Goal: Task Accomplishment & Management: Use online tool/utility

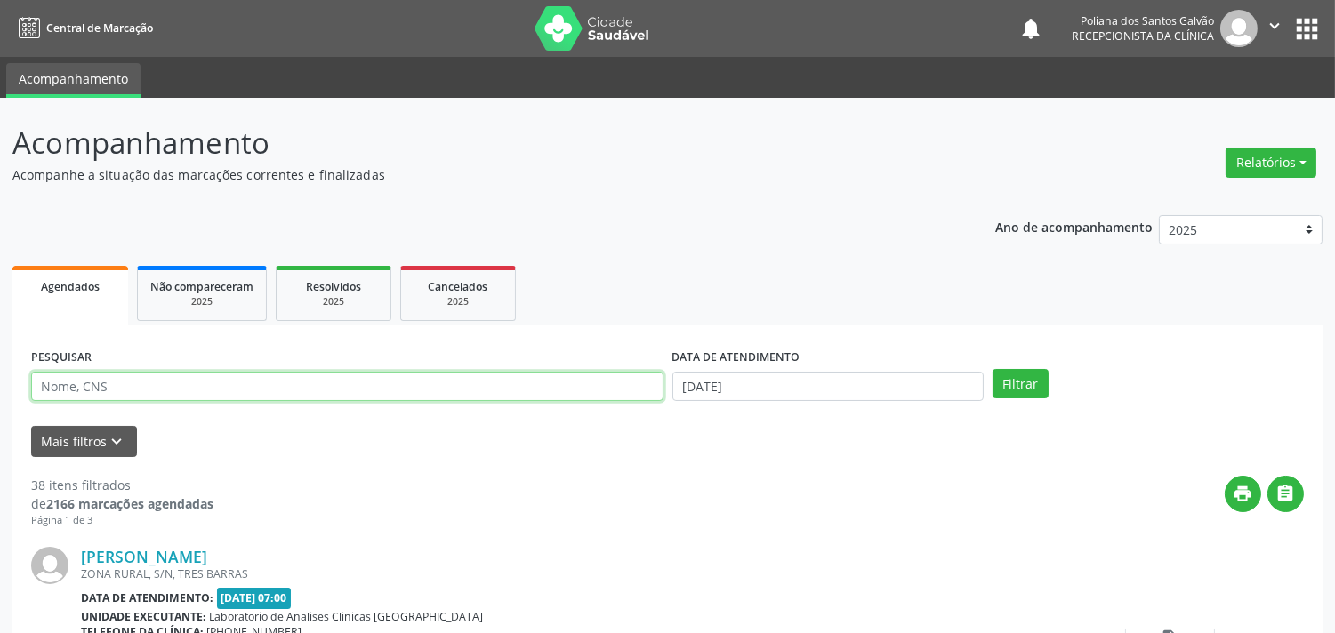
click at [317, 392] on input "text" at bounding box center [347, 387] width 632 height 30
type input "silan"
click at [992, 369] on button "Filtrar" at bounding box center [1020, 384] width 56 height 30
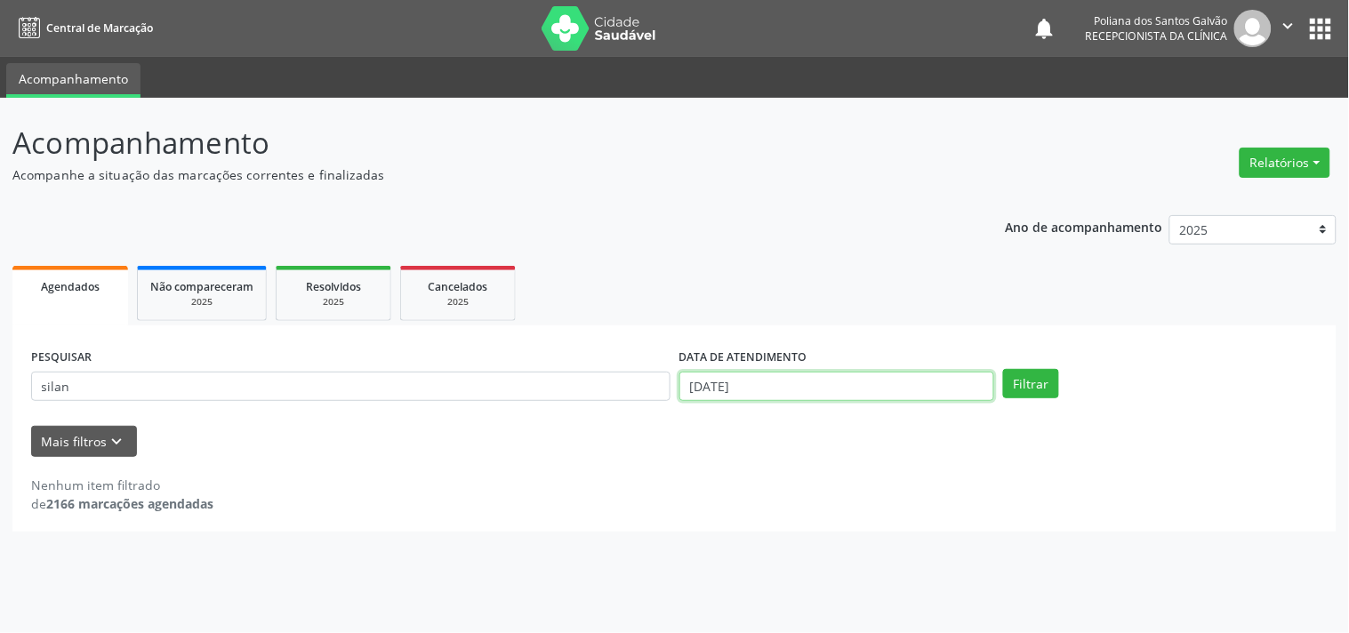
click at [918, 386] on input "[DATE]" at bounding box center [836, 387] width 315 height 30
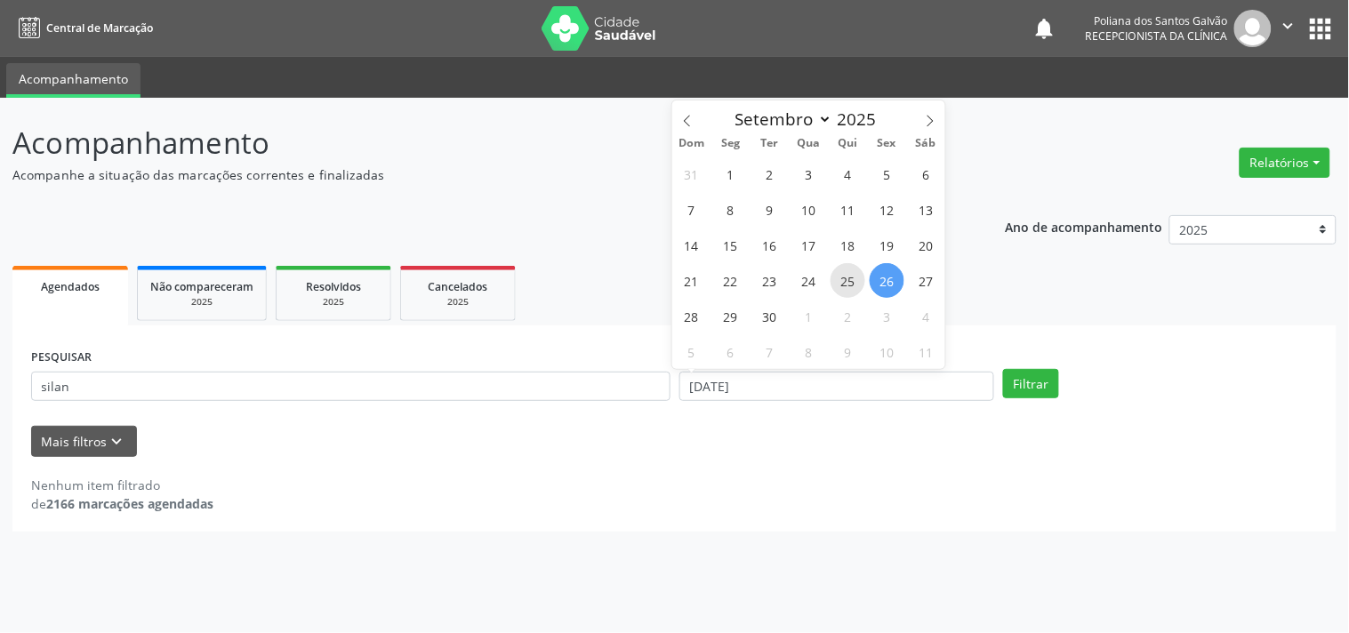
click at [847, 280] on span "25" at bounding box center [848, 280] width 35 height 35
type input "25/09/2025"
click at [726, 314] on span "29" at bounding box center [730, 316] width 35 height 35
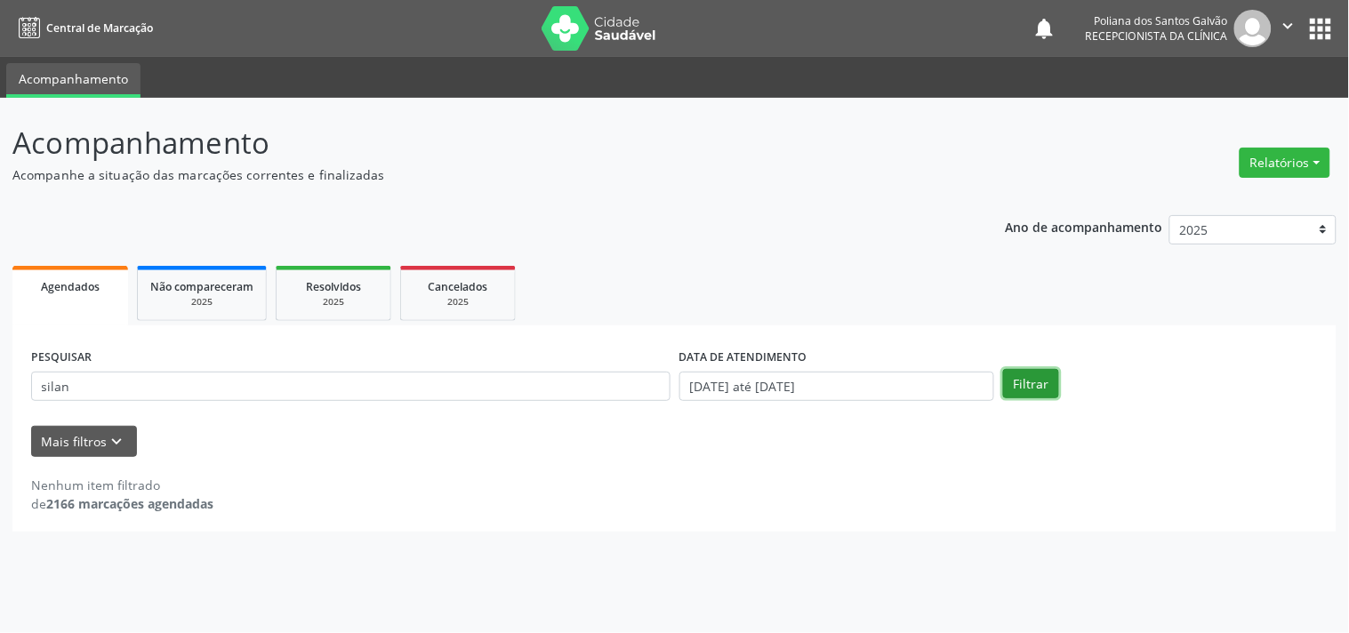
click at [1017, 372] on button "Filtrar" at bounding box center [1031, 384] width 56 height 30
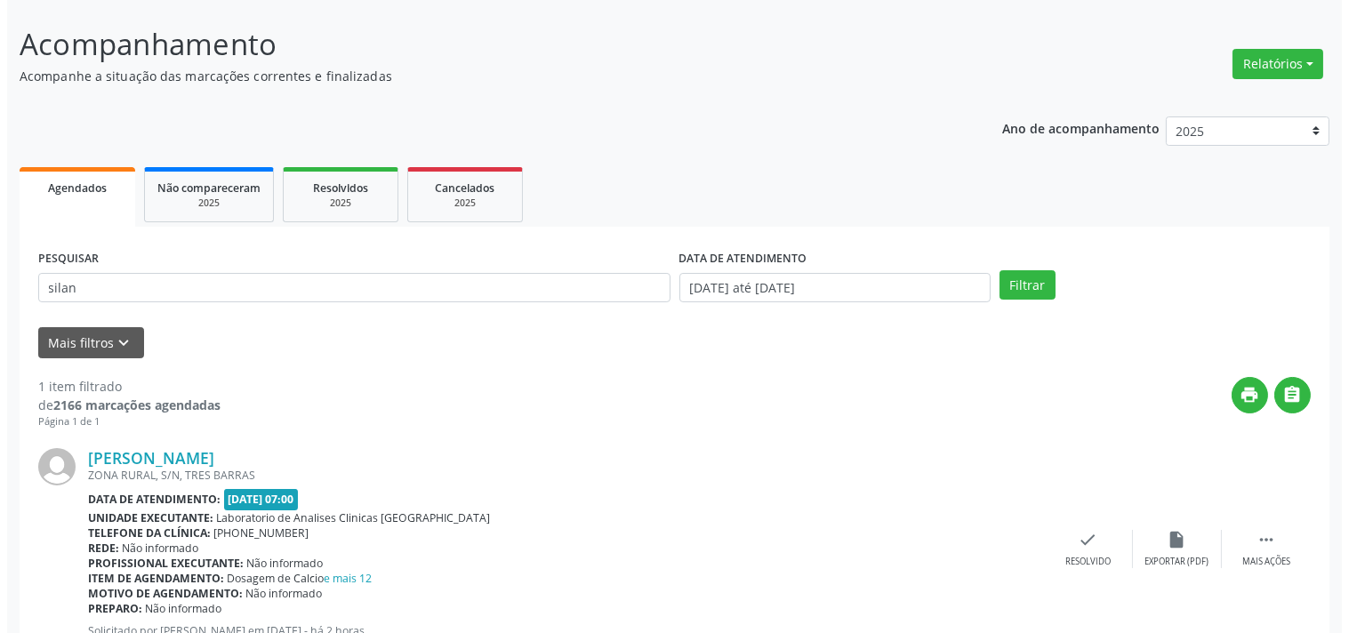
scroll to position [165, 0]
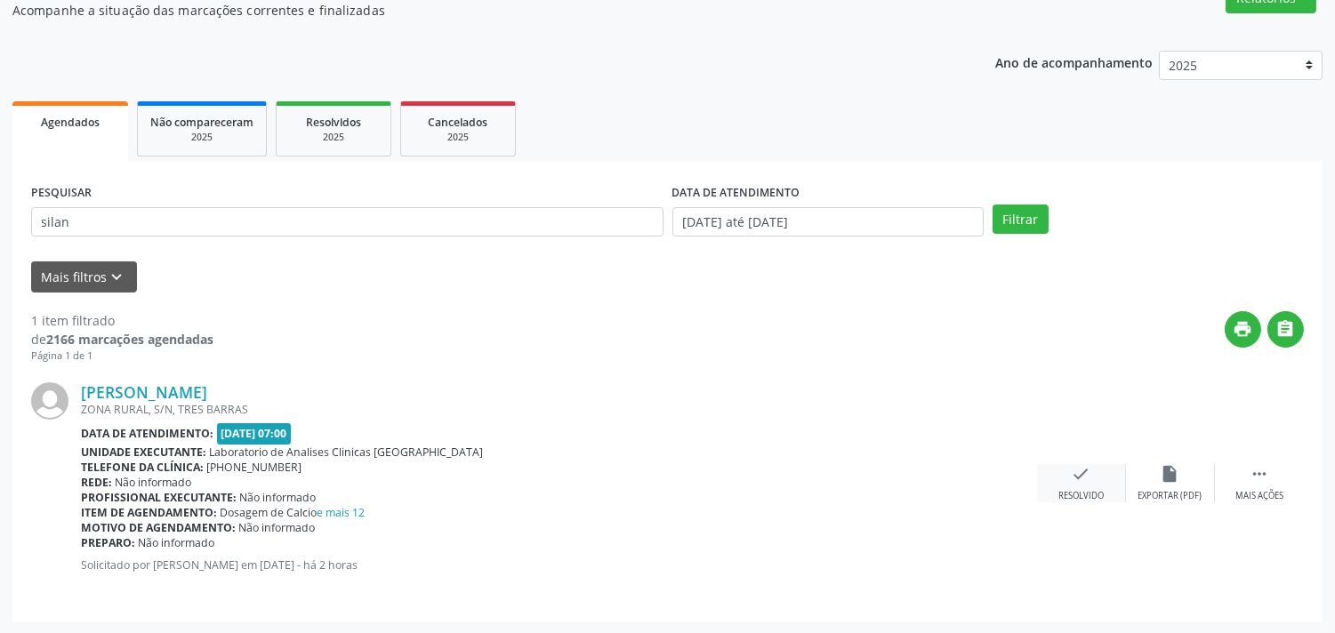
click at [1091, 475] on div "check Resolvido" at bounding box center [1081, 483] width 89 height 38
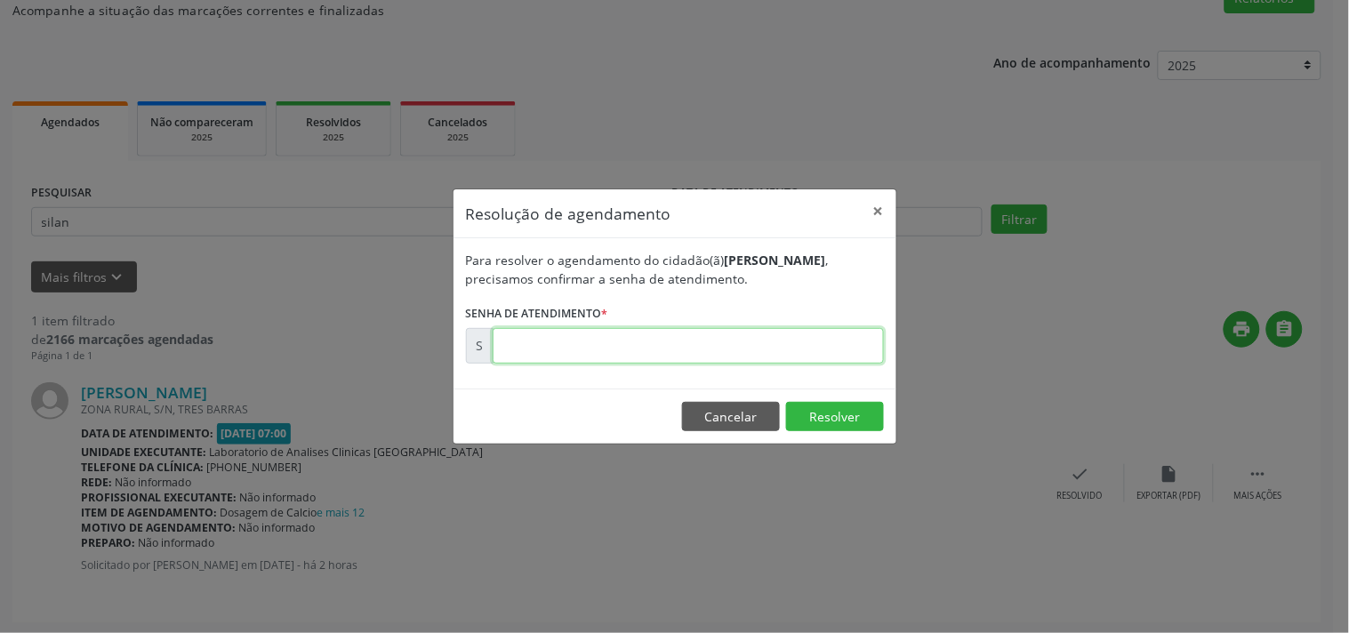
click at [857, 348] on input "text" at bounding box center [688, 346] width 391 height 36
type input "00179257"
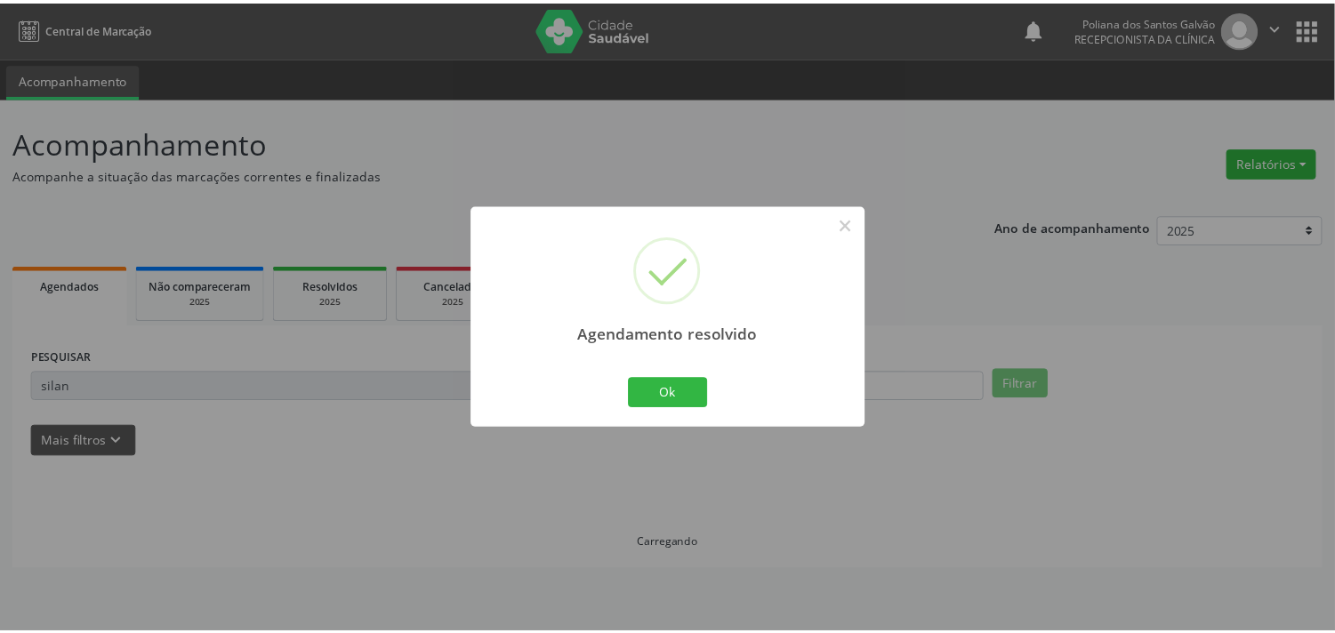
scroll to position [0, 0]
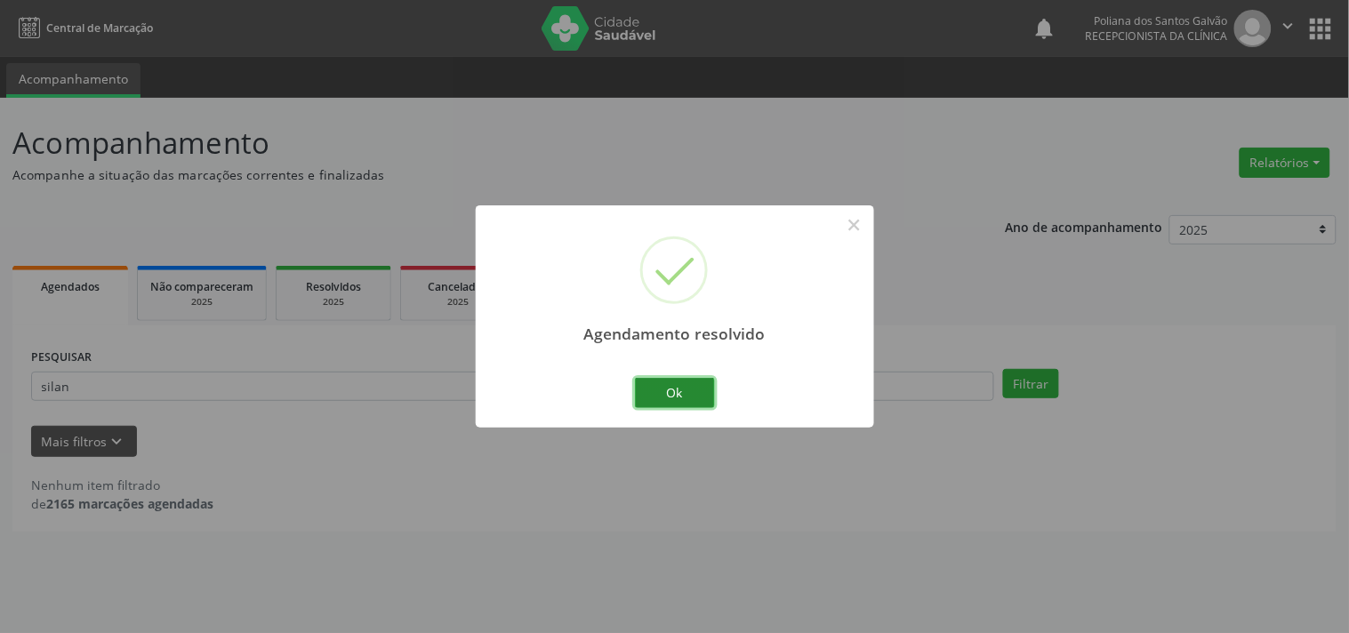
click at [635, 385] on button "Ok" at bounding box center [675, 393] width 80 height 30
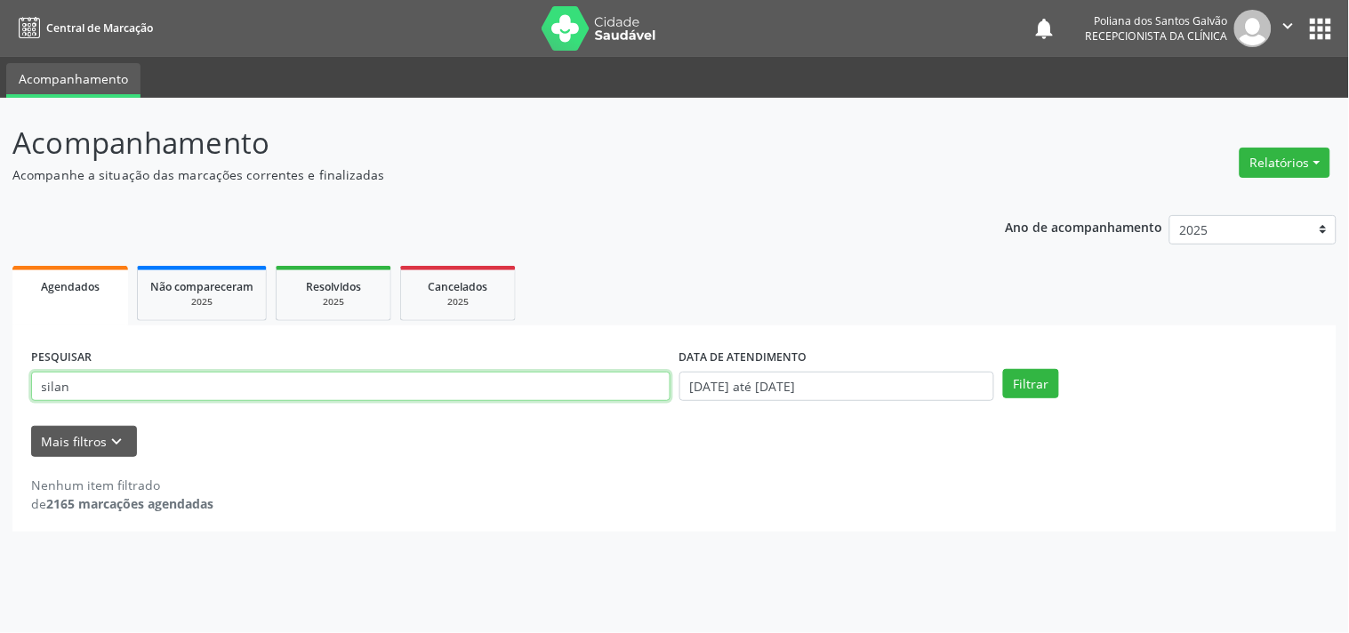
drag, startPoint x: 598, startPoint y: 385, endPoint x: 0, endPoint y: 135, distance: 647.8
click at [0, 197] on div "Acompanhamento Acompanhe a situação das marcações correntes e finalizadas Relat…" at bounding box center [674, 365] width 1349 height 535
type input "crislai"
click at [1003, 369] on button "Filtrar" at bounding box center [1031, 384] width 56 height 30
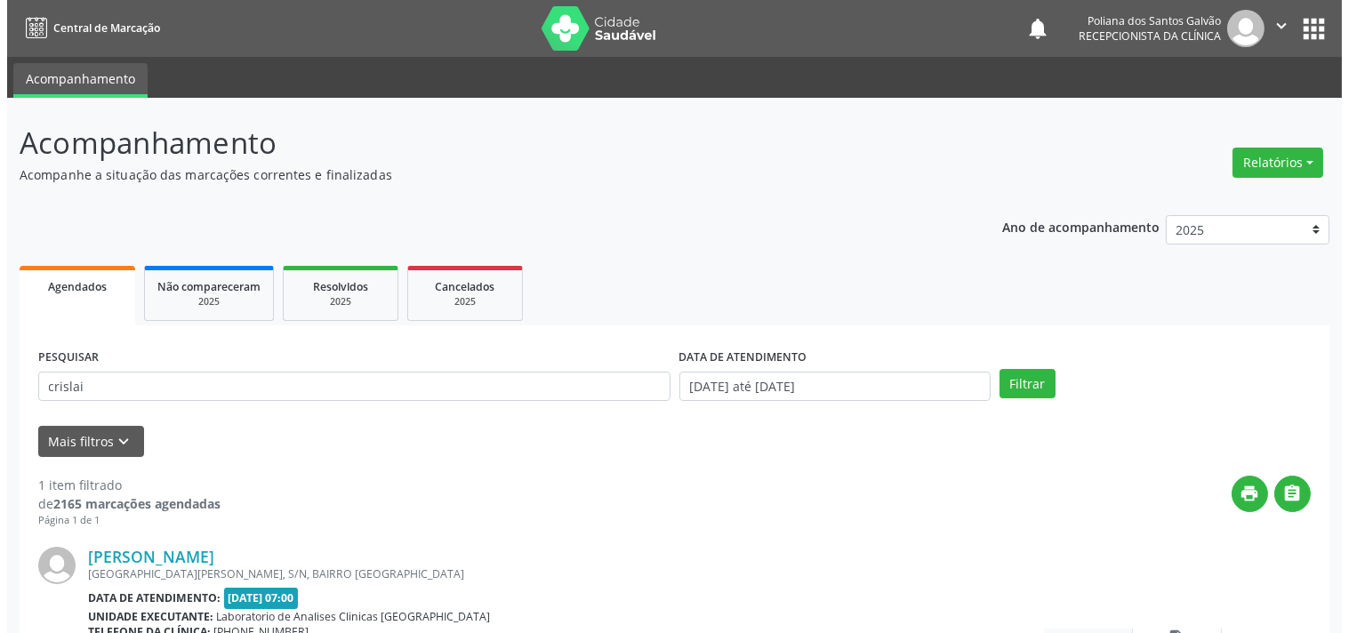
scroll to position [165, 0]
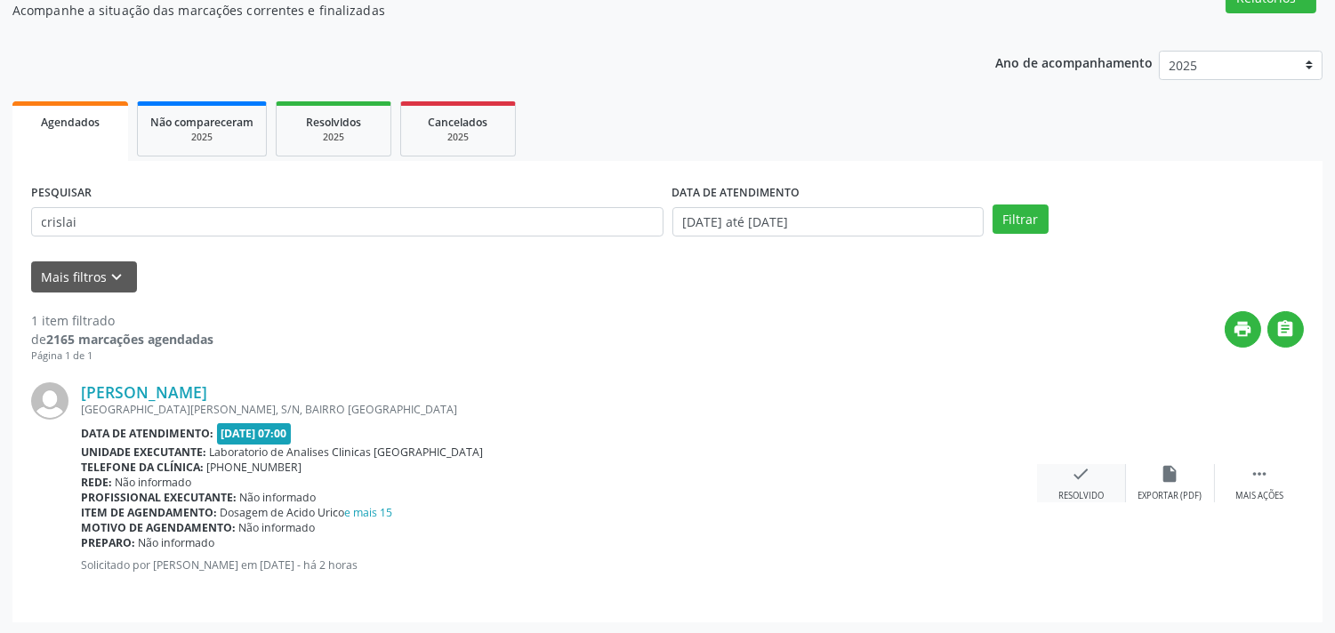
click at [1056, 473] on div "check Resolvido" at bounding box center [1081, 483] width 89 height 38
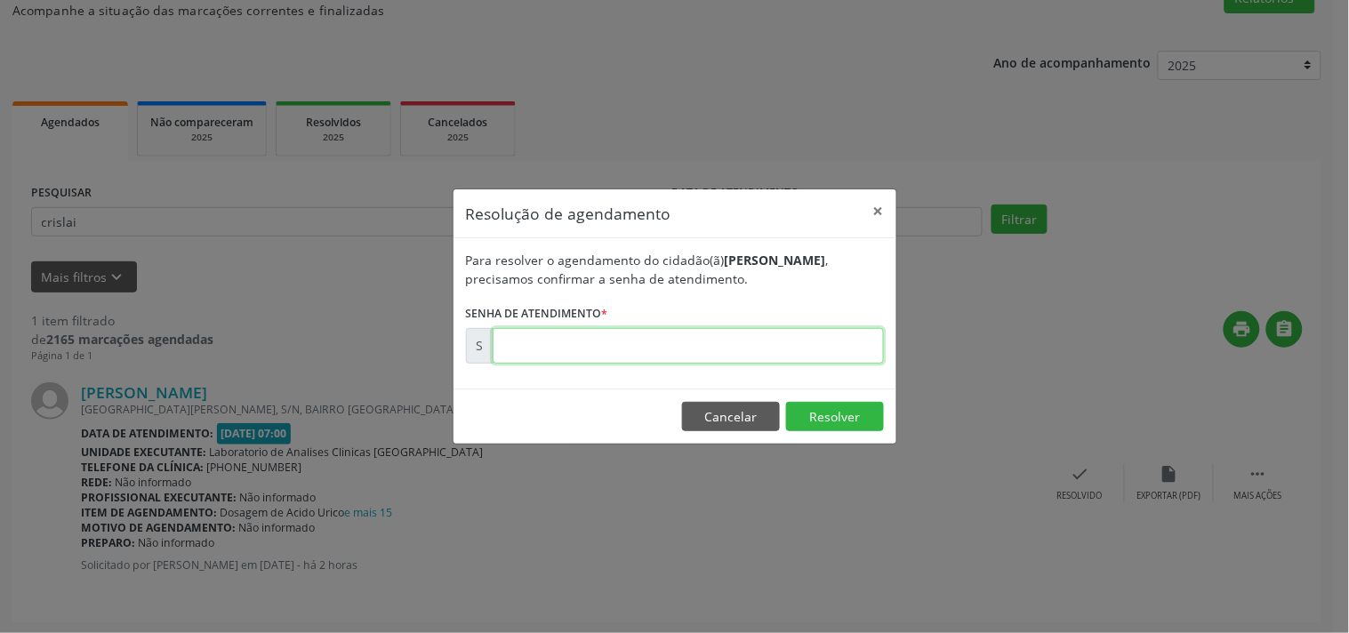
click at [819, 347] on input "text" at bounding box center [688, 346] width 391 height 36
type input "00179236"
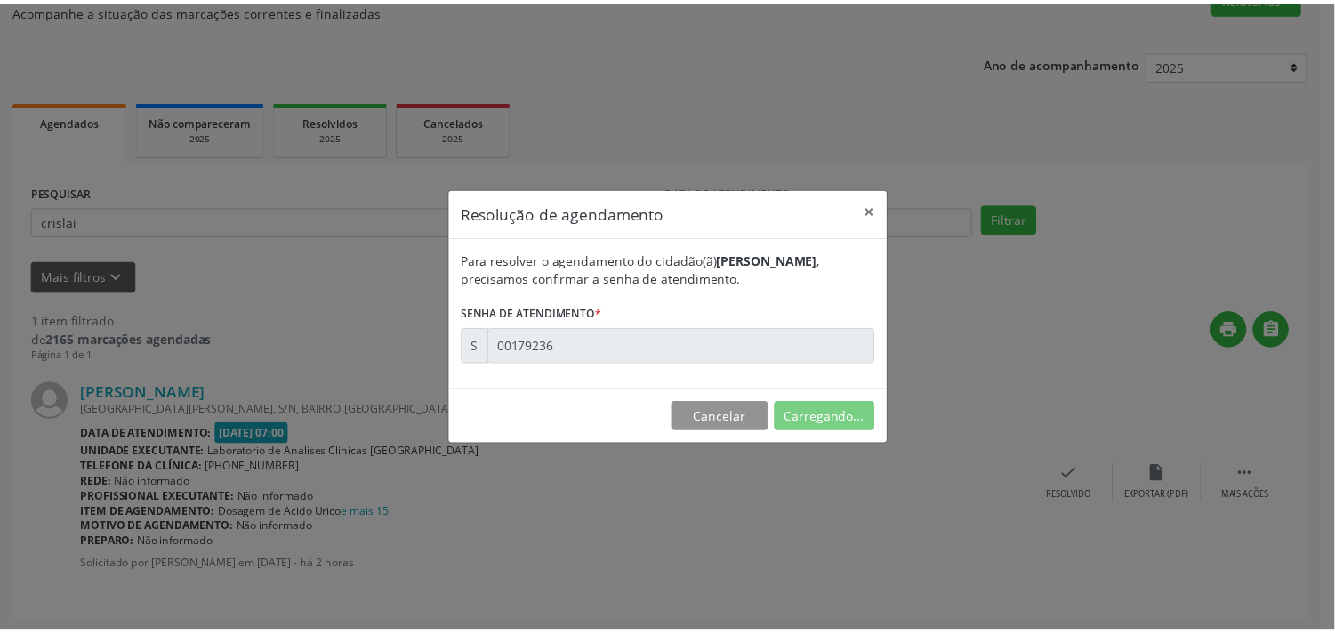
scroll to position [0, 0]
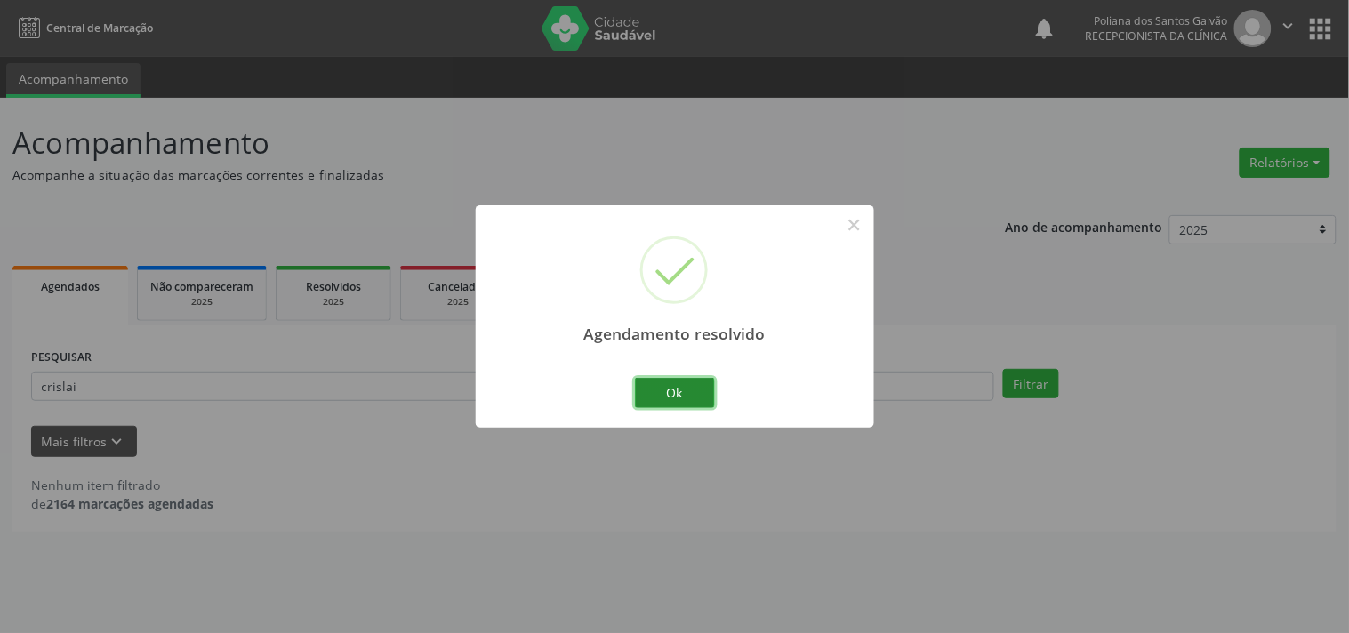
click at [695, 400] on button "Ok" at bounding box center [675, 393] width 80 height 30
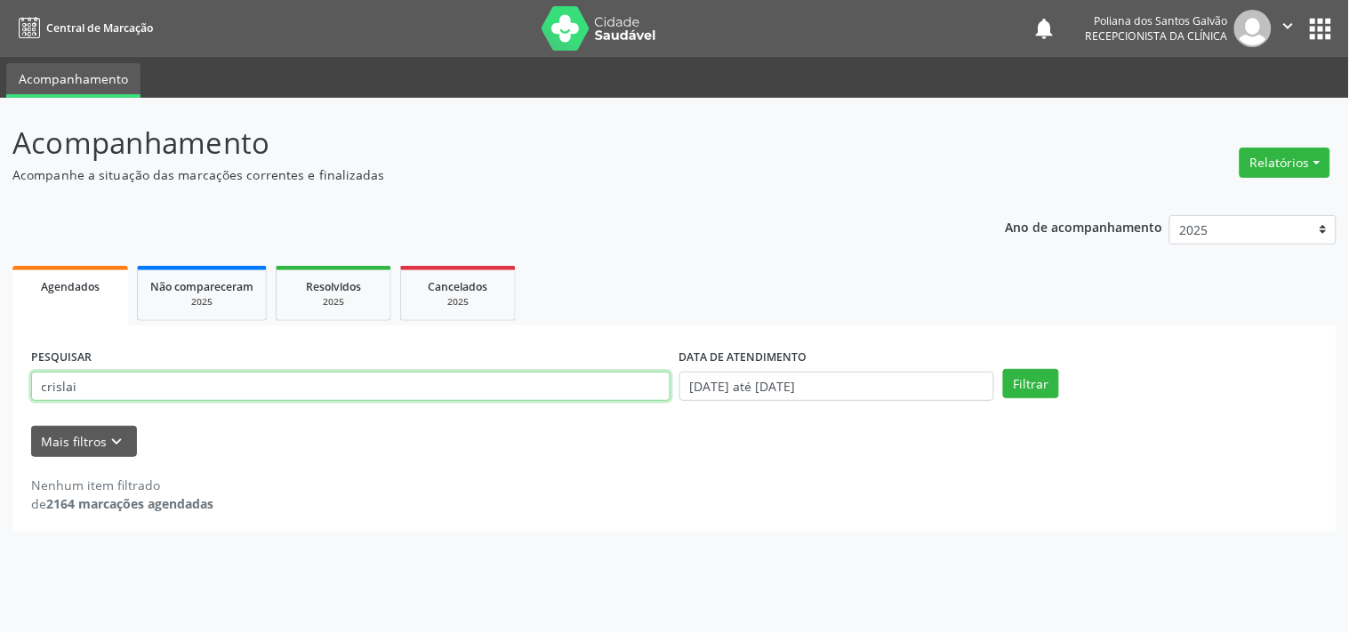
drag, startPoint x: 572, startPoint y: 393, endPoint x: 0, endPoint y: 184, distance: 608.8
click at [0, 219] on div "Acompanhamento Acompanhe a situação das marcações correntes e finalizadas Relat…" at bounding box center [674, 365] width 1349 height 535
type input "[PERSON_NAME]"
click at [1003, 369] on button "Filtrar" at bounding box center [1031, 384] width 56 height 30
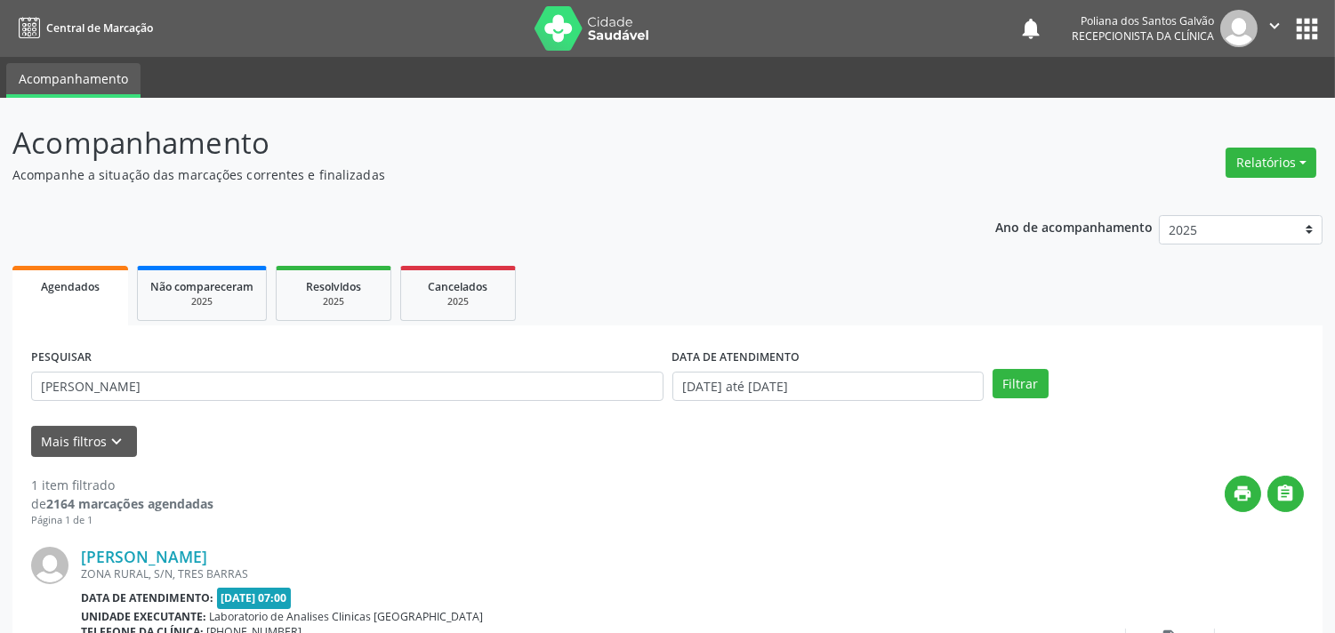
scroll to position [165, 0]
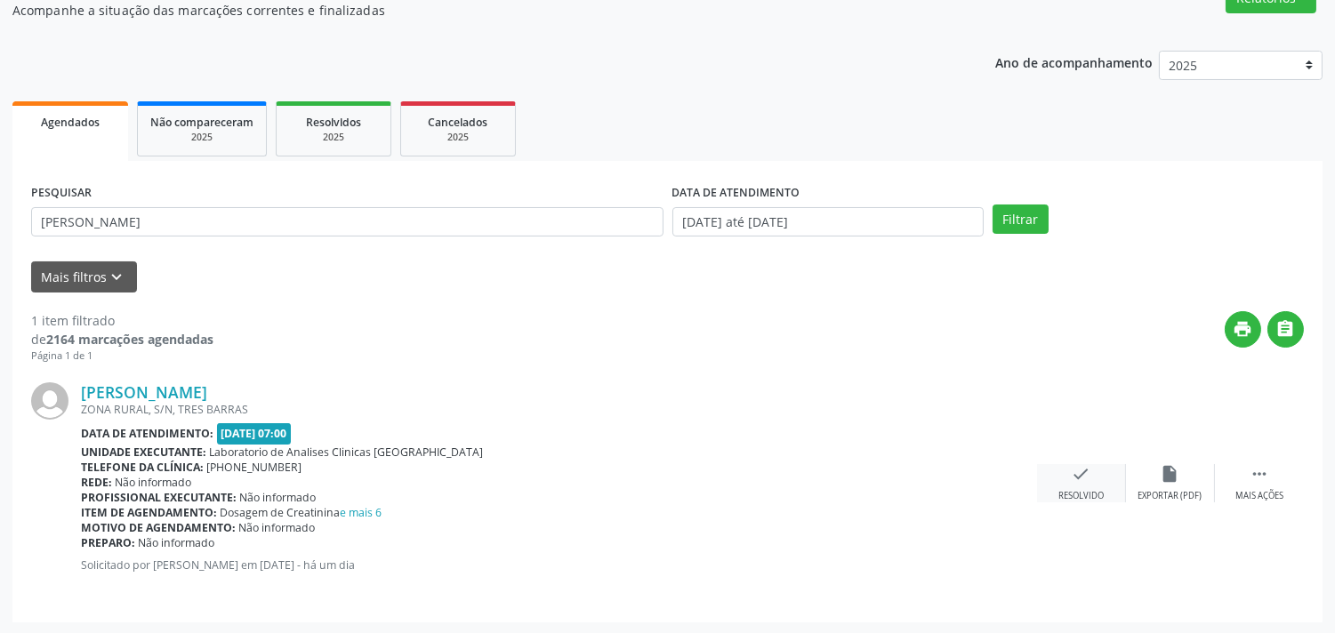
click at [1065, 478] on div "check Resolvido" at bounding box center [1081, 483] width 89 height 38
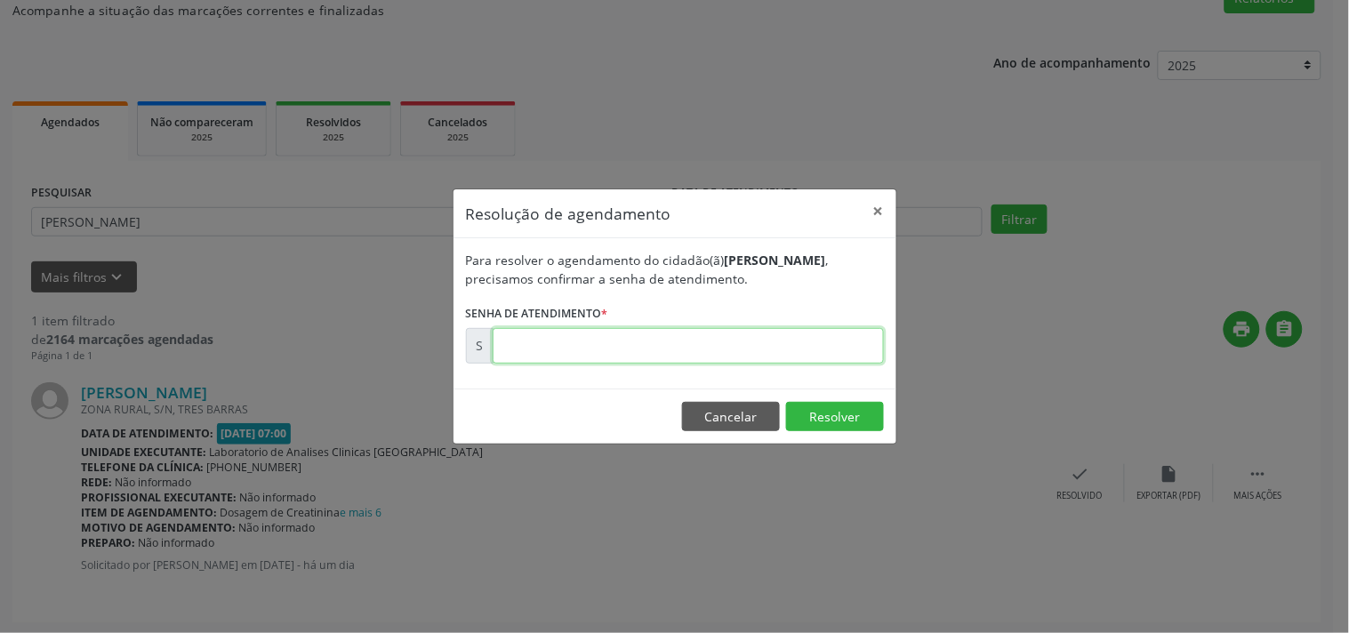
click at [832, 350] on input "text" at bounding box center [688, 346] width 391 height 36
type input "00000017"
click at [705, 421] on button "Cancelar" at bounding box center [731, 417] width 98 height 30
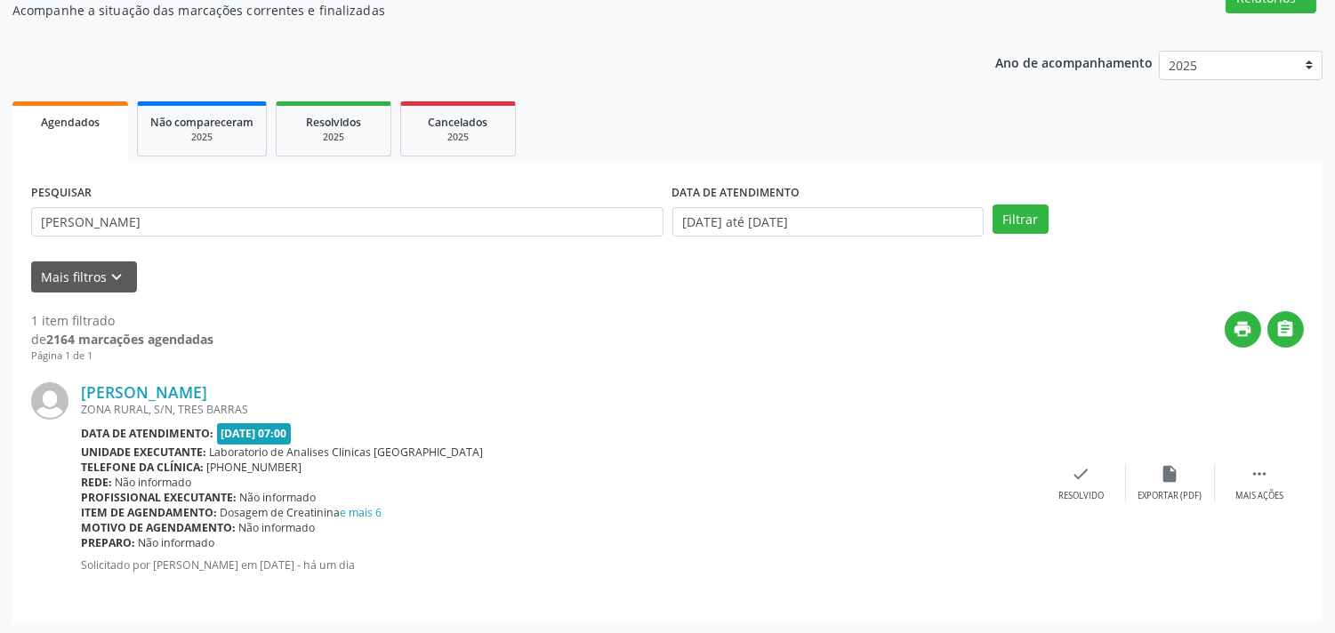
drag, startPoint x: 503, startPoint y: 192, endPoint x: 494, endPoint y: 205, distance: 15.8
click at [499, 200] on div "PESQUISAR [PERSON_NAME]" at bounding box center [347, 214] width 641 height 69
drag, startPoint x: 476, startPoint y: 224, endPoint x: 0, endPoint y: 99, distance: 492.0
click at [0, 99] on div "Acompanhamento Acompanhe a situação das marcações correntes e finalizadas Relat…" at bounding box center [667, 284] width 1335 height 702
type input "larissa"
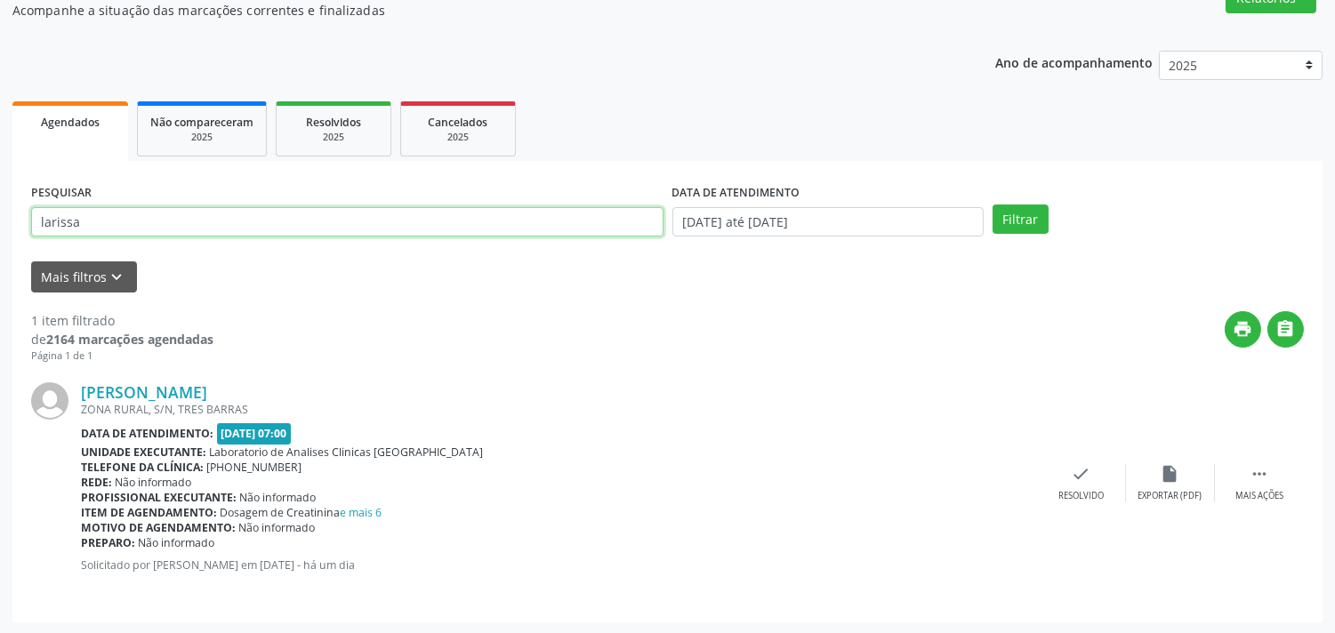
click at [992, 205] on button "Filtrar" at bounding box center [1020, 220] width 56 height 30
click at [1073, 480] on icon "check" at bounding box center [1082, 474] width 20 height 20
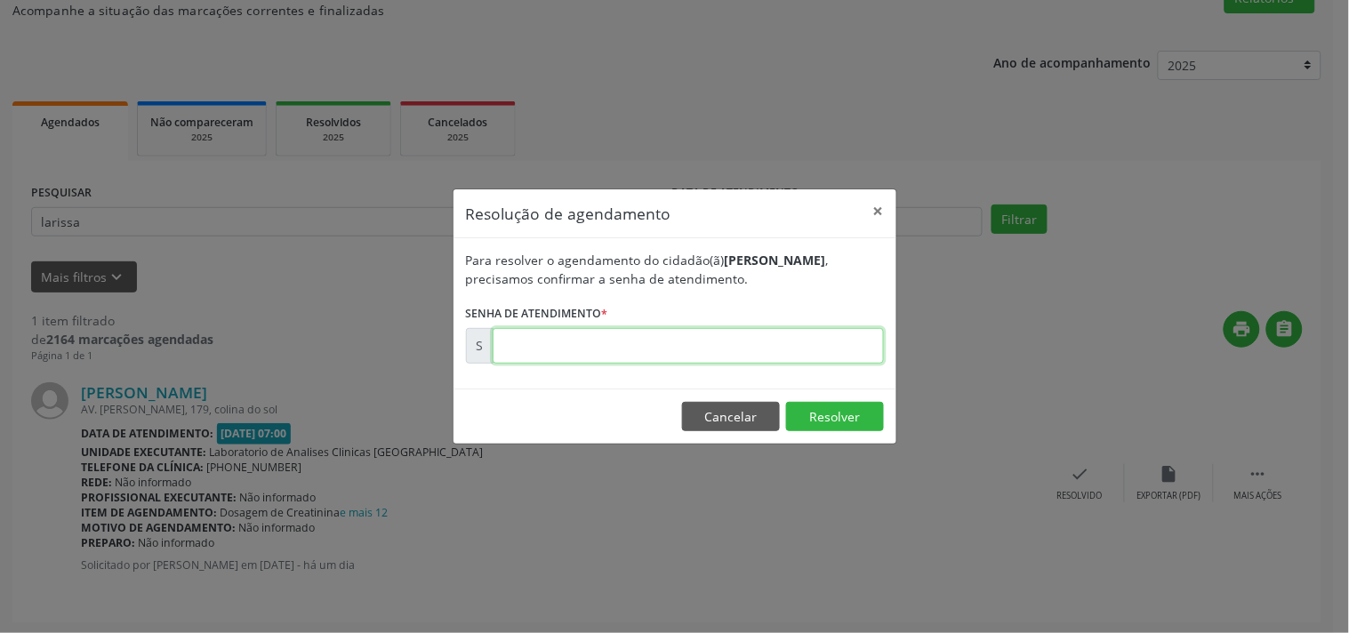
click at [789, 344] on input "text" at bounding box center [688, 346] width 391 height 36
type input "00178867"
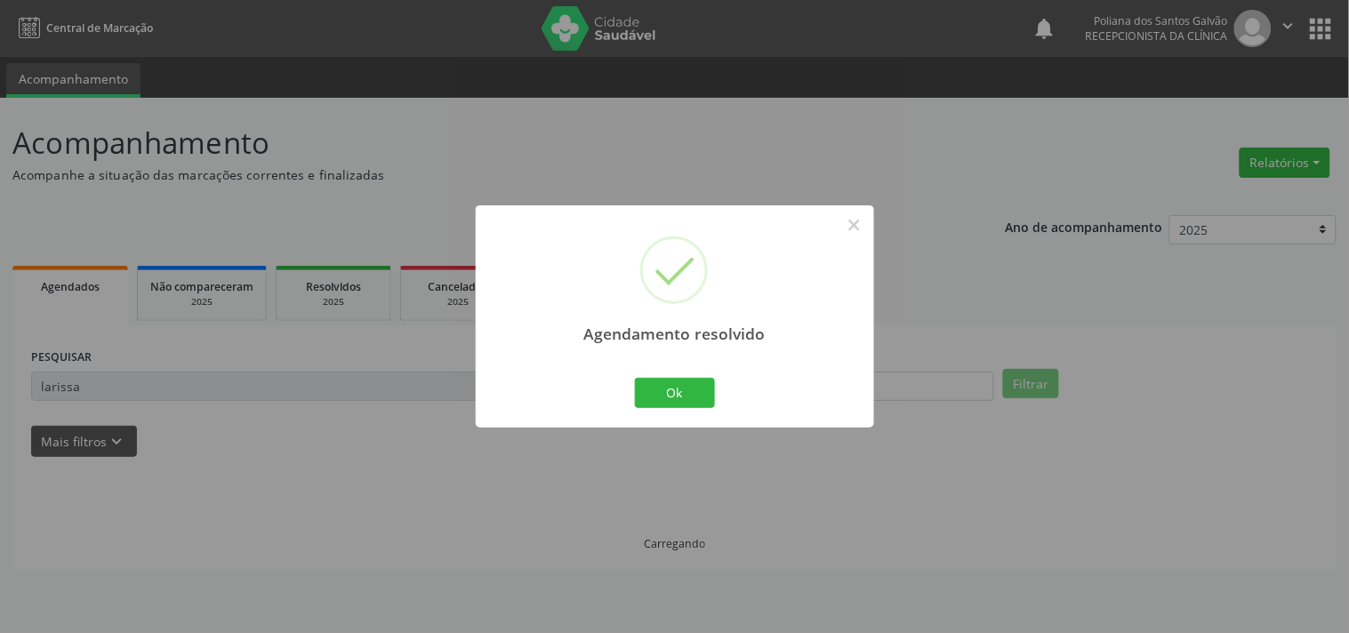
scroll to position [0, 0]
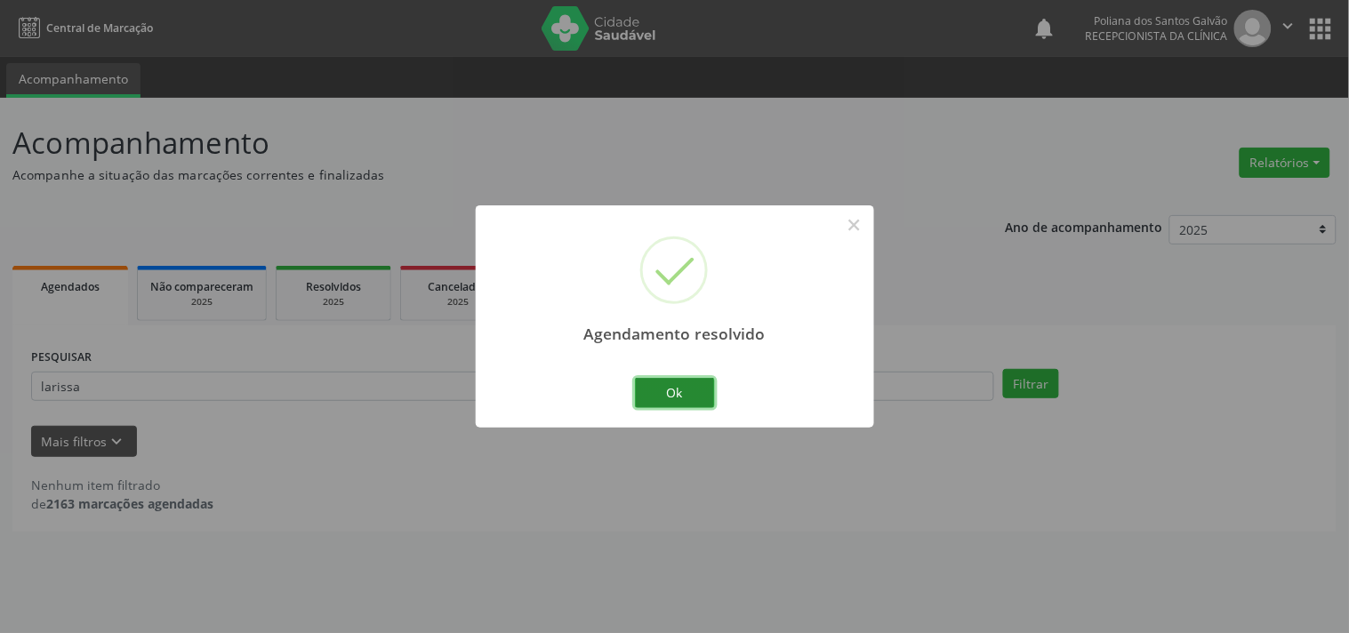
click at [682, 404] on button "Ok" at bounding box center [675, 393] width 80 height 30
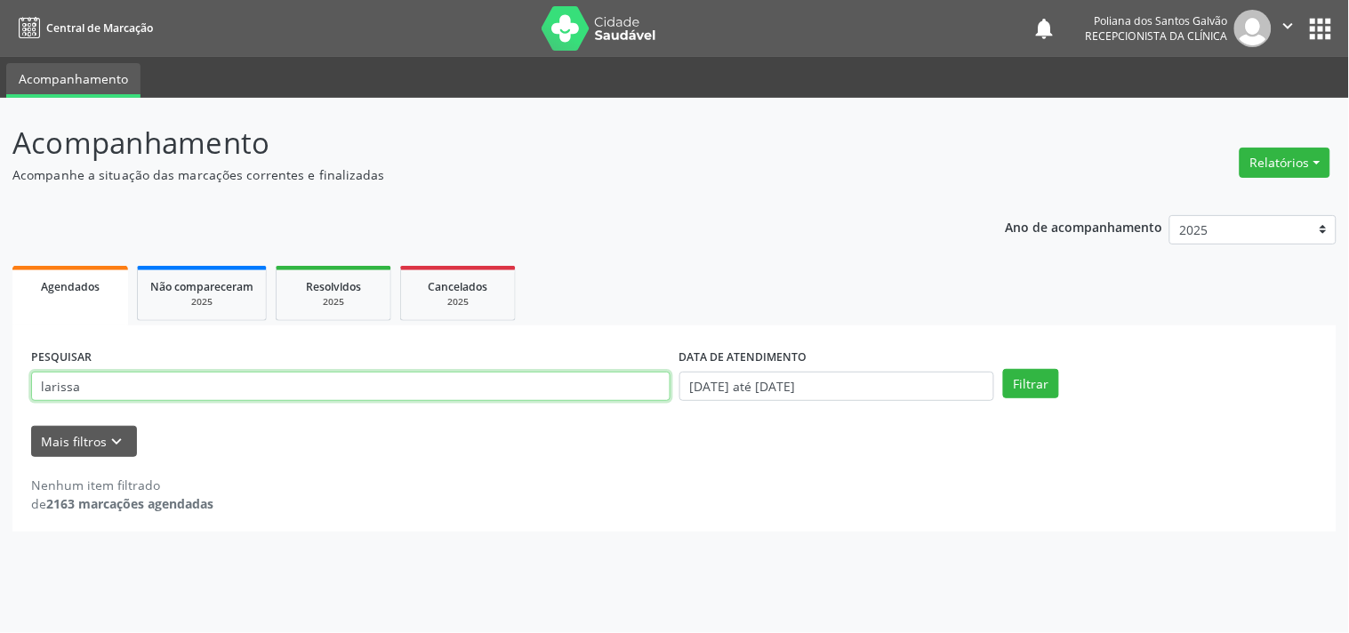
drag, startPoint x: 589, startPoint y: 380, endPoint x: 0, endPoint y: 152, distance: 631.2
click at [0, 181] on div "Acompanhamento Acompanhe a situação das marcações correntes e finalizadas Relat…" at bounding box center [674, 365] width 1349 height 535
type input "diego"
click at [1003, 369] on button "Filtrar" at bounding box center [1031, 384] width 56 height 30
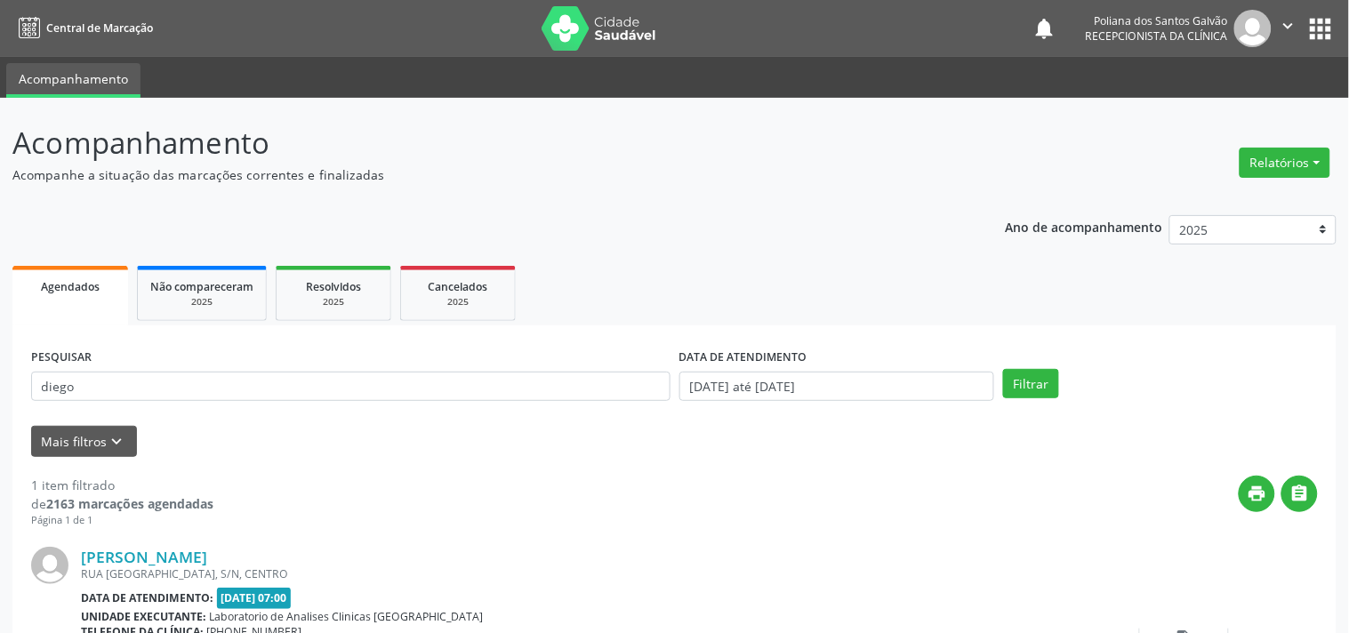
scroll to position [165, 0]
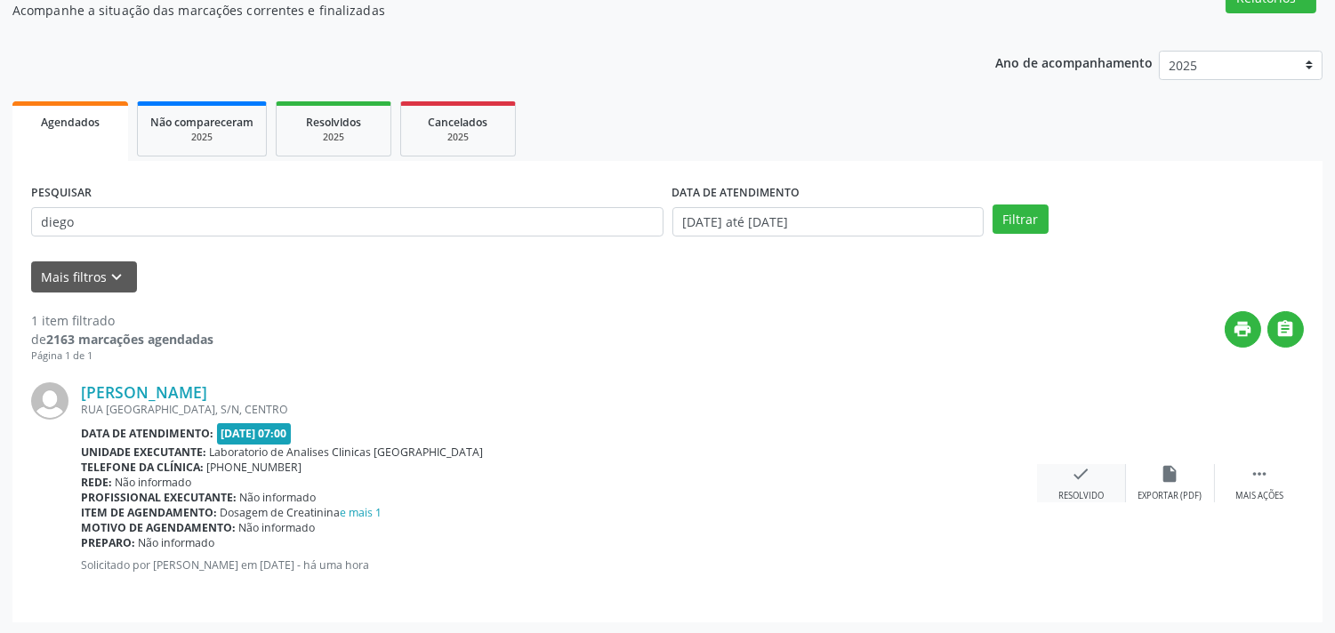
click at [1062, 464] on div "check Resolvido" at bounding box center [1081, 483] width 89 height 38
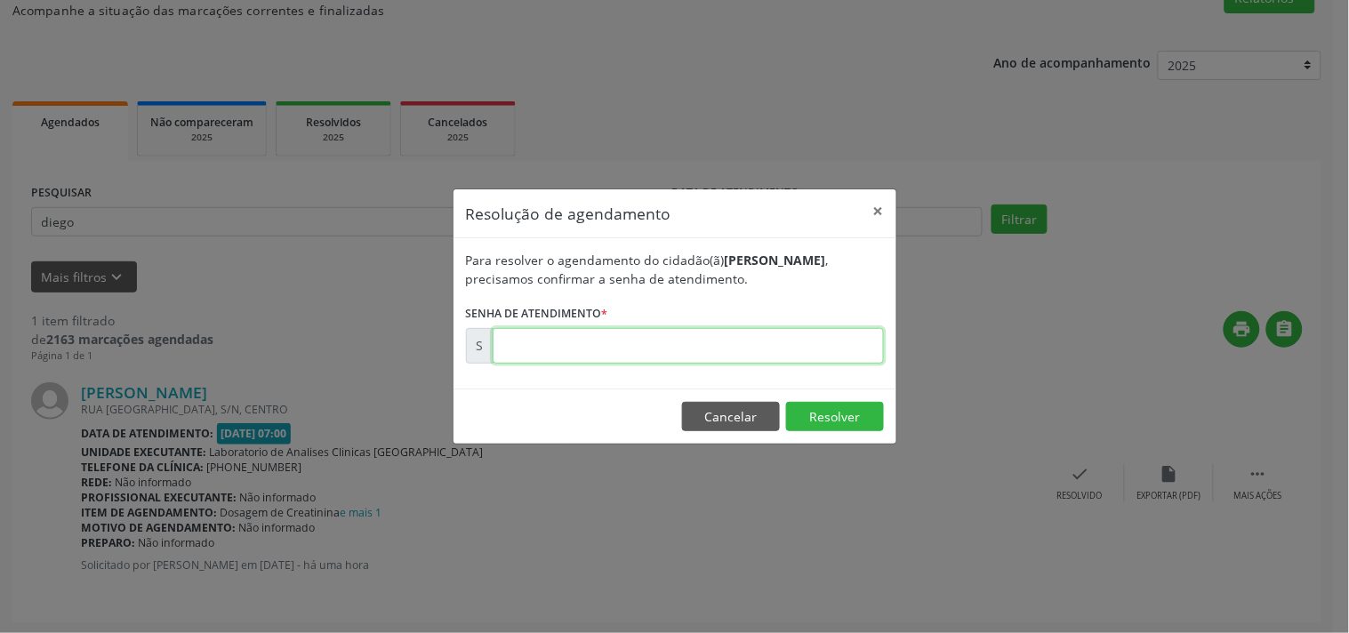
click at [836, 349] on input "text" at bounding box center [688, 346] width 391 height 36
type input "00179296"
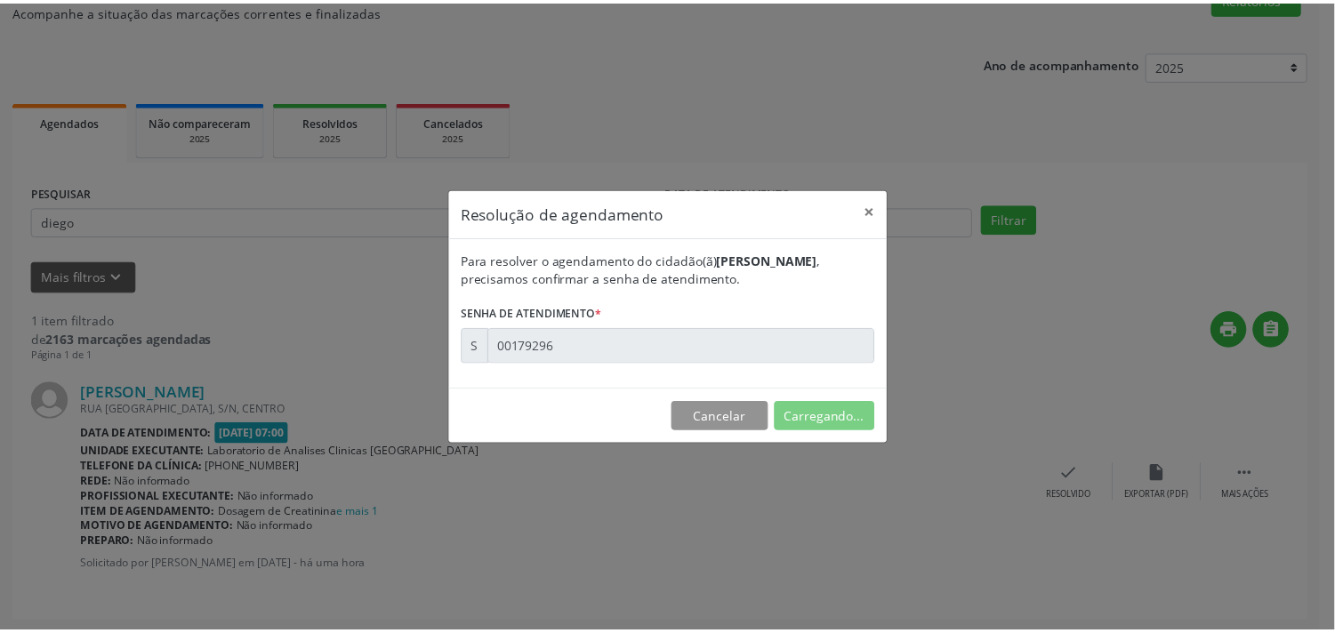
scroll to position [0, 0]
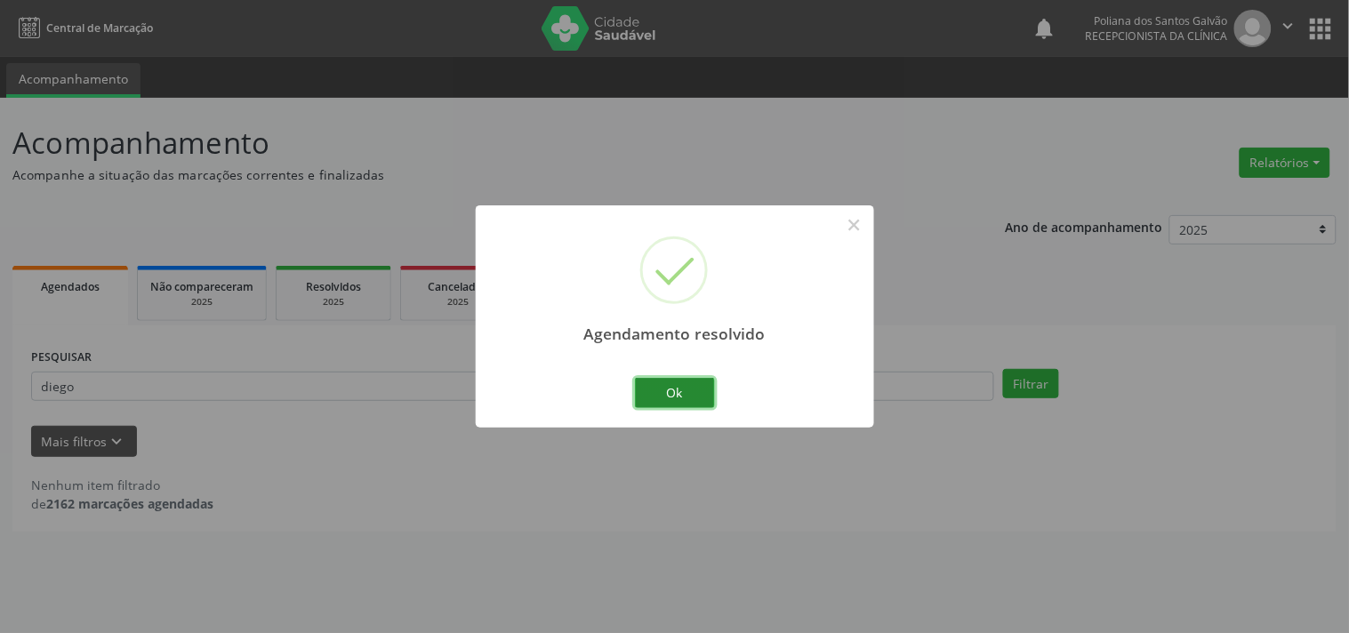
click at [704, 388] on button "Ok" at bounding box center [675, 393] width 80 height 30
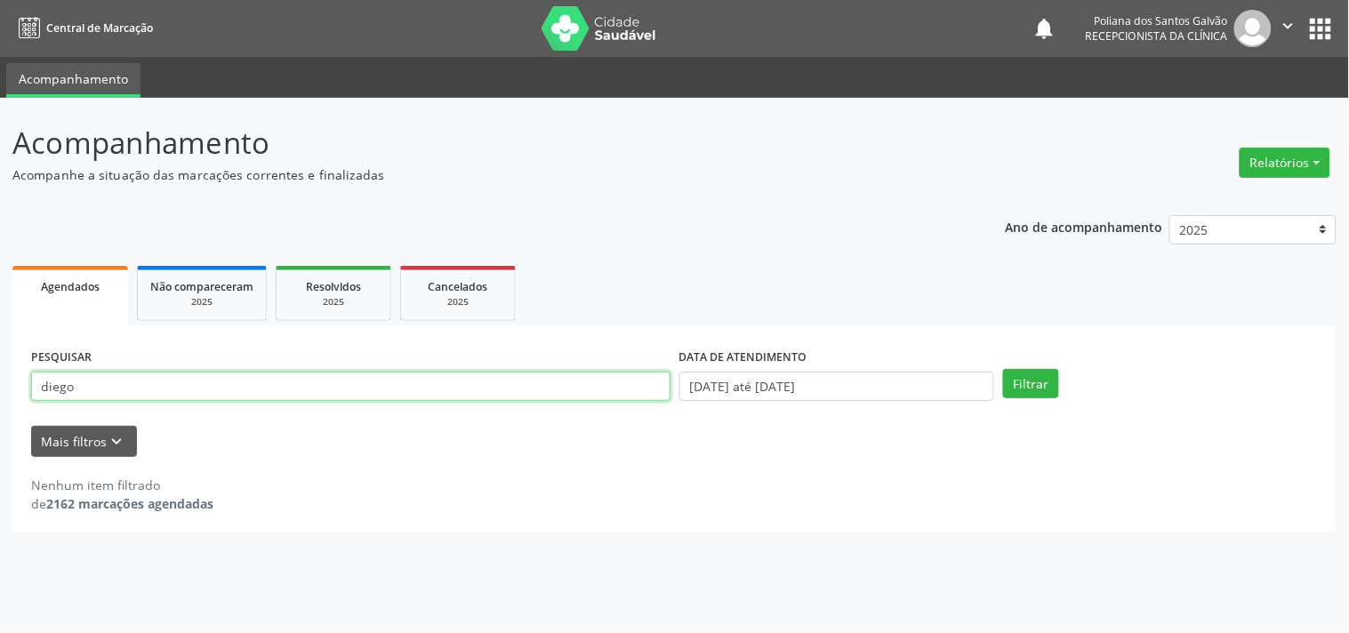
drag, startPoint x: 575, startPoint y: 379, endPoint x: 0, endPoint y: 41, distance: 666.5
click at [0, 52] on div "Central de Marcação notifications Poliana dos Santos Galvão Recepcionista da cl…" at bounding box center [674, 316] width 1349 height 633
type input "iau"
click at [1003, 369] on button "Filtrar" at bounding box center [1031, 384] width 56 height 30
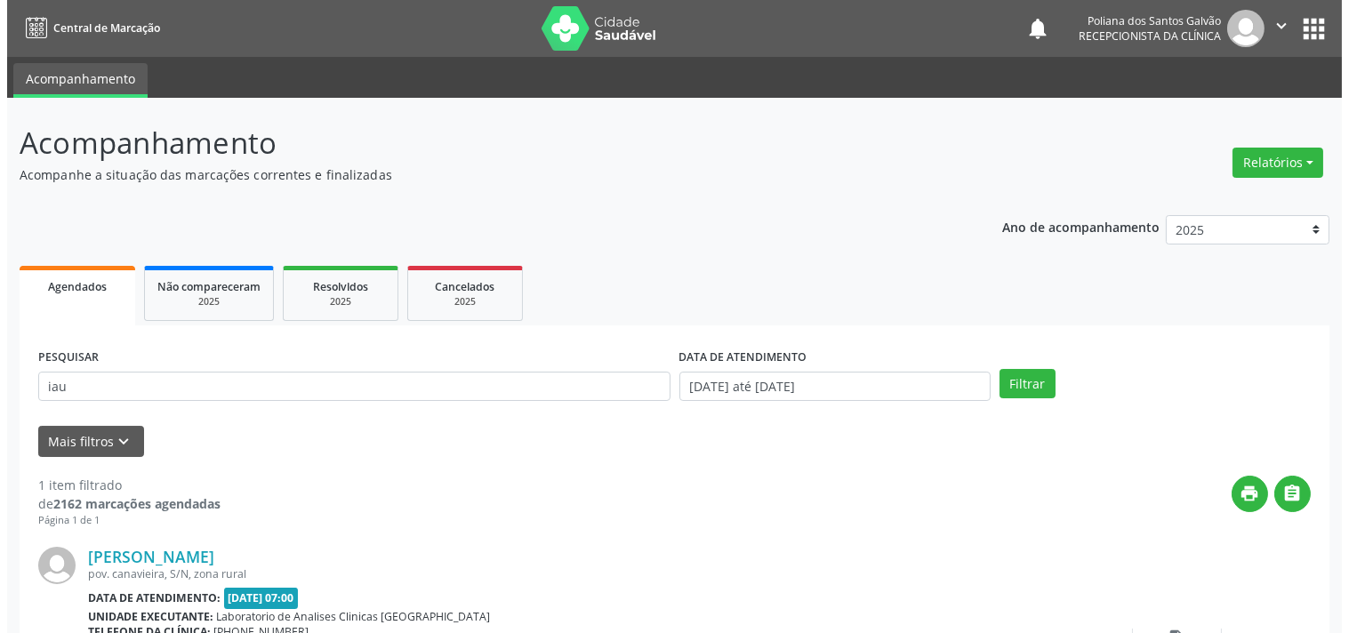
scroll to position [165, 0]
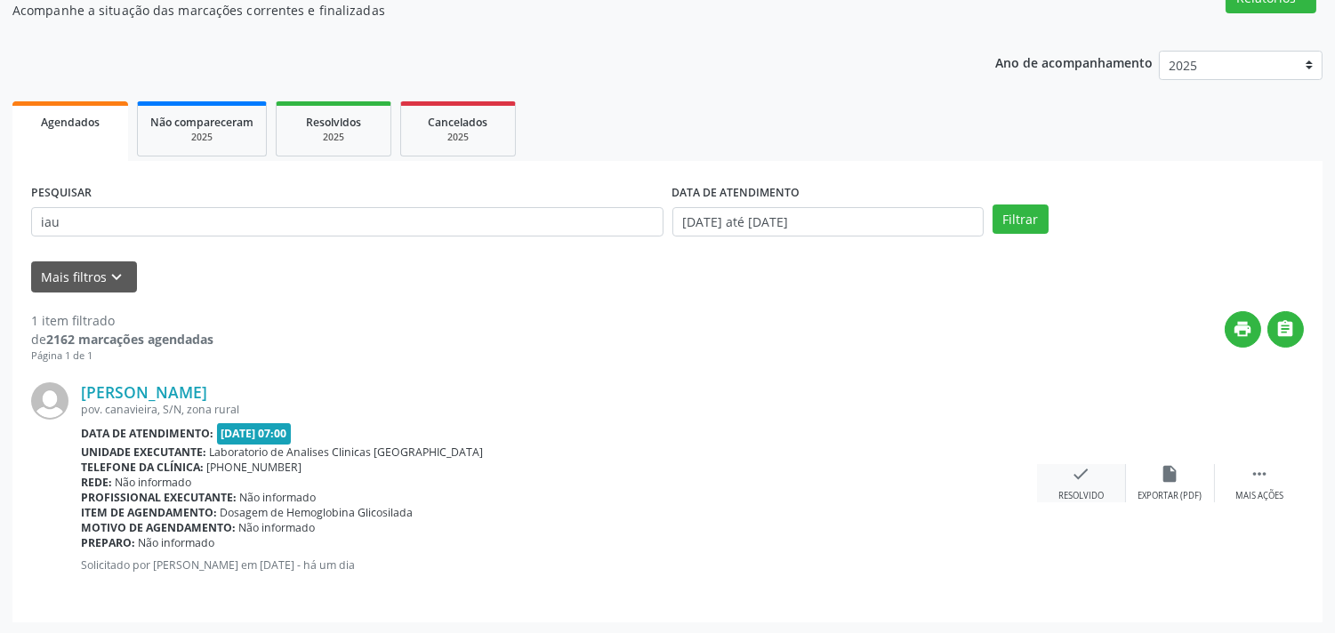
click at [1078, 494] on div "Resolvido" at bounding box center [1080, 496] width 45 height 12
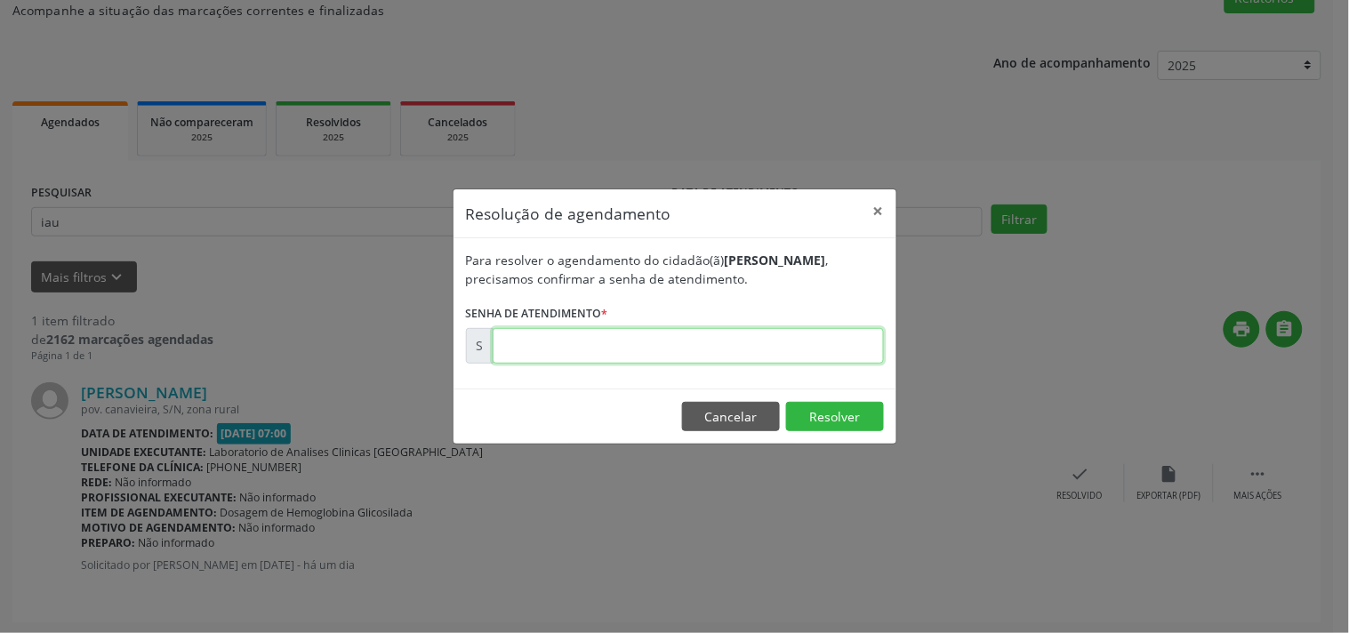
click at [822, 347] on input "text" at bounding box center [688, 346] width 391 height 36
type input "00179296"
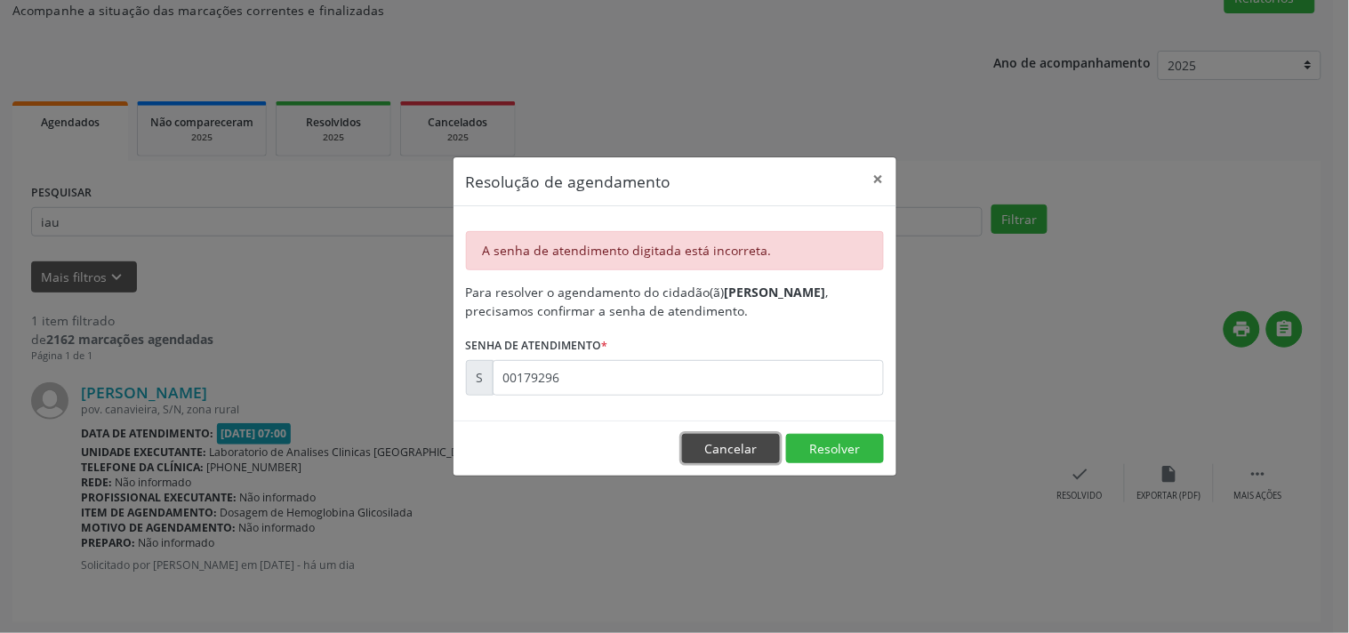
click at [735, 438] on button "Cancelar" at bounding box center [731, 449] width 98 height 30
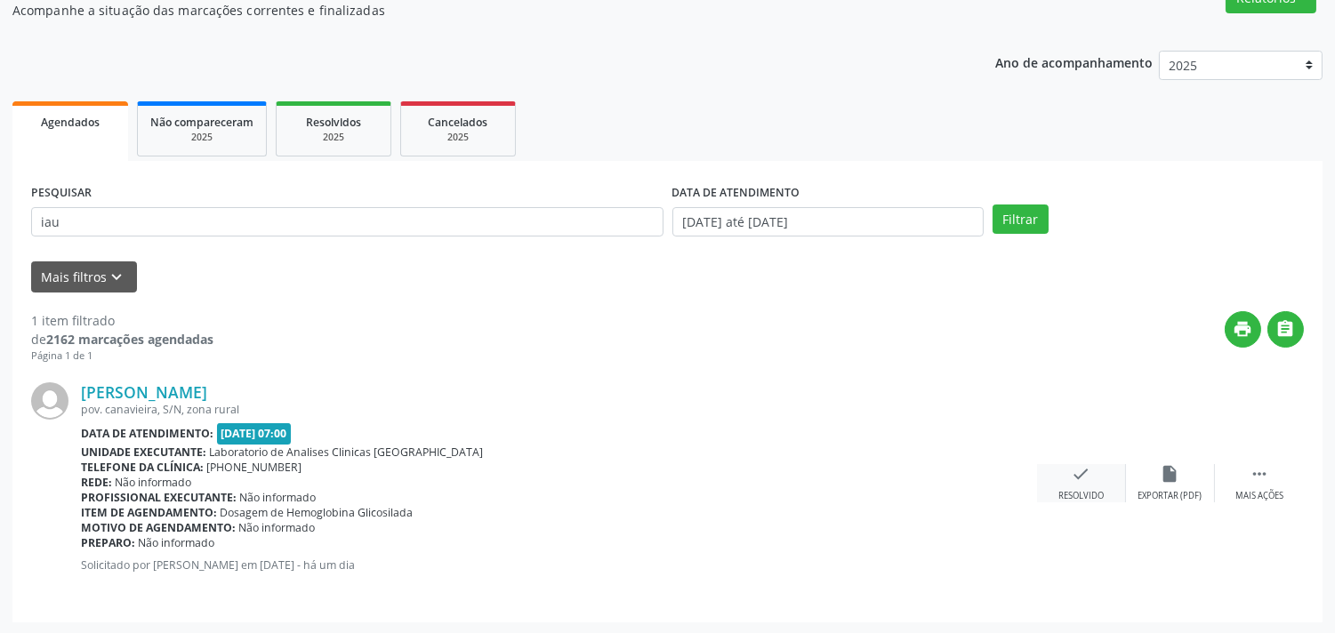
click at [1053, 464] on div "check Resolvido" at bounding box center [1081, 483] width 89 height 38
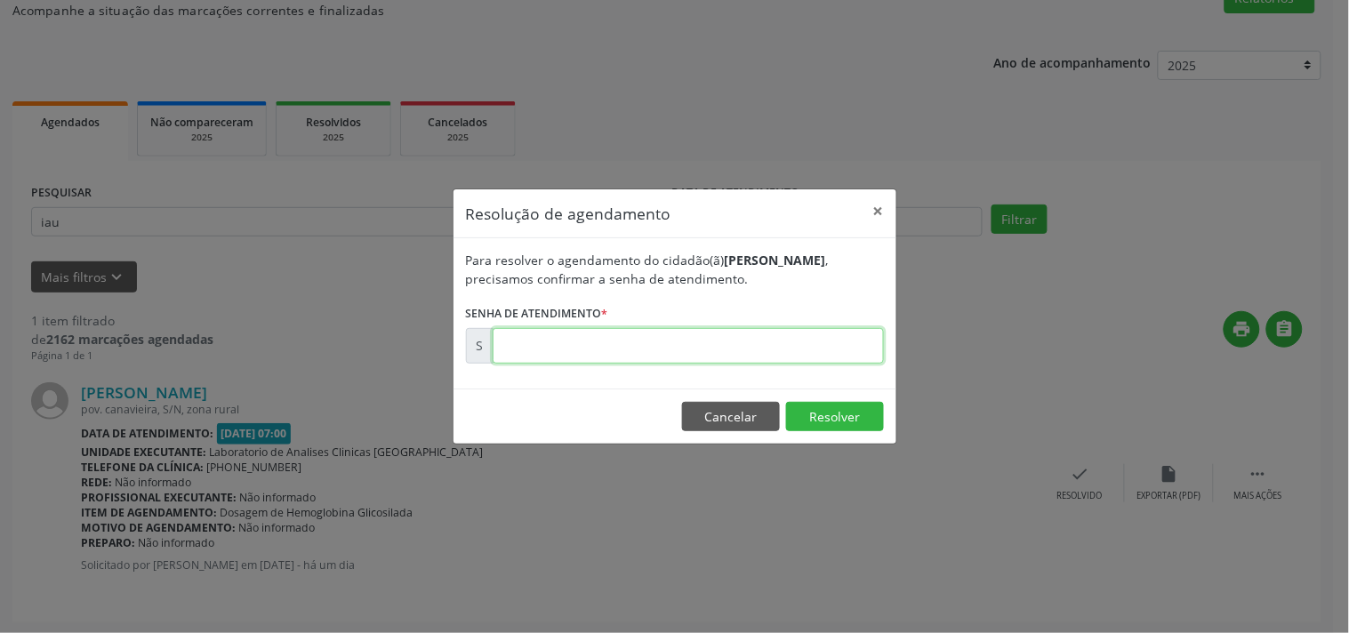
click at [790, 342] on input "text" at bounding box center [688, 346] width 391 height 36
type input "00178847"
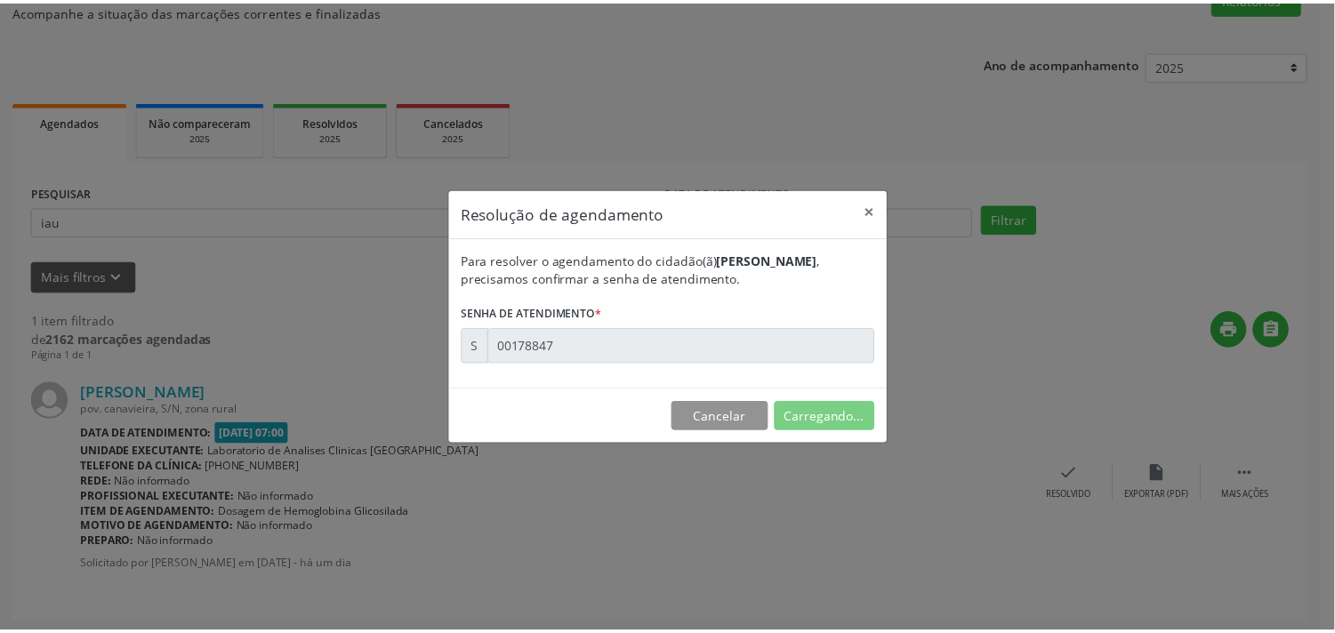
scroll to position [0, 0]
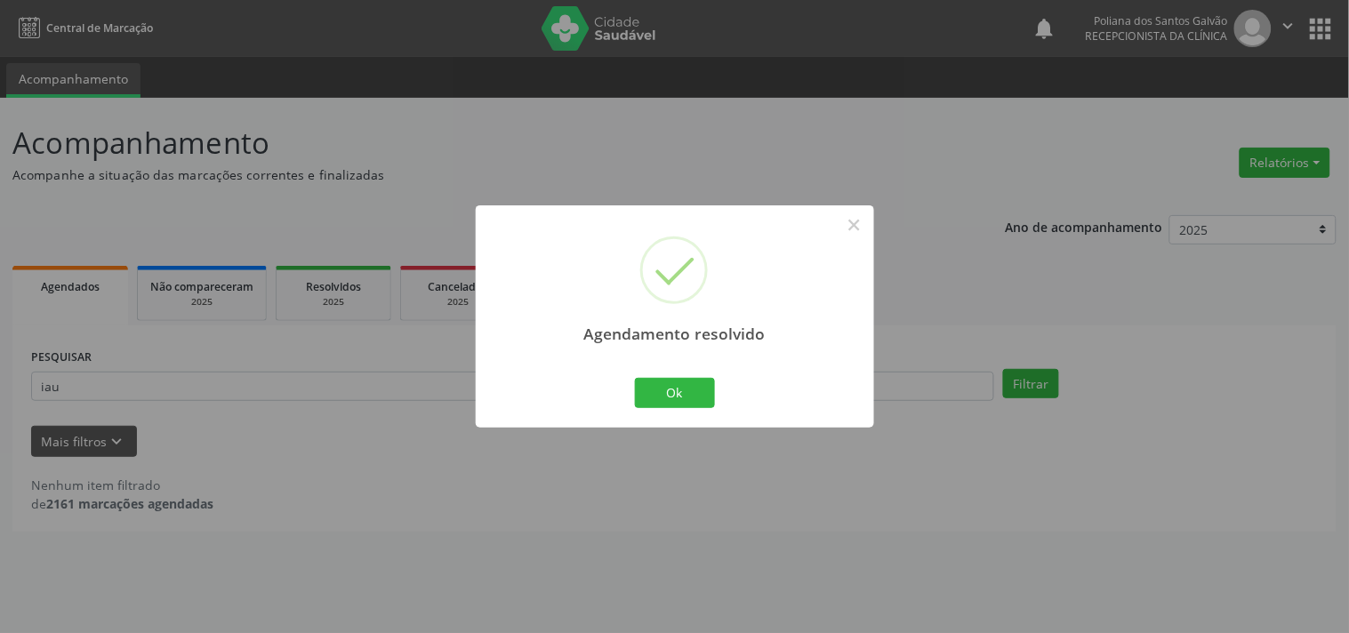
click at [655, 376] on div "Ok Cancel" at bounding box center [675, 392] width 88 height 37
drag, startPoint x: 655, startPoint y: 387, endPoint x: 605, endPoint y: 367, distance: 53.5
click at [654, 388] on button "Ok" at bounding box center [675, 393] width 80 height 30
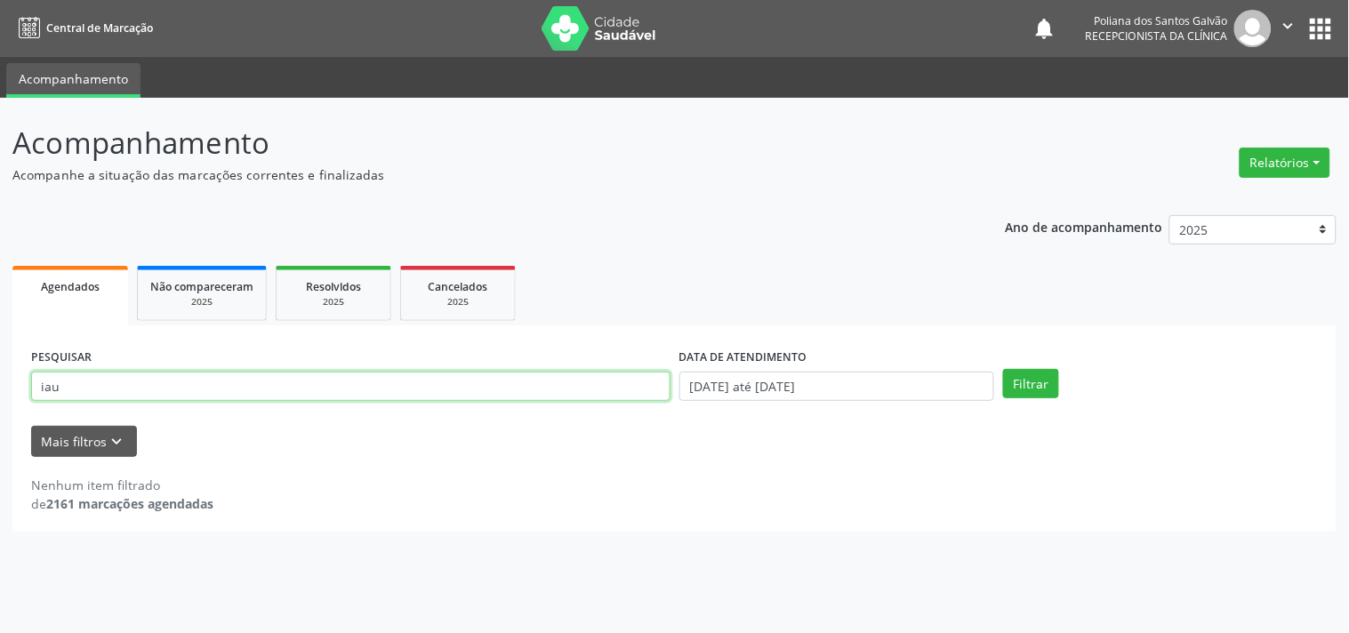
drag, startPoint x: 601, startPoint y: 372, endPoint x: 0, endPoint y: 87, distance: 665.1
click at [0, 108] on div "Acompanhamento Acompanhe a situação das marcações correntes e finalizadas Relat…" at bounding box center [674, 365] width 1349 height 535
type input "[PERSON_NAME]"
click at [1003, 369] on button "Filtrar" at bounding box center [1031, 384] width 56 height 30
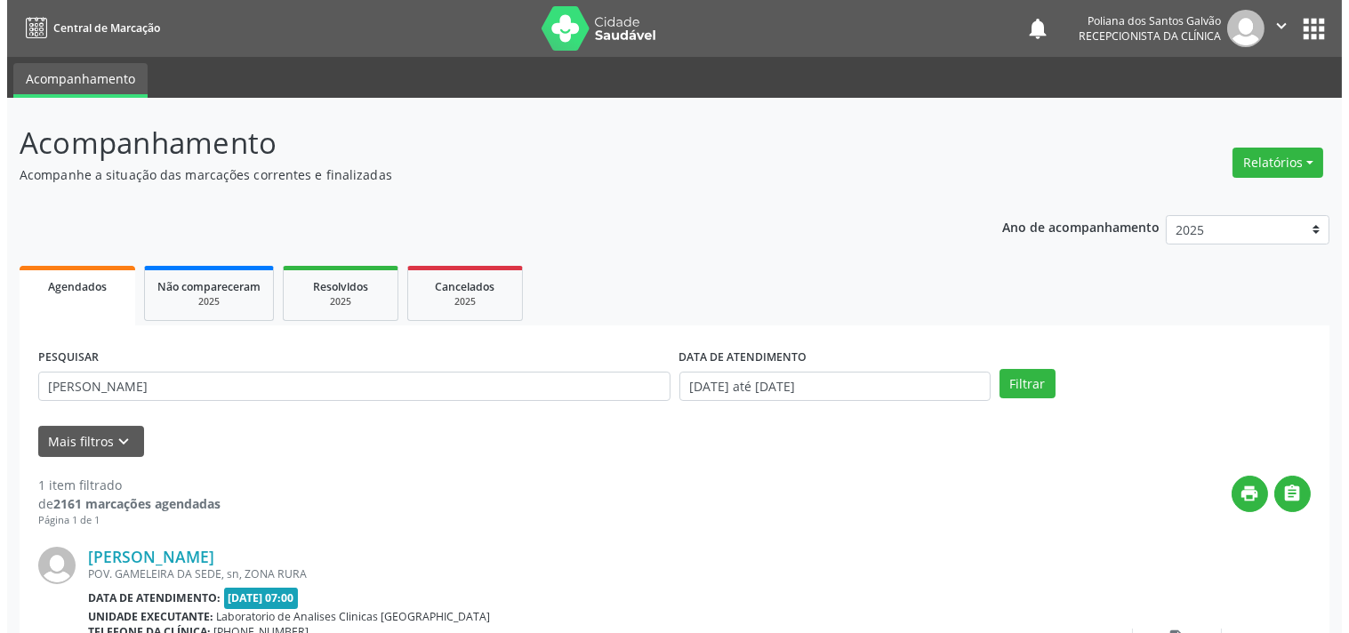
scroll to position [165, 0]
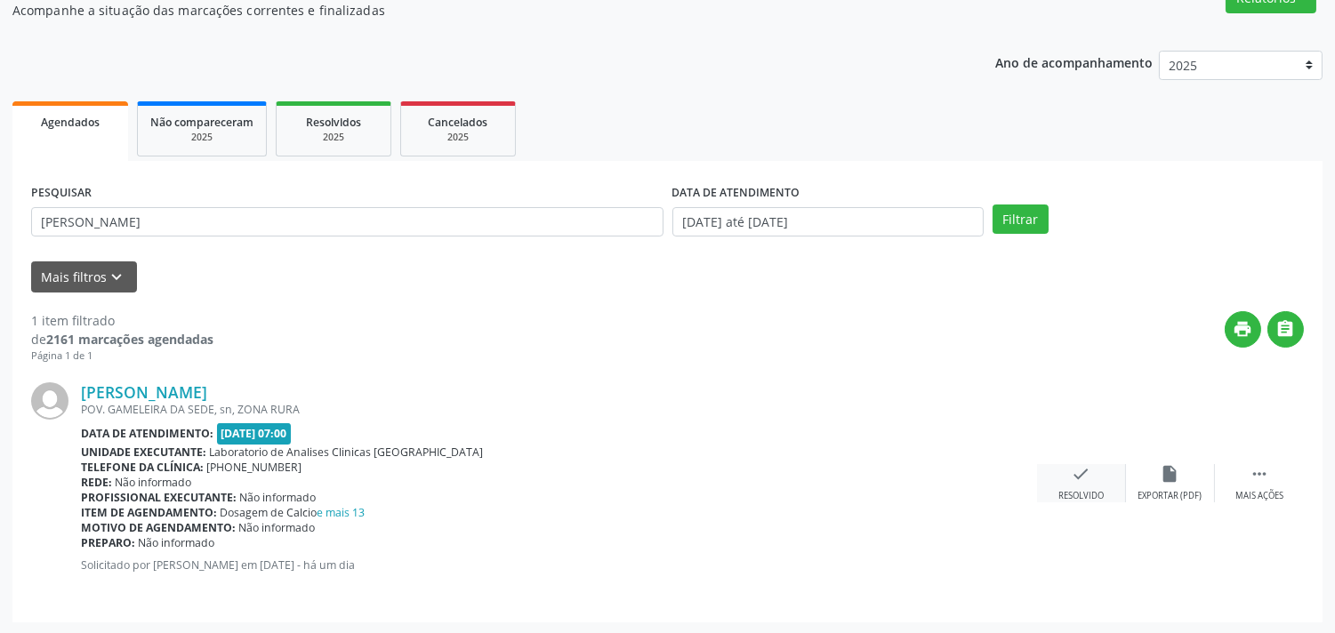
click at [1073, 474] on icon "check" at bounding box center [1082, 474] width 20 height 20
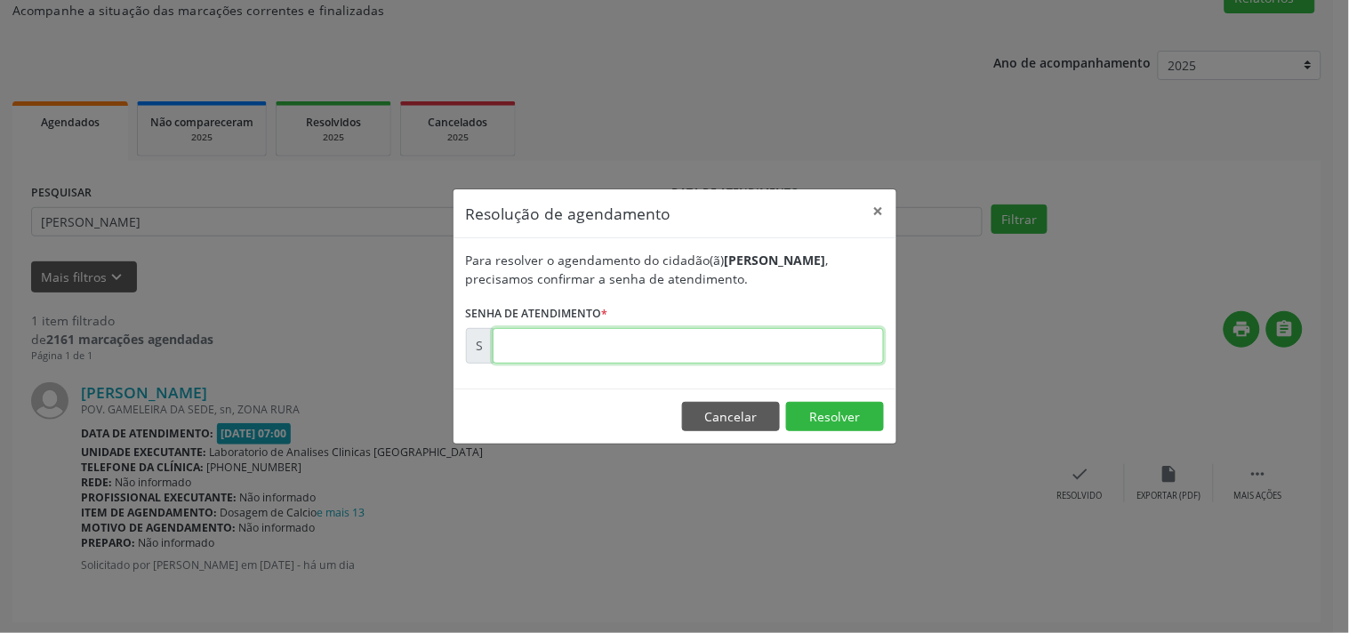
click at [824, 345] on input "text" at bounding box center [688, 346] width 391 height 36
type input "00178895"
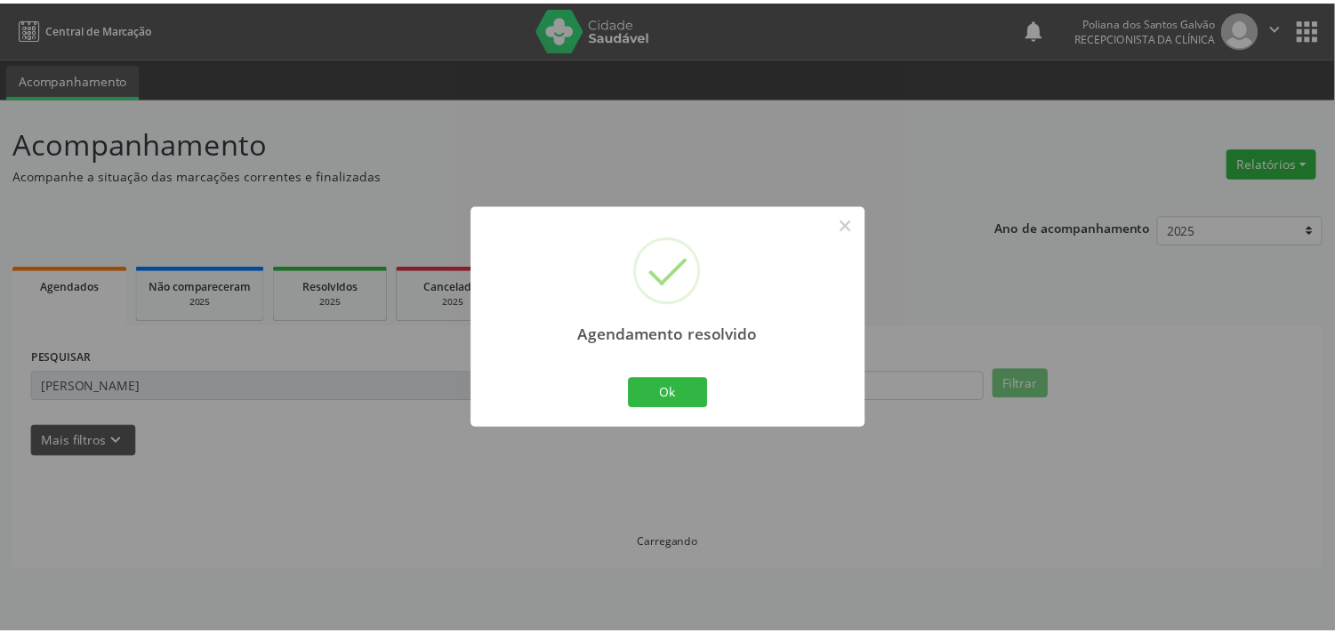
scroll to position [0, 0]
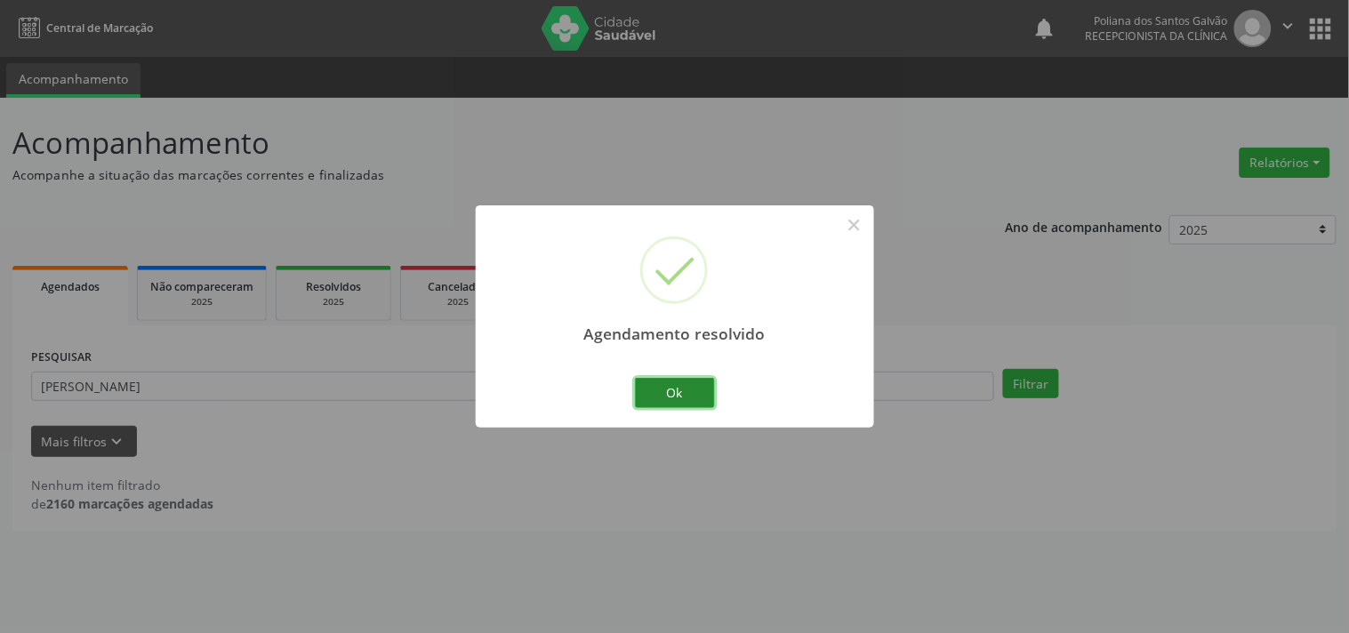
click at [665, 387] on button "Ok" at bounding box center [675, 393] width 80 height 30
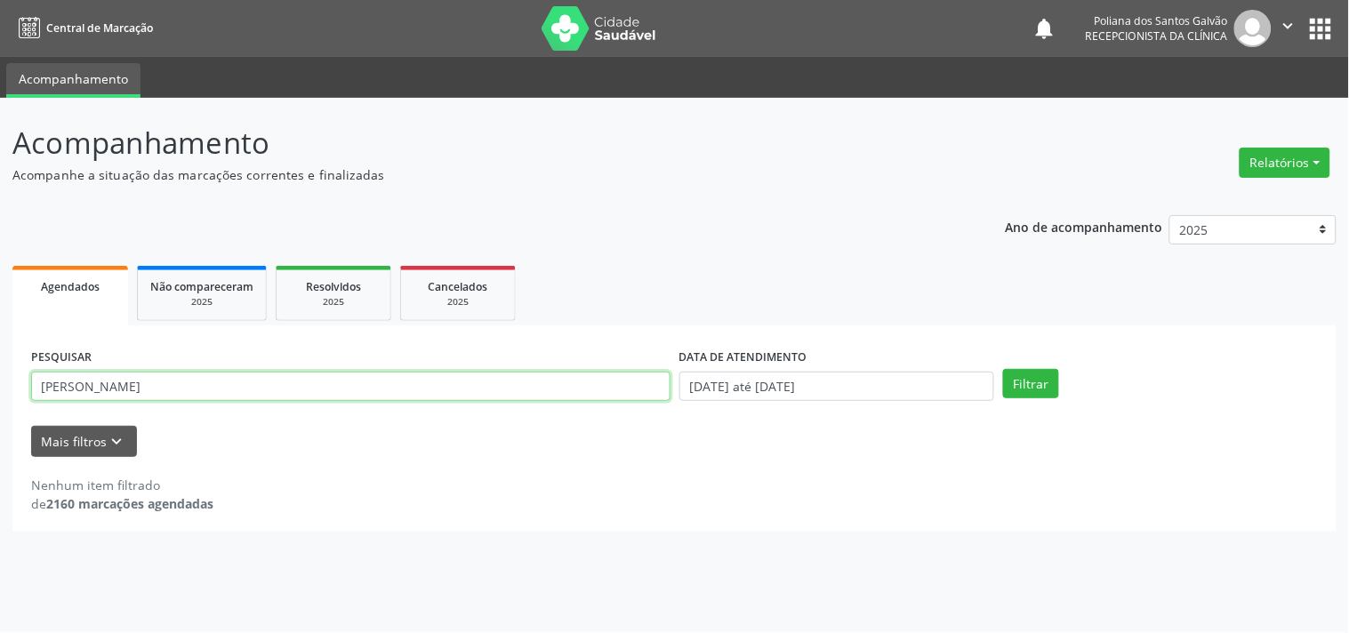
drag, startPoint x: 542, startPoint y: 378, endPoint x: 0, endPoint y: 179, distance: 577.9
click at [0, 188] on div "Acompanhamento Acompanhe a situação das marcações correntes e finalizadas Relat…" at bounding box center [674, 365] width 1349 height 535
type input "seve"
click at [1003, 369] on button "Filtrar" at bounding box center [1031, 384] width 56 height 30
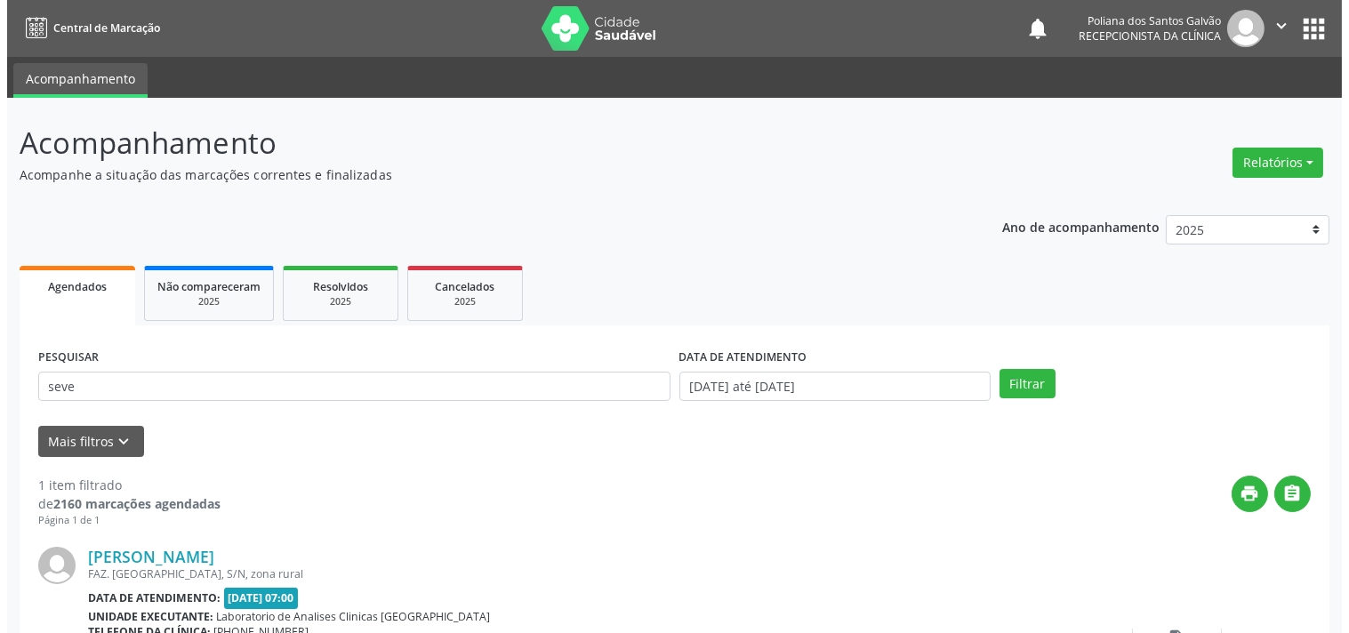
scroll to position [165, 0]
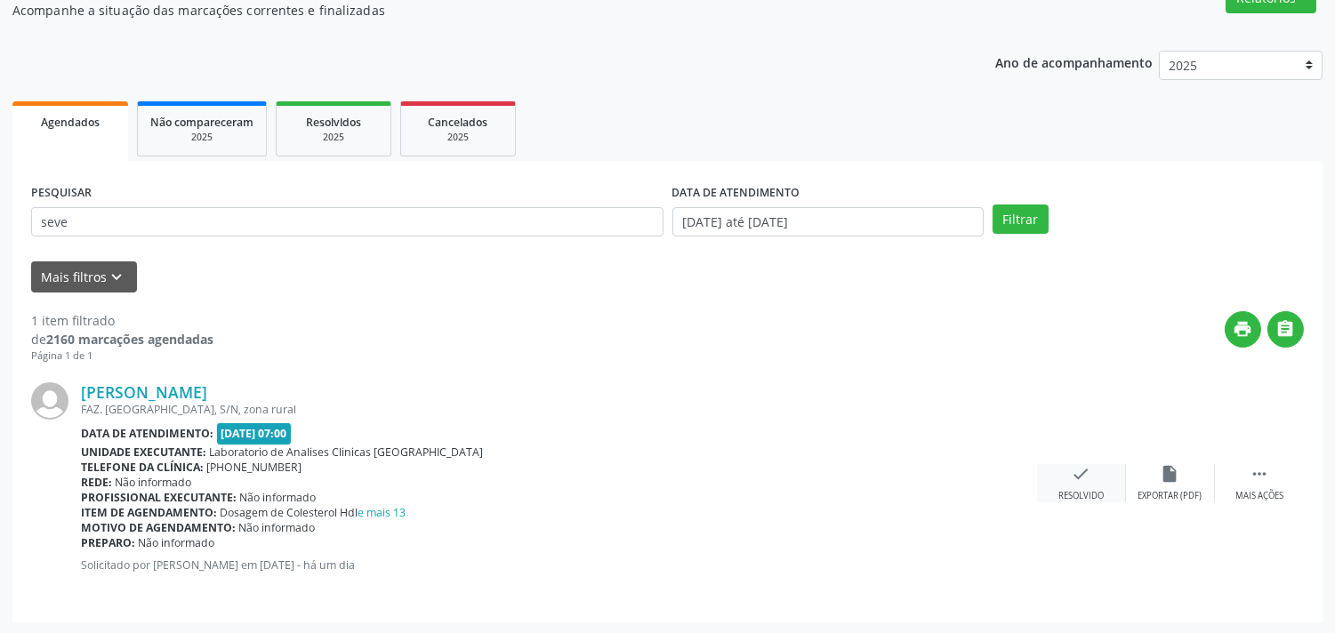
click at [1097, 470] on div "check Resolvido" at bounding box center [1081, 483] width 89 height 38
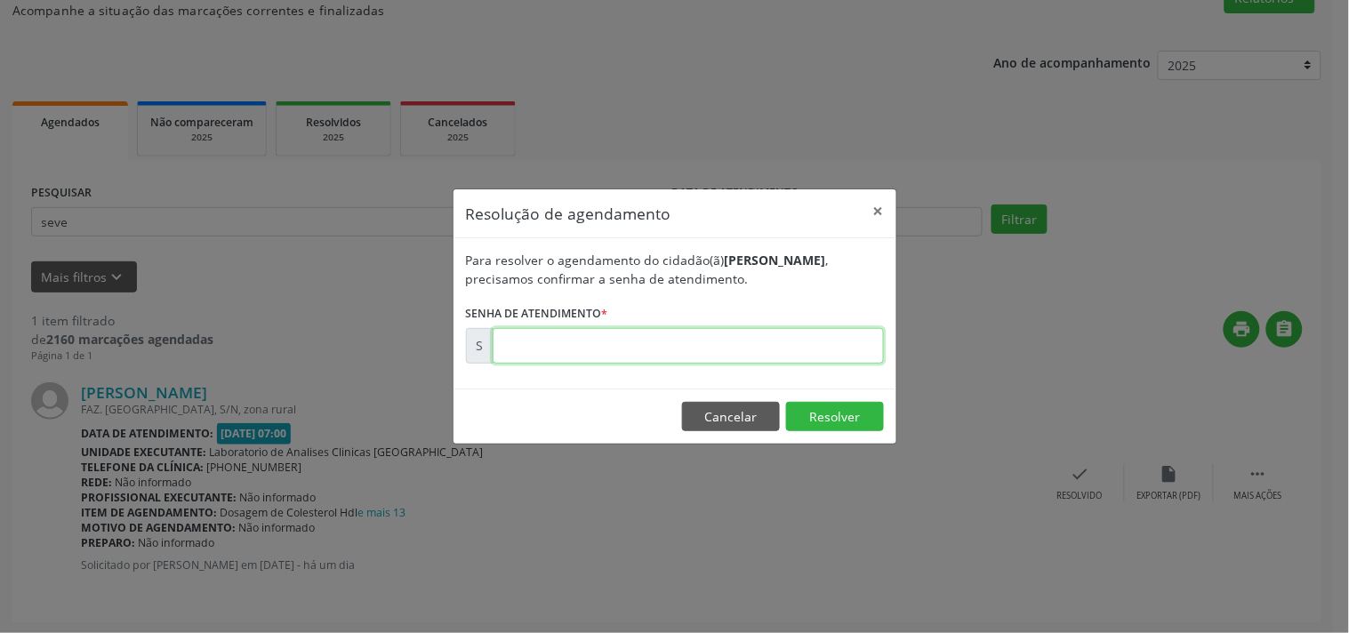
click at [842, 336] on input "text" at bounding box center [688, 346] width 391 height 36
type input "00178957"
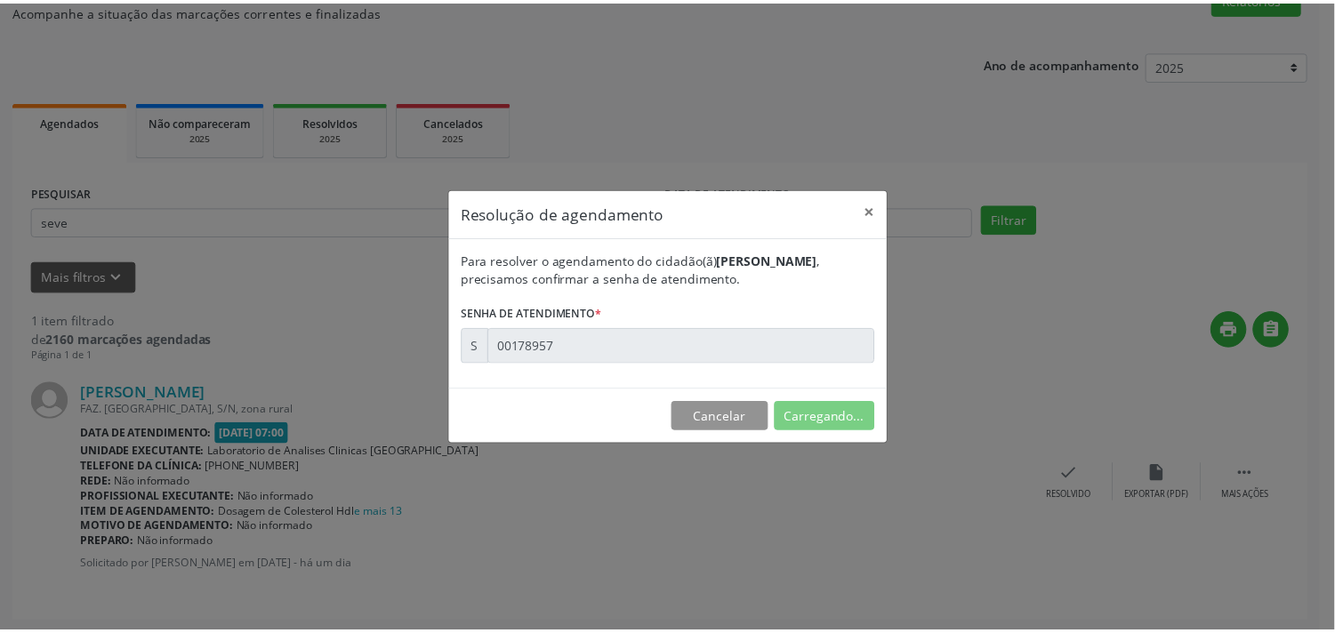
scroll to position [0, 0]
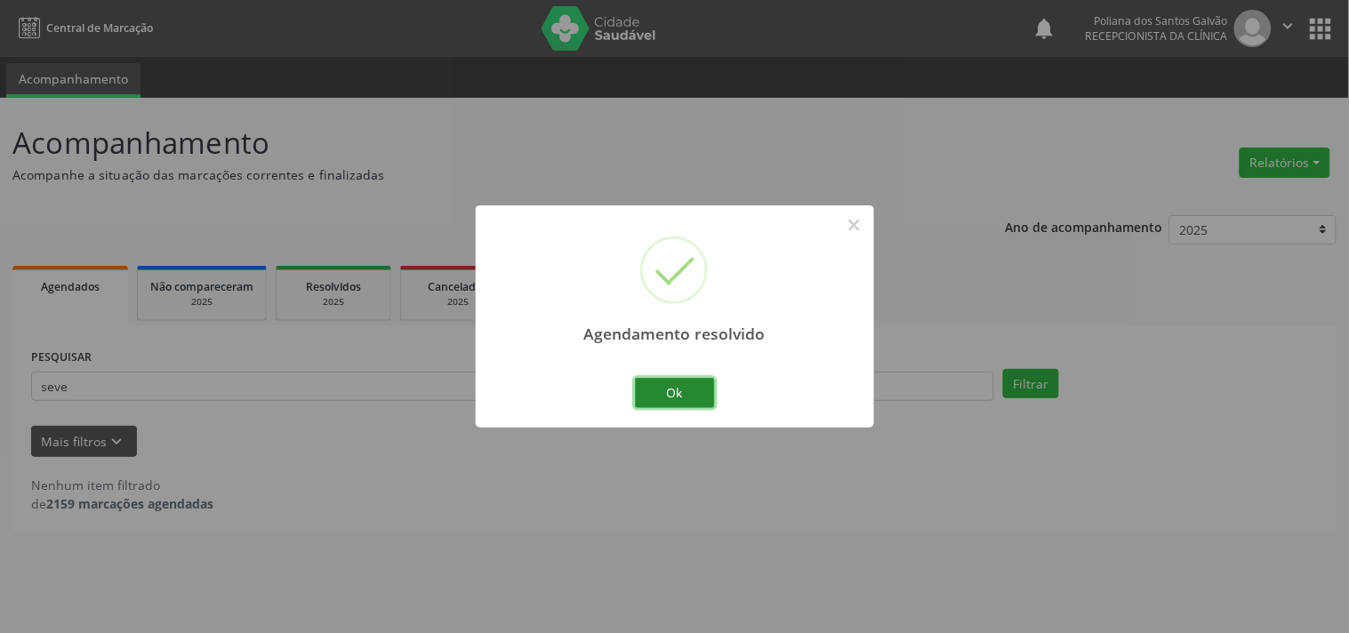
click at [701, 407] on button "Ok" at bounding box center [675, 393] width 80 height 30
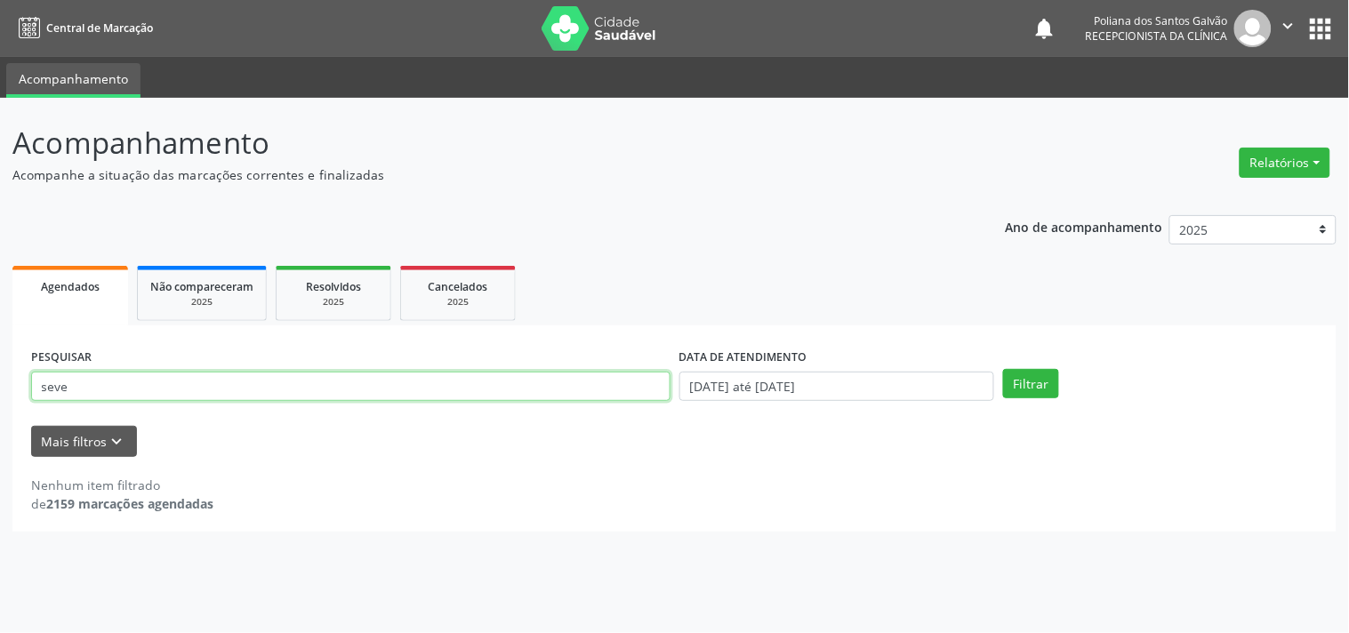
drag, startPoint x: 669, startPoint y: 392, endPoint x: 0, endPoint y: 20, distance: 765.2
click at [0, 20] on div "Central de Marcação notifications Poliana dos Santos Galvão Recepcionista da cl…" at bounding box center [674, 316] width 1349 height 633
type input "[PERSON_NAME]"
click at [1003, 369] on button "Filtrar" at bounding box center [1031, 384] width 56 height 30
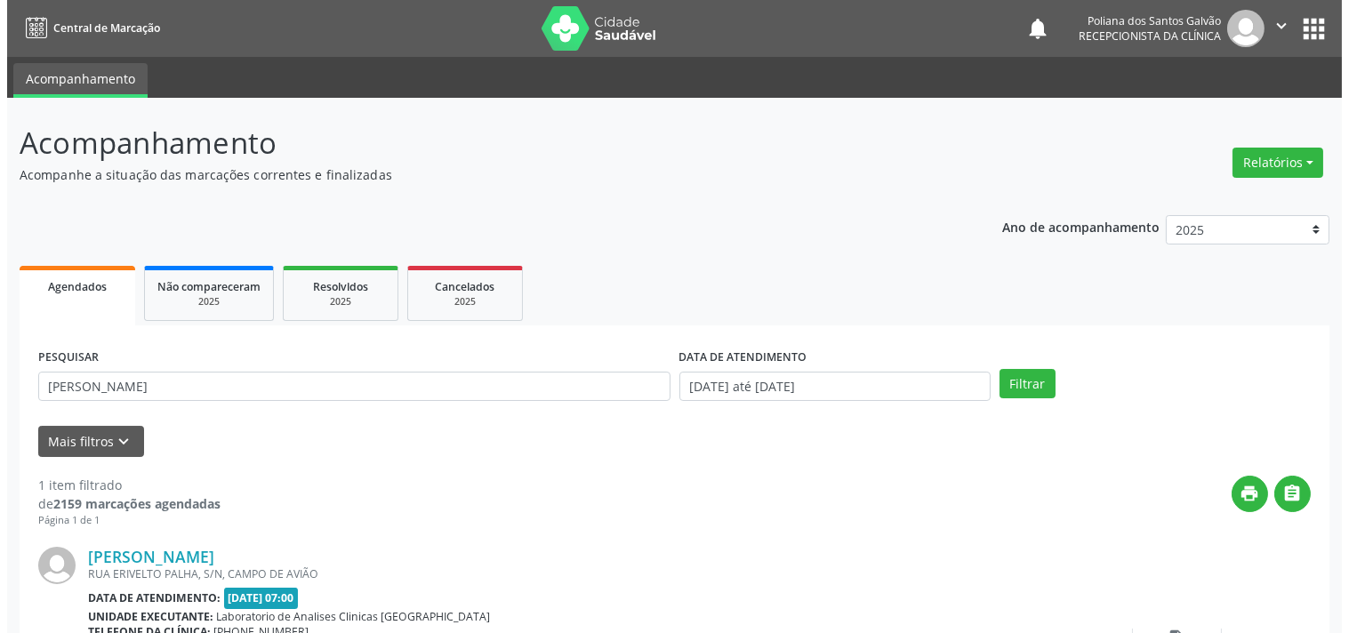
scroll to position [165, 0]
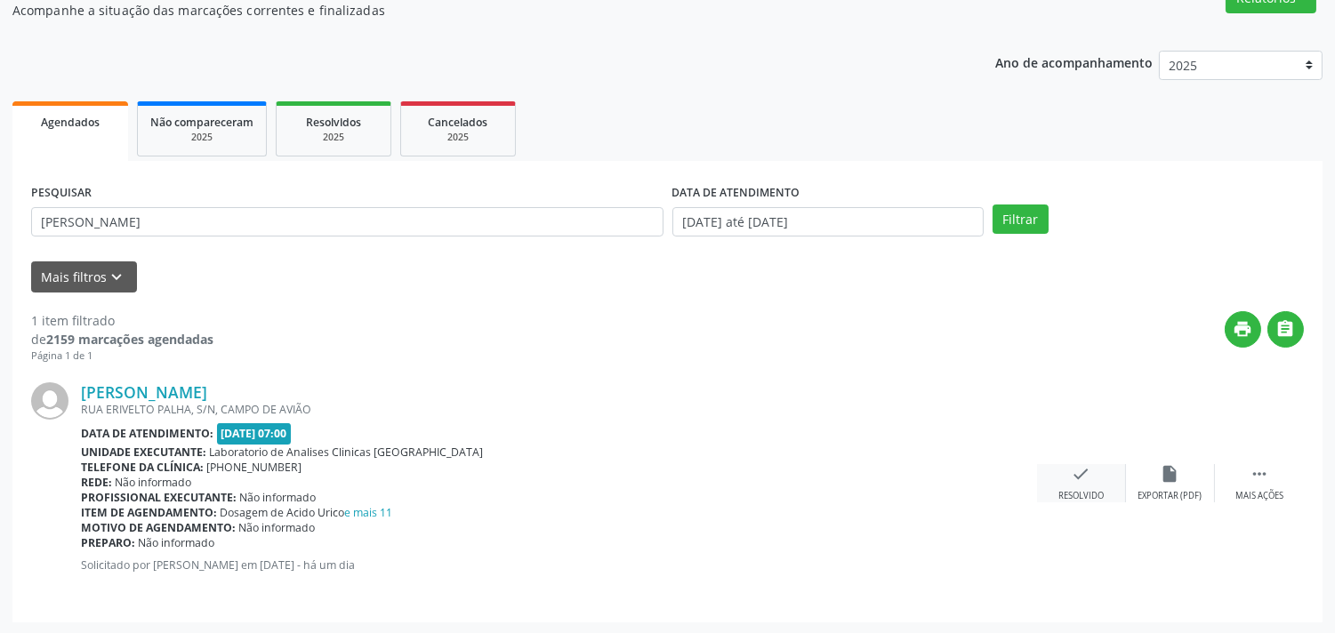
click at [1109, 464] on div "check Resolvido" at bounding box center [1081, 483] width 89 height 38
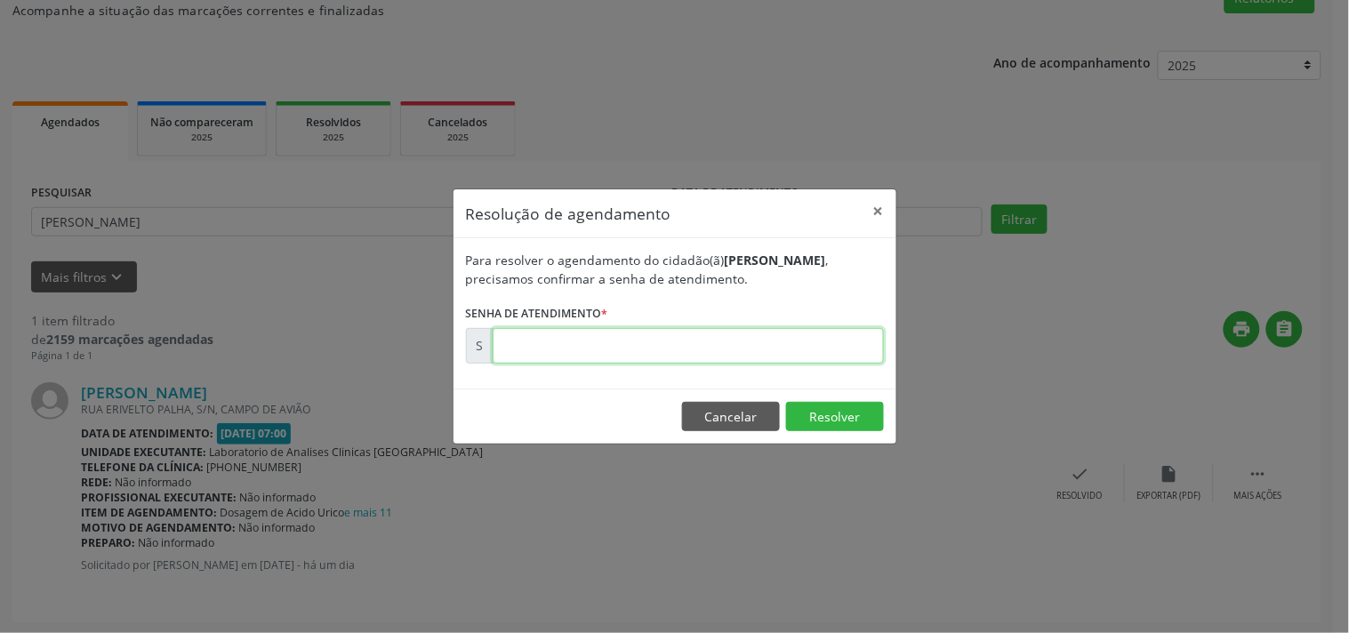
click at [816, 349] on input "text" at bounding box center [688, 346] width 391 height 36
type input "00178967"
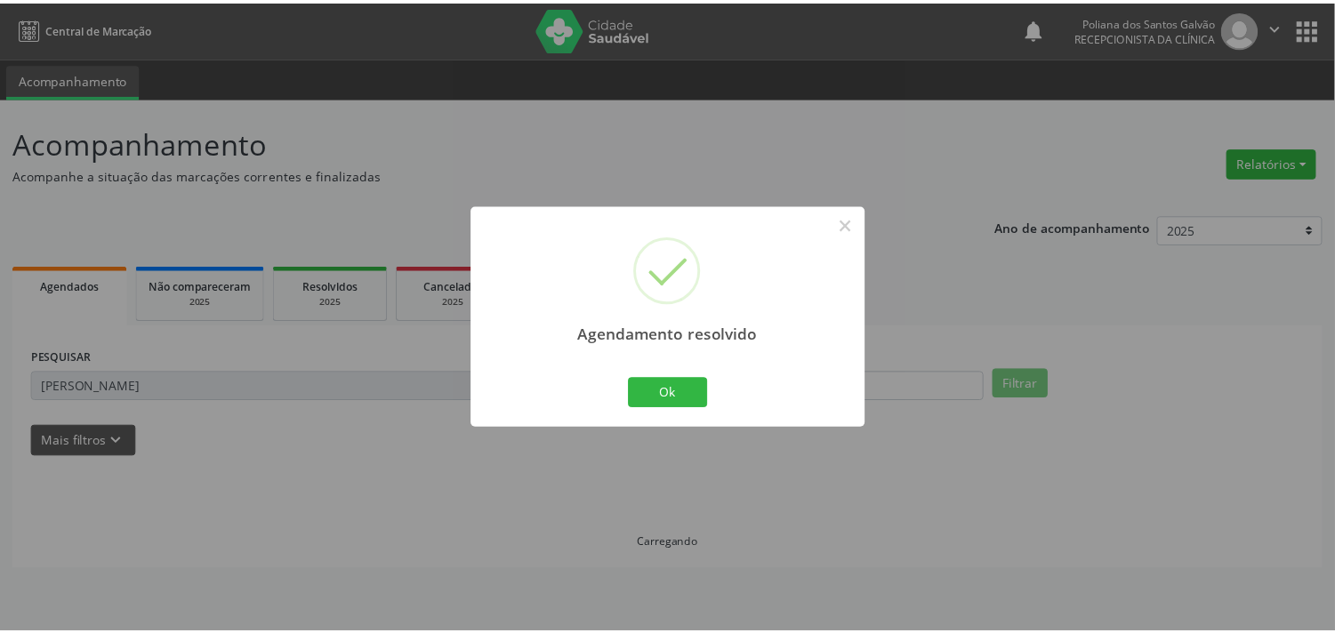
scroll to position [0, 0]
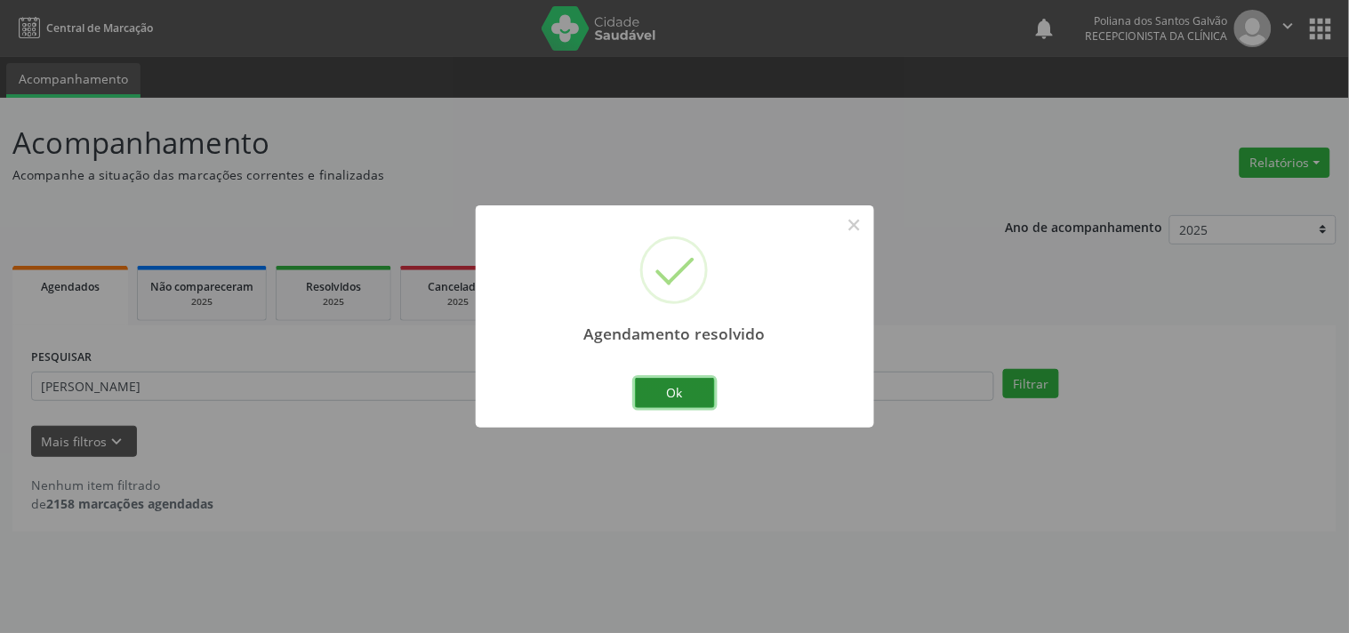
click at [665, 384] on button "Ok" at bounding box center [675, 393] width 80 height 30
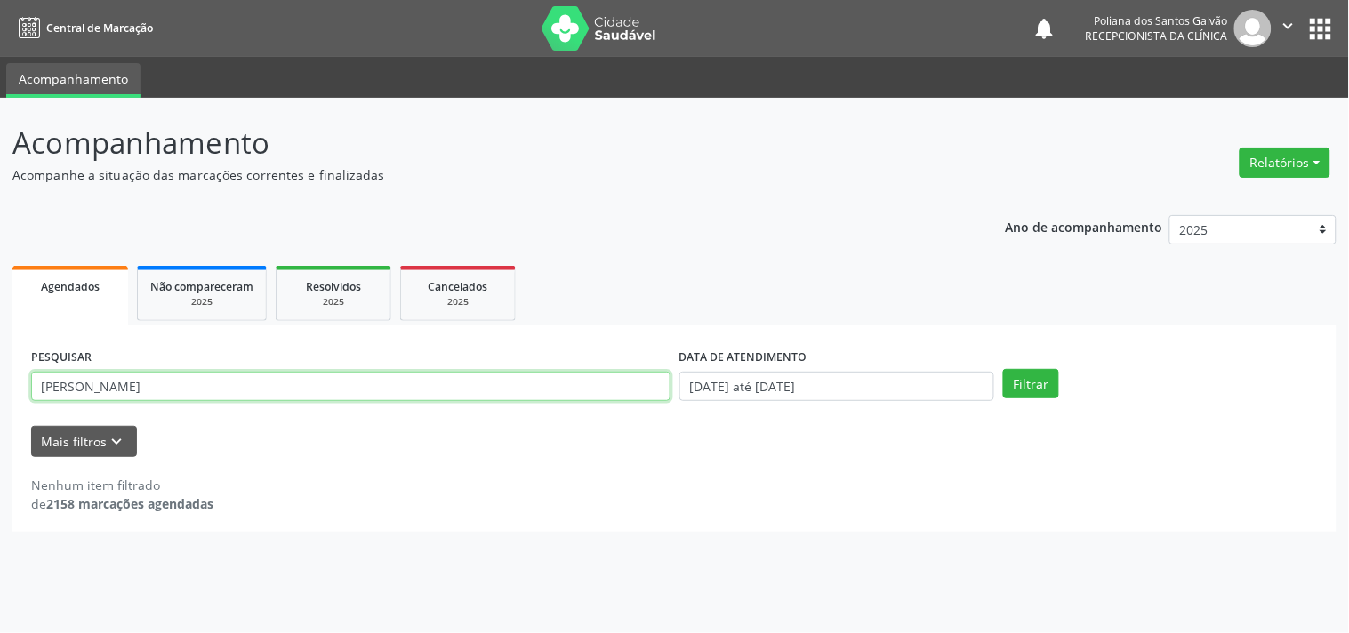
drag, startPoint x: 540, startPoint y: 389, endPoint x: 0, endPoint y: 128, distance: 599.4
click at [0, 221] on div "Acompanhamento Acompanhe a situação das marcações correntes e finalizadas Relat…" at bounding box center [674, 365] width 1349 height 535
type input "ROSANGELA"
click at [1003, 369] on button "Filtrar" at bounding box center [1031, 384] width 56 height 30
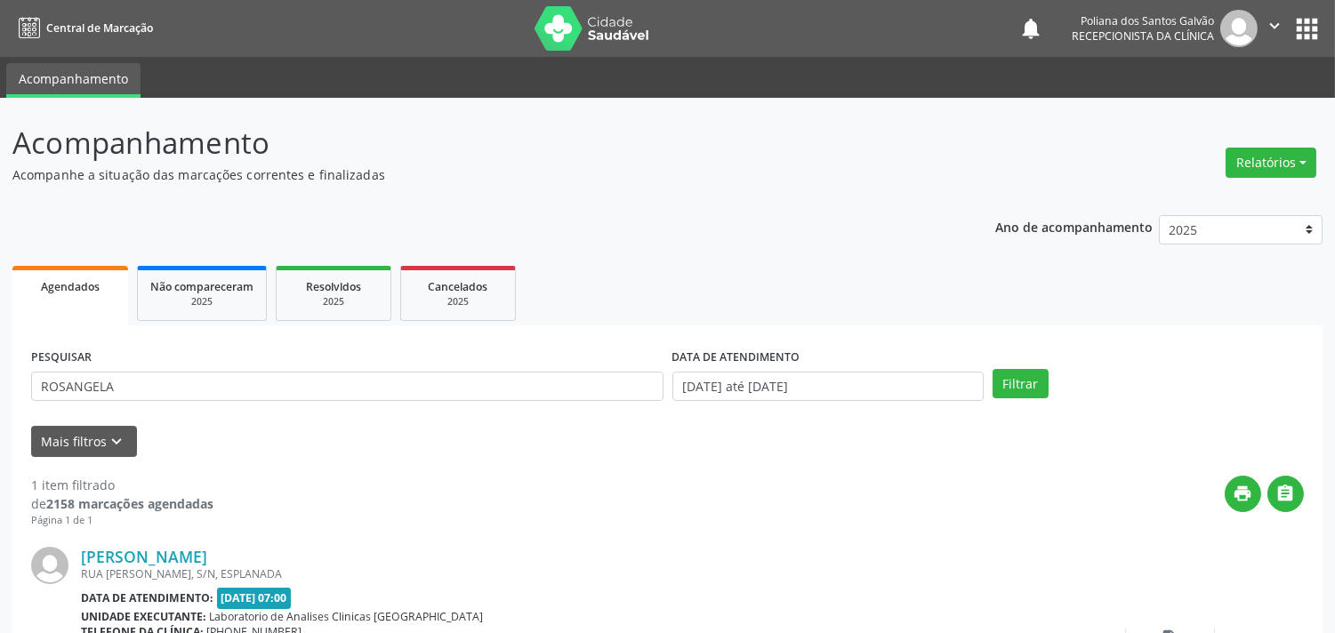
scroll to position [165, 0]
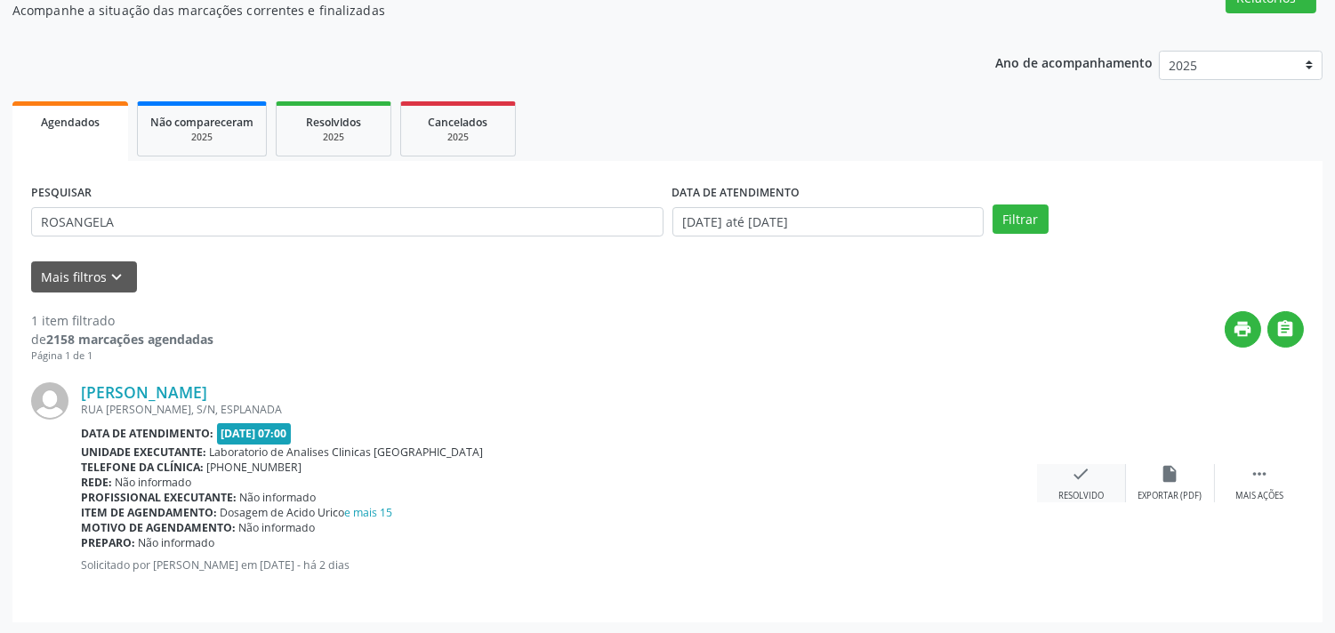
click at [1044, 480] on div "check Resolvido" at bounding box center [1081, 483] width 89 height 38
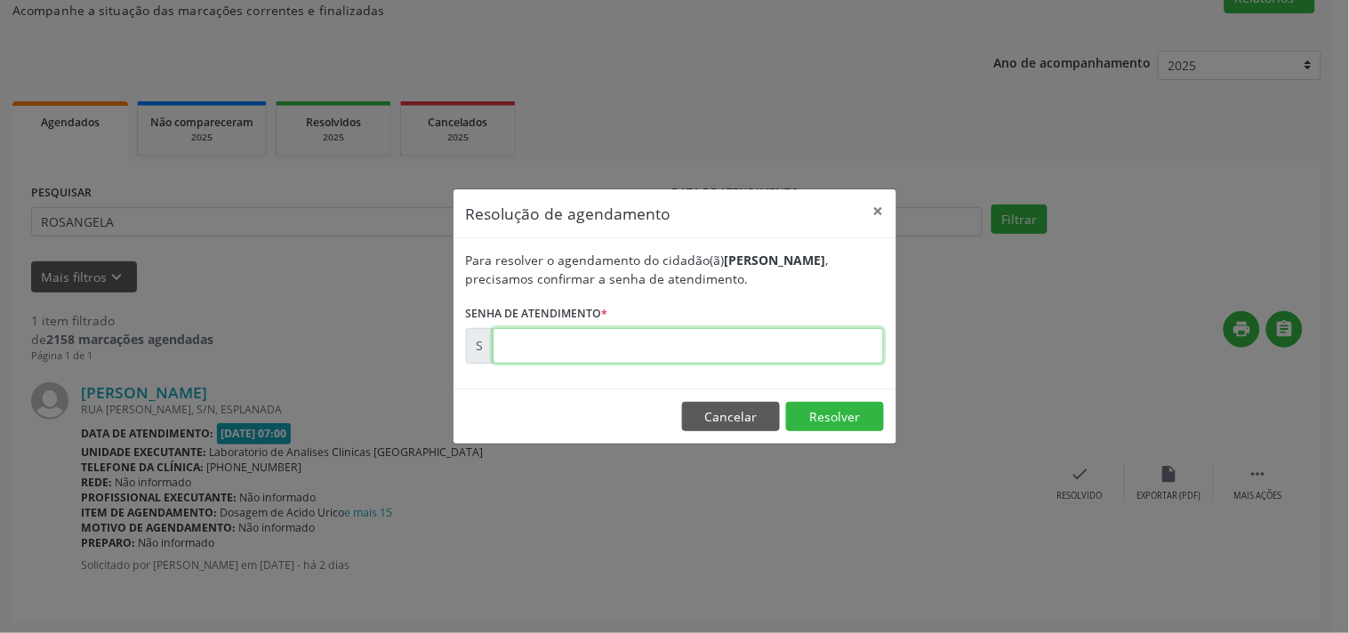
click at [780, 333] on input "text" at bounding box center [688, 346] width 391 height 36
type input "00000001"
click at [727, 424] on button "Cancelar" at bounding box center [731, 417] width 98 height 30
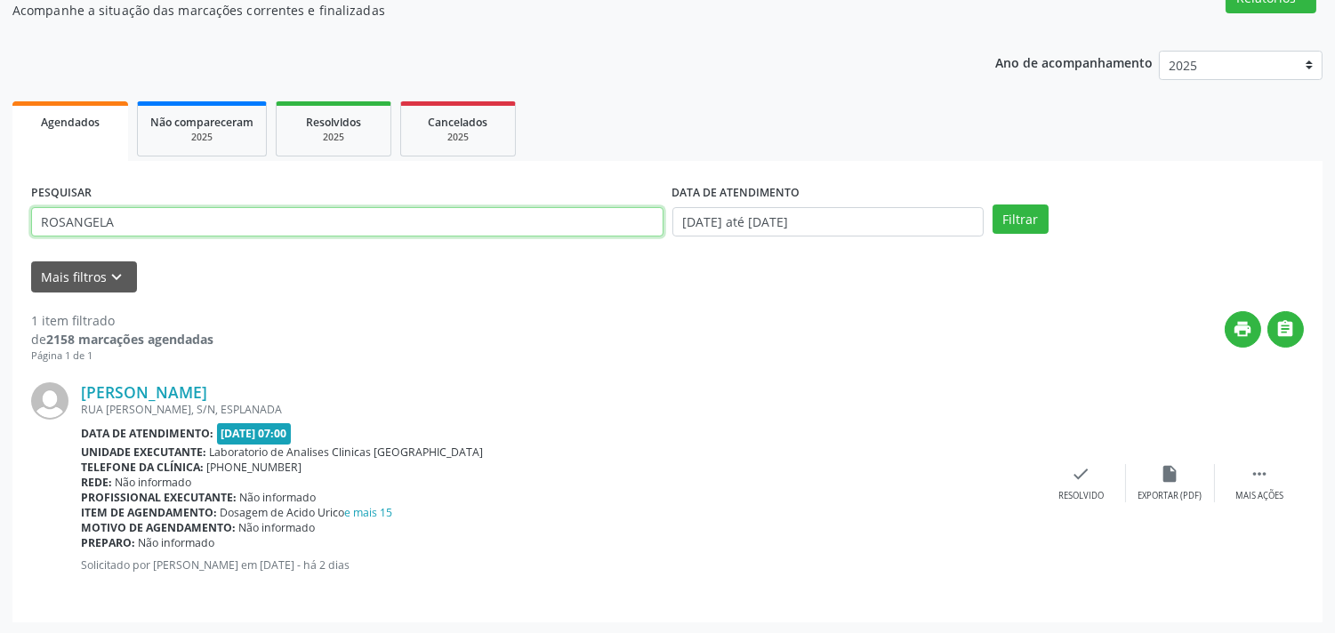
drag, startPoint x: 456, startPoint y: 218, endPoint x: 0, endPoint y: 47, distance: 487.1
click at [0, 53] on div "Acompanhamento Acompanhe a situação das marcações correntes e finalizadas Relat…" at bounding box center [667, 284] width 1335 height 702
click at [992, 205] on button "Filtrar" at bounding box center [1020, 220] width 56 height 30
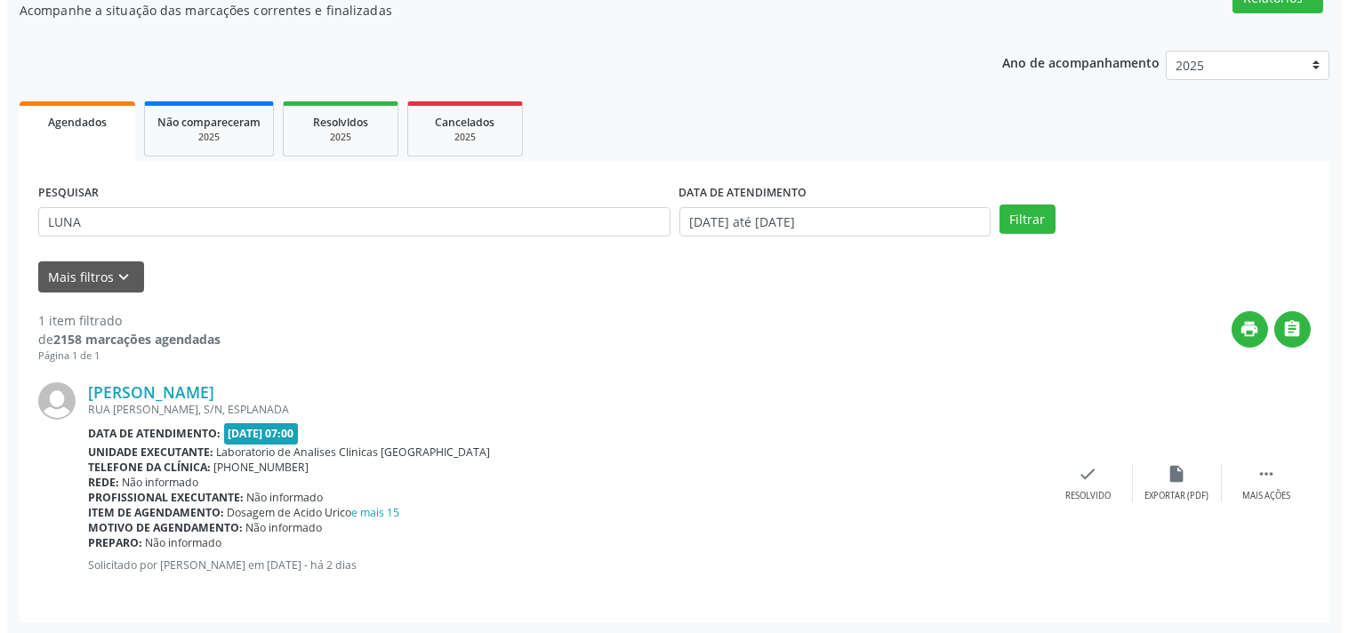
scroll to position [0, 0]
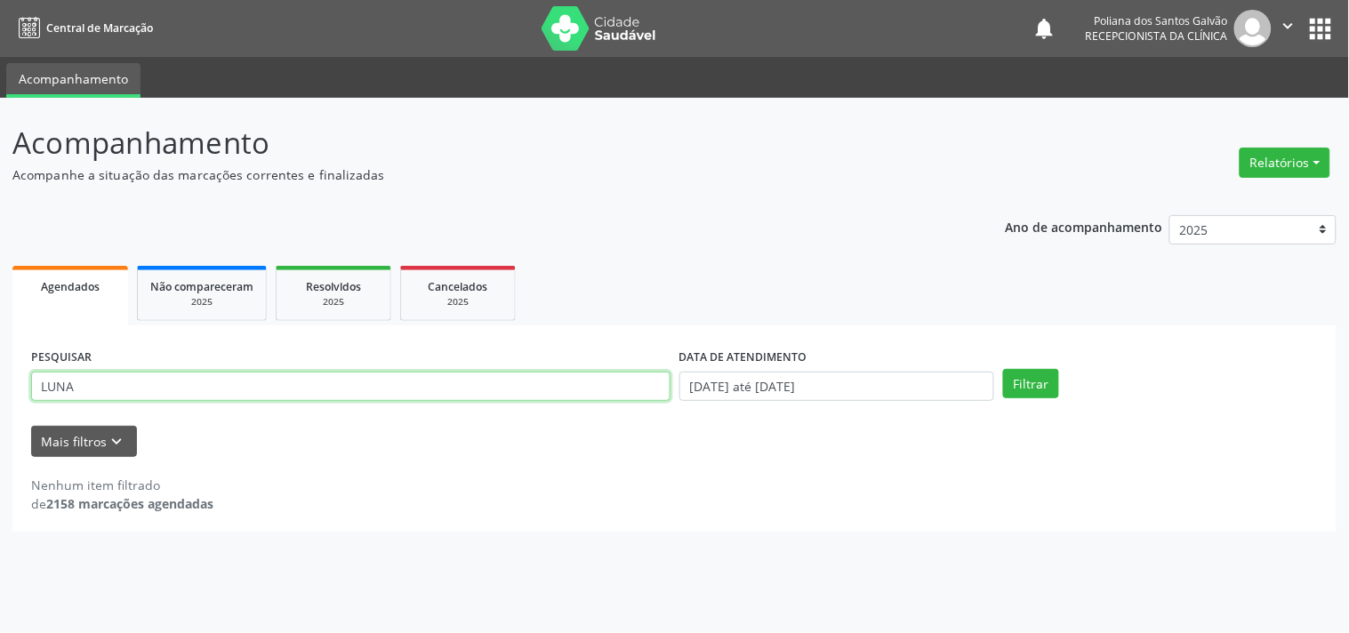
drag, startPoint x: 62, startPoint y: 378, endPoint x: 76, endPoint y: 380, distance: 13.5
click at [62, 378] on input "LUNA" at bounding box center [350, 387] width 639 height 30
type input "LUNNA"
click at [1003, 369] on button "Filtrar" at bounding box center [1031, 384] width 56 height 30
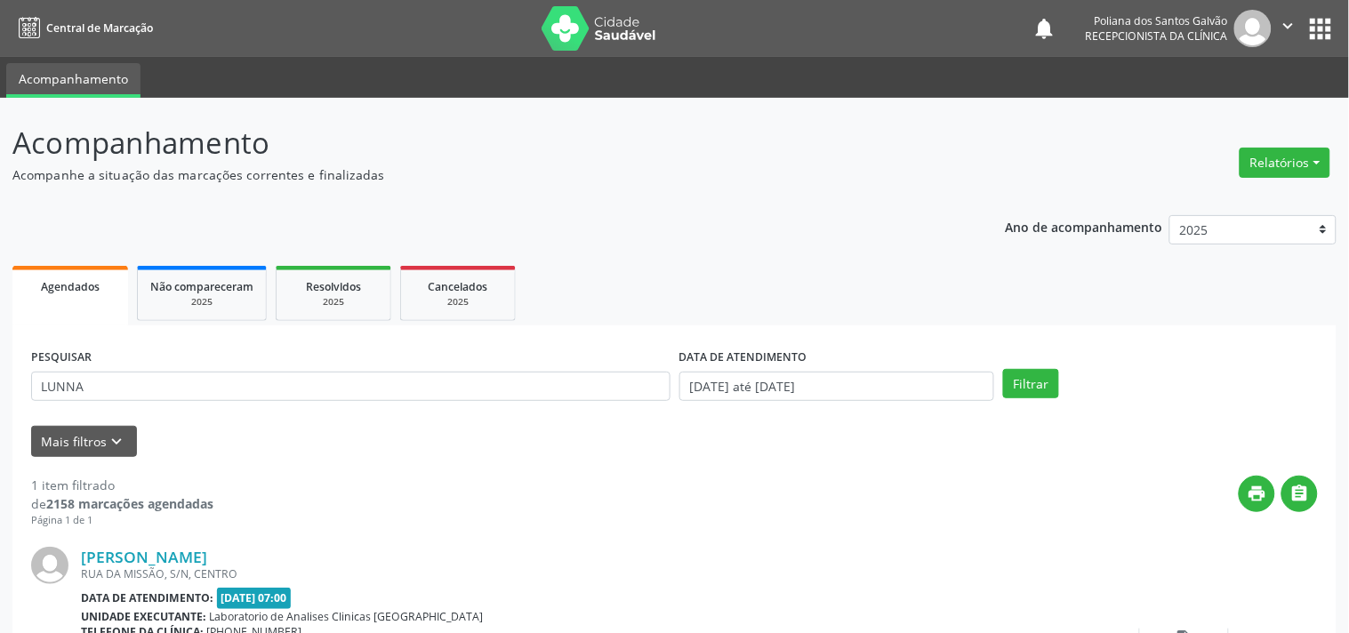
scroll to position [165, 0]
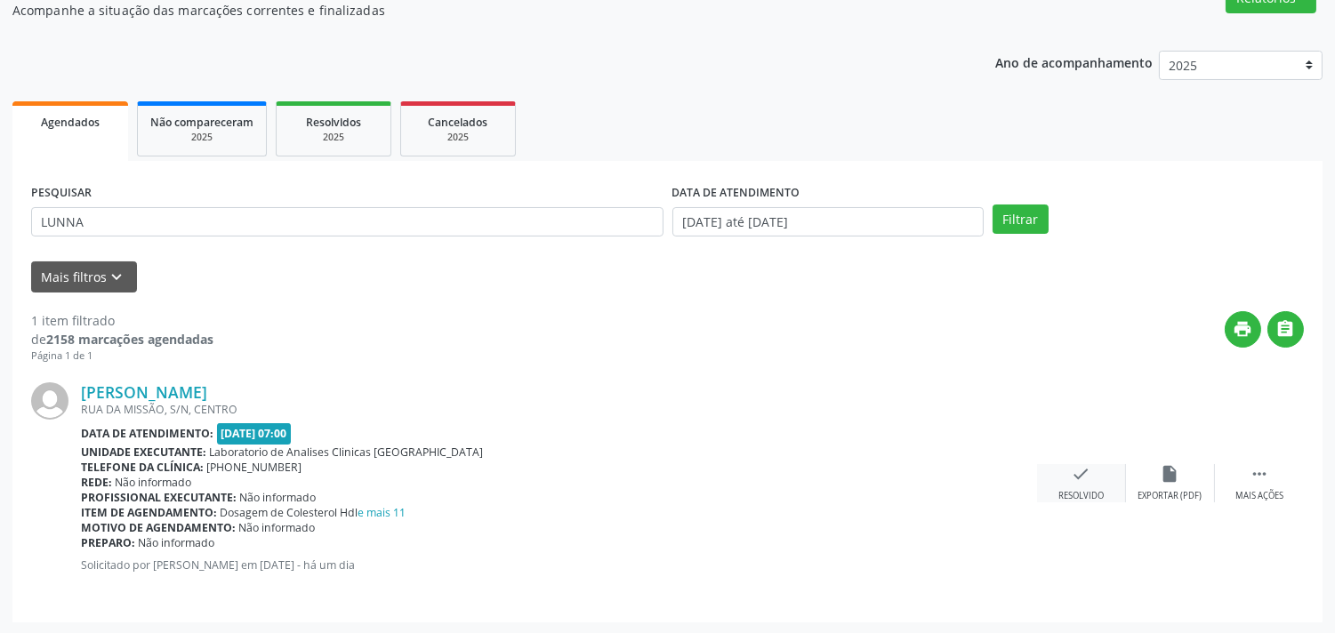
click at [1083, 464] on icon "check" at bounding box center [1082, 474] width 20 height 20
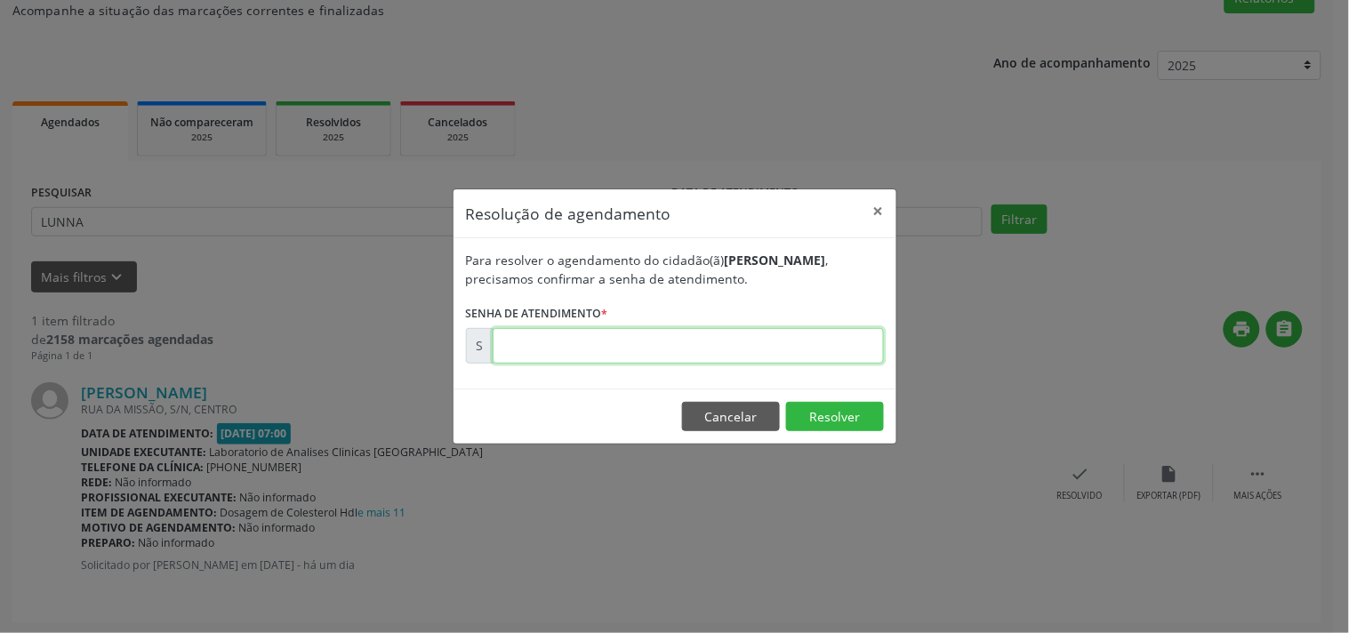
click at [775, 350] on input "text" at bounding box center [688, 346] width 391 height 36
type input "00178909"
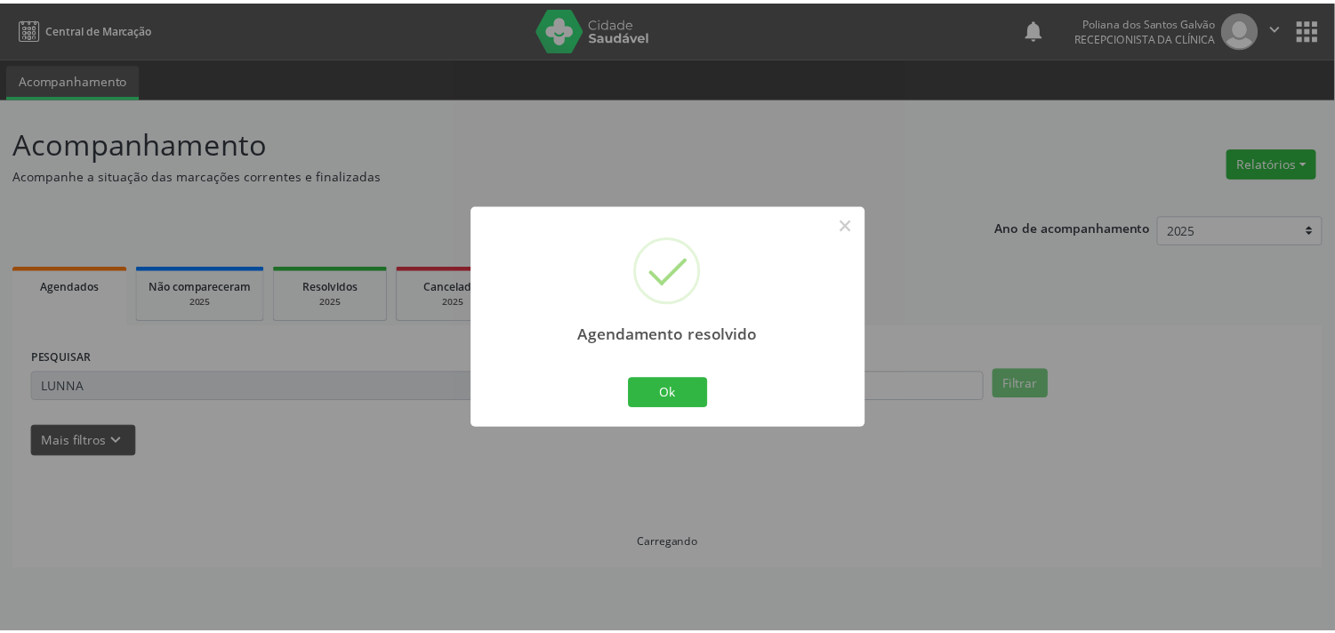
scroll to position [0, 0]
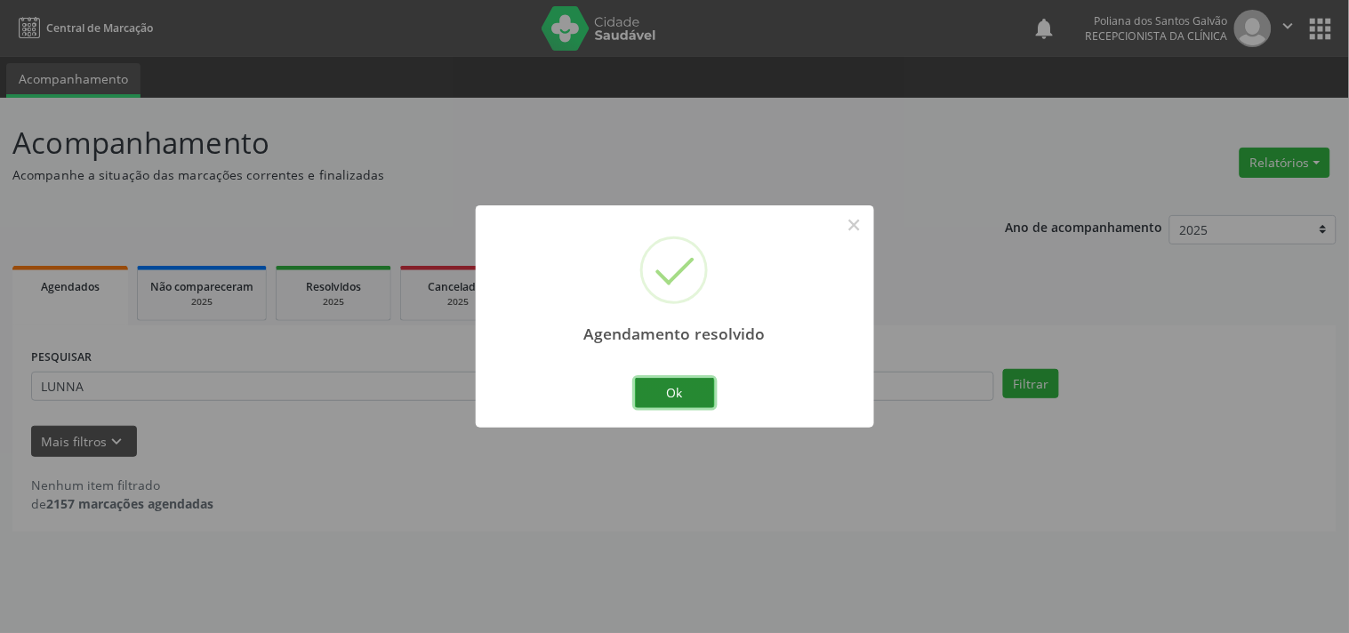
click at [663, 400] on button "Ok" at bounding box center [675, 393] width 80 height 30
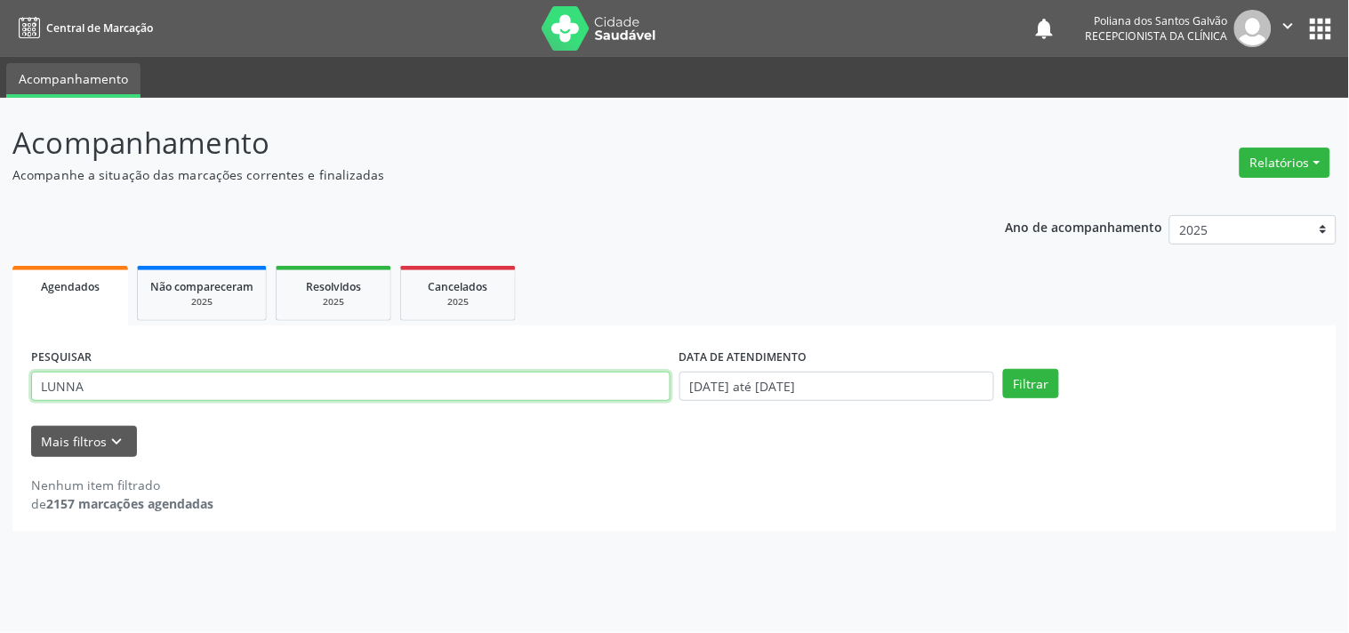
drag, startPoint x: 205, startPoint y: 352, endPoint x: 0, endPoint y: 167, distance: 276.4
click at [0, 231] on div "Acompanhamento Acompanhe a situação das marcações correntes e finalizadas Relat…" at bounding box center [674, 365] width 1349 height 535
type input "EMILL"
click at [1003, 369] on button "Filtrar" at bounding box center [1031, 384] width 56 height 30
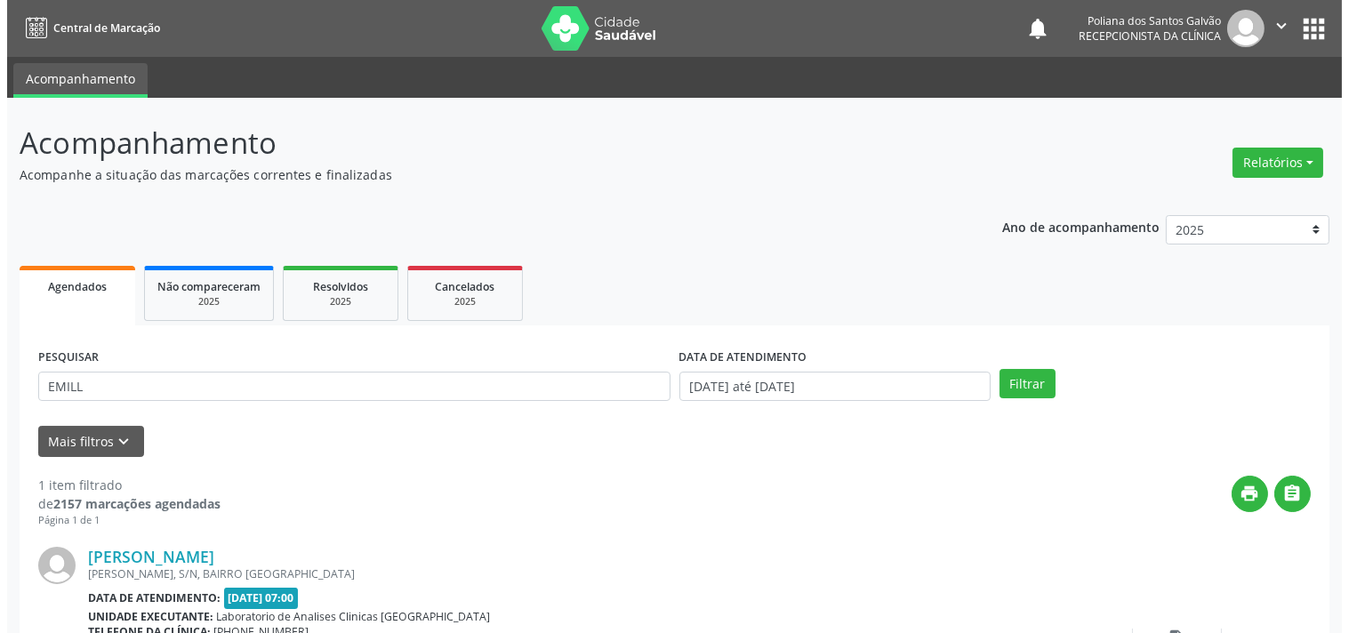
scroll to position [165, 0]
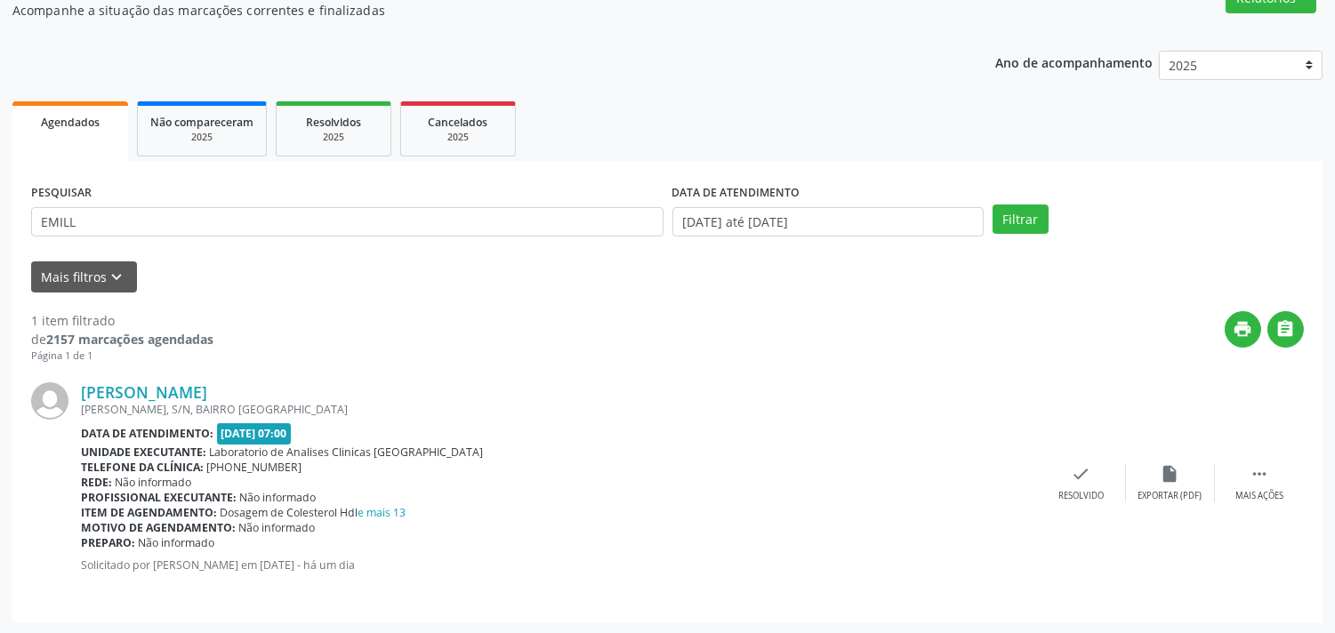
click at [1051, 452] on div "[PERSON_NAME] [GEOGRAPHIC_DATA], S/N, BAIRRO [GEOGRAPHIC_DATA] Data de atendime…" at bounding box center [667, 484] width 1273 height 240
click at [1063, 470] on div "check Resolvido" at bounding box center [1081, 483] width 89 height 38
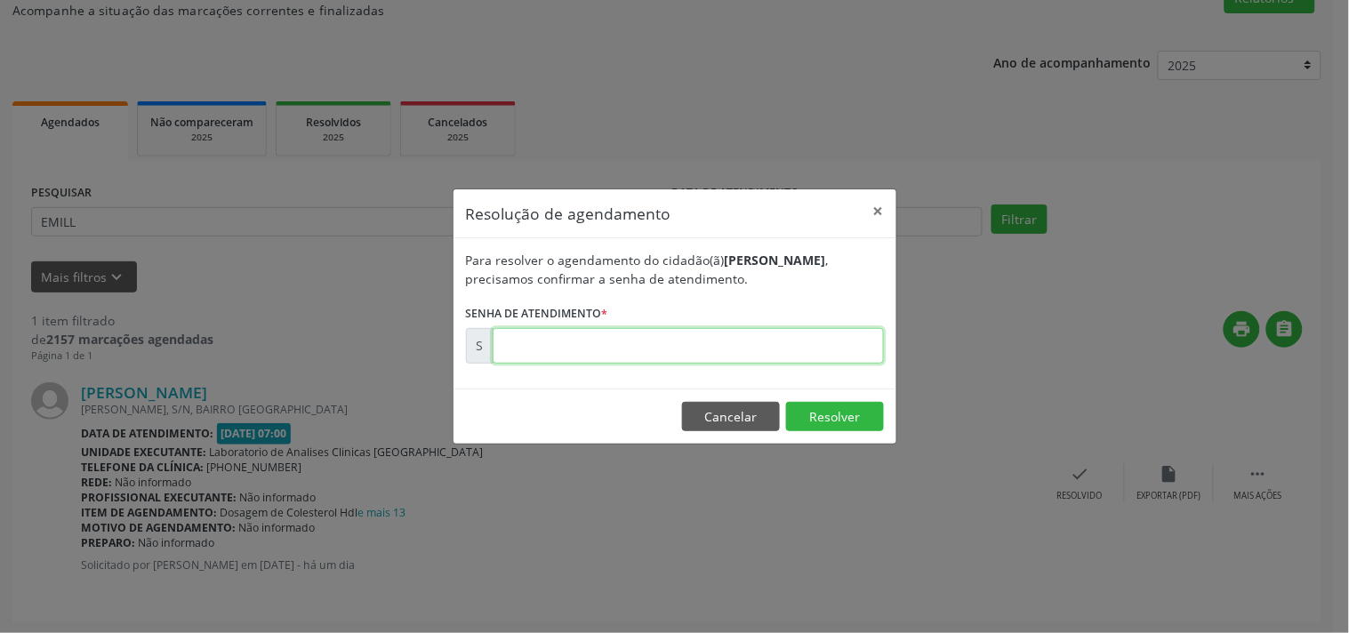
click at [832, 354] on input "text" at bounding box center [688, 346] width 391 height 36
type input "00178910"
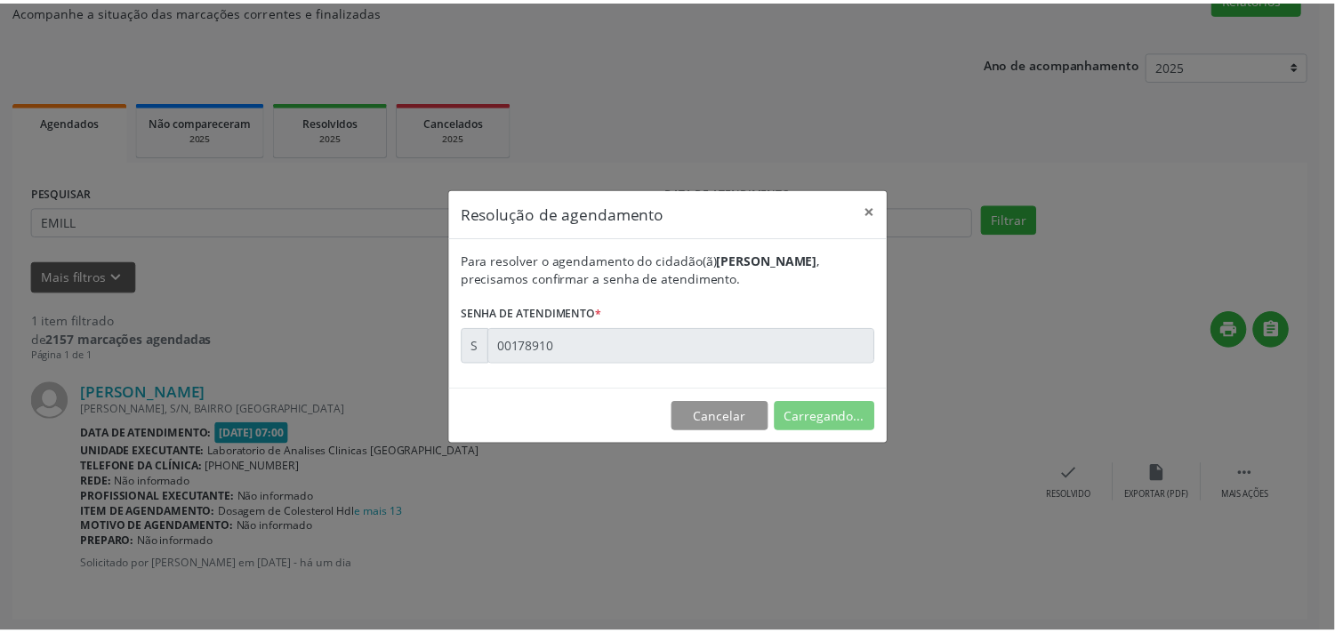
scroll to position [0, 0]
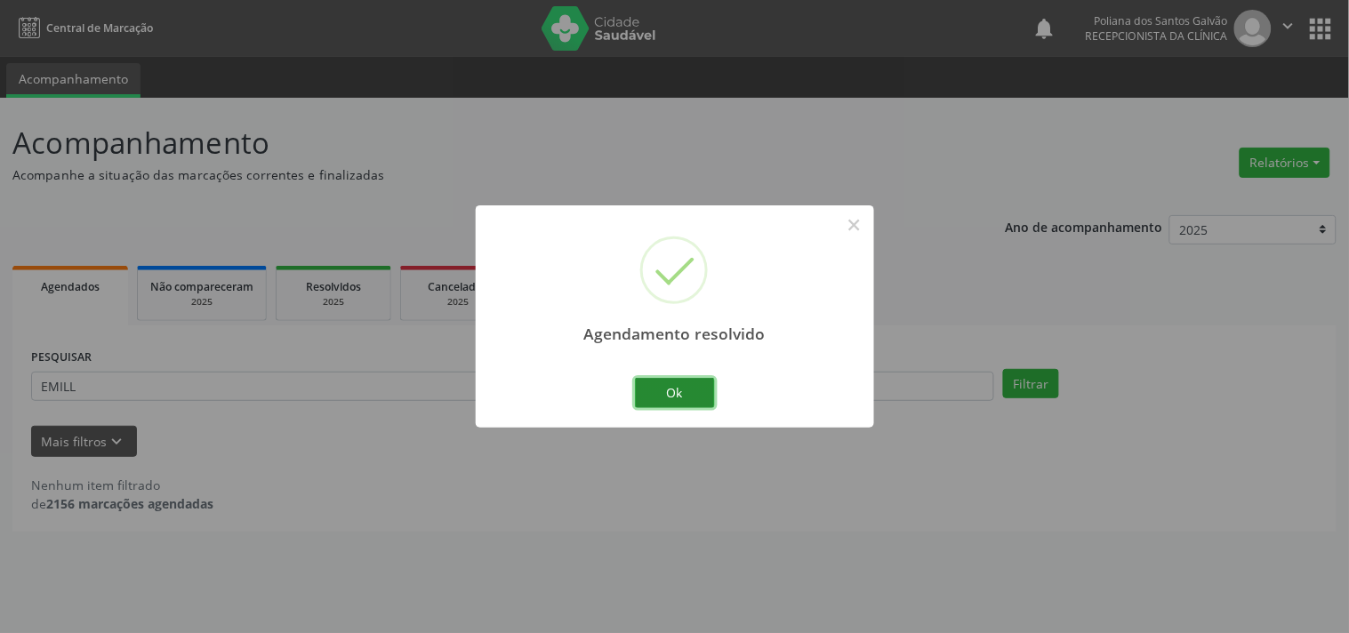
drag, startPoint x: 680, startPoint y: 398, endPoint x: 599, endPoint y: 393, distance: 81.1
click at [679, 398] on button "Ok" at bounding box center [675, 393] width 80 height 30
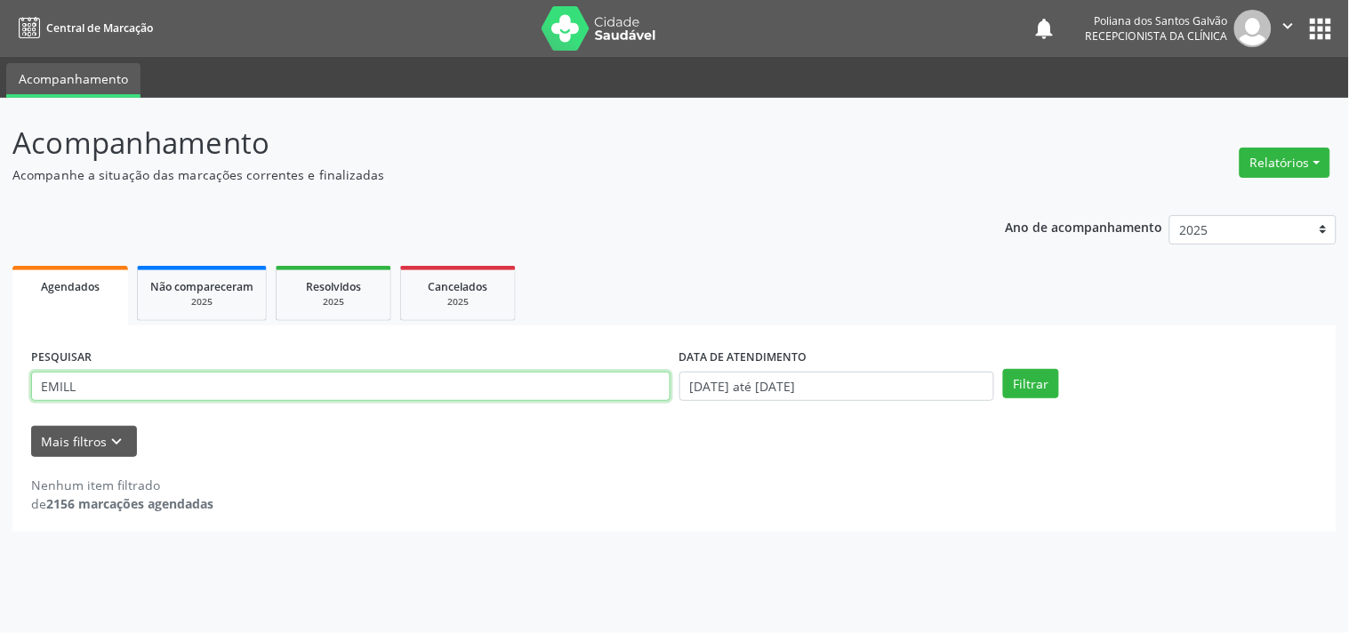
drag, startPoint x: 548, startPoint y: 384, endPoint x: 0, endPoint y: 167, distance: 589.2
click at [0, 197] on div "Acompanhamento Acompanhe a situação das marcações correntes e finalizadas Relat…" at bounding box center [674, 365] width 1349 height 535
type input "MARCELA"
click at [1003, 369] on button "Filtrar" at bounding box center [1031, 384] width 56 height 30
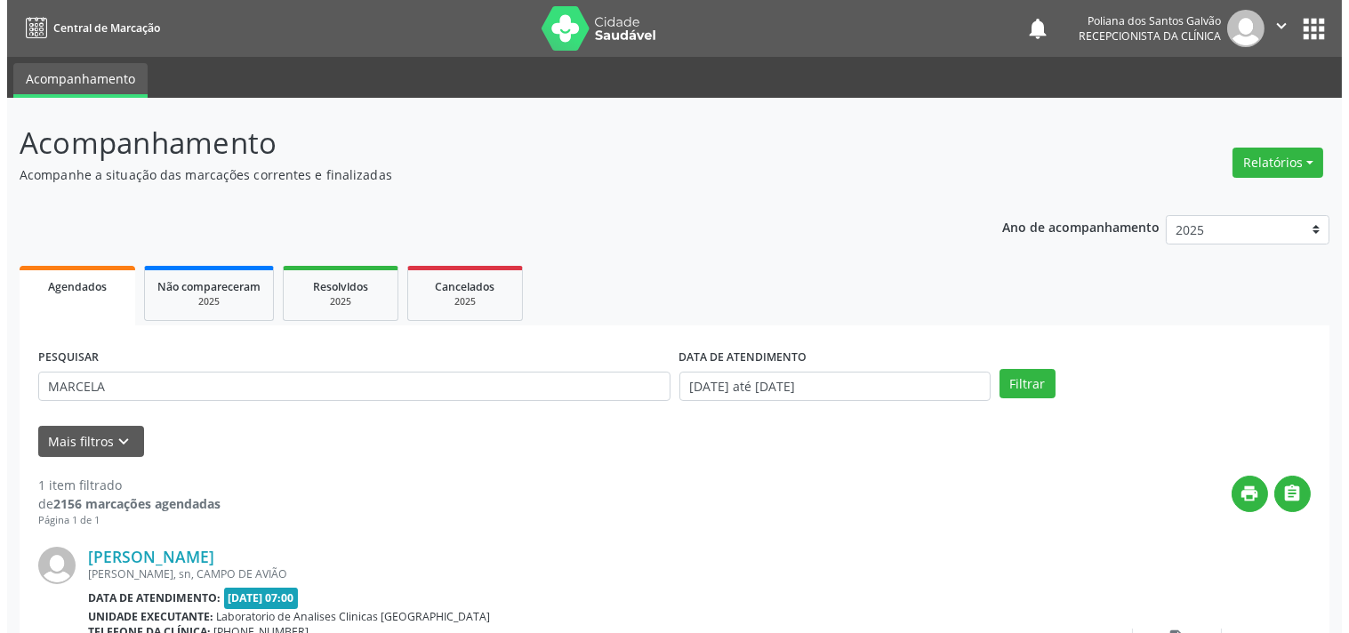
scroll to position [165, 0]
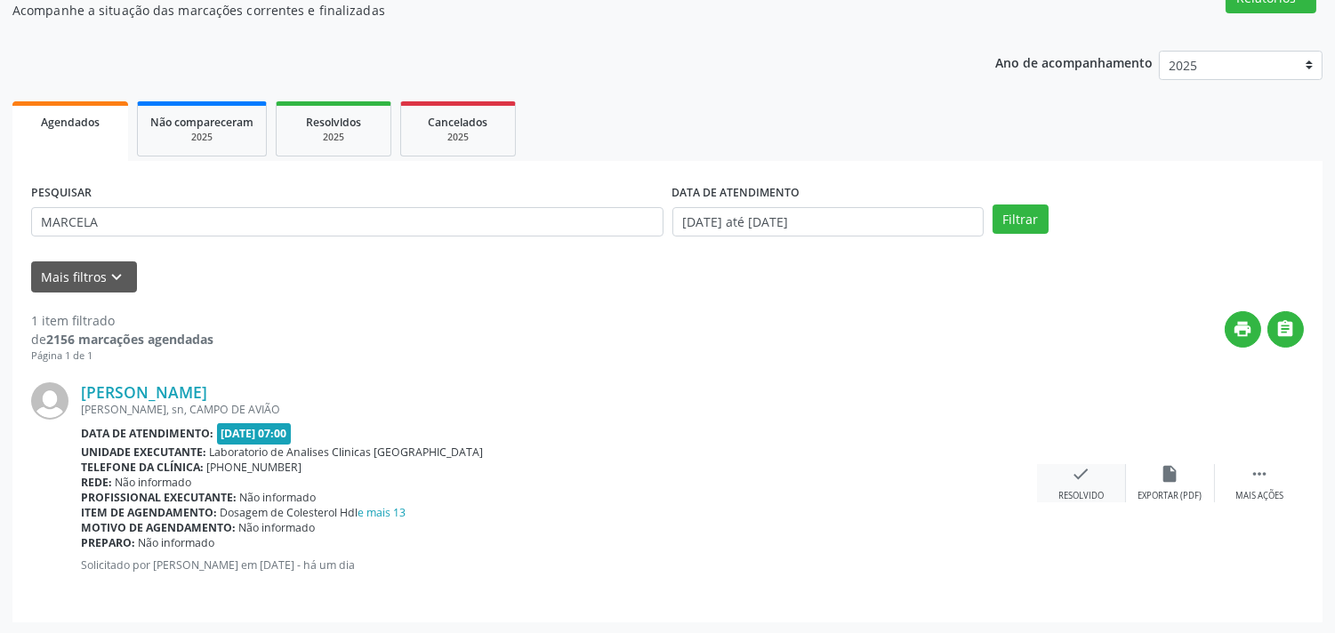
click at [1078, 485] on div "check Resolvido" at bounding box center [1081, 483] width 89 height 38
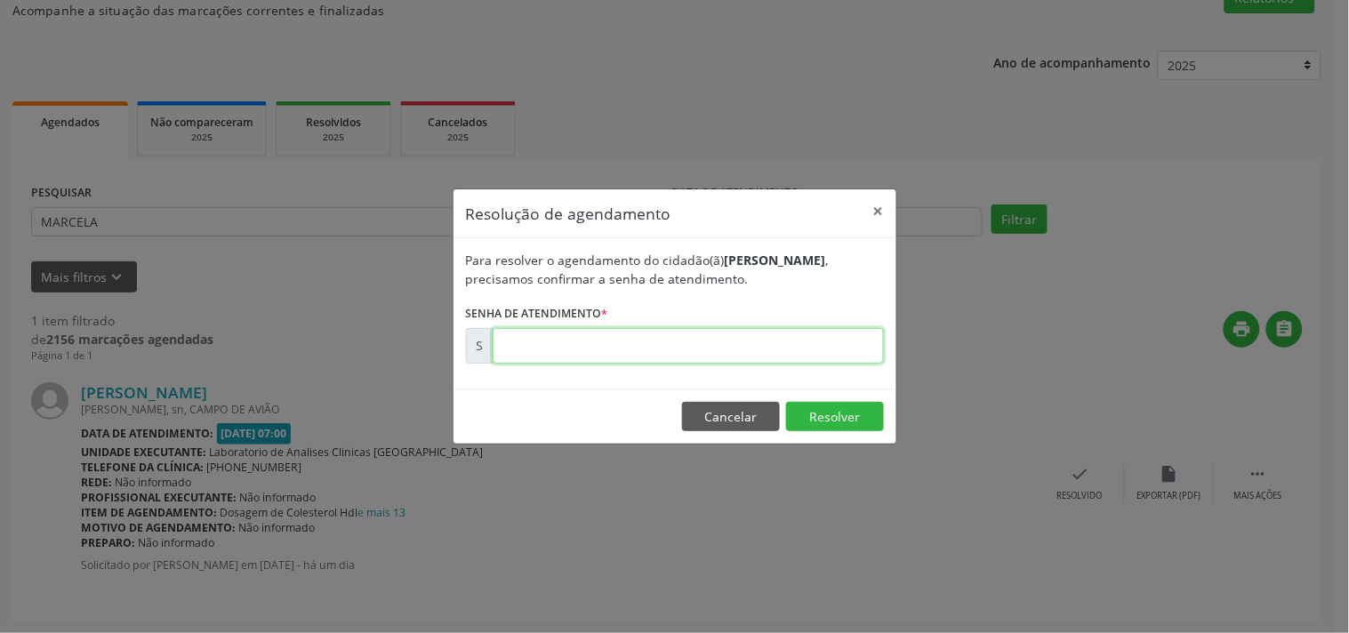
click at [808, 345] on input "text" at bounding box center [688, 346] width 391 height 36
type input "00178920"
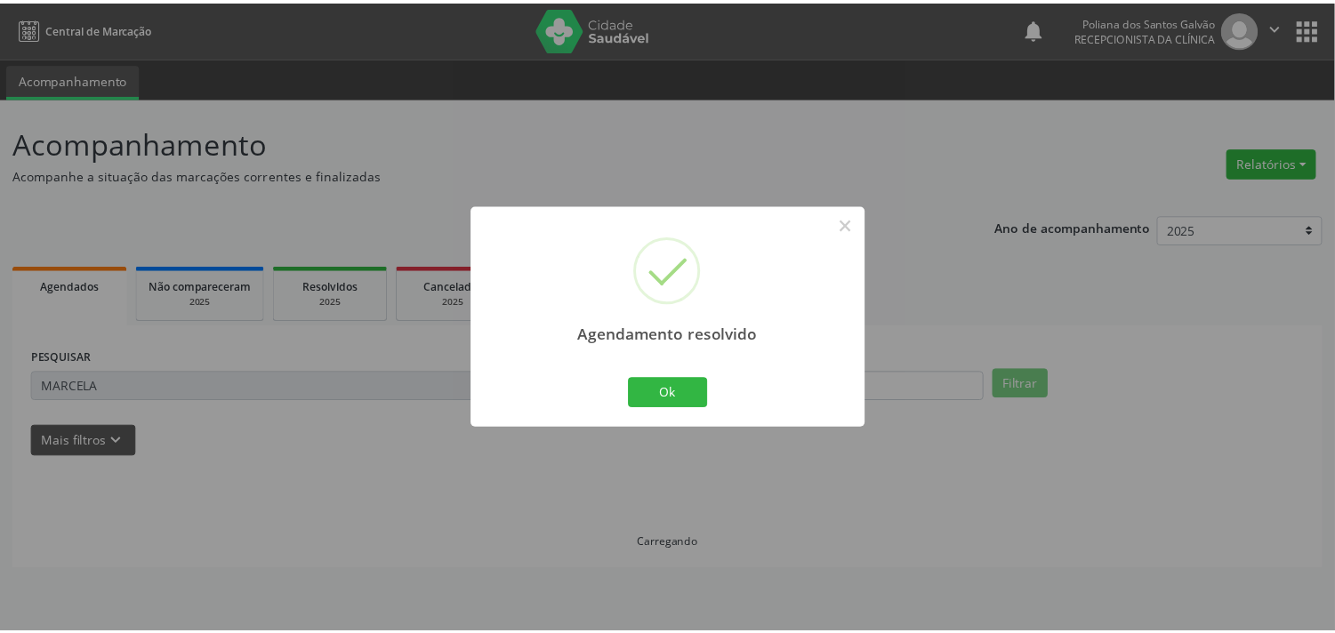
scroll to position [0, 0]
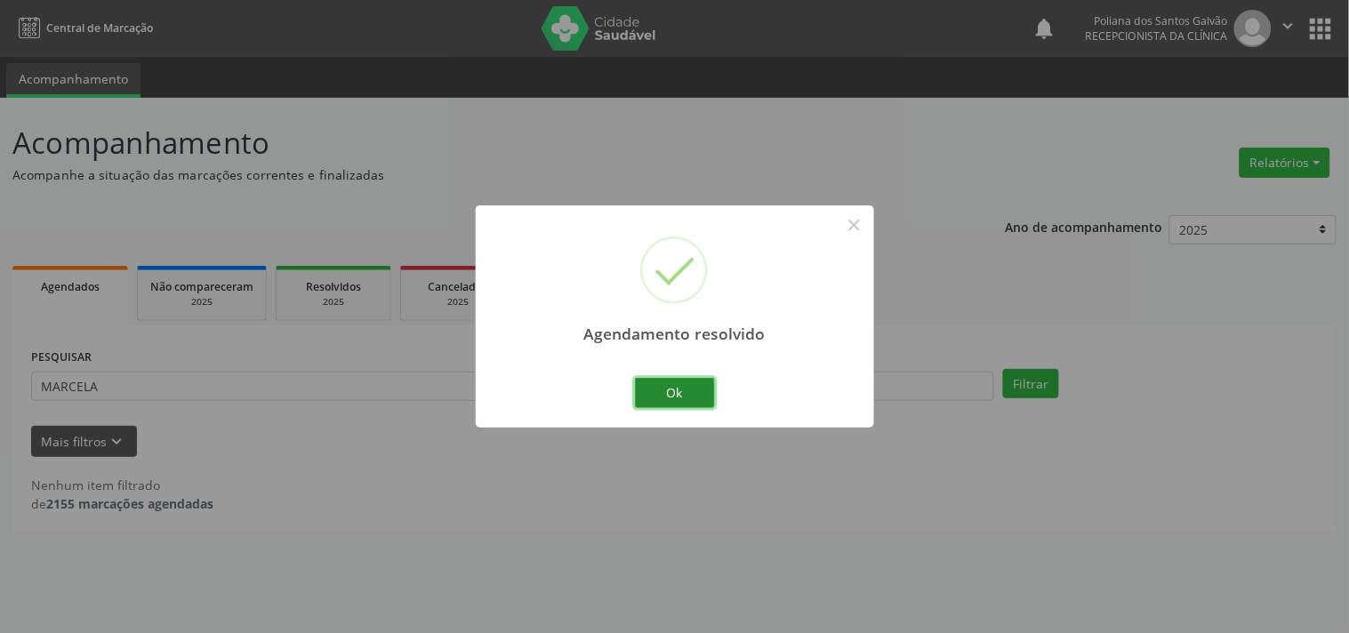
click at [692, 395] on button "Ok" at bounding box center [675, 393] width 80 height 30
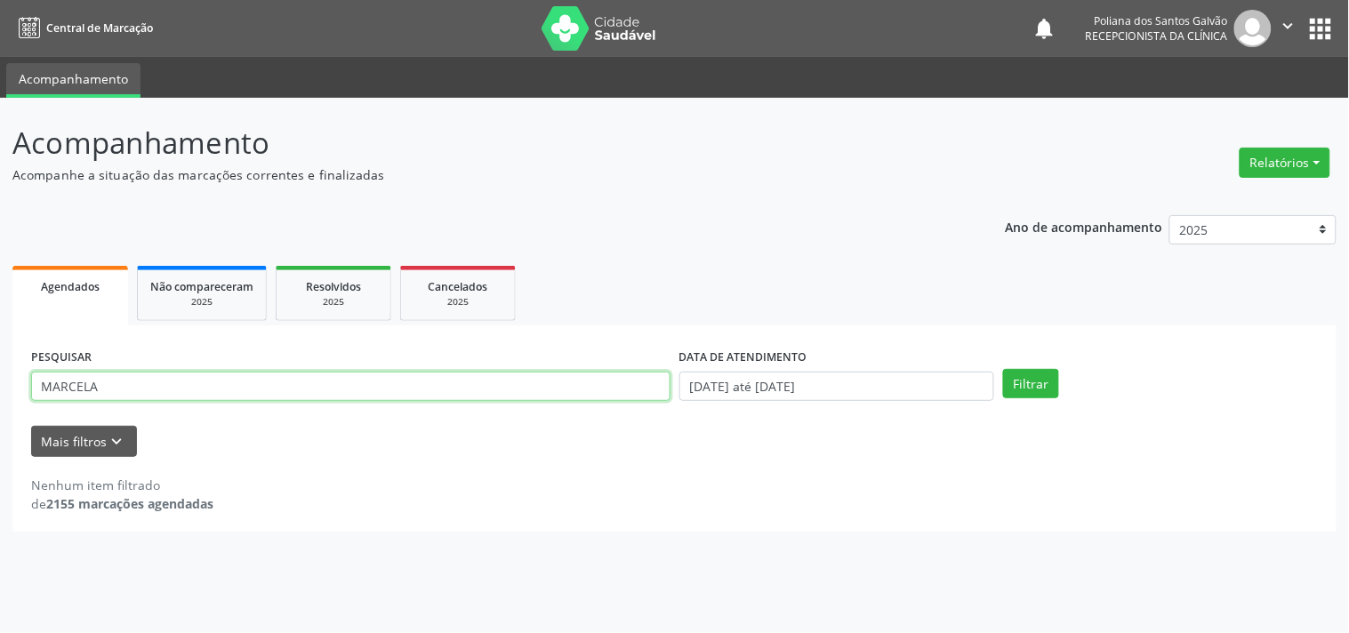
drag, startPoint x: 623, startPoint y: 381, endPoint x: 0, endPoint y: 68, distance: 697.2
click at [0, 111] on div "Acompanhamento Acompanhe a situação das marcações correntes e finalizadas Relat…" at bounding box center [674, 365] width 1349 height 535
type input "[PERSON_NAME]"
click at [1003, 369] on button "Filtrar" at bounding box center [1031, 384] width 56 height 30
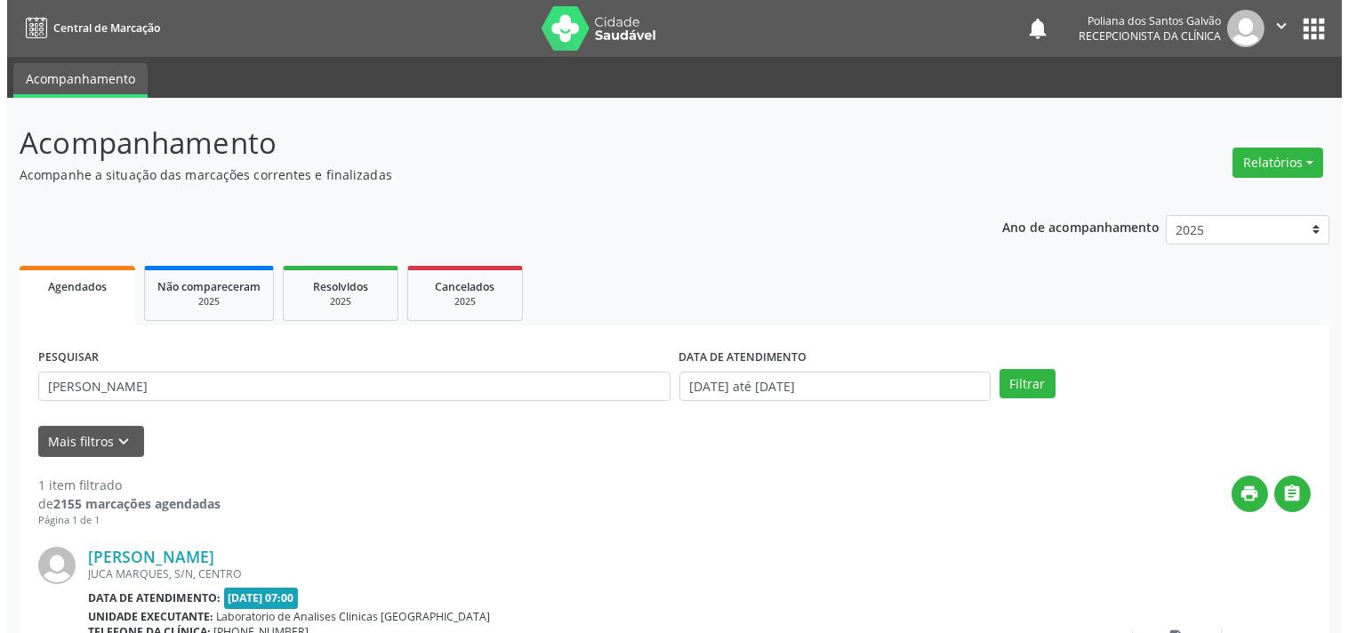
scroll to position [165, 0]
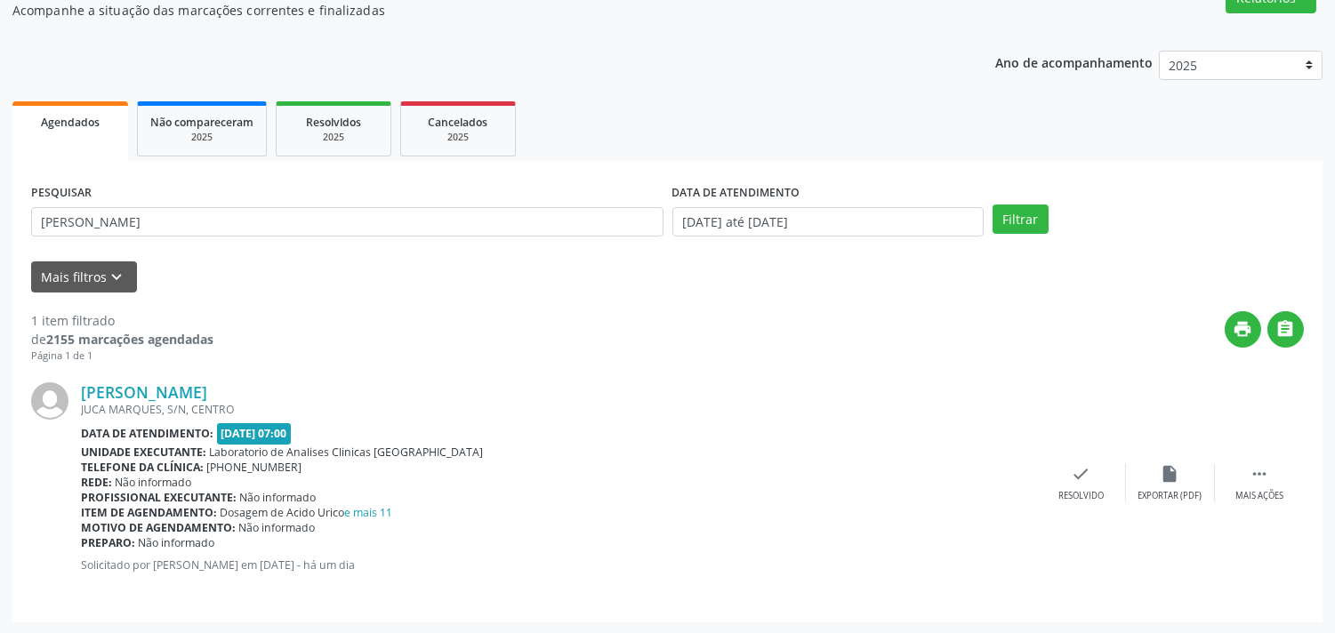
click at [1035, 475] on div "Rede: Não informado" at bounding box center [559, 482] width 956 height 15
click at [1082, 483] on div "check Resolvido" at bounding box center [1081, 483] width 89 height 38
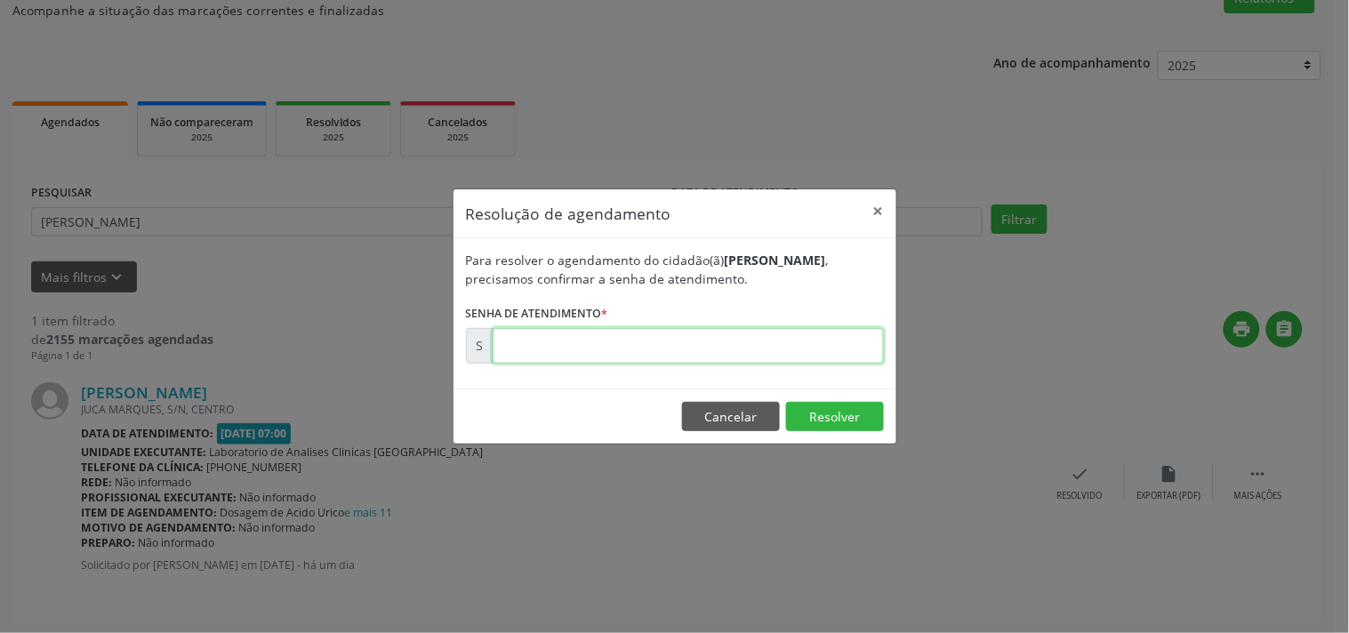
drag, startPoint x: 1082, startPoint y: 483, endPoint x: 823, endPoint y: 350, distance: 291.5
click at [823, 350] on input "text" at bounding box center [688, 346] width 391 height 36
type input "00178855"
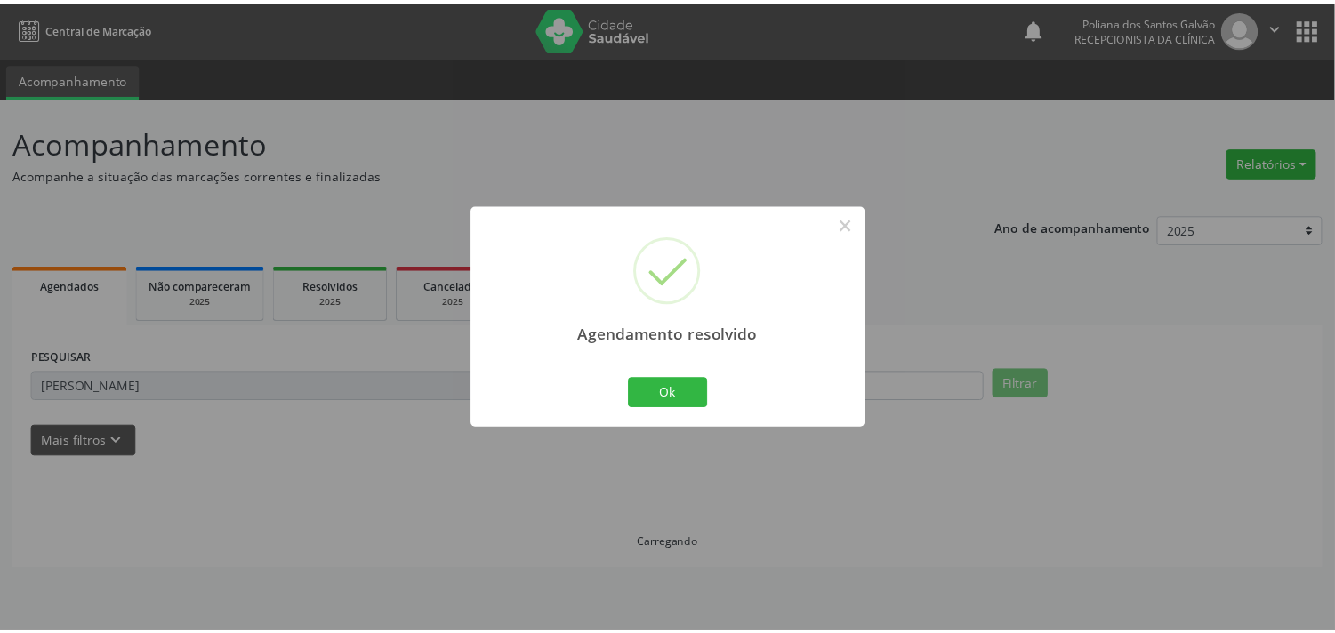
scroll to position [0, 0]
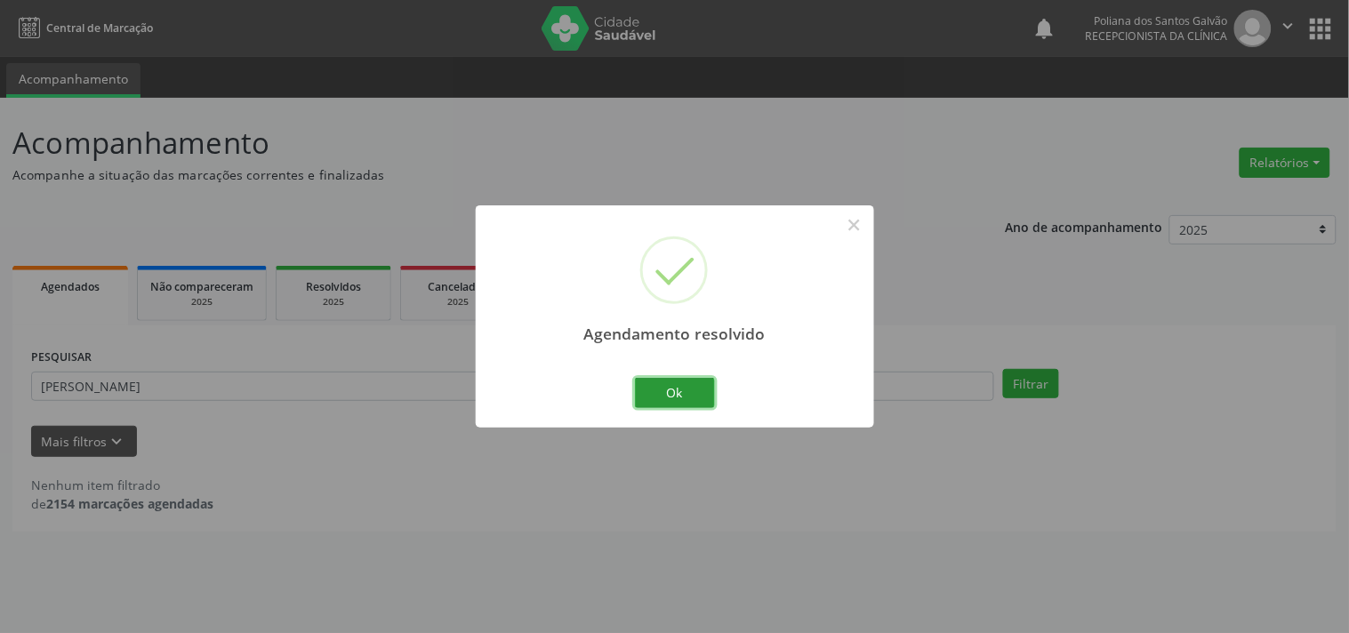
drag, startPoint x: 701, startPoint y: 406, endPoint x: 623, endPoint y: 370, distance: 85.2
click at [699, 406] on button "Ok" at bounding box center [675, 393] width 80 height 30
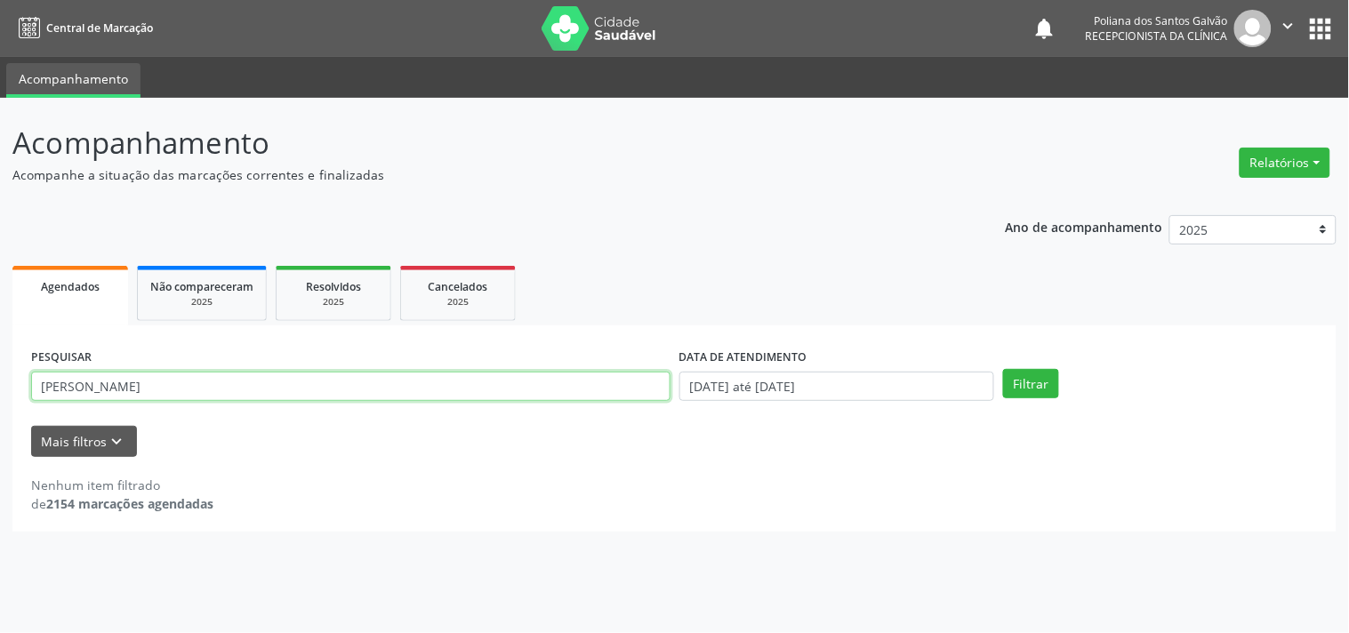
drag, startPoint x: 591, startPoint y: 391, endPoint x: 0, endPoint y: 125, distance: 647.6
click at [0, 147] on div "Acompanhamento Acompanhe a situação das marcações correntes e finalizadas Relat…" at bounding box center [674, 365] width 1349 height 535
type input "ELI"
click at [1003, 369] on button "Filtrar" at bounding box center [1031, 384] width 56 height 30
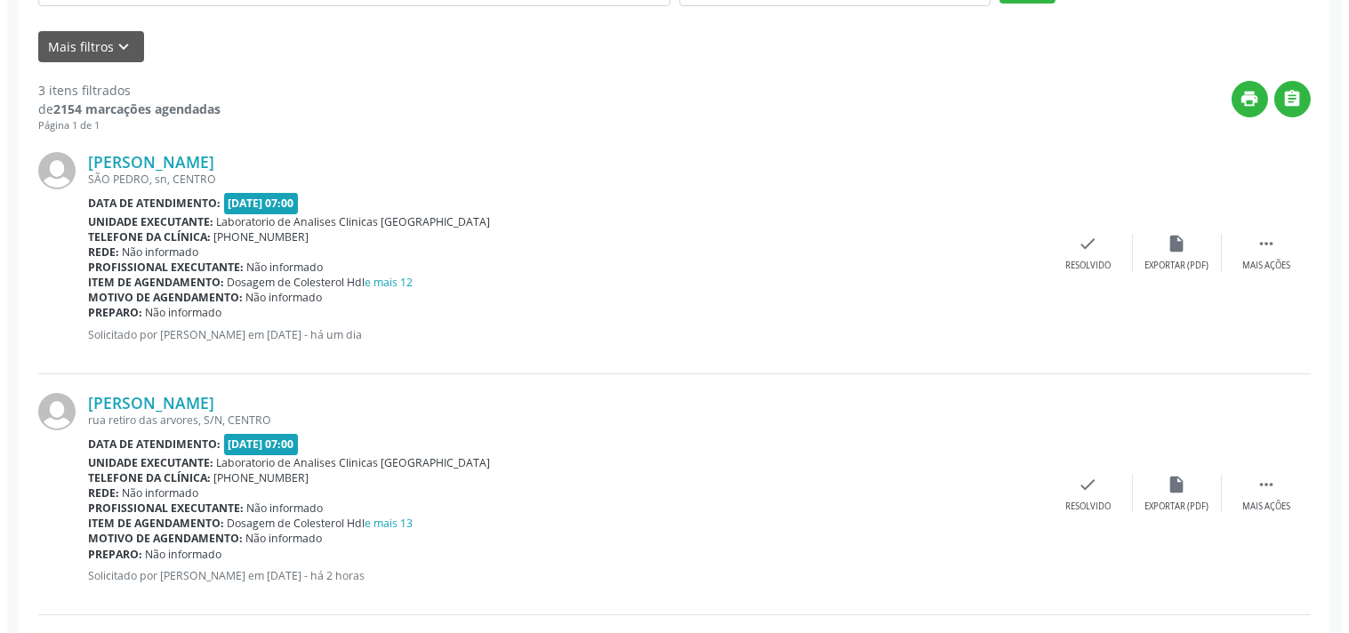
scroll to position [592, 0]
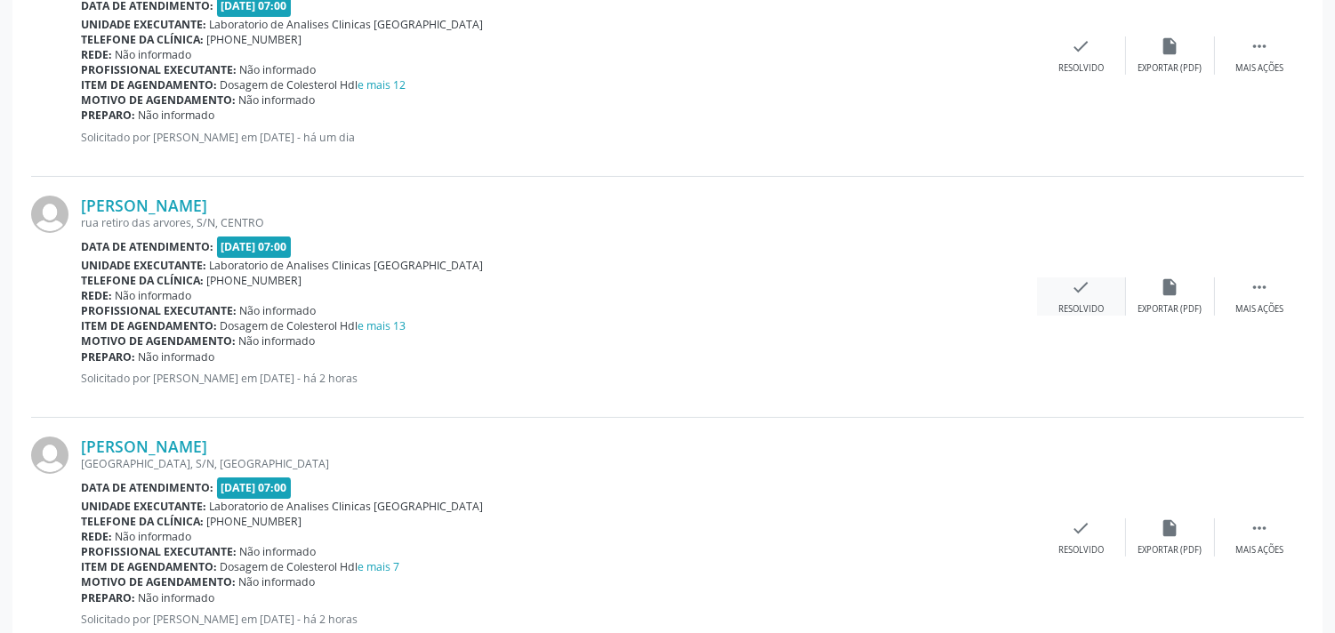
click at [1063, 291] on div "check Resolvido" at bounding box center [1081, 296] width 89 height 38
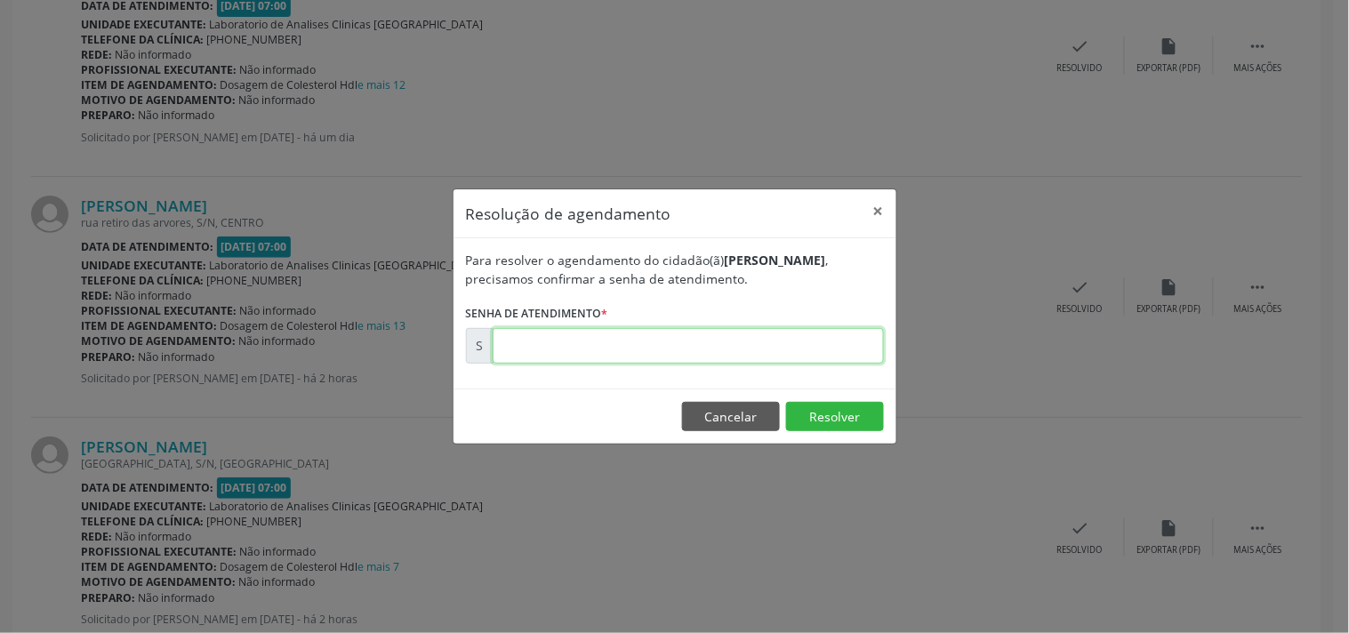
click at [745, 339] on input "text" at bounding box center [688, 346] width 391 height 36
type input "00179258"
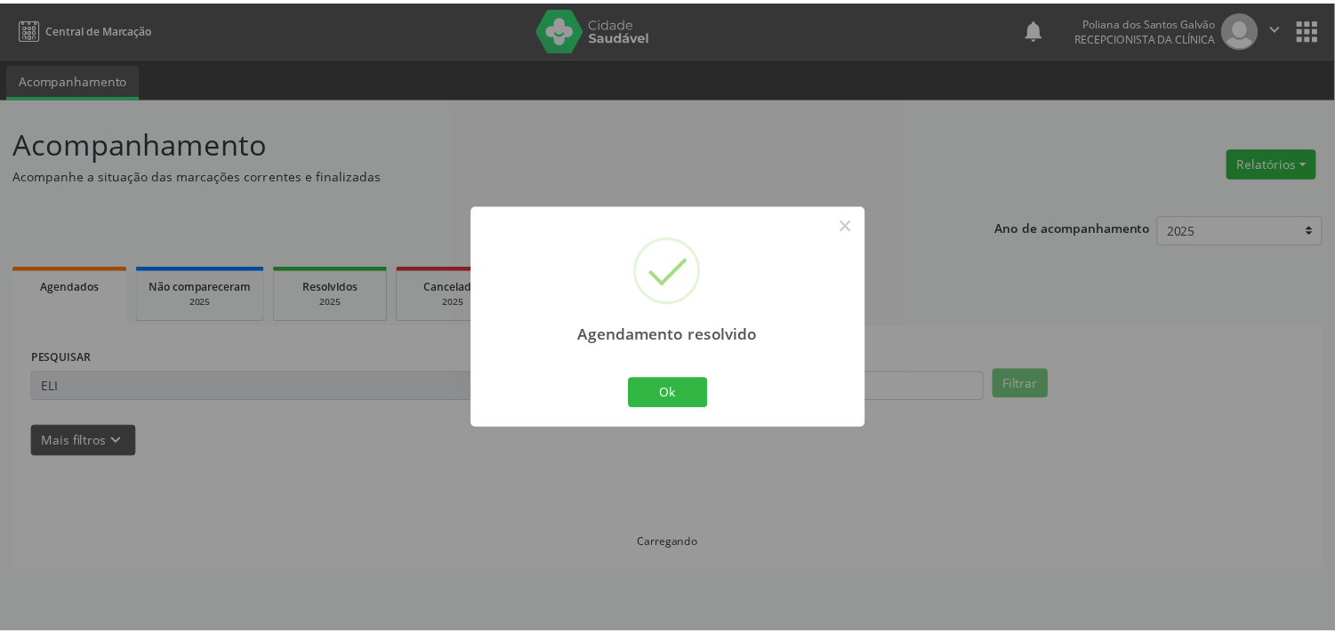
scroll to position [0, 0]
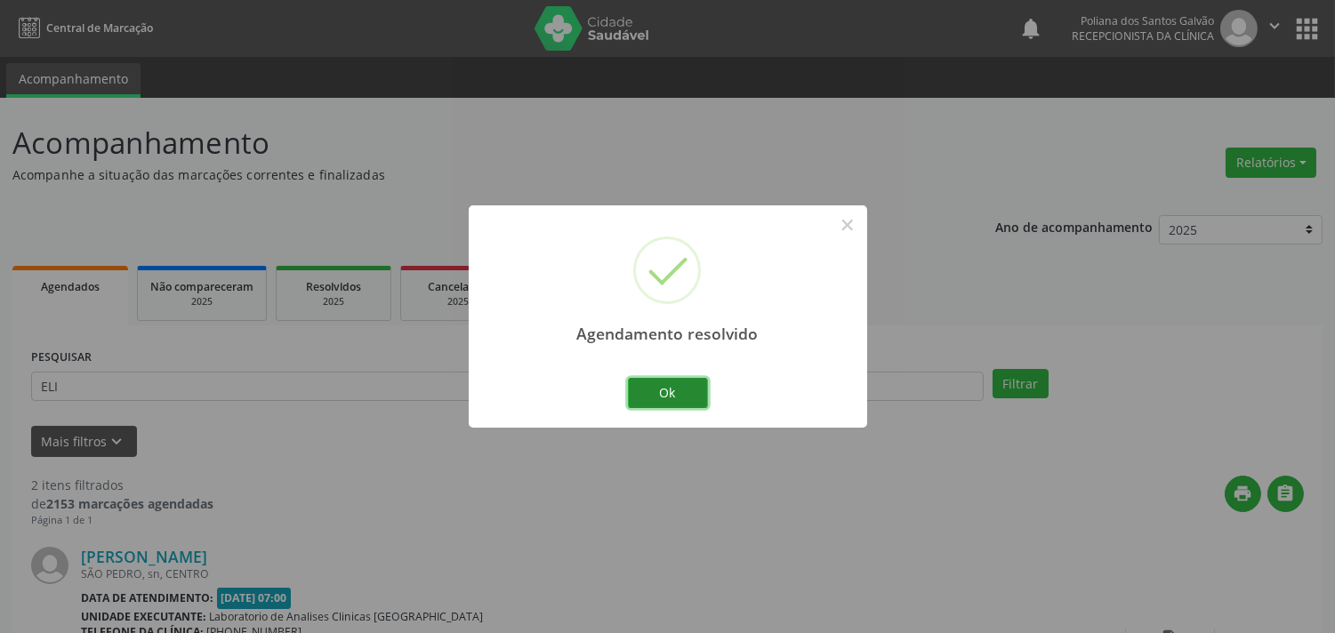
drag, startPoint x: 633, startPoint y: 387, endPoint x: 640, endPoint y: 394, distance: 10.1
click at [640, 393] on button "Ok" at bounding box center [668, 393] width 80 height 30
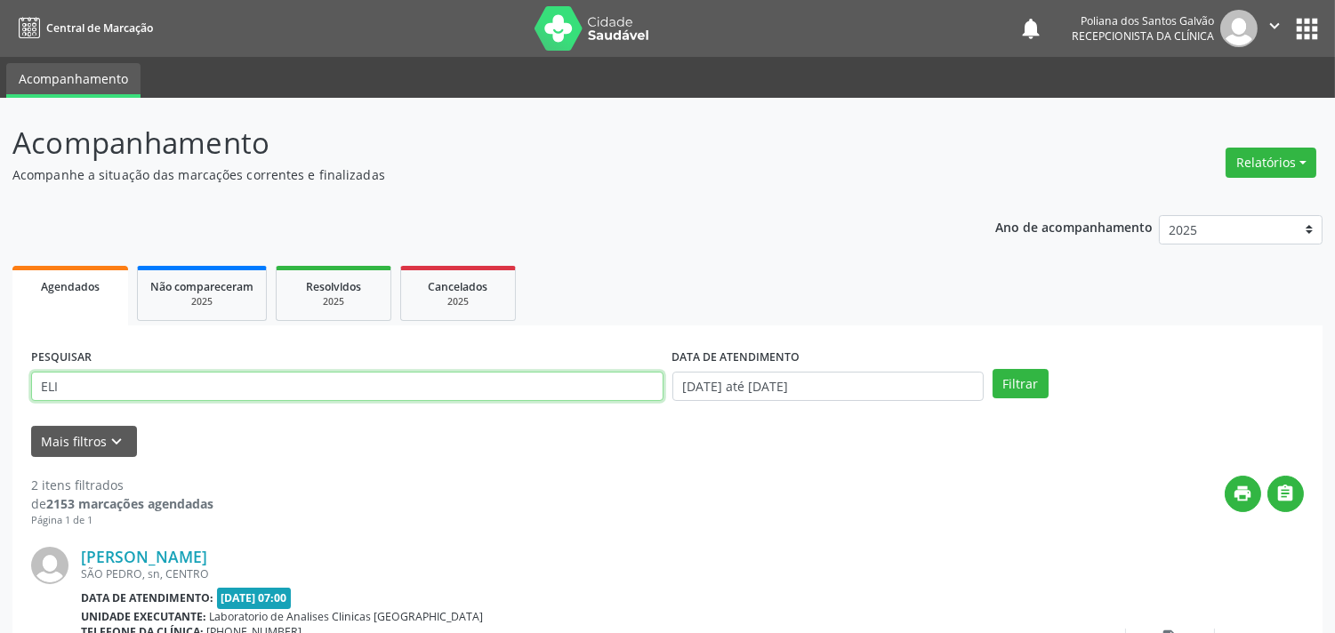
drag, startPoint x: 629, startPoint y: 395, endPoint x: 0, endPoint y: 303, distance: 635.4
click at [0, 303] on div "Acompanhamento Acompanhe a situação das marcações correntes e finalizadas Relat…" at bounding box center [667, 569] width 1335 height 943
click at [992, 369] on button "Filtrar" at bounding box center [1020, 384] width 56 height 30
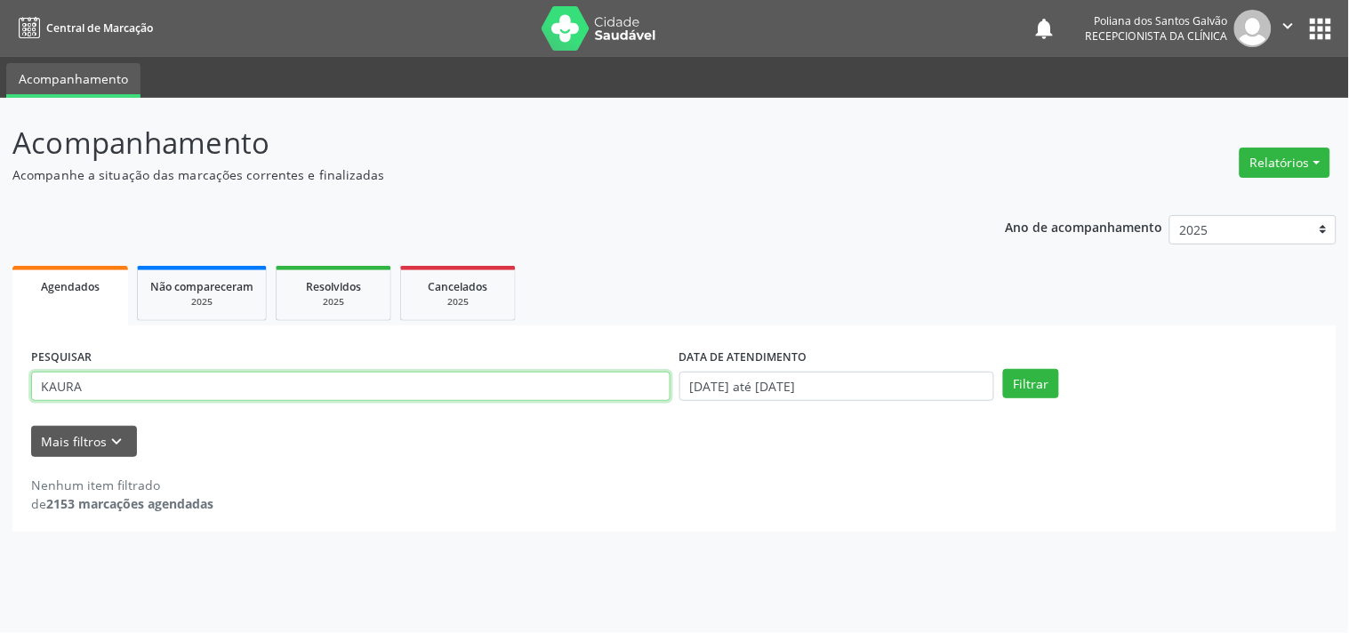
click at [47, 386] on input "KAURA" at bounding box center [350, 387] width 639 height 30
type input "[PERSON_NAME]"
click at [1003, 369] on button "Filtrar" at bounding box center [1031, 384] width 56 height 30
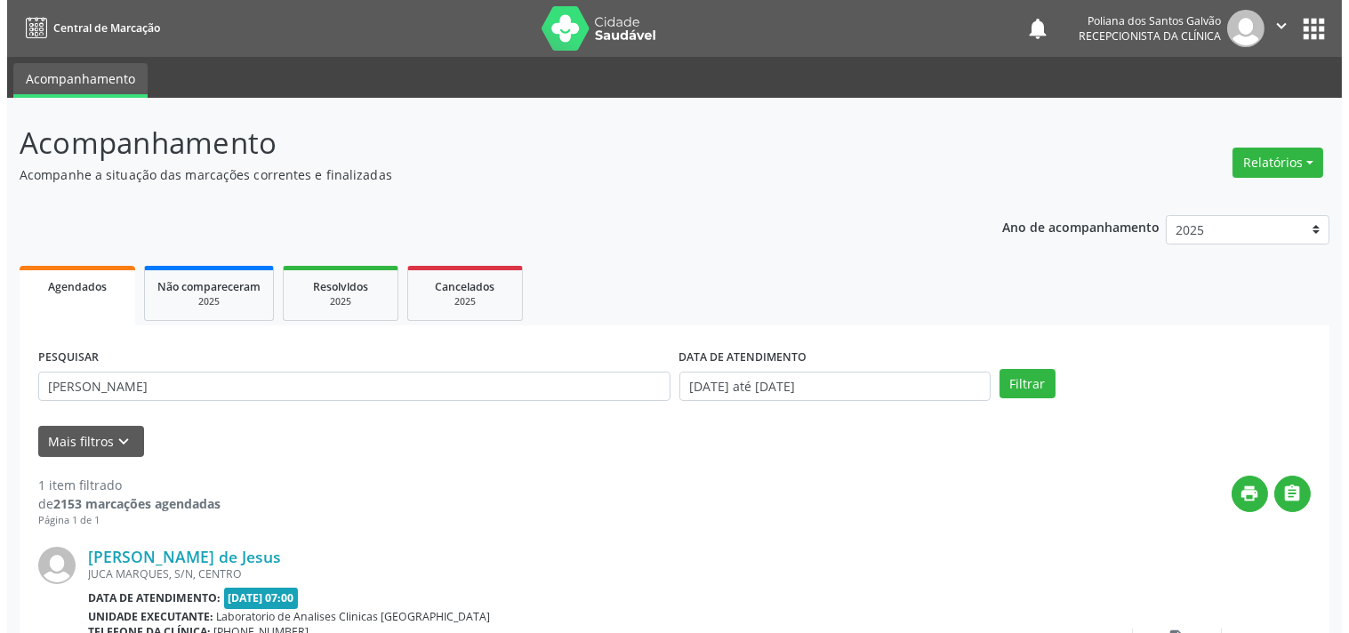
scroll to position [165, 0]
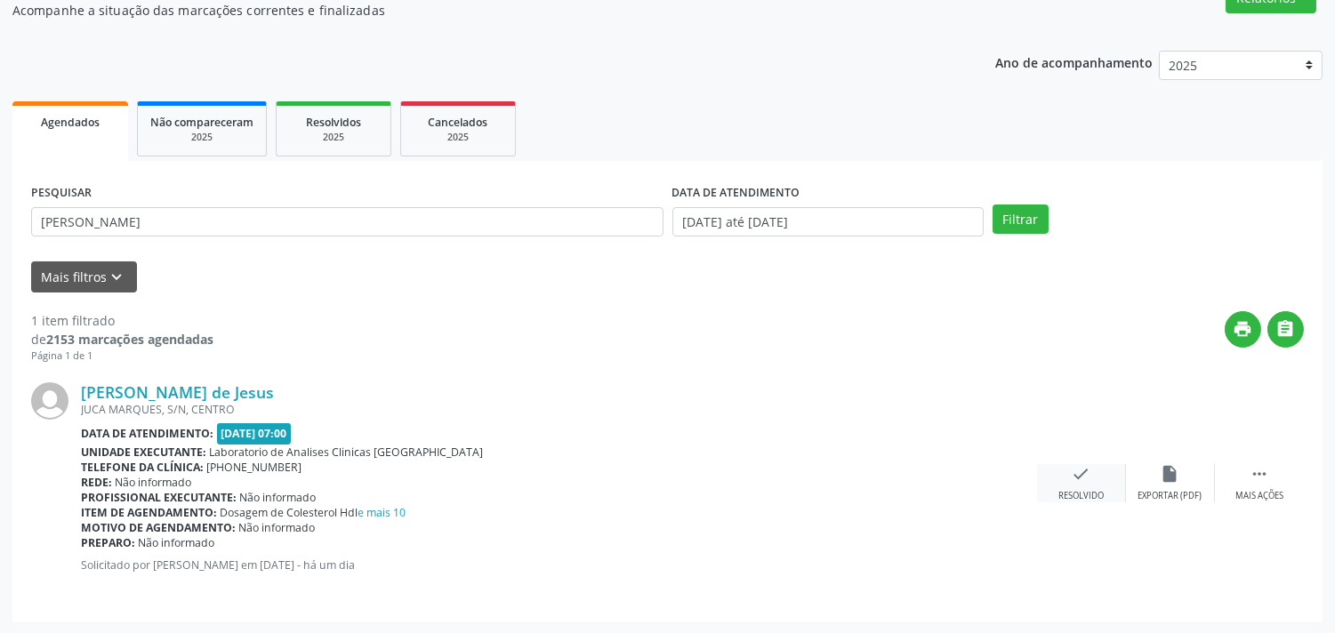
click at [1096, 481] on div "check Resolvido" at bounding box center [1081, 483] width 89 height 38
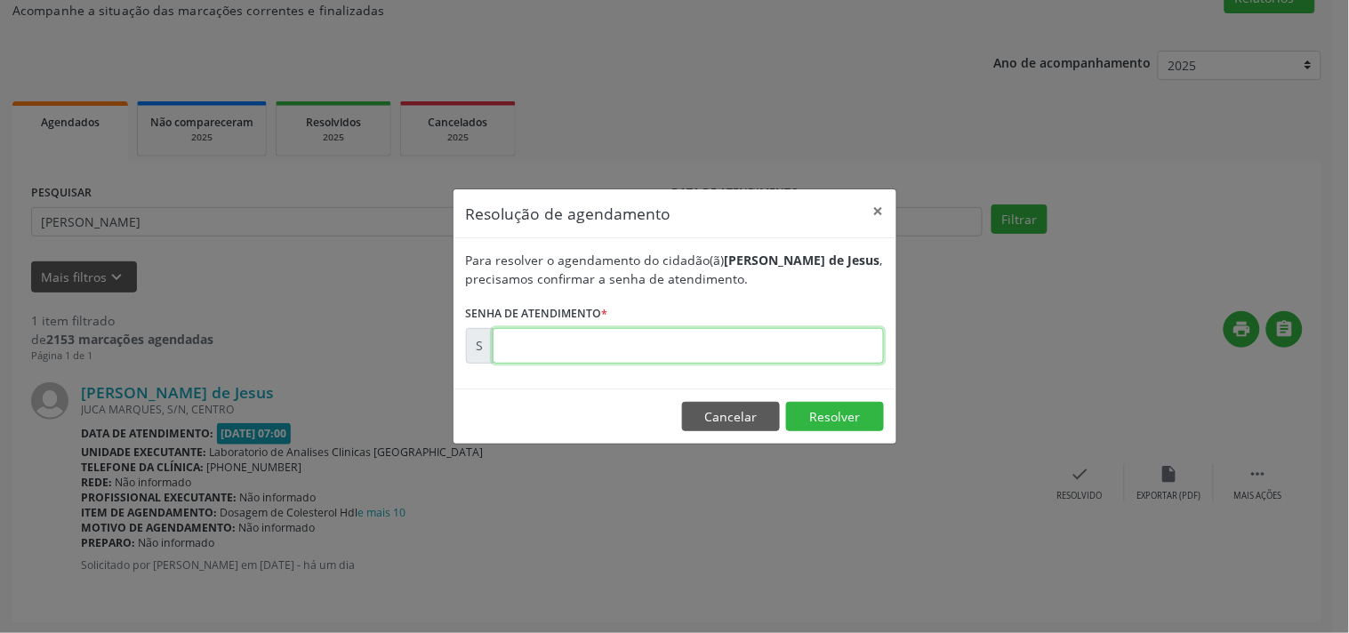
click at [729, 336] on input "text" at bounding box center [688, 346] width 391 height 36
type input "00178948"
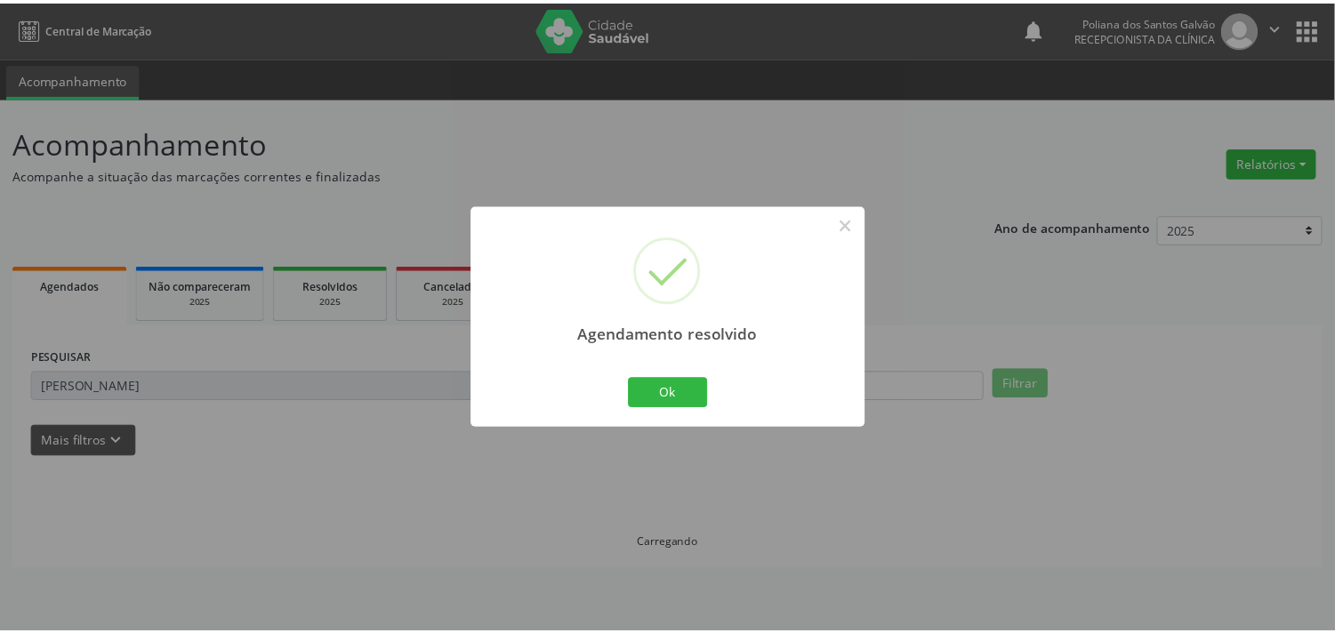
scroll to position [0, 0]
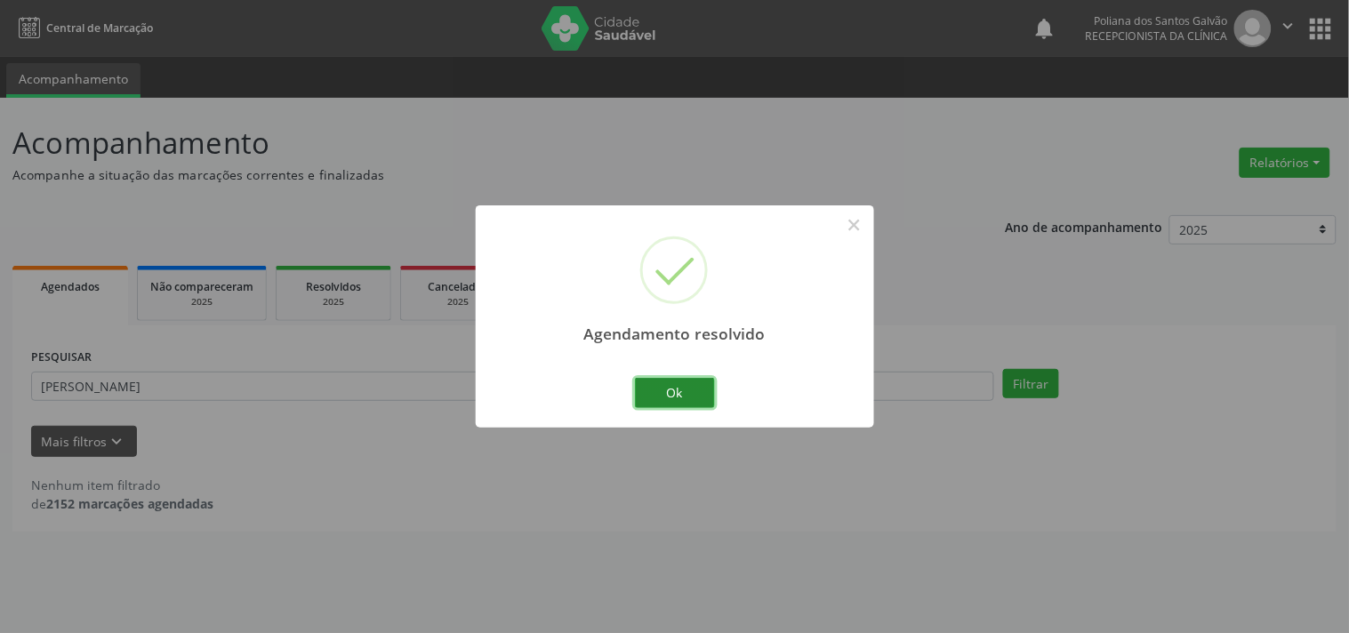
click at [701, 400] on button "Ok" at bounding box center [675, 393] width 80 height 30
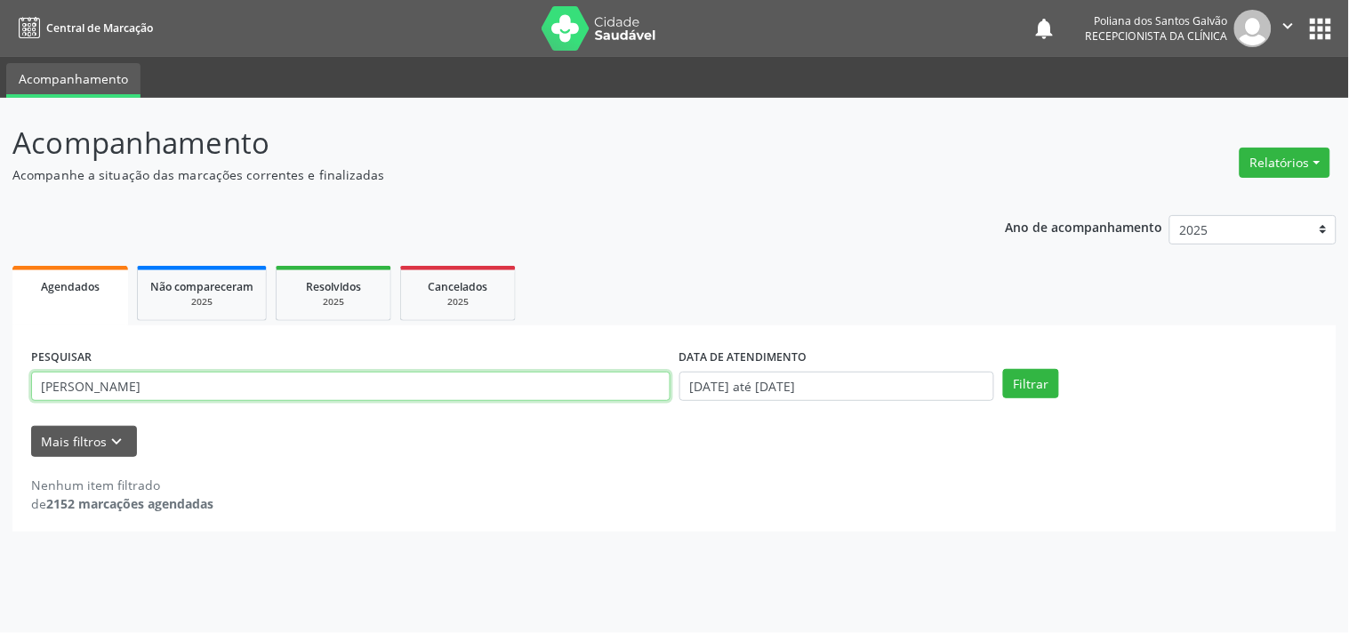
drag, startPoint x: 572, startPoint y: 392, endPoint x: 0, endPoint y: 62, distance: 660.2
click at [0, 133] on div "Acompanhamento Acompanhe a situação das marcações correntes e finalizadas Relat…" at bounding box center [674, 365] width 1349 height 535
type input "LUCIENE"
click at [1003, 369] on button "Filtrar" at bounding box center [1031, 384] width 56 height 30
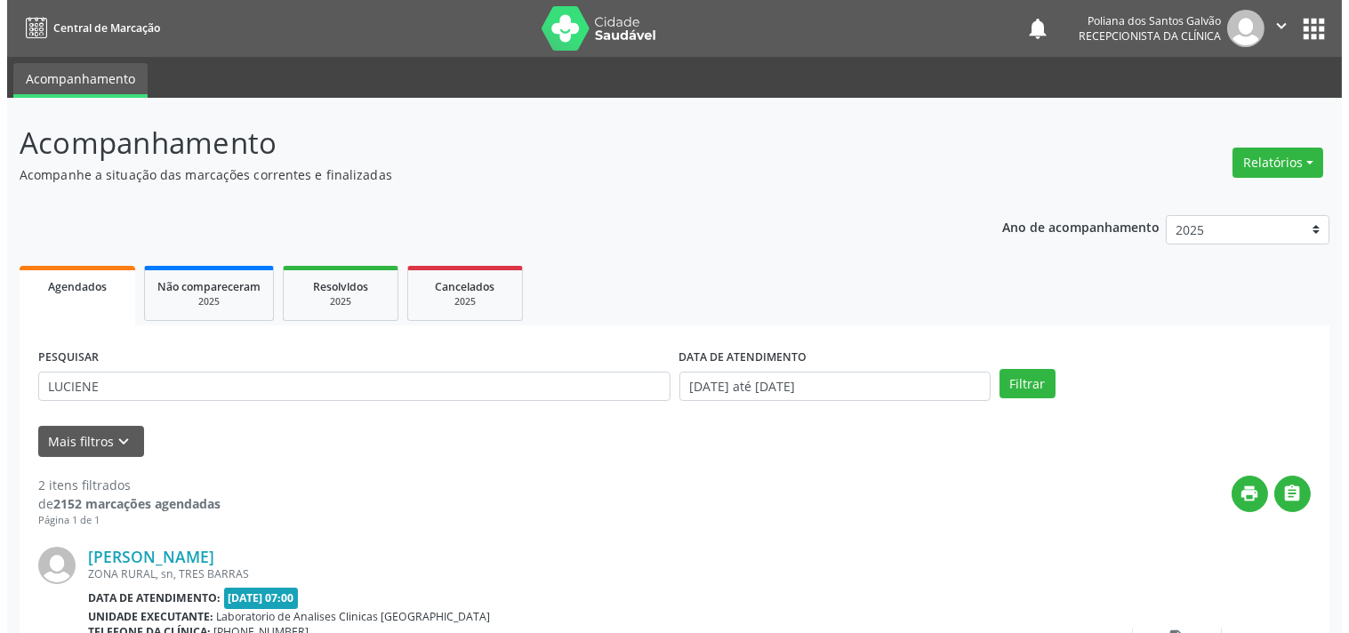
scroll to position [406, 0]
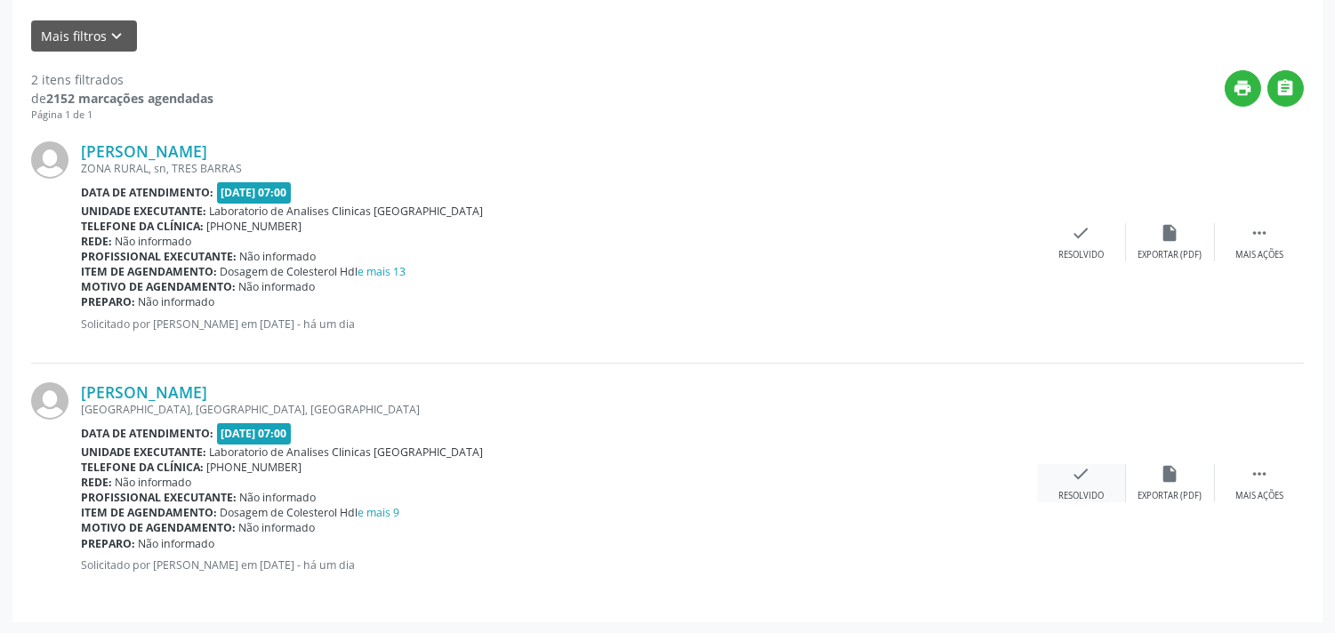
click at [1065, 492] on div "Resolvido" at bounding box center [1080, 496] width 45 height 12
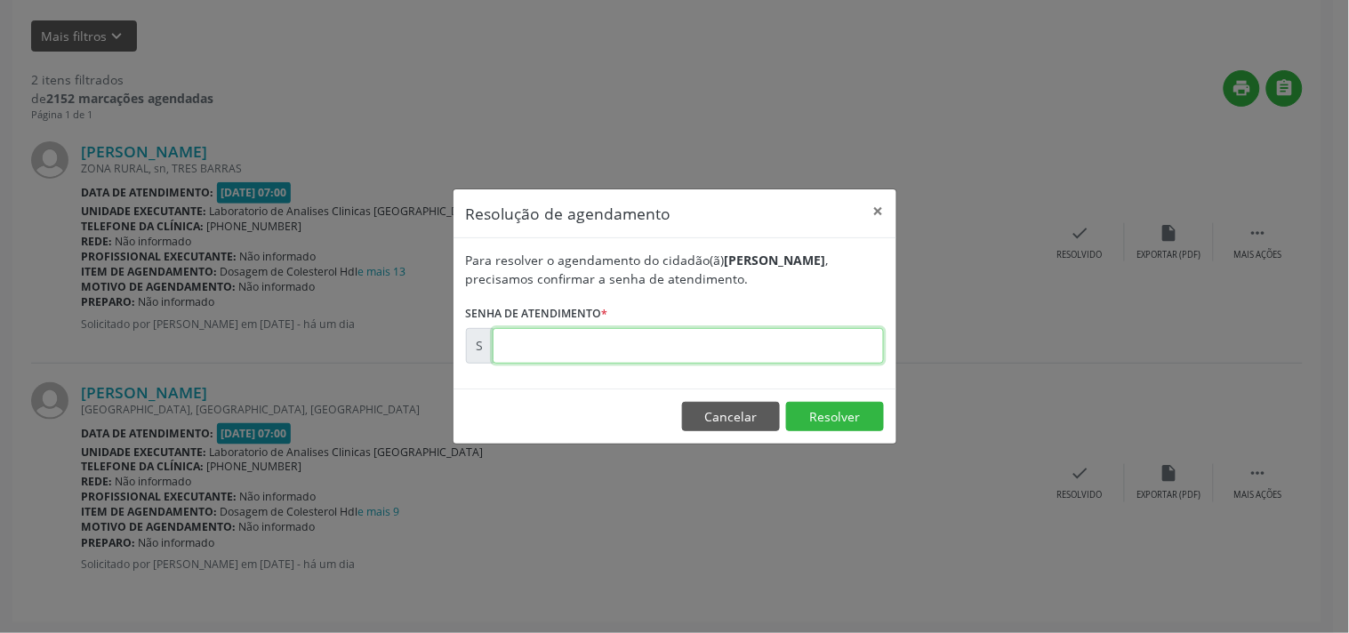
click at [819, 338] on input "text" at bounding box center [688, 346] width 391 height 36
type input "00179162"
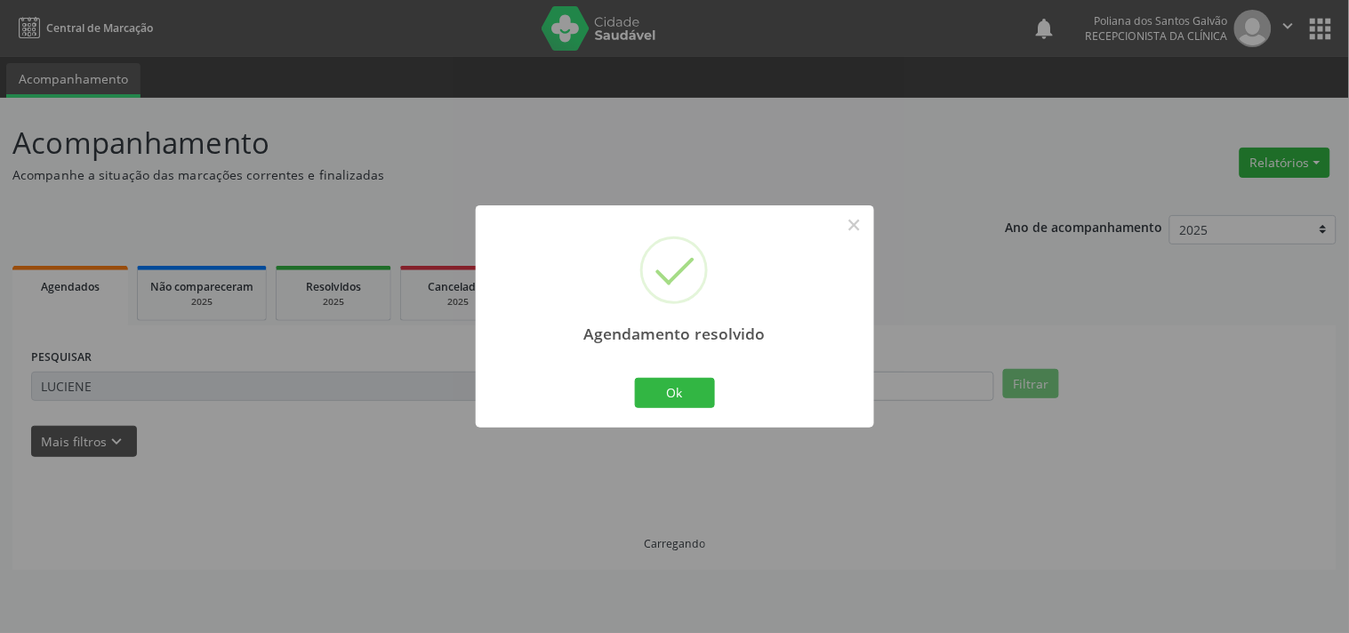
scroll to position [0, 0]
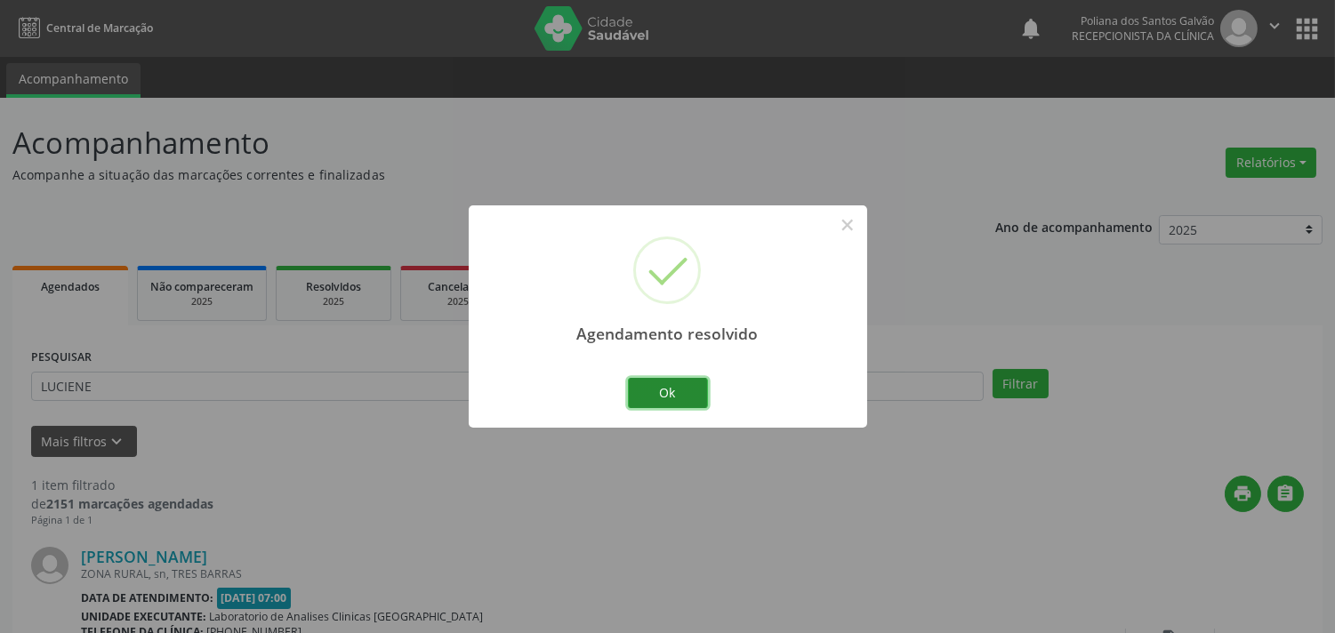
click at [687, 393] on button "Ok" at bounding box center [668, 393] width 80 height 30
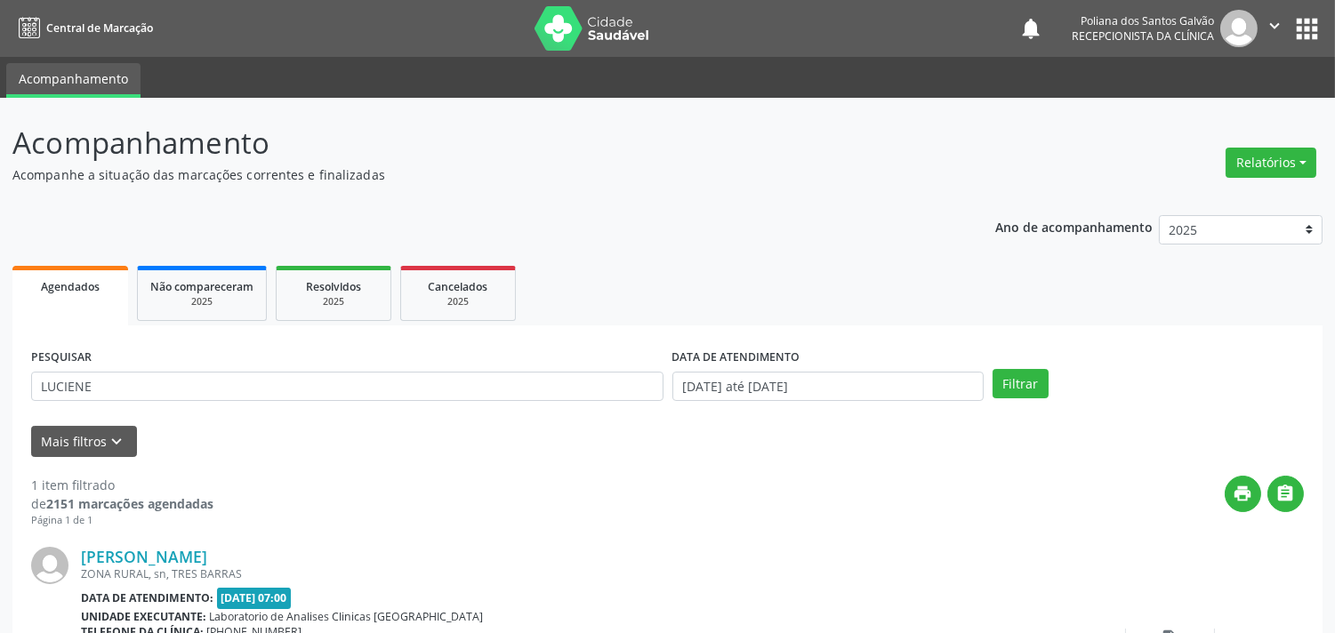
drag, startPoint x: 570, startPoint y: 360, endPoint x: 579, endPoint y: 378, distance: 19.9
click at [570, 367] on div "PESQUISAR LUCIENE" at bounding box center [347, 378] width 641 height 69
drag, startPoint x: 580, startPoint y: 381, endPoint x: 0, endPoint y: 95, distance: 646.3
click at [0, 190] on div "Acompanhamento Acompanhe a situação das marcações correntes e finalizadas Relat…" at bounding box center [667, 449] width 1335 height 702
click at [992, 369] on button "Filtrar" at bounding box center [1020, 384] width 56 height 30
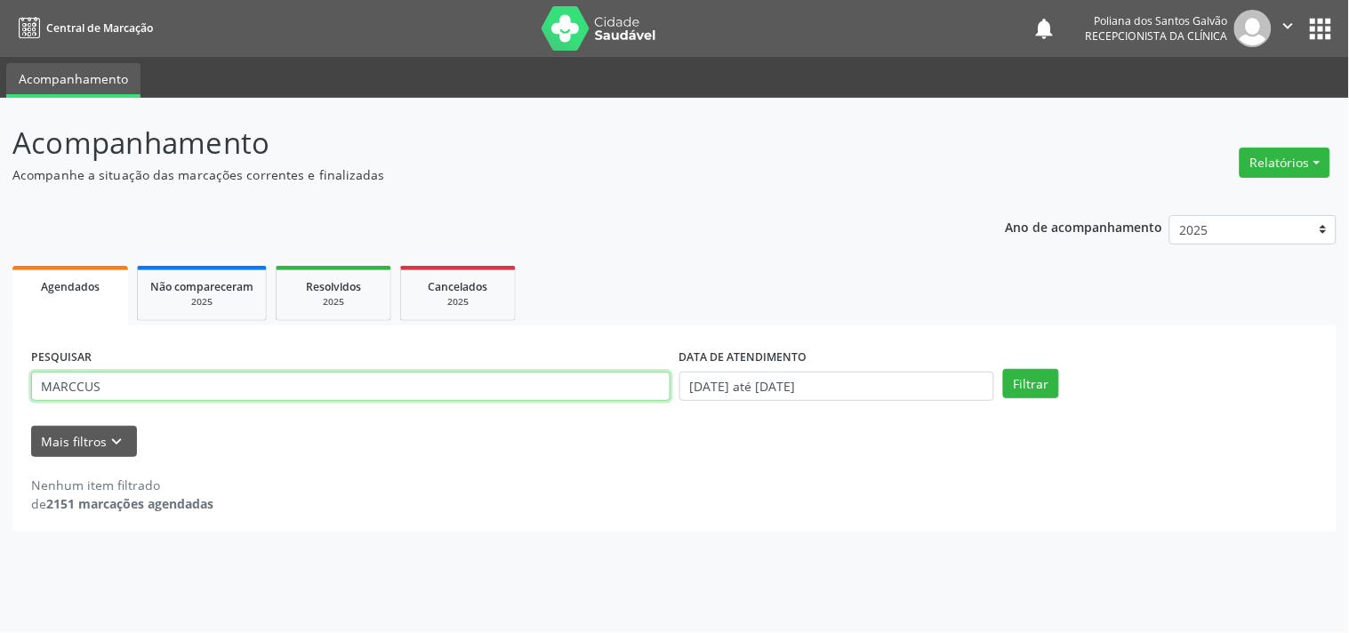
click at [80, 392] on input "MARCCUS" at bounding box center [350, 387] width 639 height 30
type input "[PERSON_NAME]"
click at [1003, 369] on button "Filtrar" at bounding box center [1031, 384] width 56 height 30
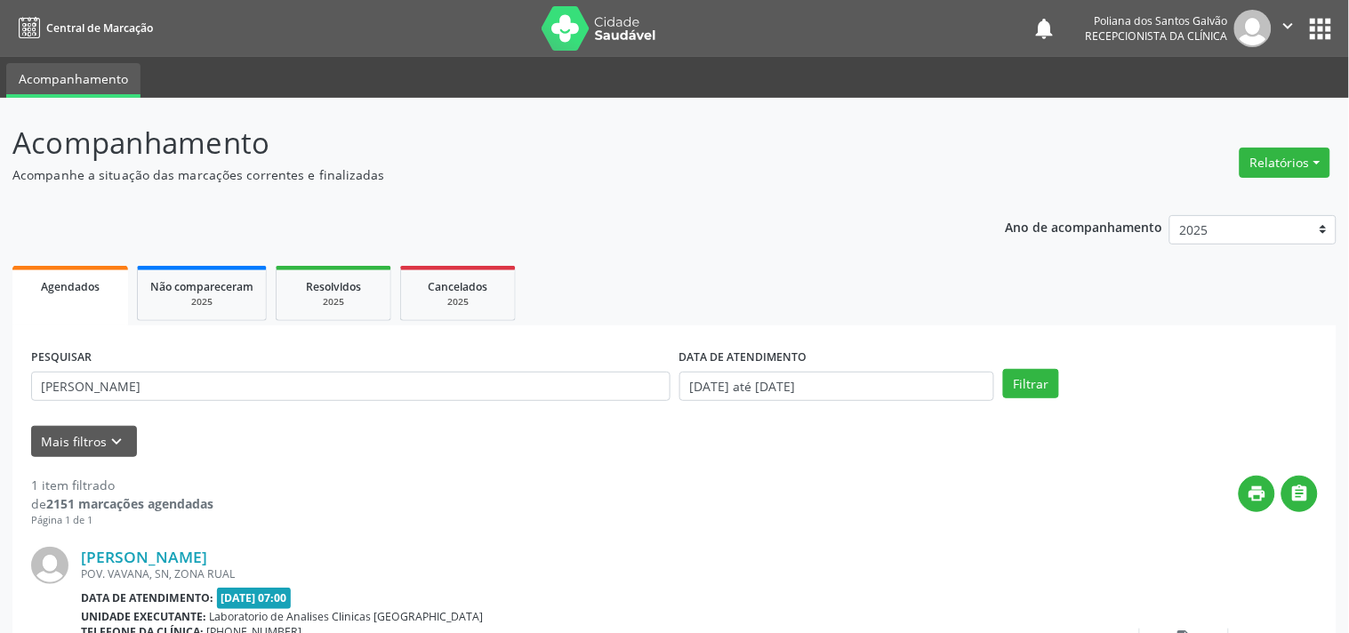
scroll to position [165, 0]
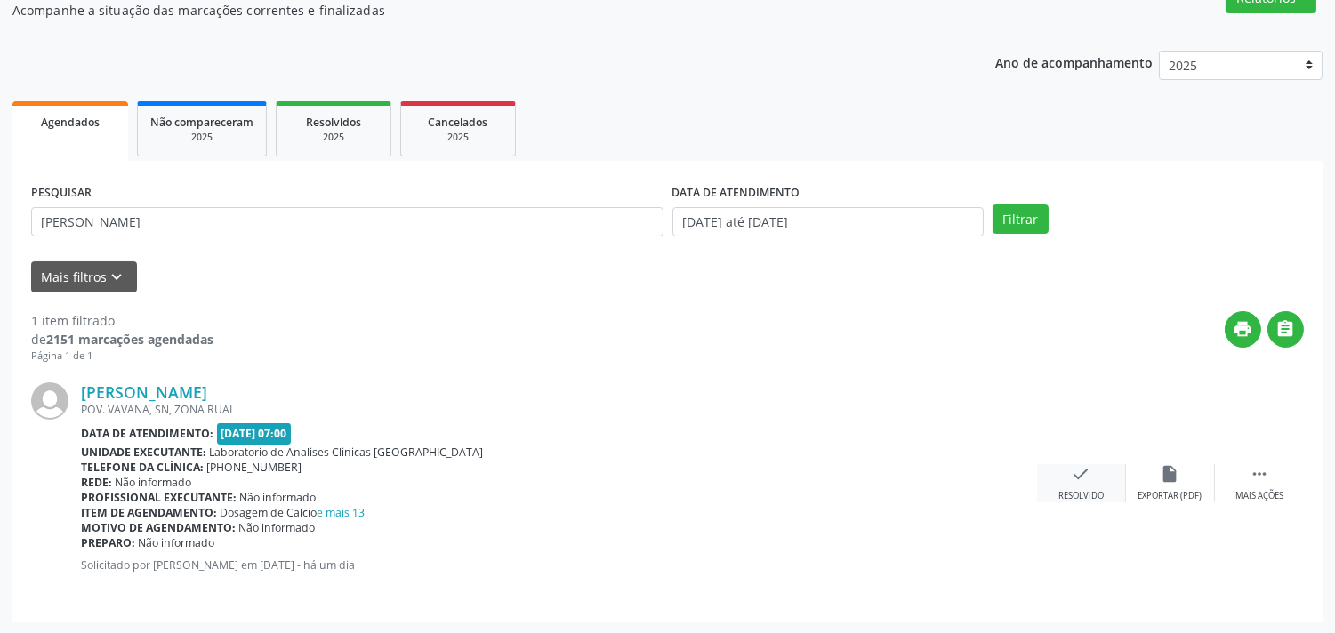
click at [1060, 478] on div "check Resolvido" at bounding box center [1081, 483] width 89 height 38
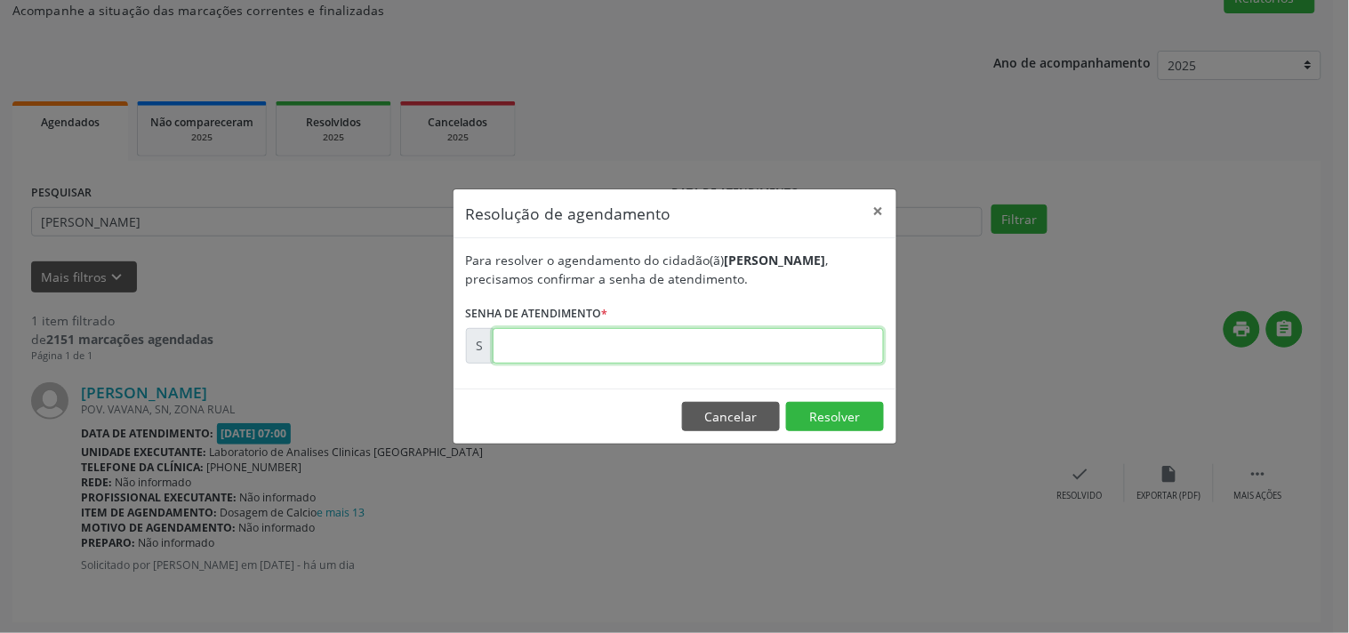
click at [767, 345] on input "text" at bounding box center [688, 346] width 391 height 36
type input "00178894"
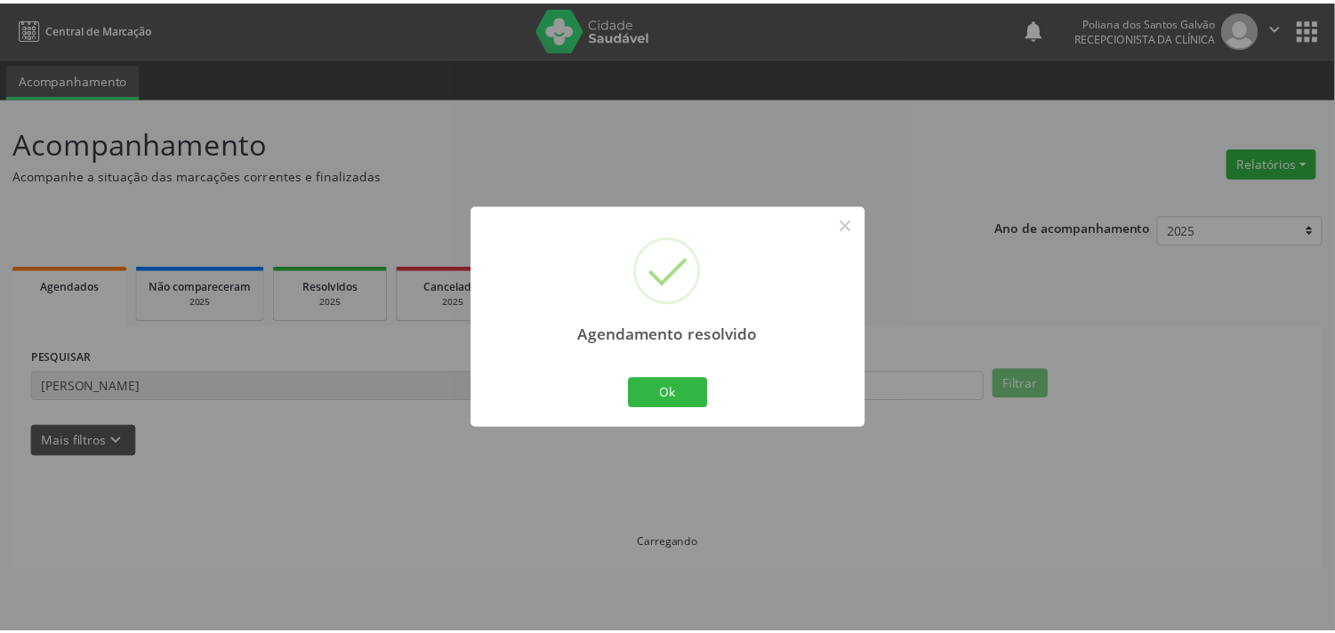
scroll to position [0, 0]
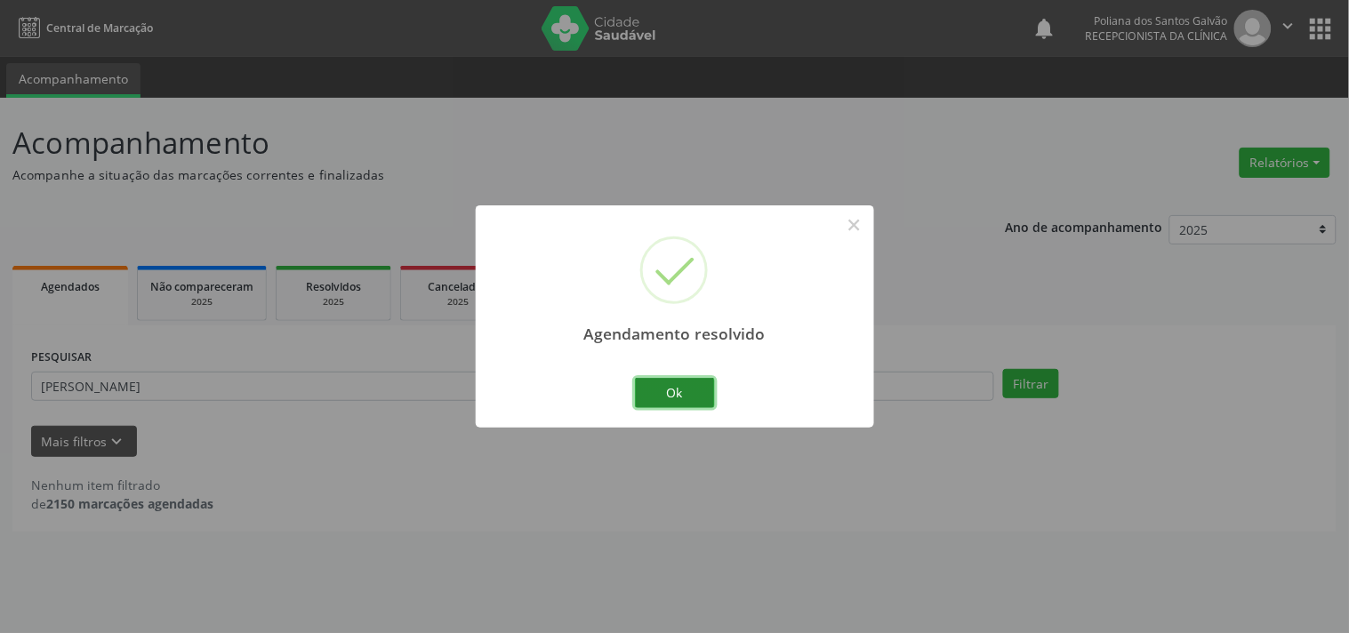
click at [692, 392] on button "Ok" at bounding box center [675, 393] width 80 height 30
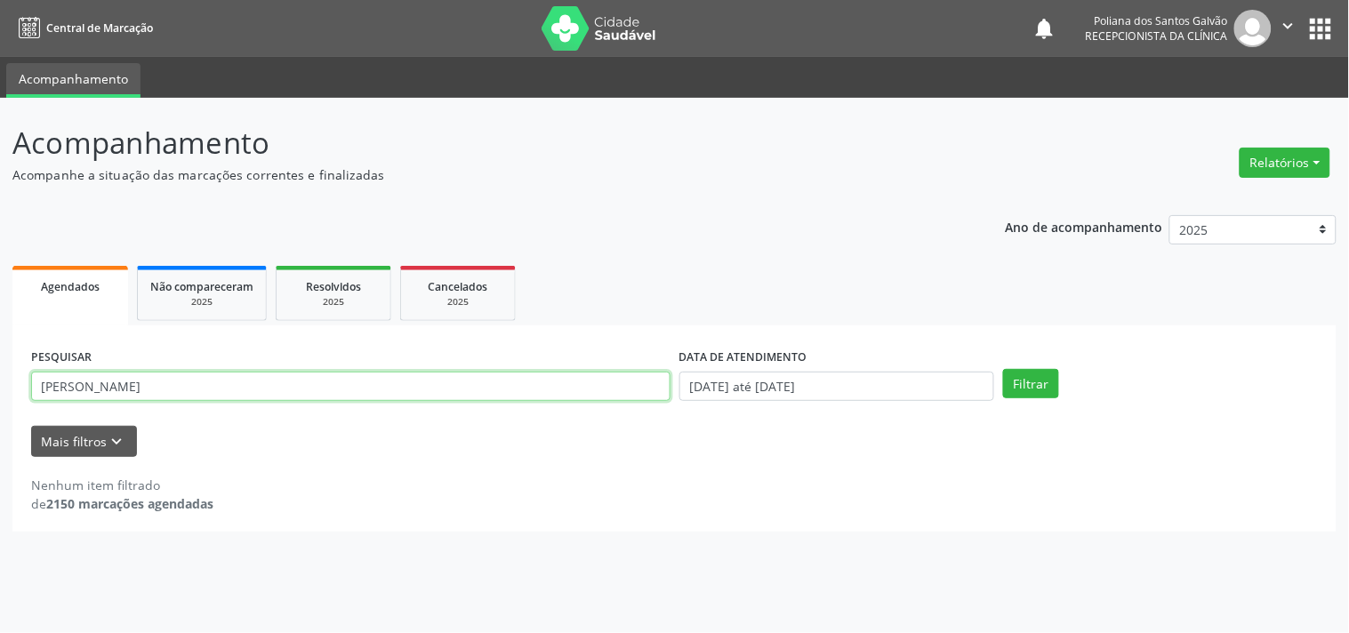
drag, startPoint x: 587, startPoint y: 378, endPoint x: 0, endPoint y: 189, distance: 616.5
click at [0, 212] on div "Acompanhamento Acompanhe a situação das marcações correntes e finalizadas Relat…" at bounding box center [674, 365] width 1349 height 535
click at [1003, 369] on button "Filtrar" at bounding box center [1031, 384] width 56 height 30
click at [573, 384] on input "NATHA" at bounding box center [350, 387] width 639 height 30
type input "NATHI"
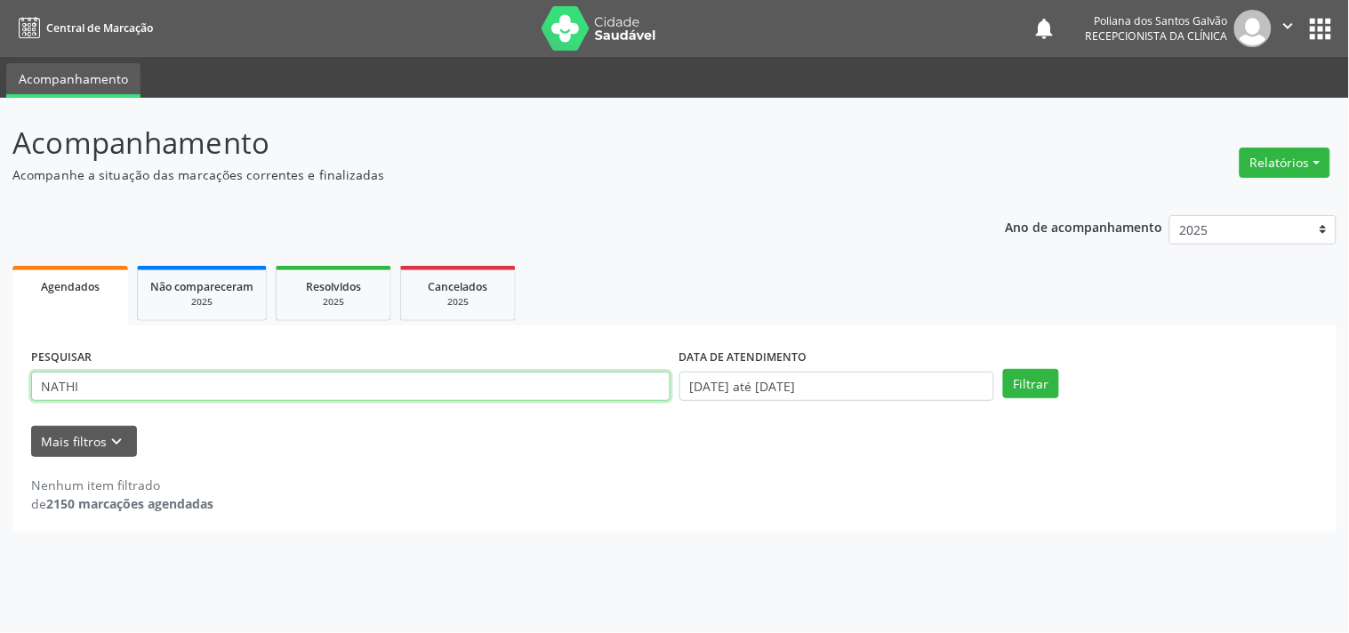
click at [1003, 369] on button "Filtrar" at bounding box center [1031, 384] width 56 height 30
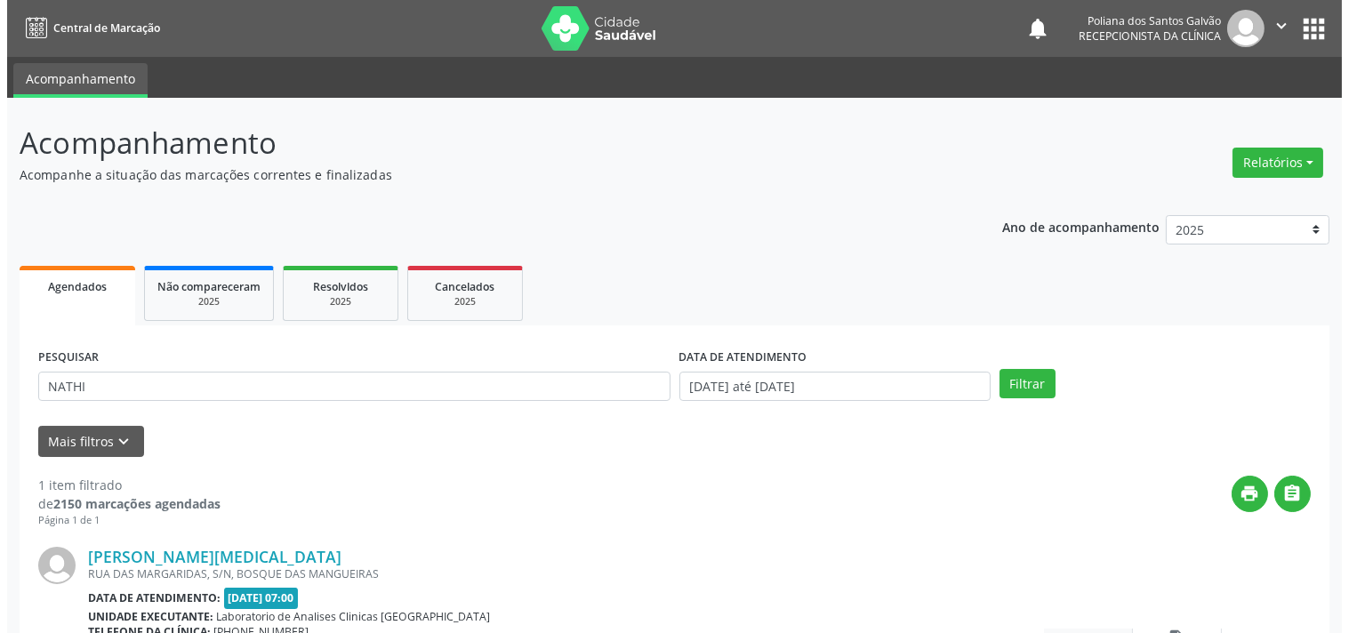
scroll to position [165, 0]
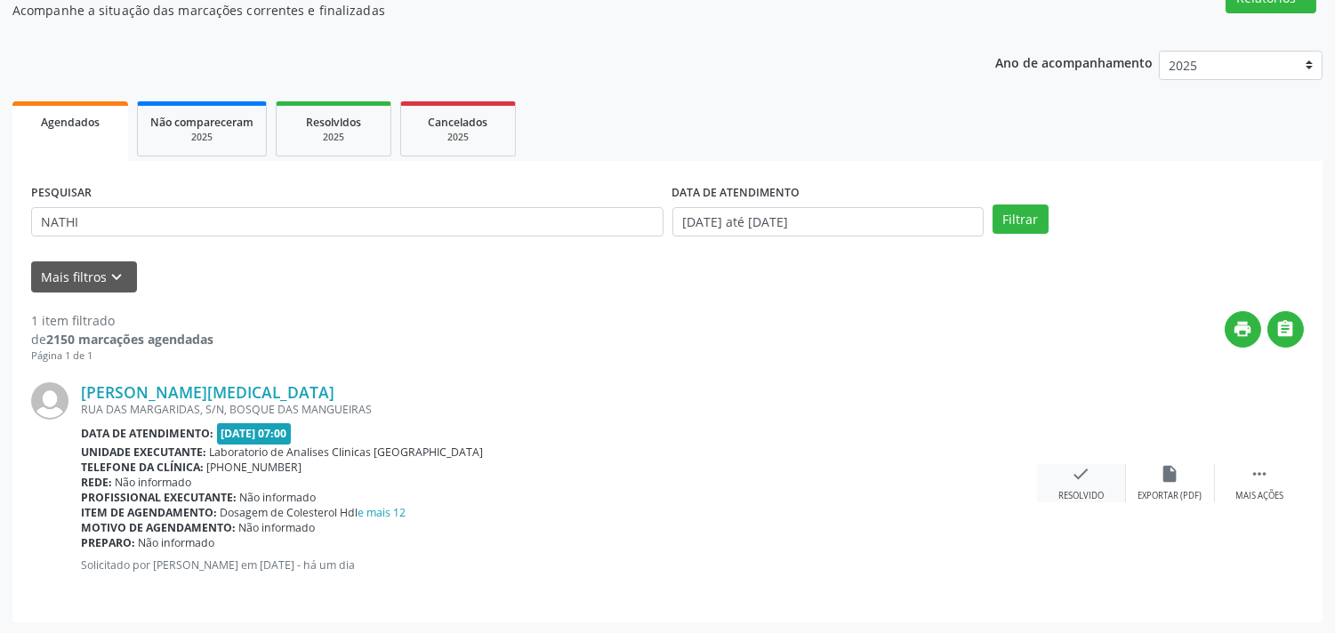
click at [1080, 475] on icon "check" at bounding box center [1082, 474] width 20 height 20
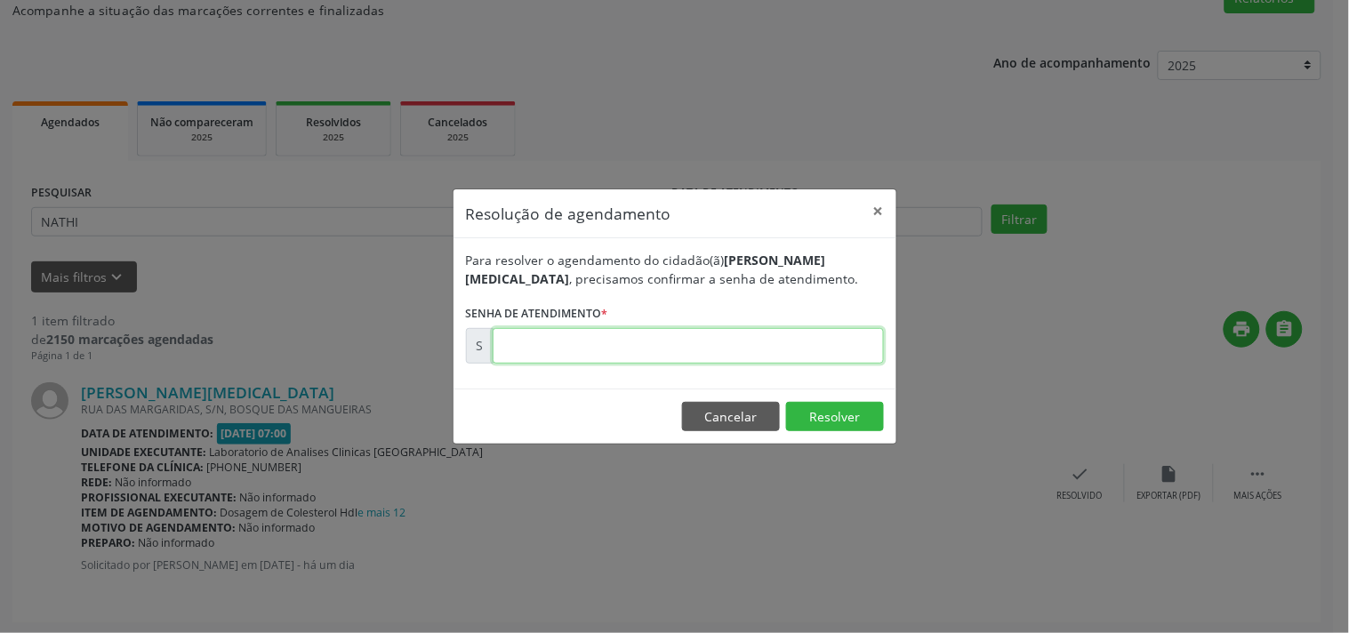
click at [809, 343] on input "text" at bounding box center [688, 346] width 391 height 36
type input "00178996"
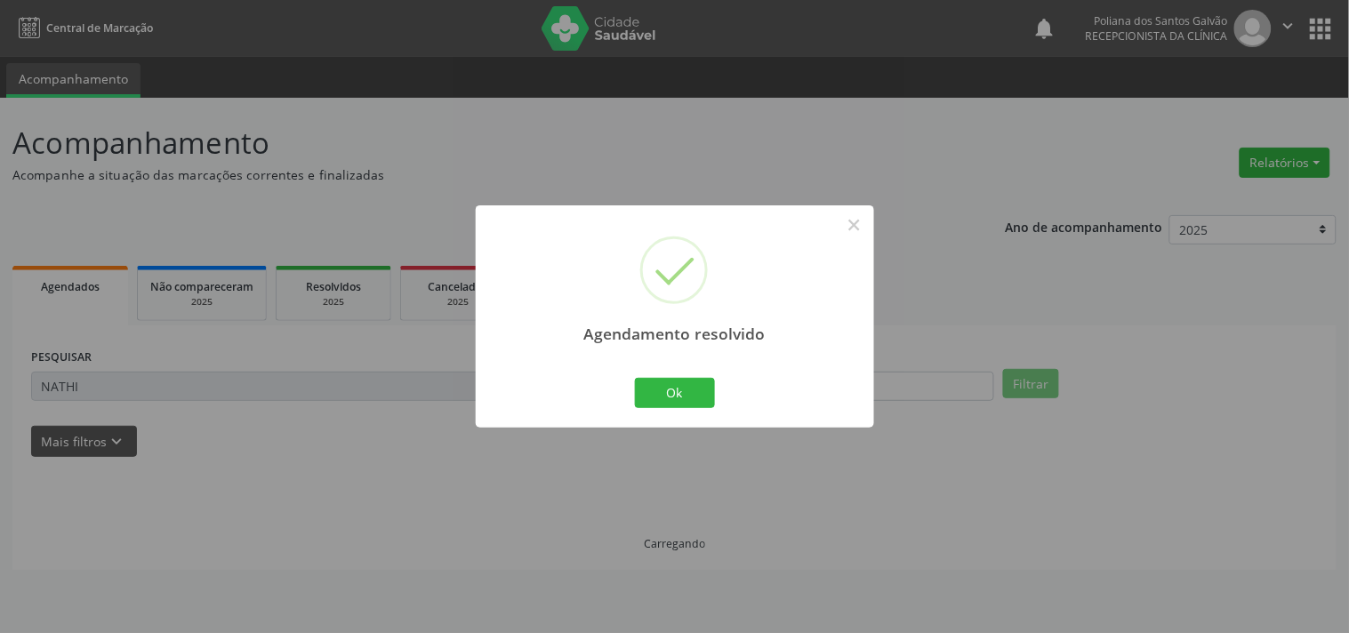
scroll to position [0, 0]
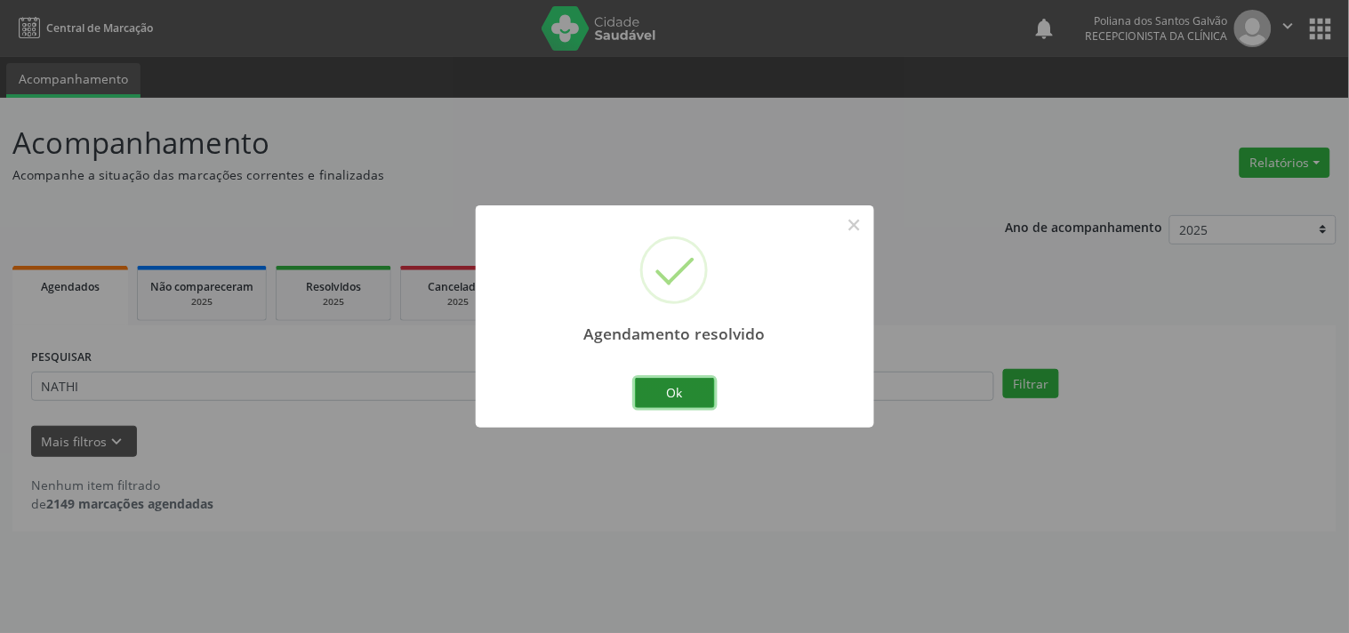
click at [645, 403] on button "Ok" at bounding box center [675, 393] width 80 height 30
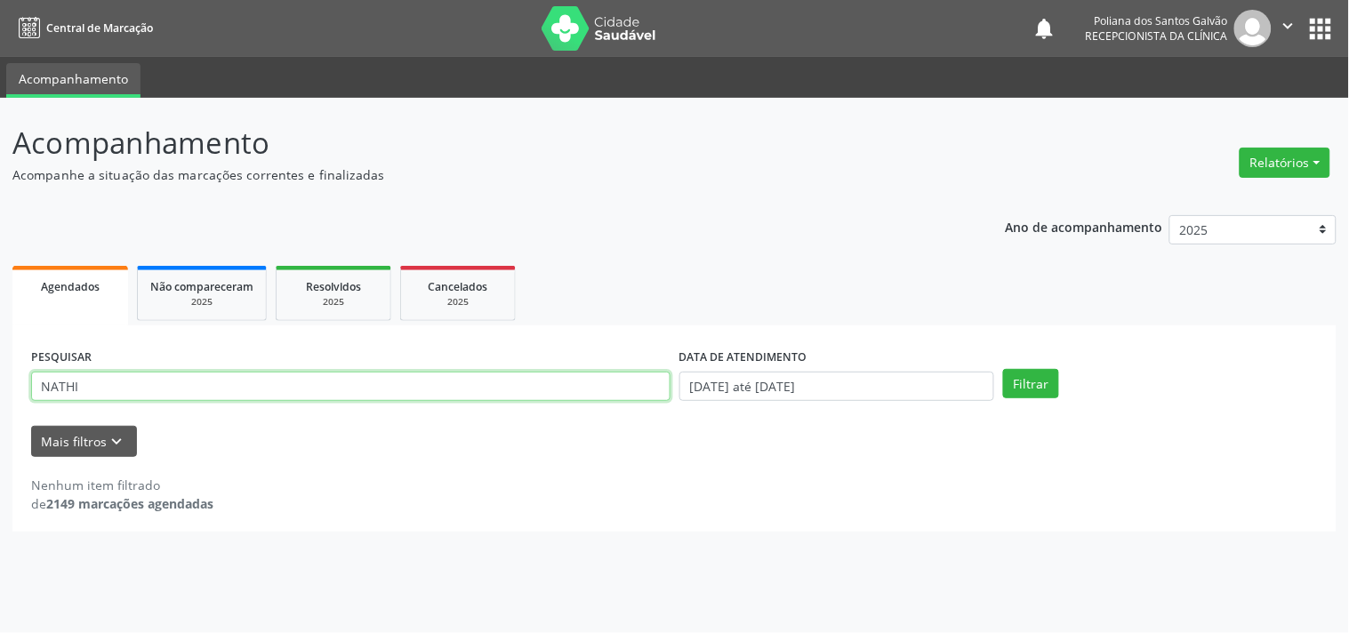
click at [0, 255] on div "Acompanhamento Acompanhe a situação das marcações correntes e finalizadas Relat…" at bounding box center [674, 365] width 1349 height 535
type input "LUCIENE"
click at [1003, 369] on button "Filtrar" at bounding box center [1031, 384] width 56 height 30
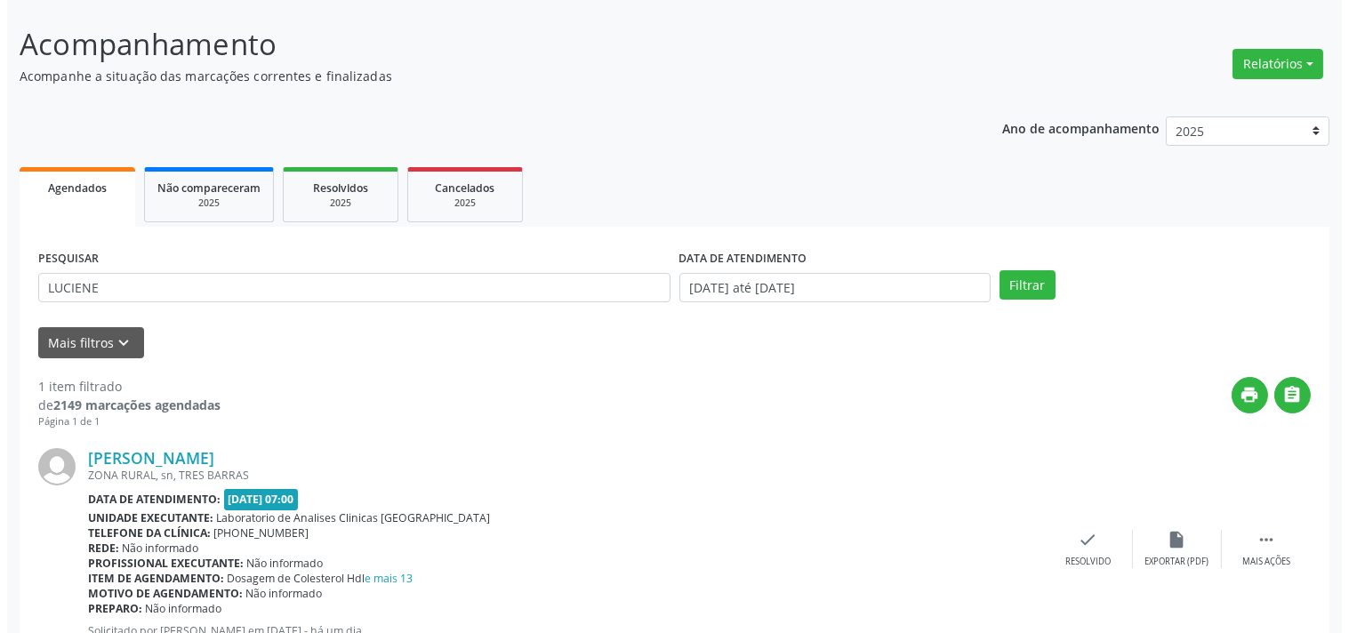
scroll to position [165, 0]
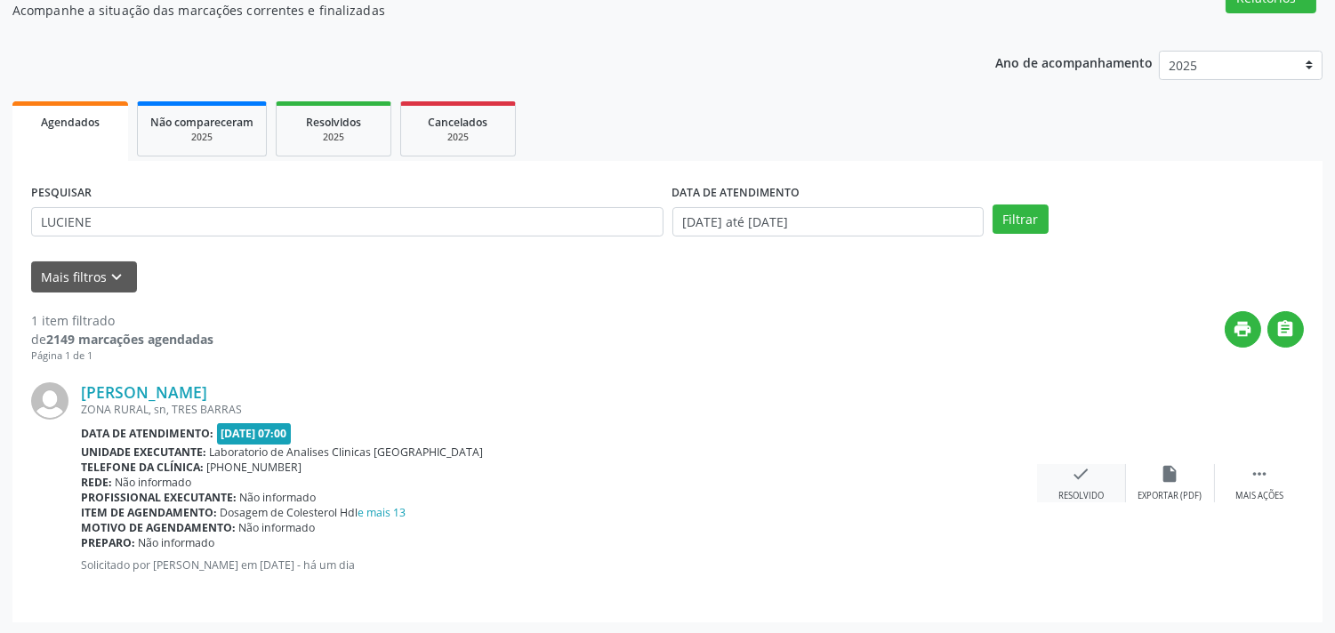
click at [1062, 471] on div "check Resolvido" at bounding box center [1081, 483] width 89 height 38
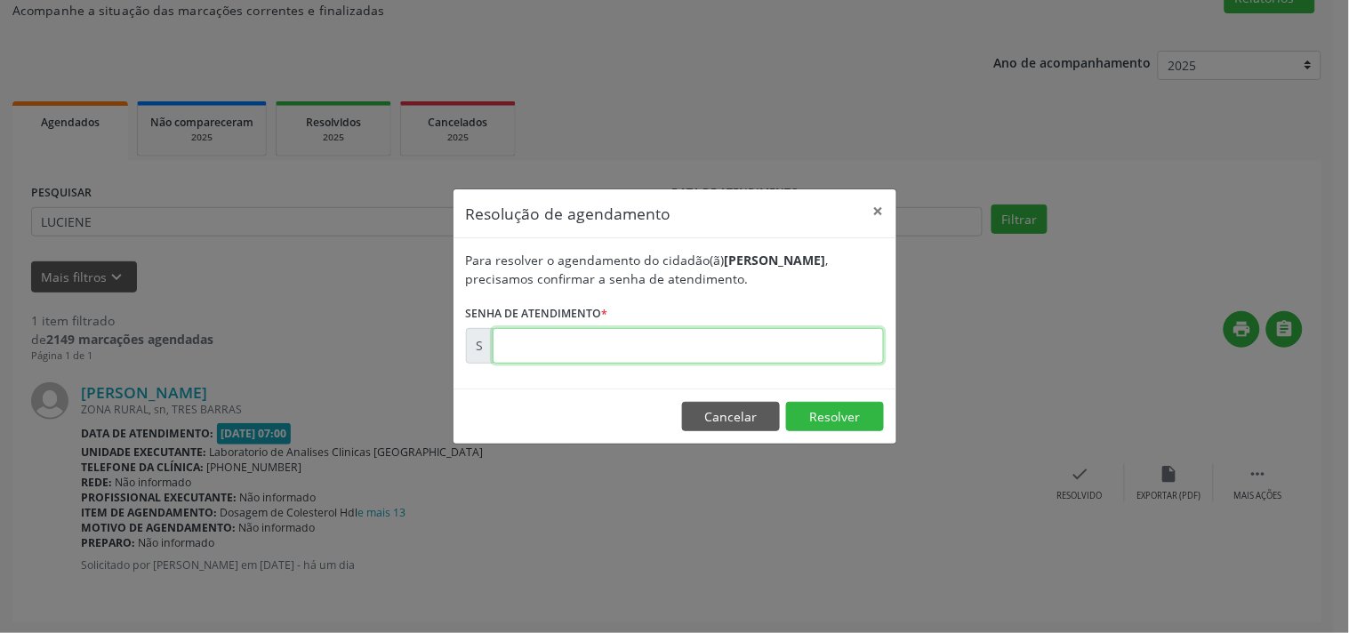
click at [824, 342] on input "text" at bounding box center [688, 346] width 391 height 36
type input "00178902"
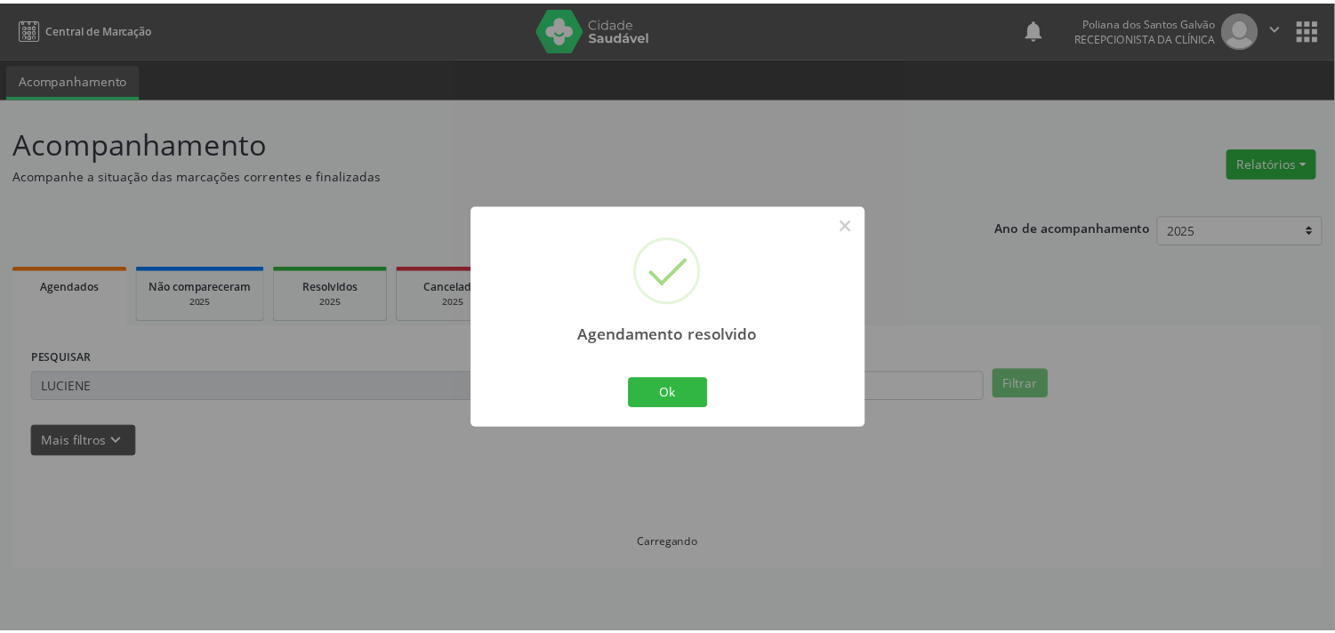
scroll to position [0, 0]
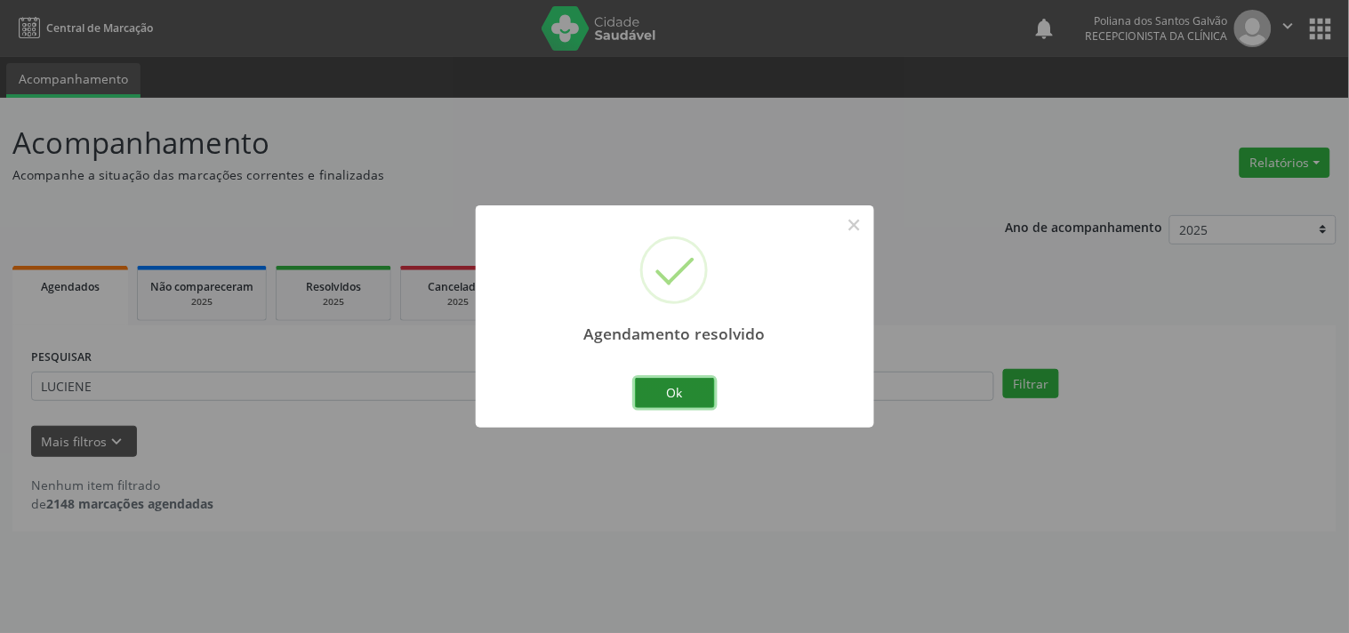
click at [640, 396] on button "Ok" at bounding box center [675, 393] width 80 height 30
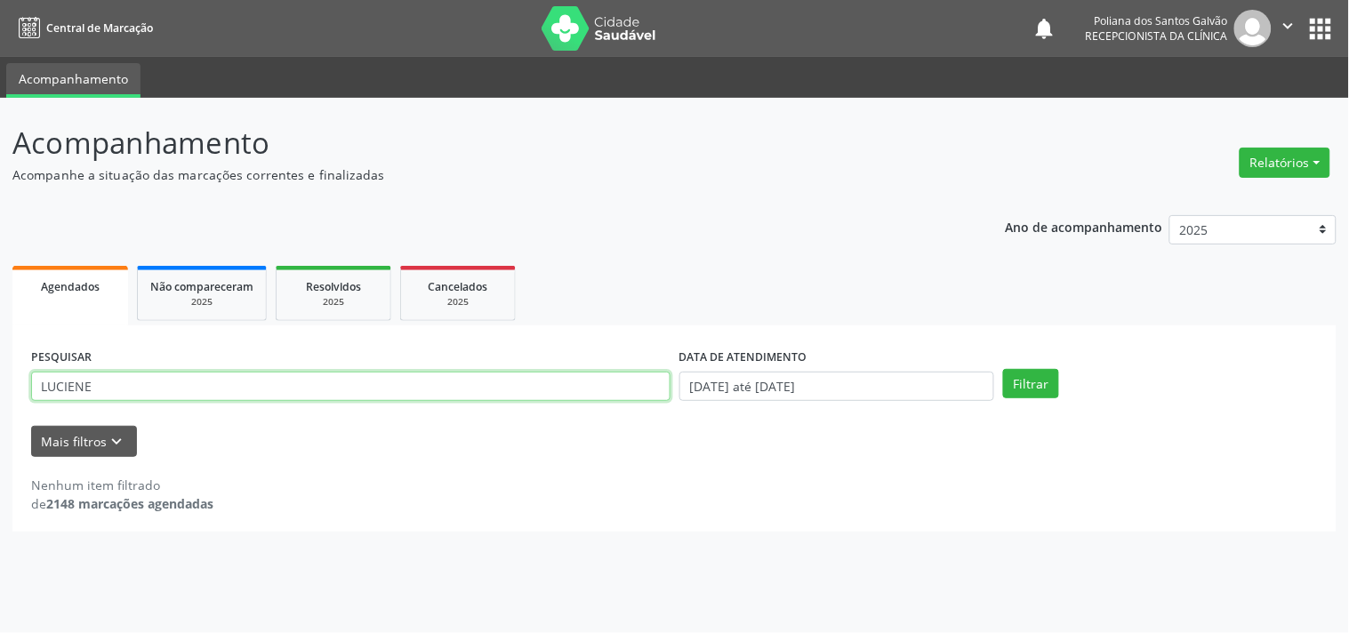
drag, startPoint x: 576, startPoint y: 387, endPoint x: 0, endPoint y: 262, distance: 589.6
click at [0, 262] on div "Acompanhamento Acompanhe a situação das marcações correntes e finalizadas Relat…" at bounding box center [674, 365] width 1349 height 535
type input "LILI"
click at [1003, 369] on button "Filtrar" at bounding box center [1031, 384] width 56 height 30
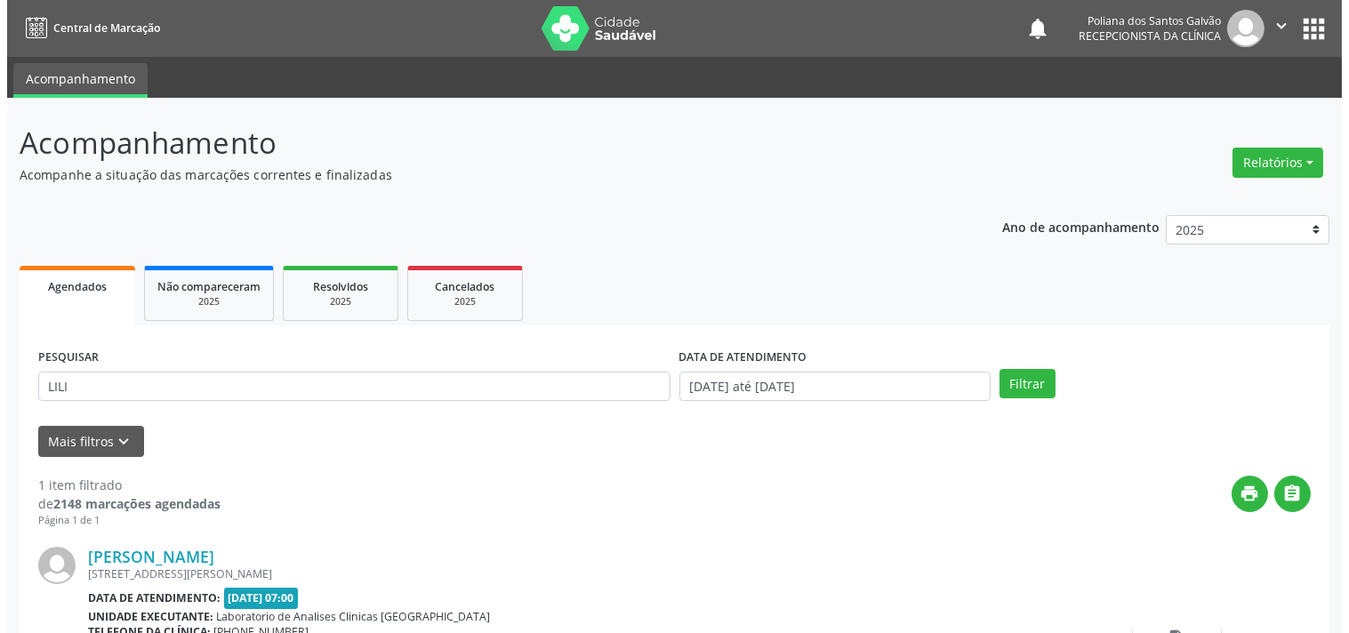
scroll to position [165, 0]
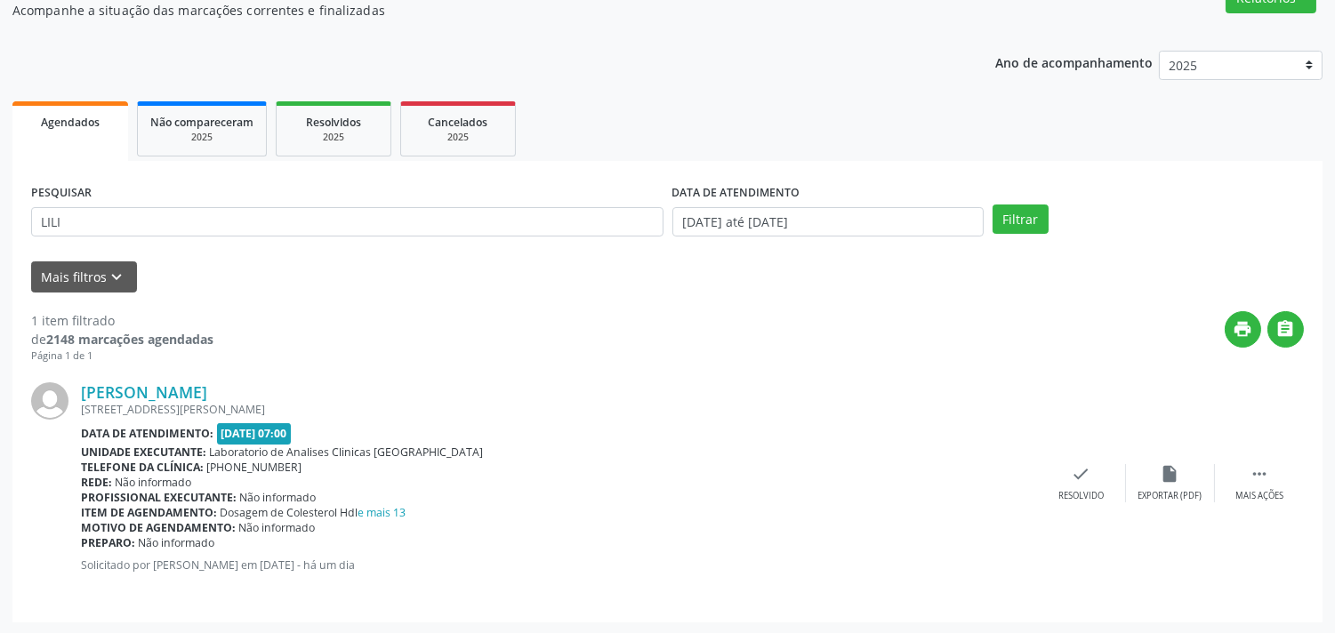
click at [1048, 454] on div "[PERSON_NAME] [STREET_ADDRESS][PERSON_NAME] Data de atendimento: [DATE] 07:00 U…" at bounding box center [667, 484] width 1273 height 240
click at [1054, 464] on div "check Resolvido" at bounding box center [1081, 483] width 89 height 38
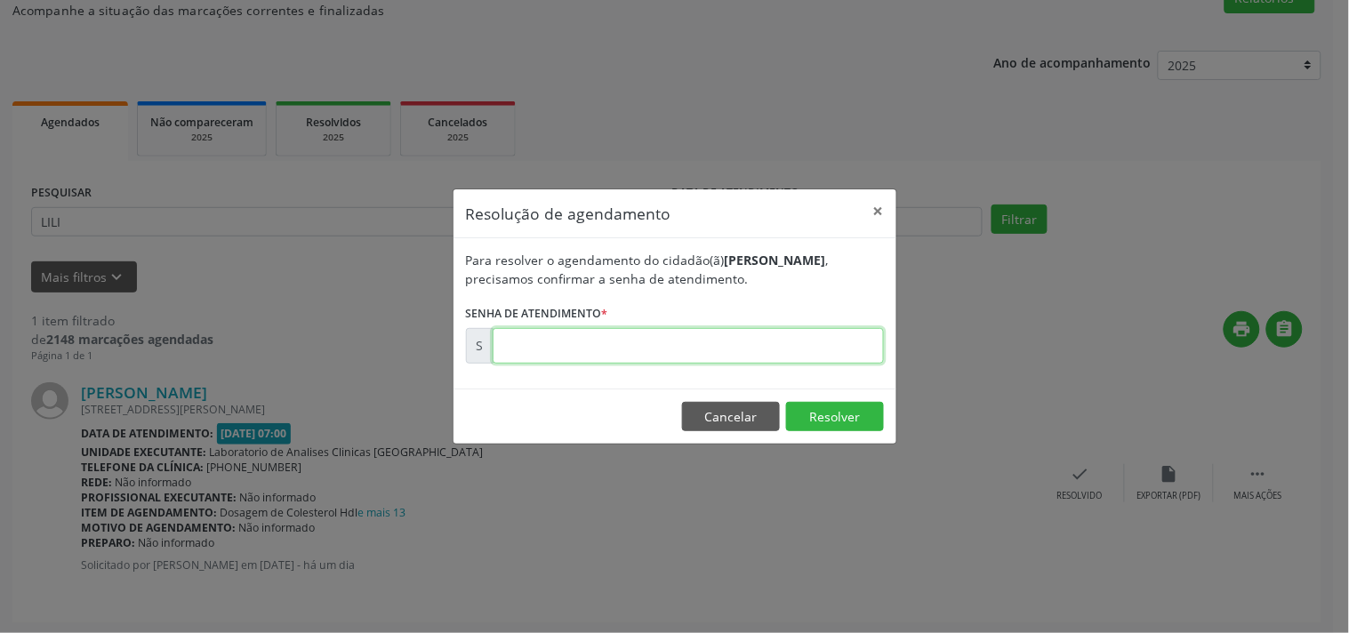
click at [643, 358] on input "text" at bounding box center [688, 346] width 391 height 36
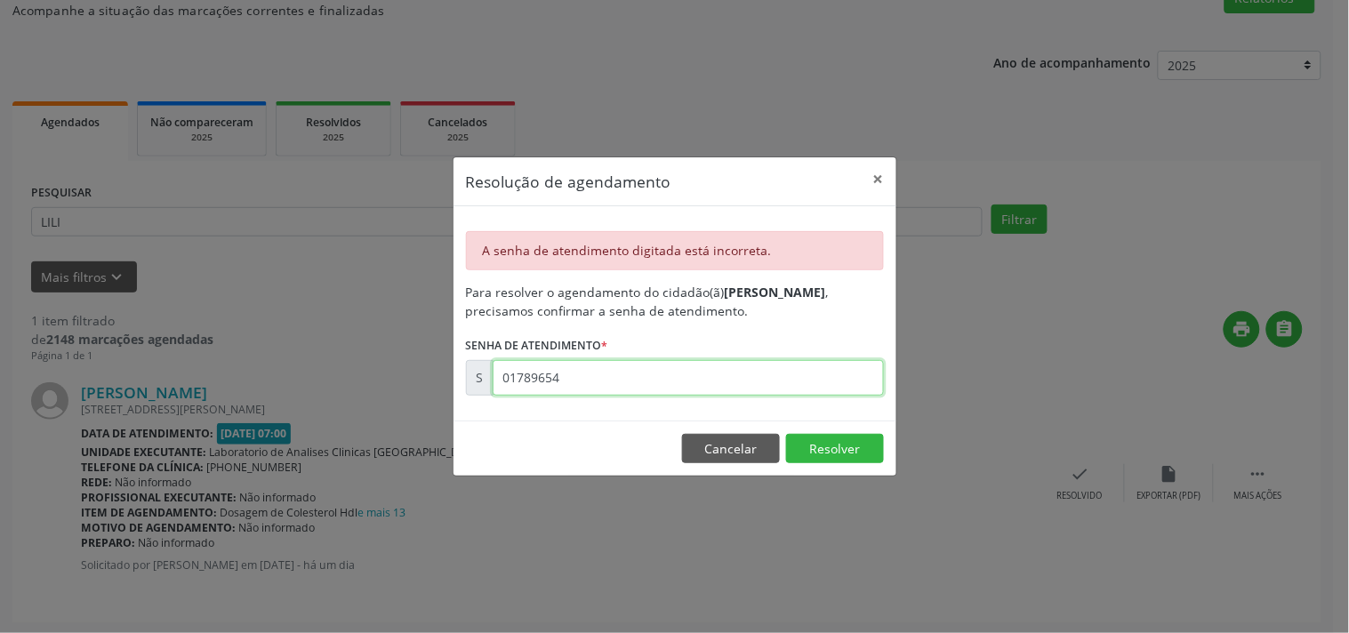
click at [629, 379] on input "01789654" at bounding box center [688, 378] width 391 height 36
type input "00178965"
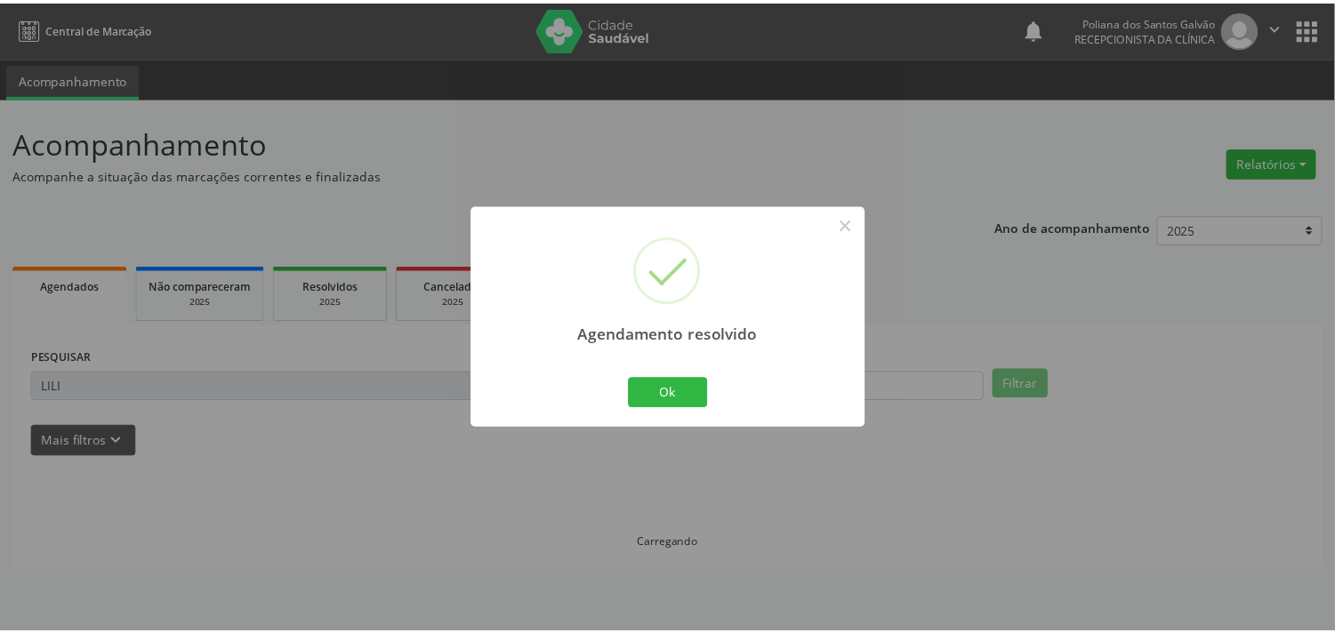
scroll to position [0, 0]
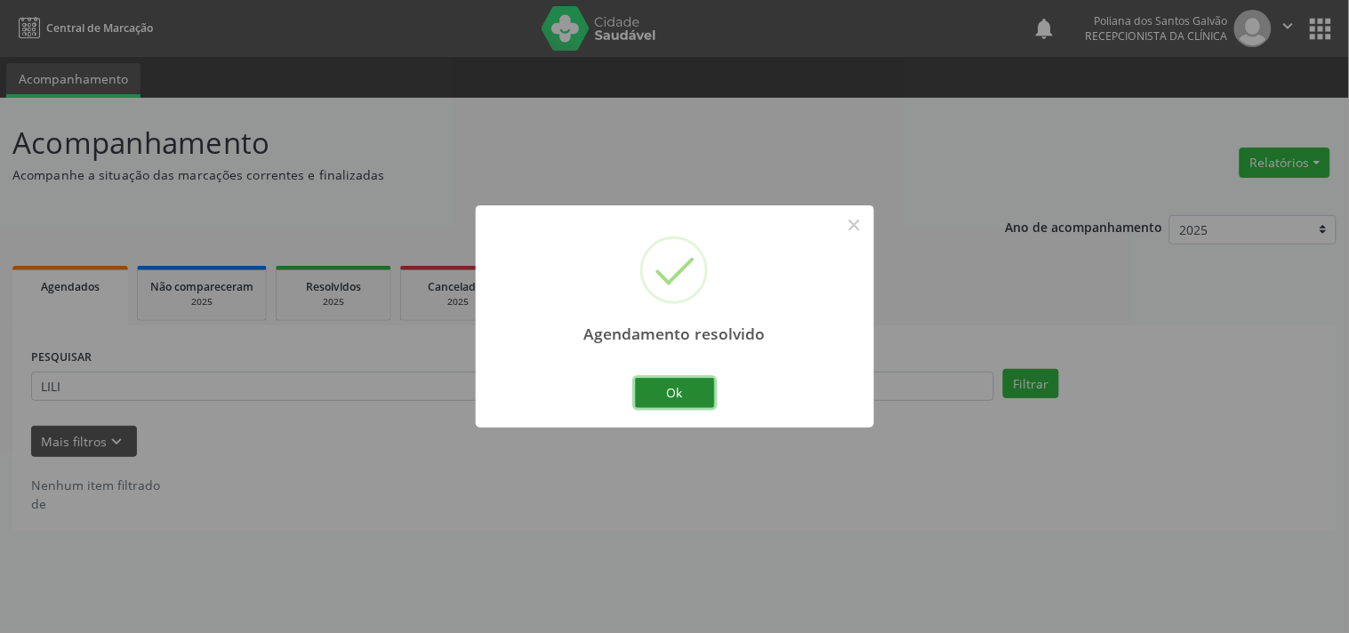
click at [667, 388] on button "Ok" at bounding box center [675, 393] width 80 height 30
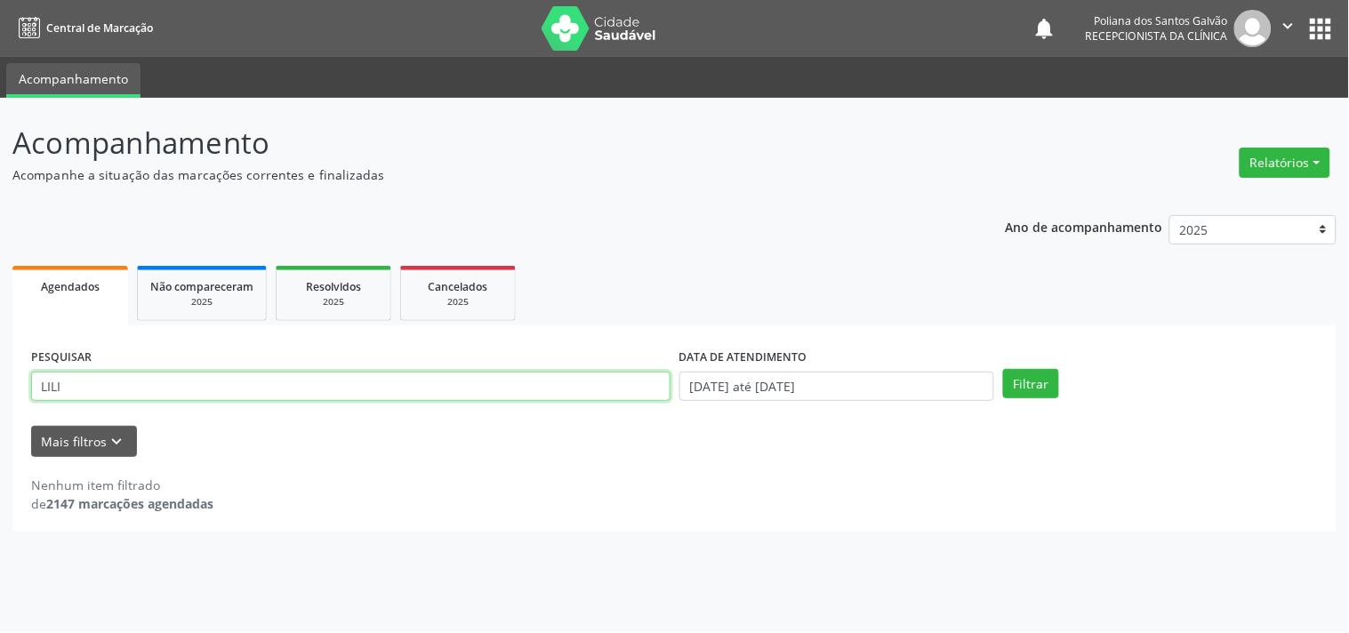
drag, startPoint x: 505, startPoint y: 389, endPoint x: 0, endPoint y: 146, distance: 560.5
click at [0, 163] on div "Acompanhamento Acompanhe a situação das marcações correntes e finalizadas Relat…" at bounding box center [674, 365] width 1349 height 535
type input "GISEL"
click at [1003, 369] on button "Filtrar" at bounding box center [1031, 384] width 56 height 30
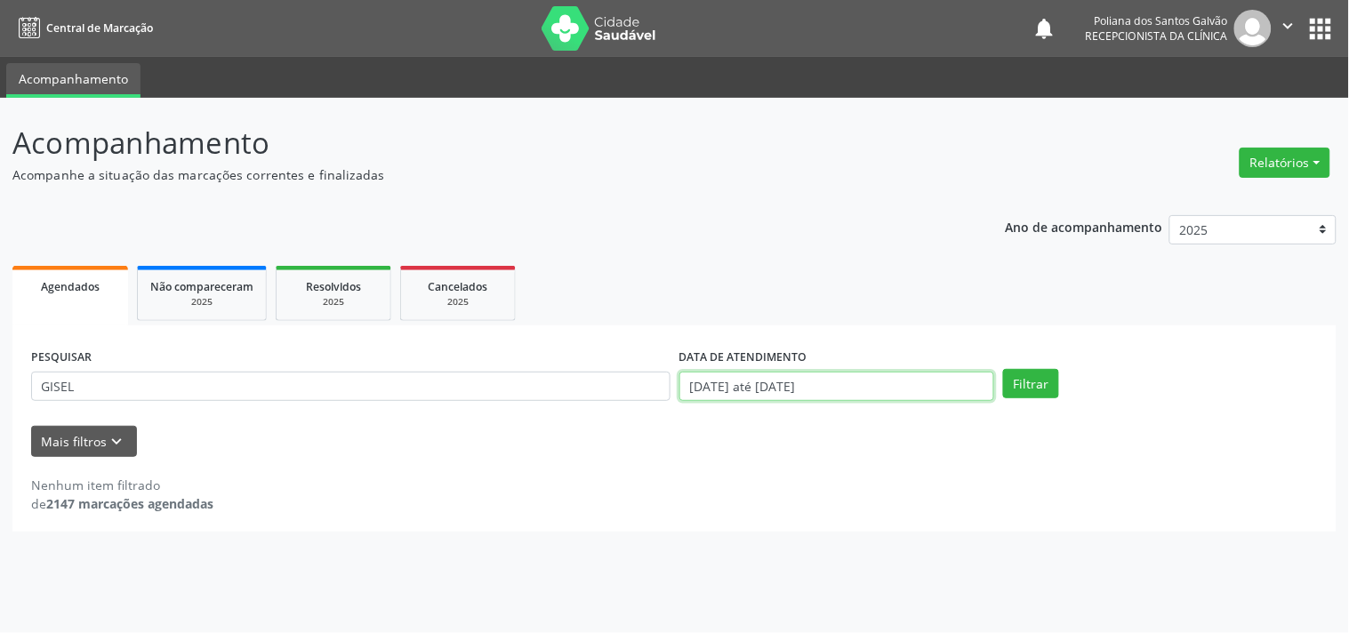
click at [872, 381] on input "[DATE] até [DATE]" at bounding box center [836, 387] width 315 height 30
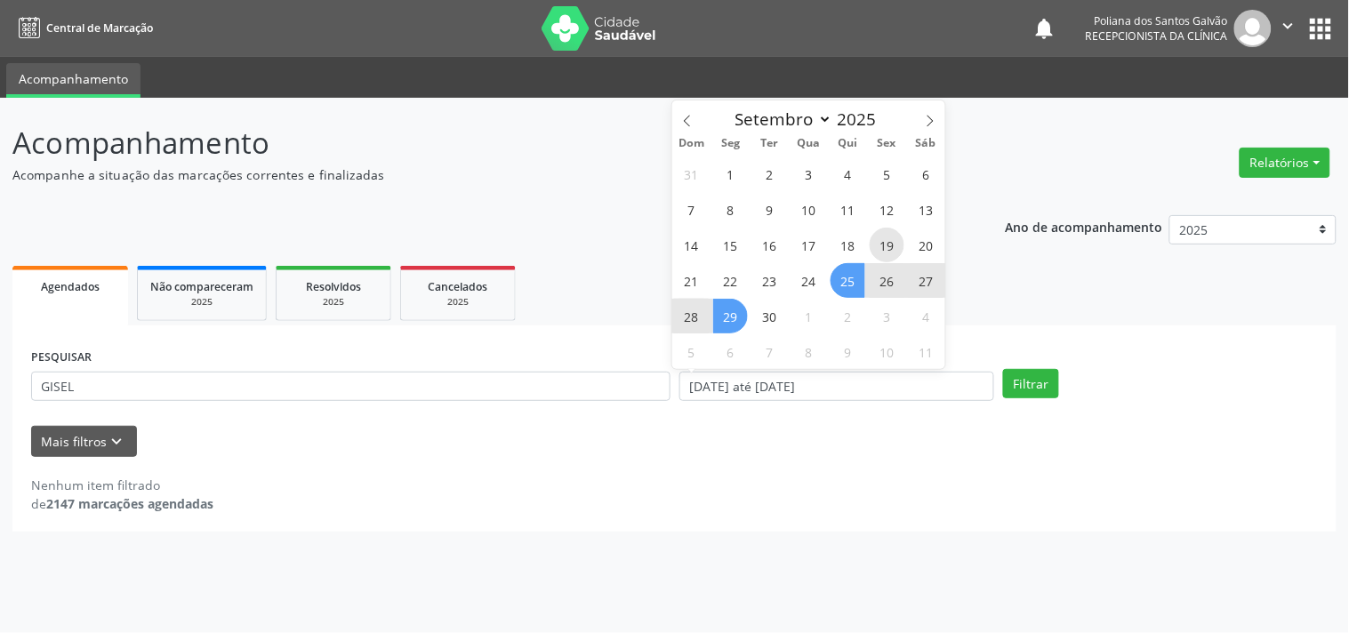
click at [885, 237] on span "19" at bounding box center [887, 245] width 35 height 35
type input "[DATE]"
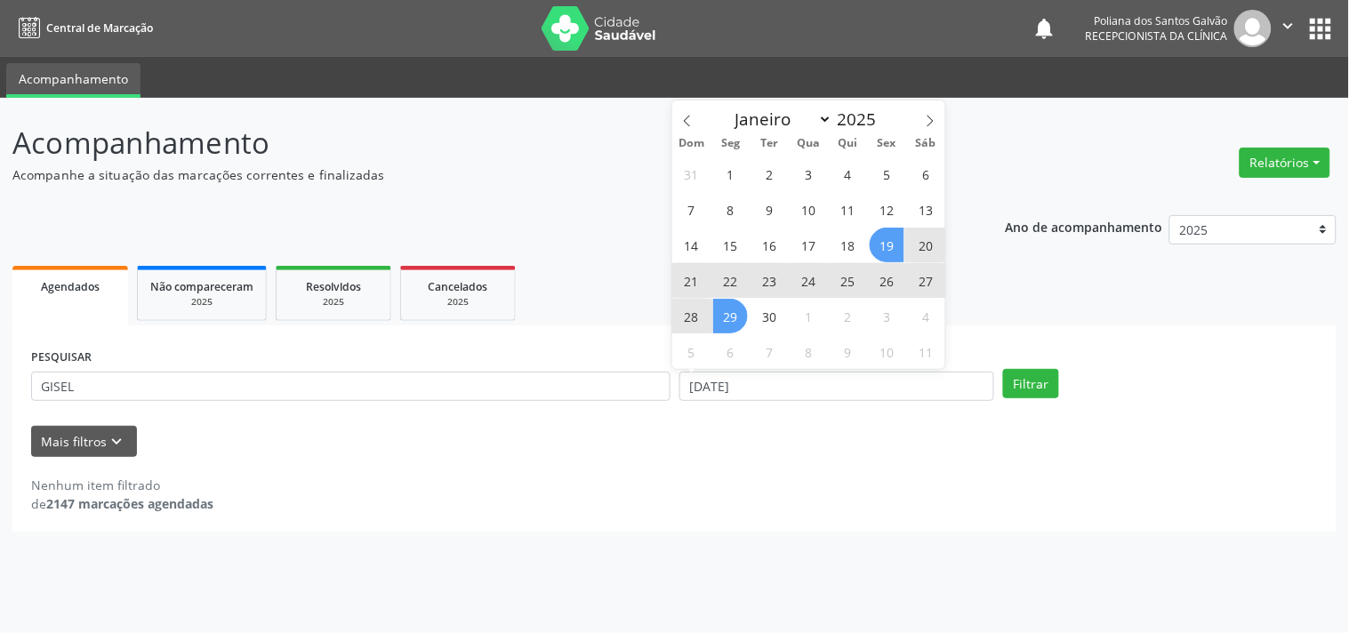
click at [735, 317] on span "29" at bounding box center [730, 316] width 35 height 35
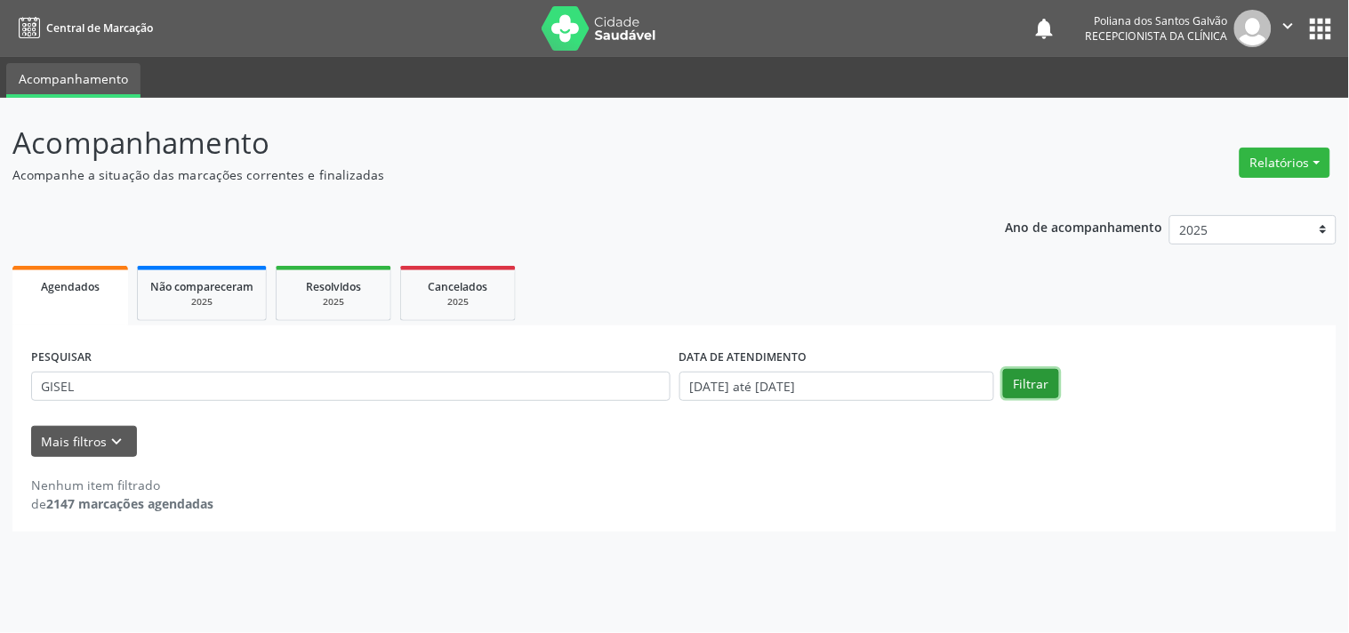
click at [1035, 379] on button "Filtrar" at bounding box center [1031, 384] width 56 height 30
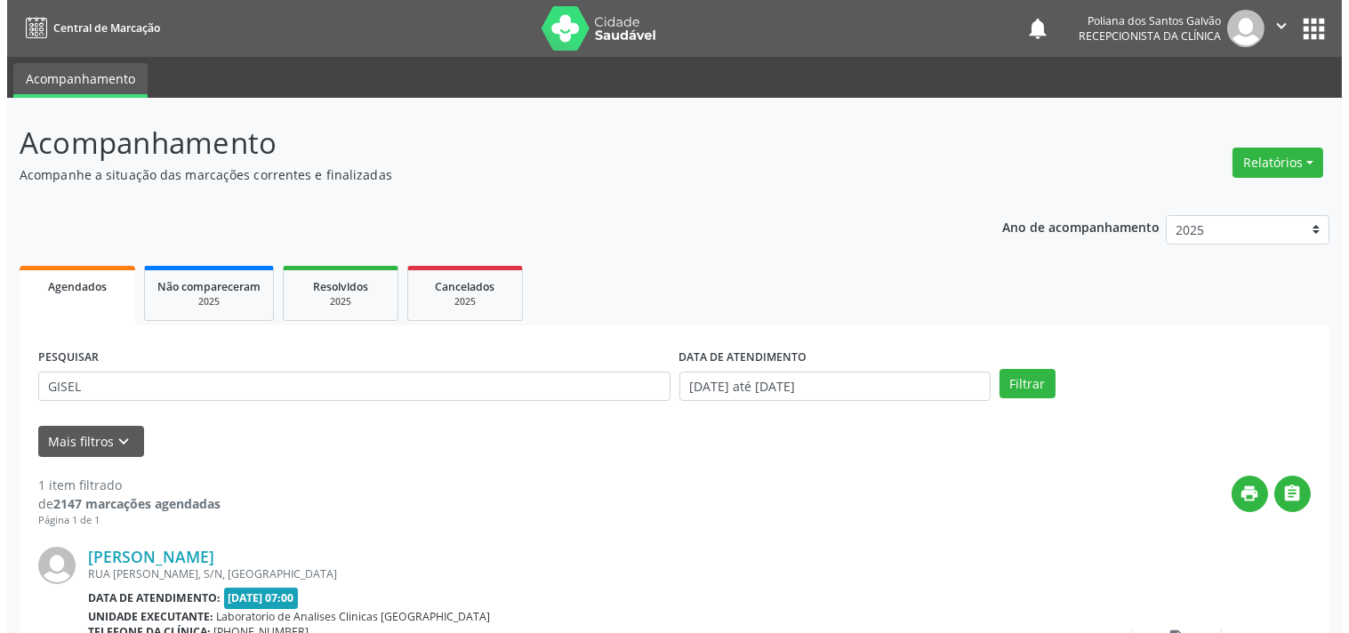
scroll to position [165, 0]
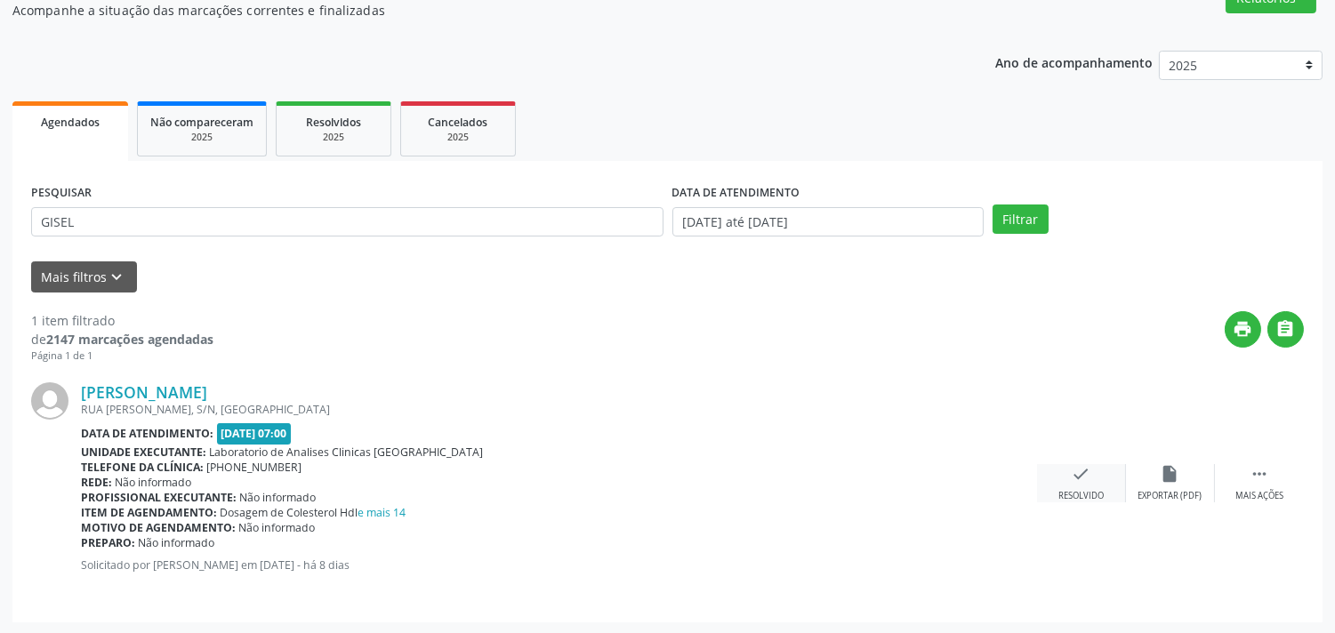
click at [1082, 486] on div "check Resolvido" at bounding box center [1081, 483] width 89 height 38
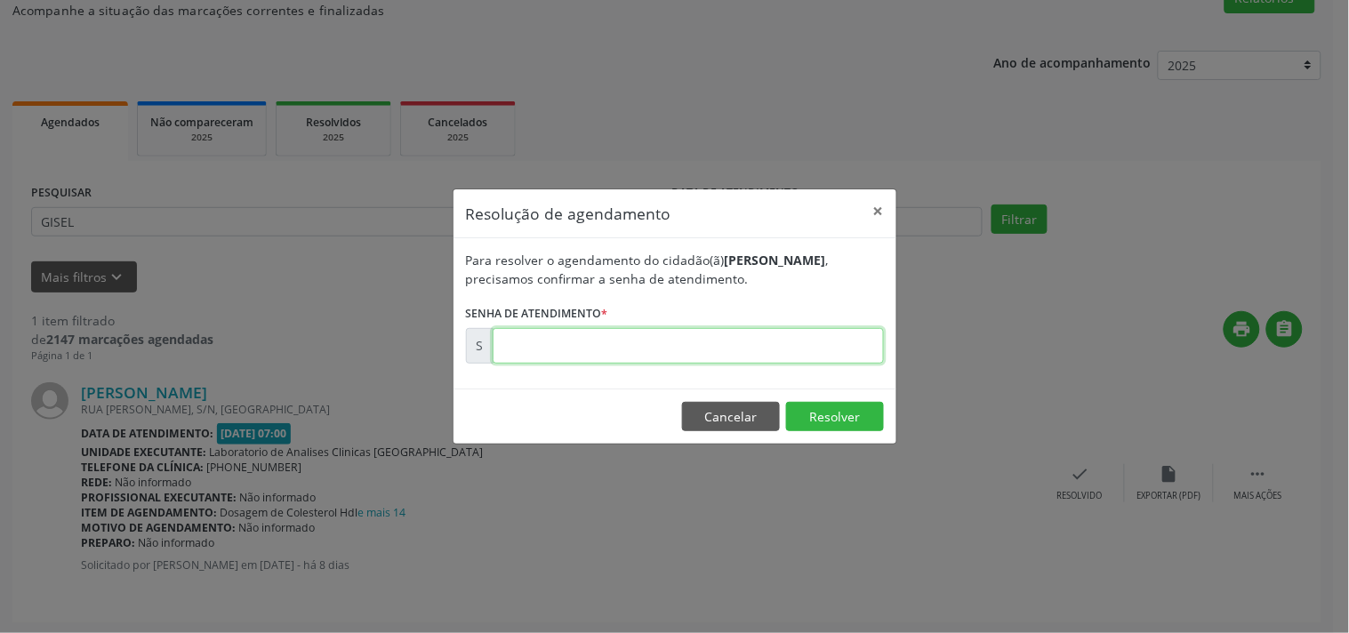
click at [821, 350] on input "text" at bounding box center [688, 346] width 391 height 36
type input "00177511"
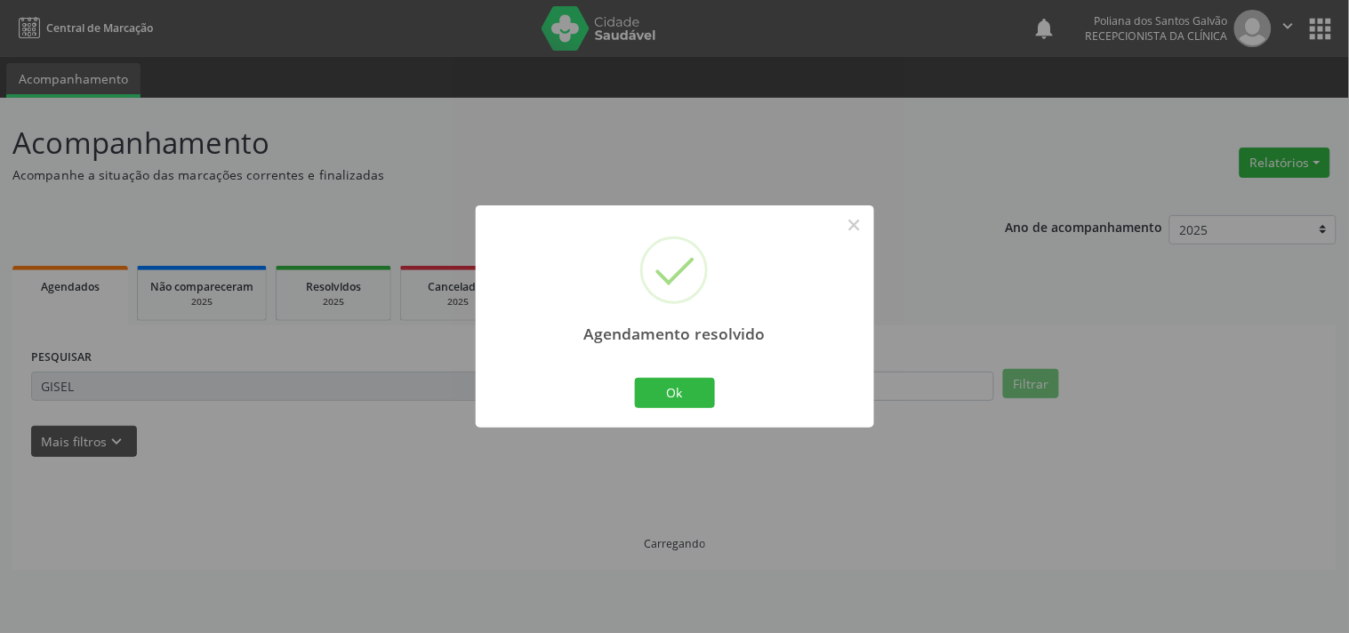
scroll to position [0, 0]
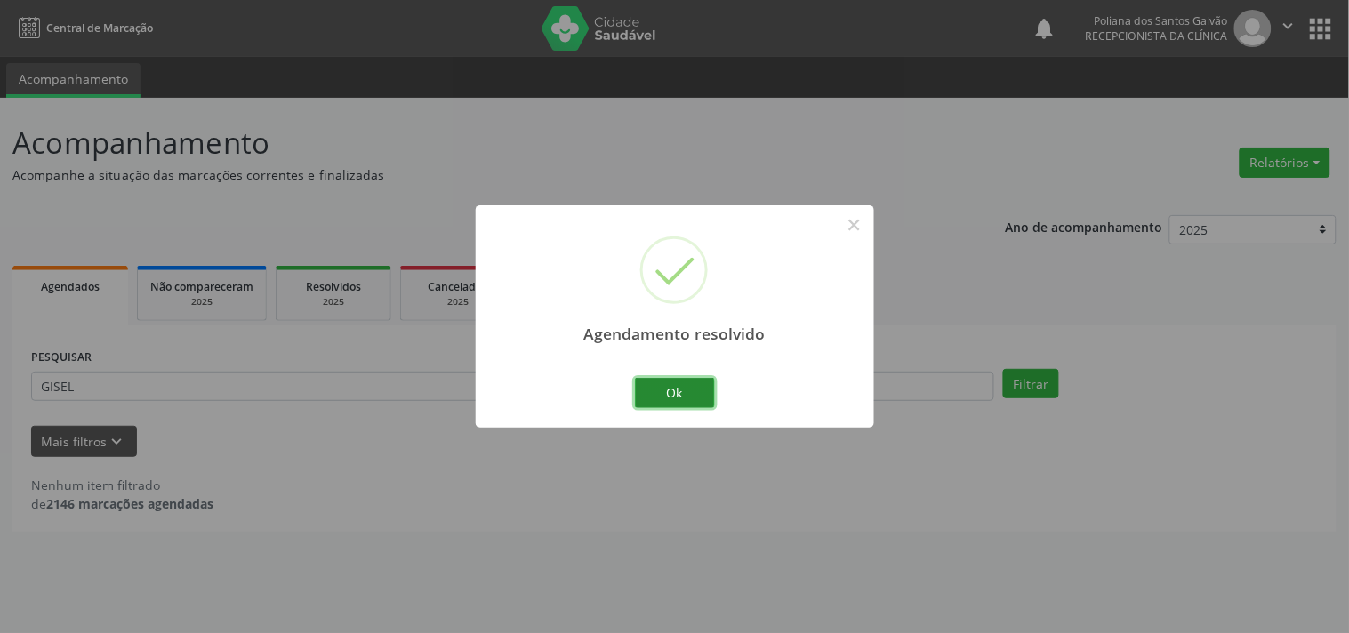
click at [652, 398] on button "Ok" at bounding box center [675, 393] width 80 height 30
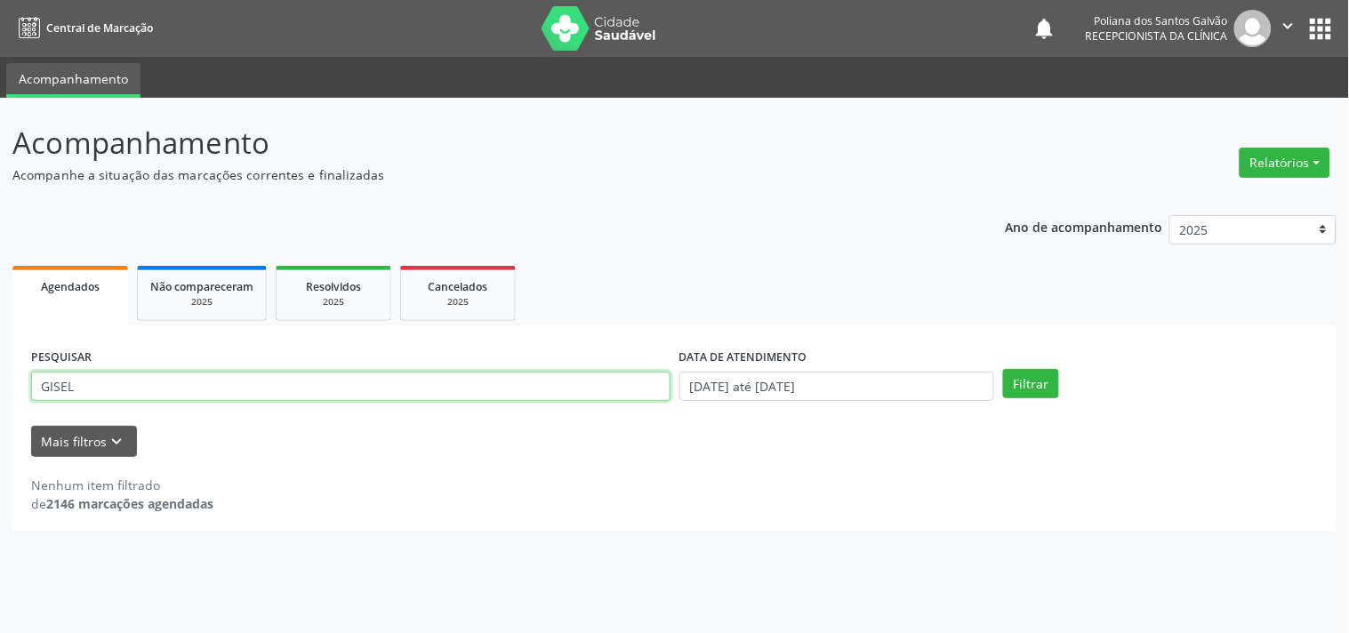
drag, startPoint x: 591, startPoint y: 379, endPoint x: 0, endPoint y: 128, distance: 641.6
click at [0, 149] on div "Acompanhamento Acompanhe a situação das marcações correntes e finalizadas Relat…" at bounding box center [674, 365] width 1349 height 535
type input "[PERSON_NAME]"
click at [1003, 369] on button "Filtrar" at bounding box center [1031, 384] width 56 height 30
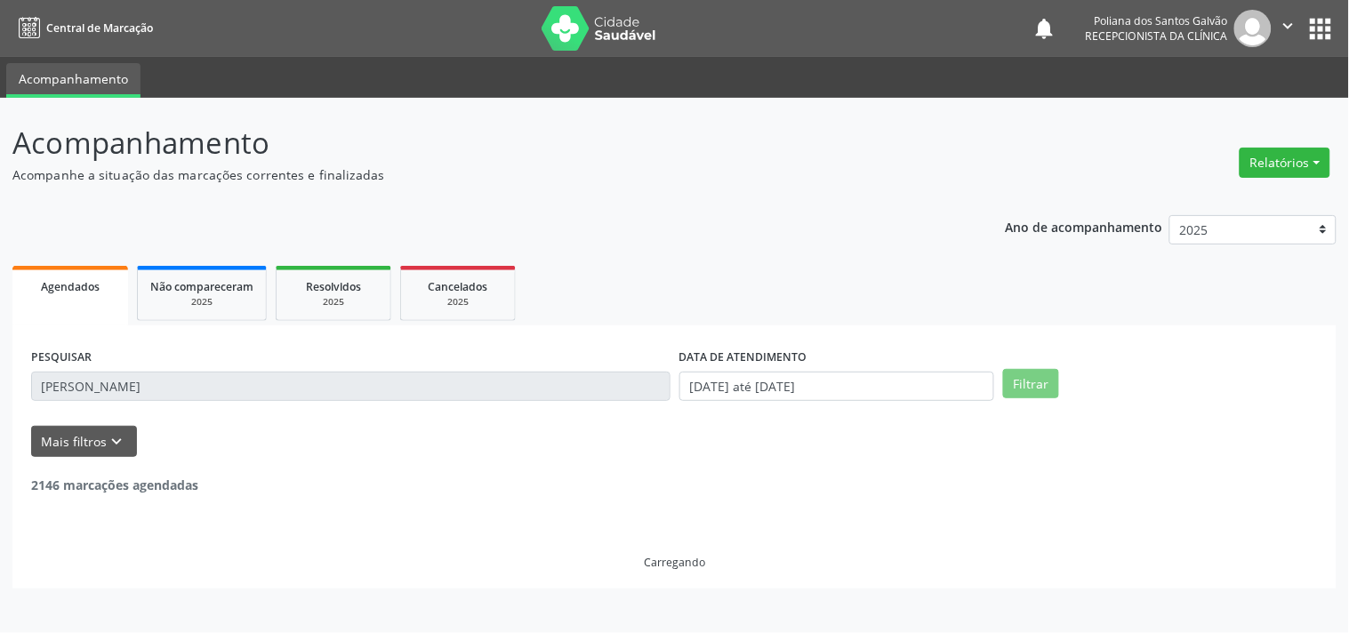
scroll to position [165, 0]
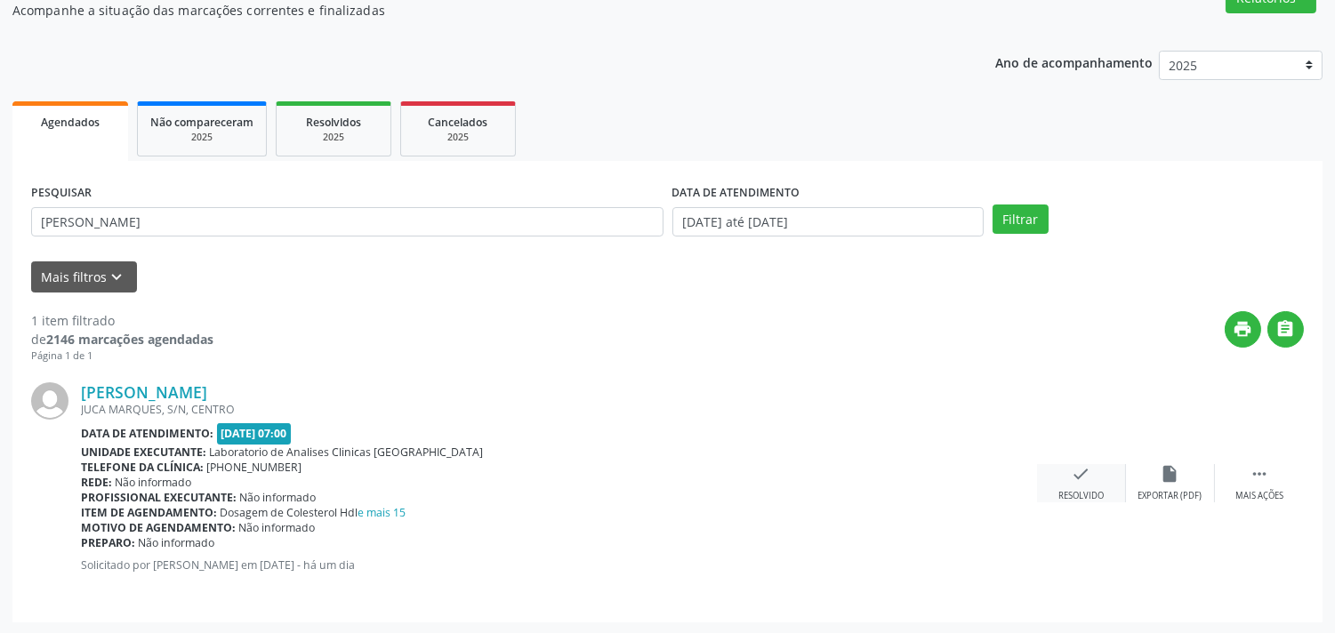
click at [1115, 478] on div "check Resolvido" at bounding box center [1081, 483] width 89 height 38
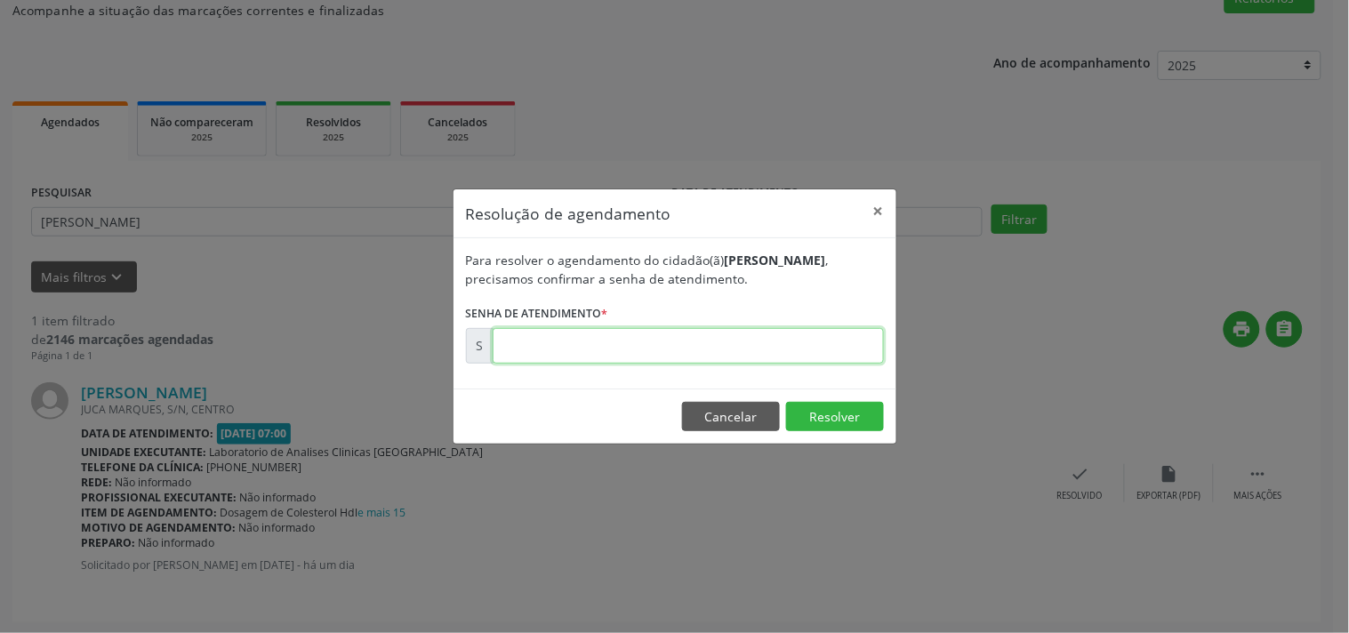
click at [805, 338] on input "text" at bounding box center [688, 346] width 391 height 36
type input "00178933"
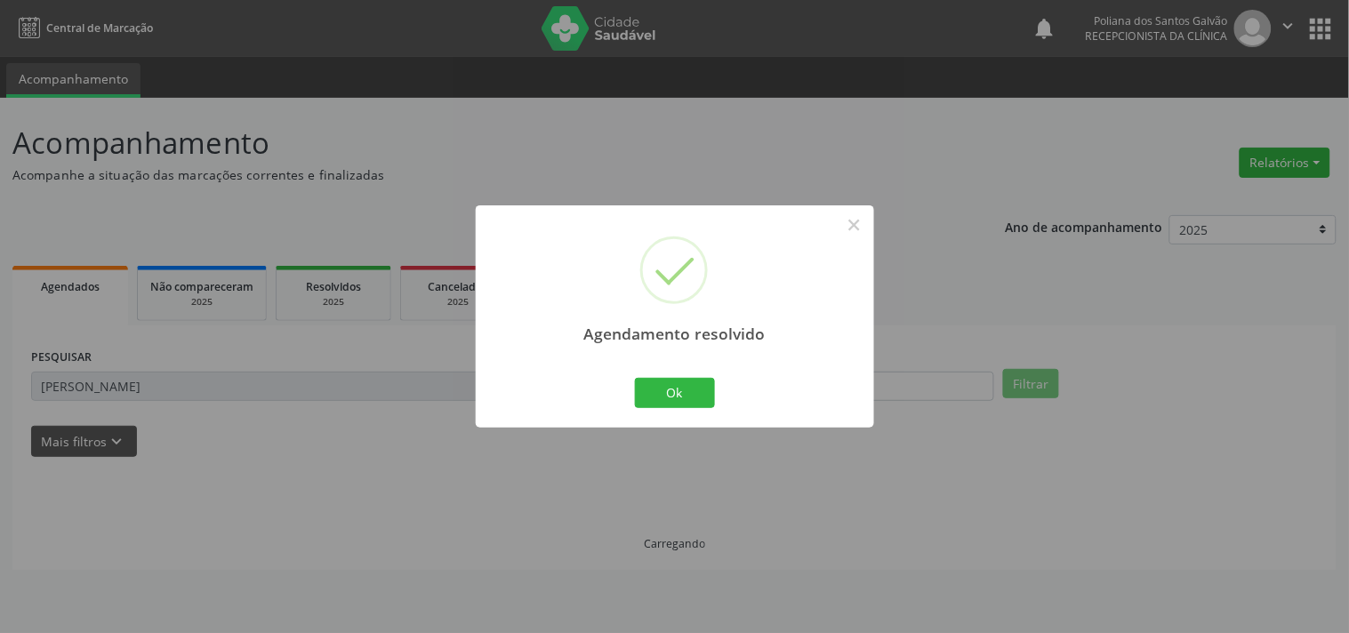
scroll to position [0, 0]
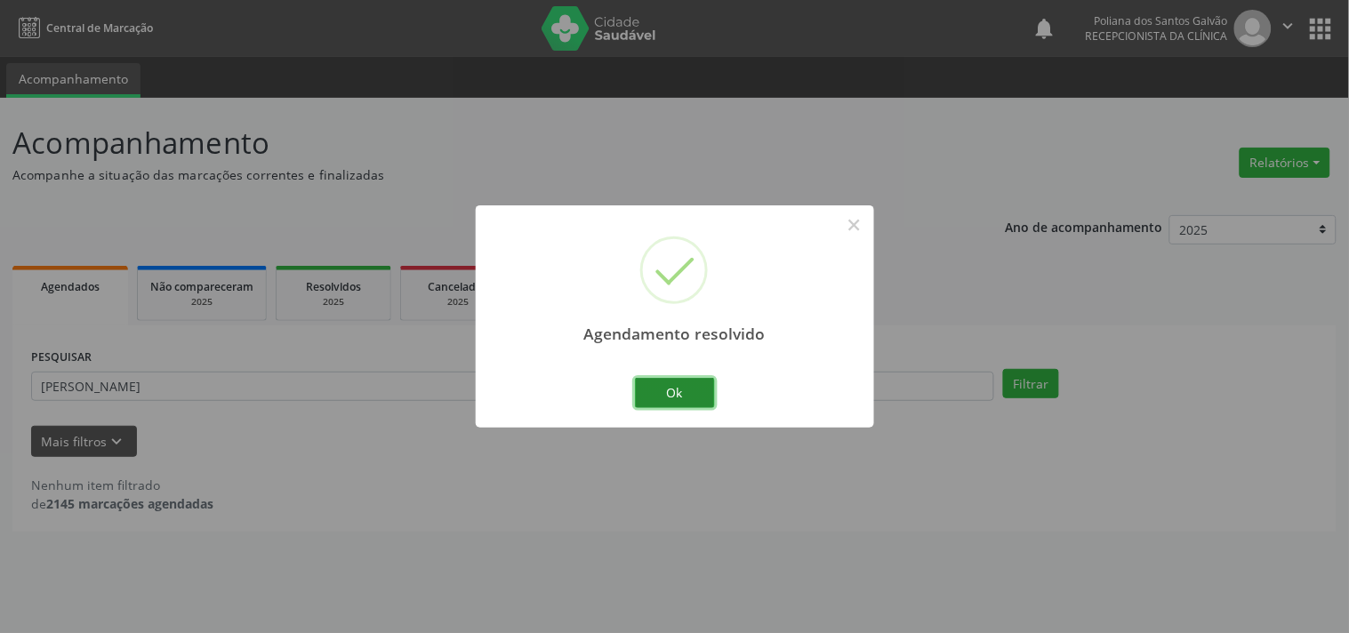
click at [694, 403] on button "Ok" at bounding box center [675, 393] width 80 height 30
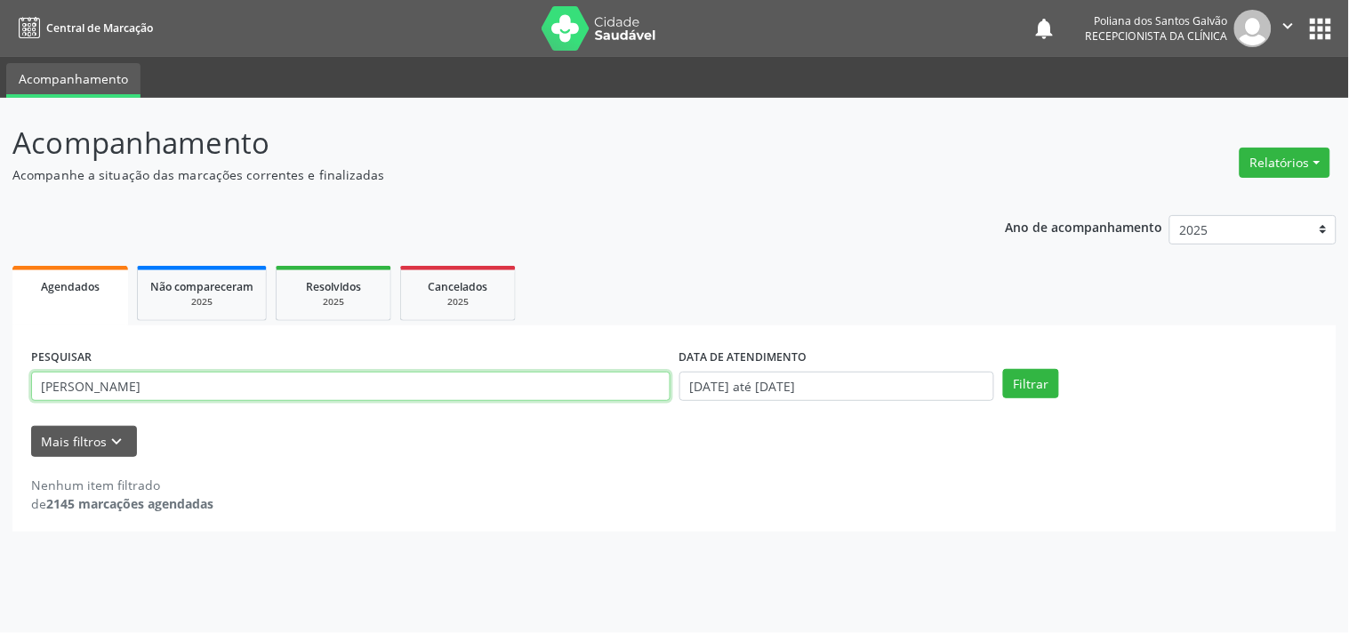
drag, startPoint x: 630, startPoint y: 380, endPoint x: 0, endPoint y: 140, distance: 673.9
click at [0, 179] on div "Acompanhamento Acompanhe a situação das marcações correntes e finalizadas Relat…" at bounding box center [674, 365] width 1349 height 535
type input "ILMA"
click at [1003, 369] on button "Filtrar" at bounding box center [1031, 384] width 56 height 30
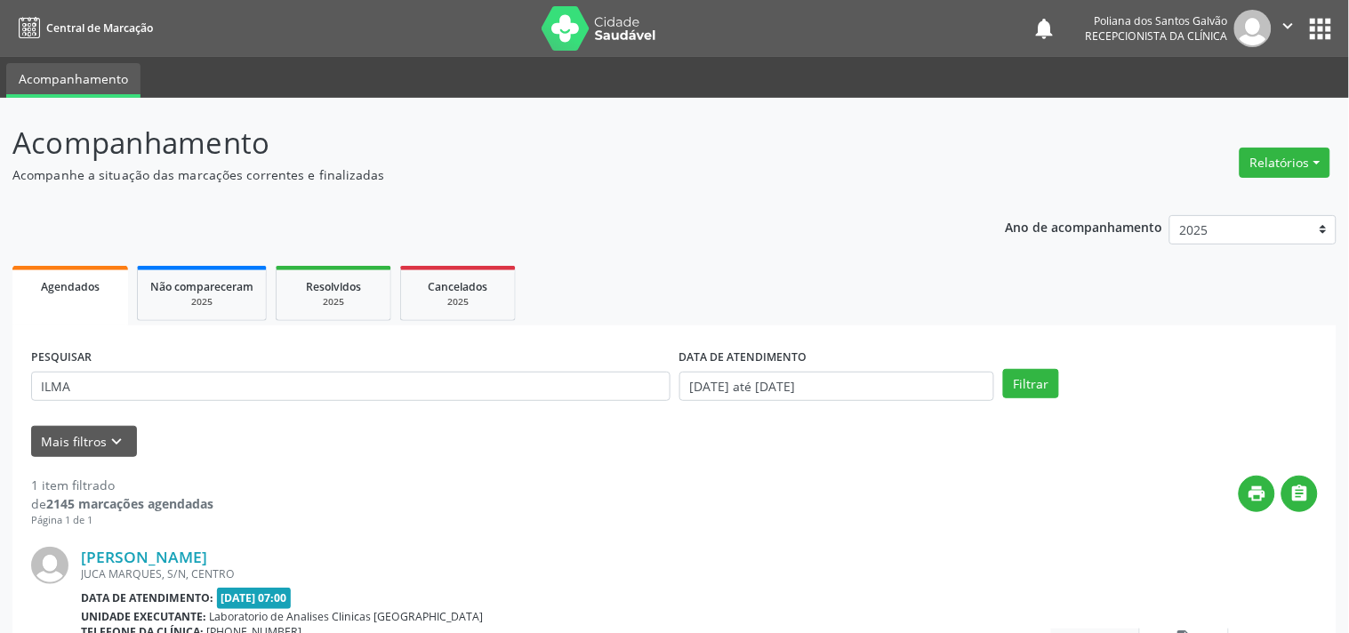
scroll to position [165, 0]
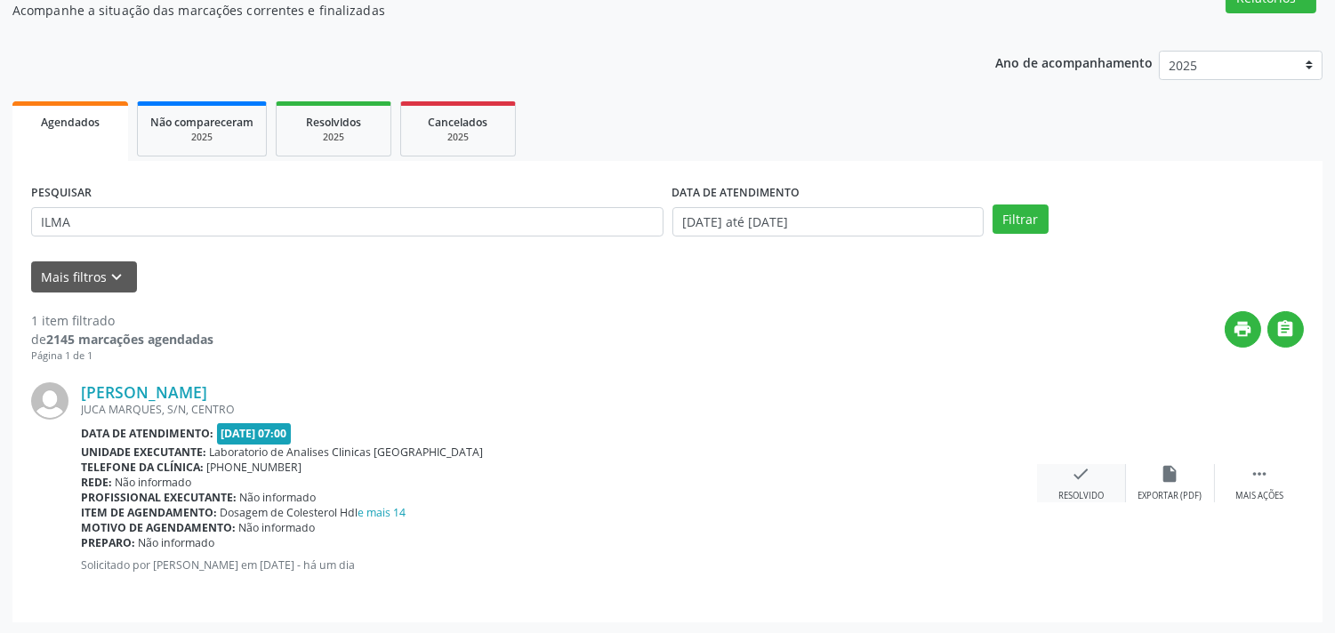
click at [1073, 490] on div "Resolvido" at bounding box center [1080, 496] width 45 height 12
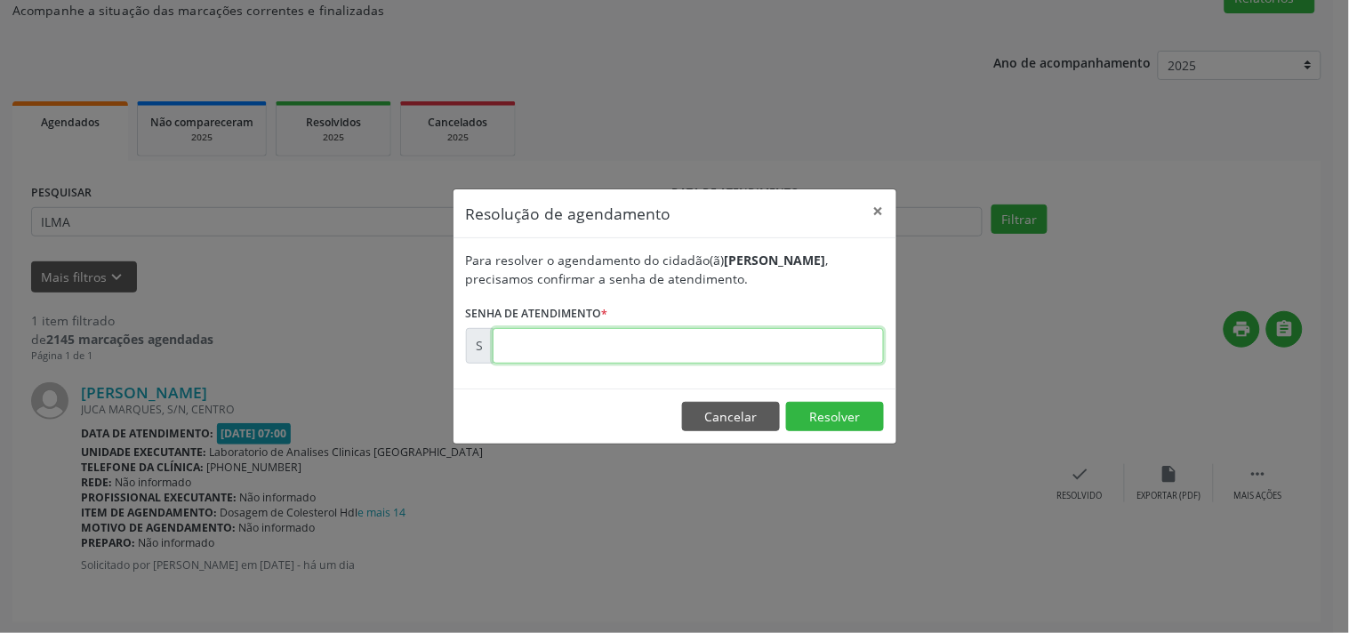
click at [741, 344] on input "text" at bounding box center [688, 346] width 391 height 36
type input "00178983"
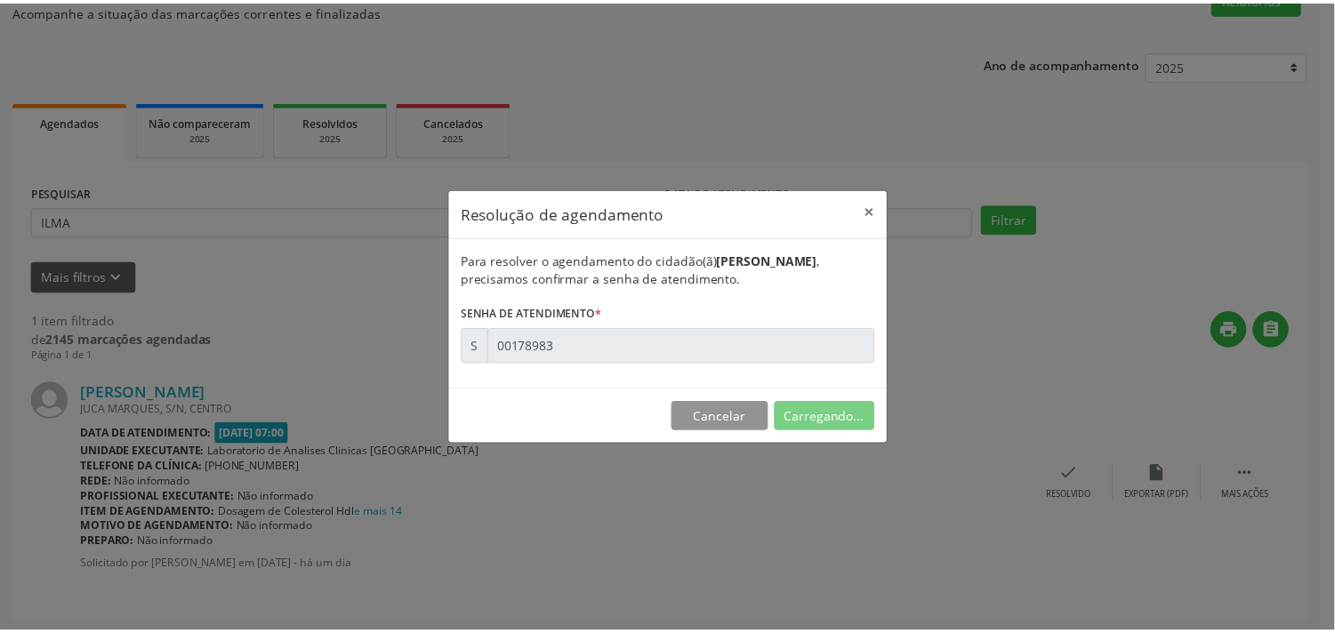
scroll to position [0, 0]
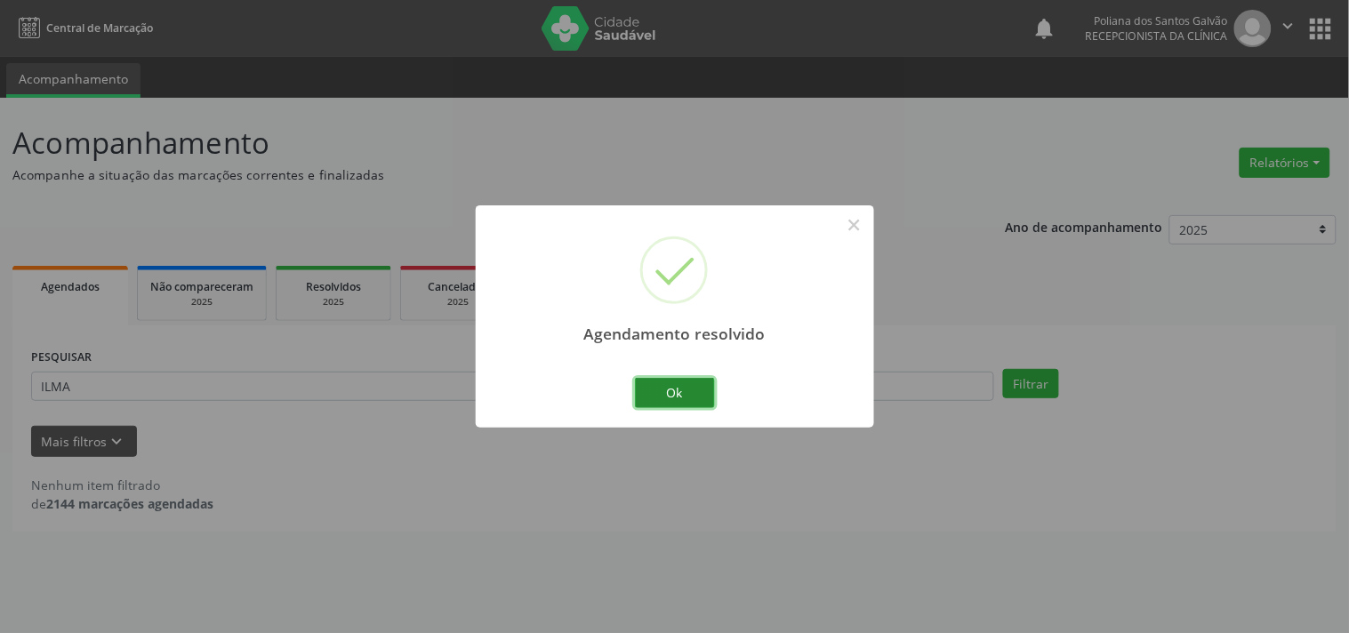
click at [681, 379] on button "Ok" at bounding box center [675, 393] width 80 height 30
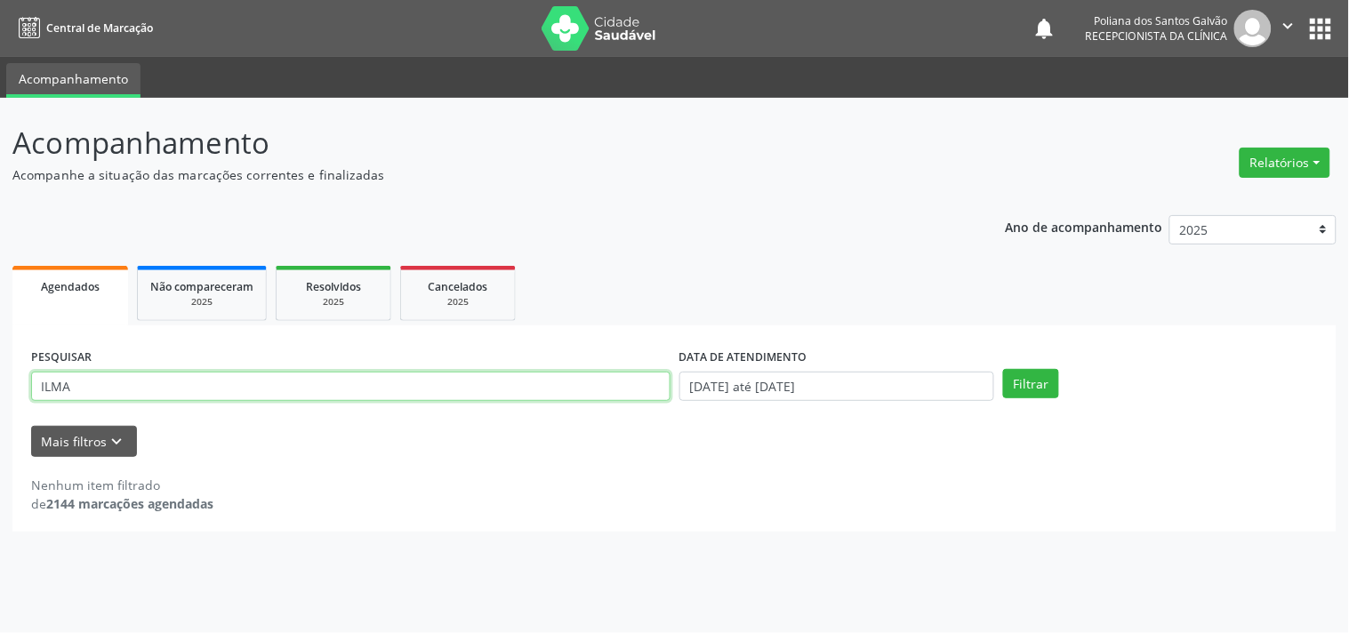
drag, startPoint x: 579, startPoint y: 377, endPoint x: 0, endPoint y: 155, distance: 620.2
click at [0, 173] on div "Acompanhamento Acompanhe a situação das marcações correntes e finalizadas Relat…" at bounding box center [674, 365] width 1349 height 535
type input "GILS"
click at [1003, 369] on button "Filtrar" at bounding box center [1031, 384] width 56 height 30
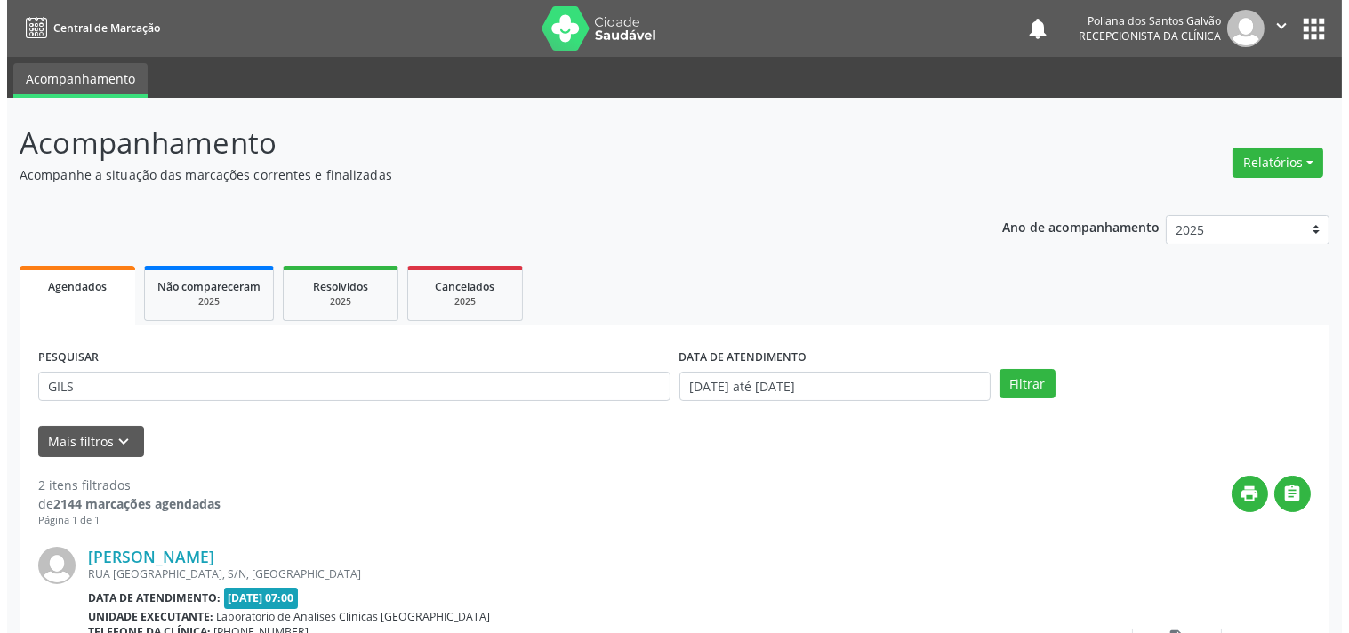
scroll to position [406, 0]
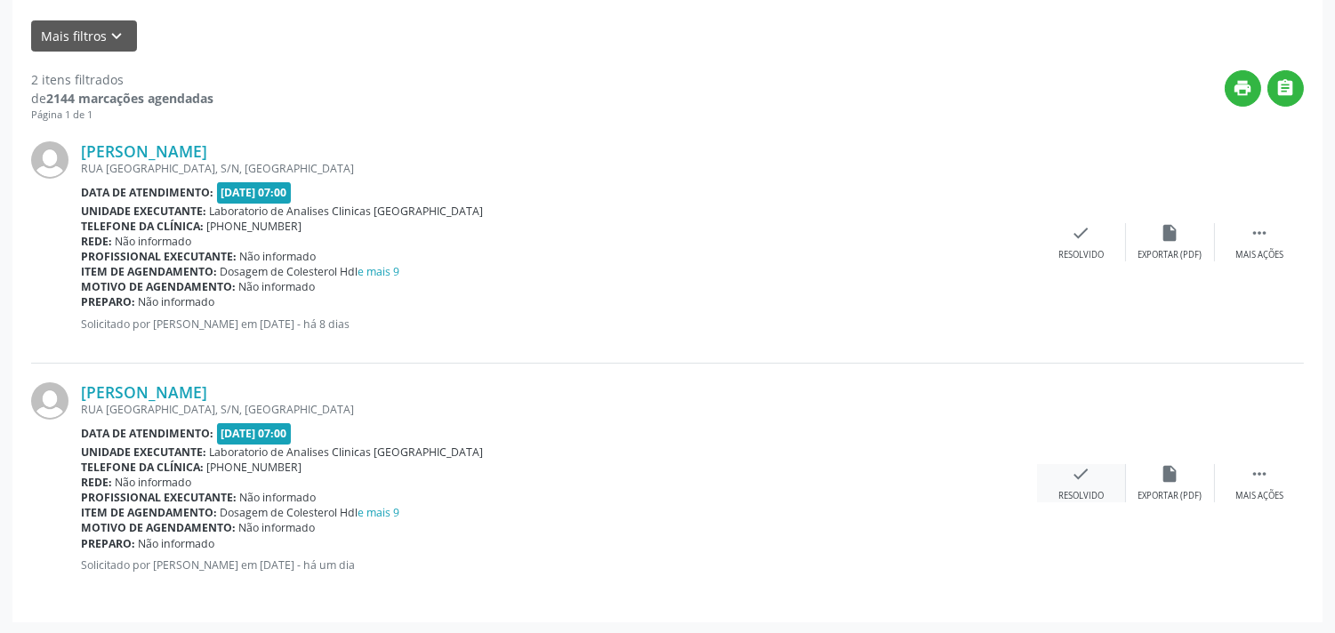
click at [1060, 483] on div "check Resolvido" at bounding box center [1081, 483] width 89 height 38
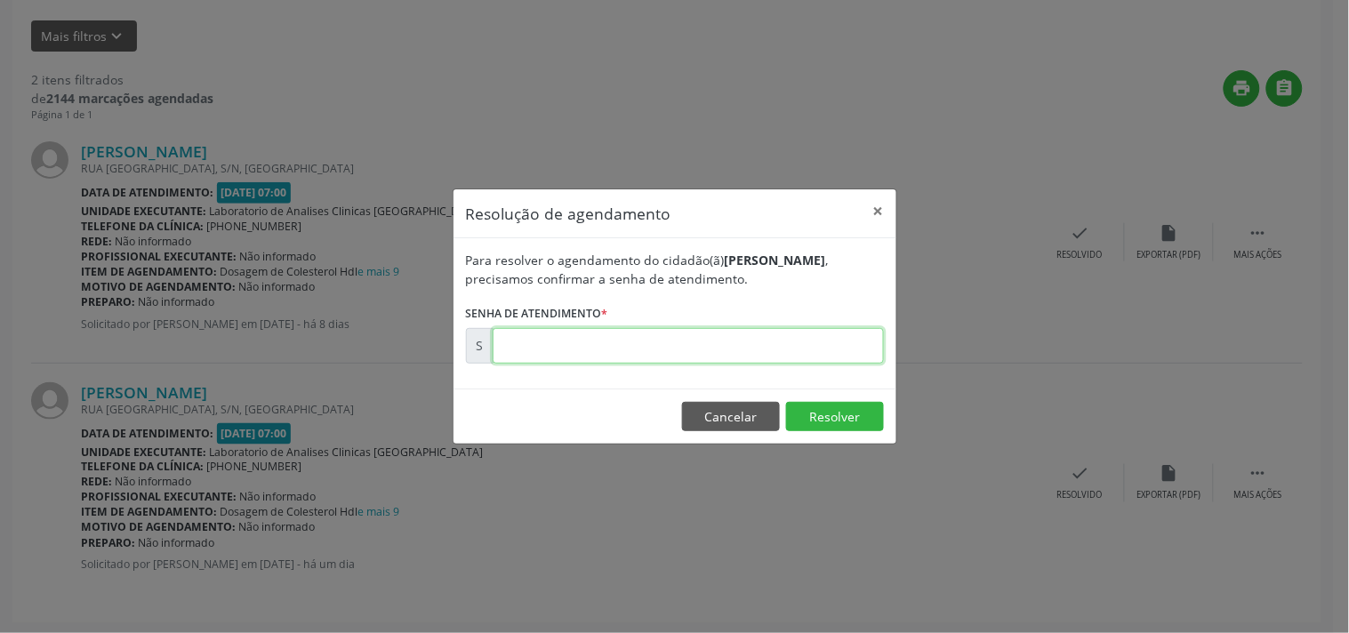
click at [840, 341] on input "text" at bounding box center [688, 346] width 391 height 36
type input "00178924"
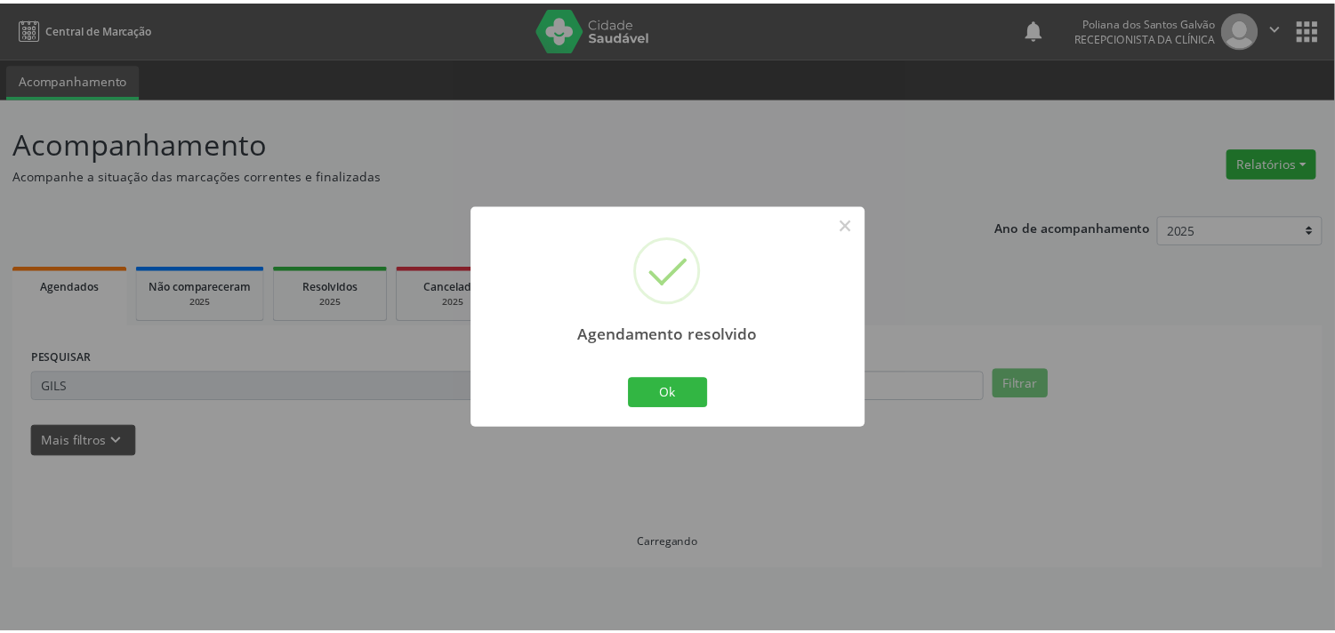
scroll to position [0, 0]
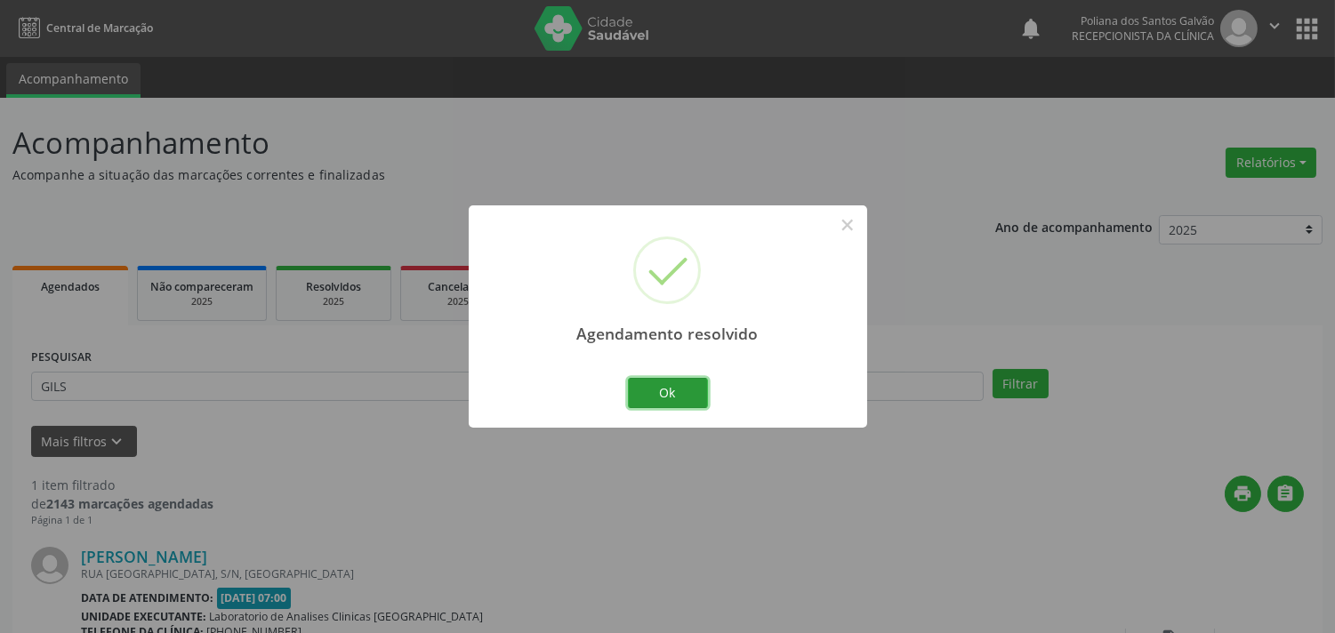
click at [680, 406] on button "Ok" at bounding box center [668, 393] width 80 height 30
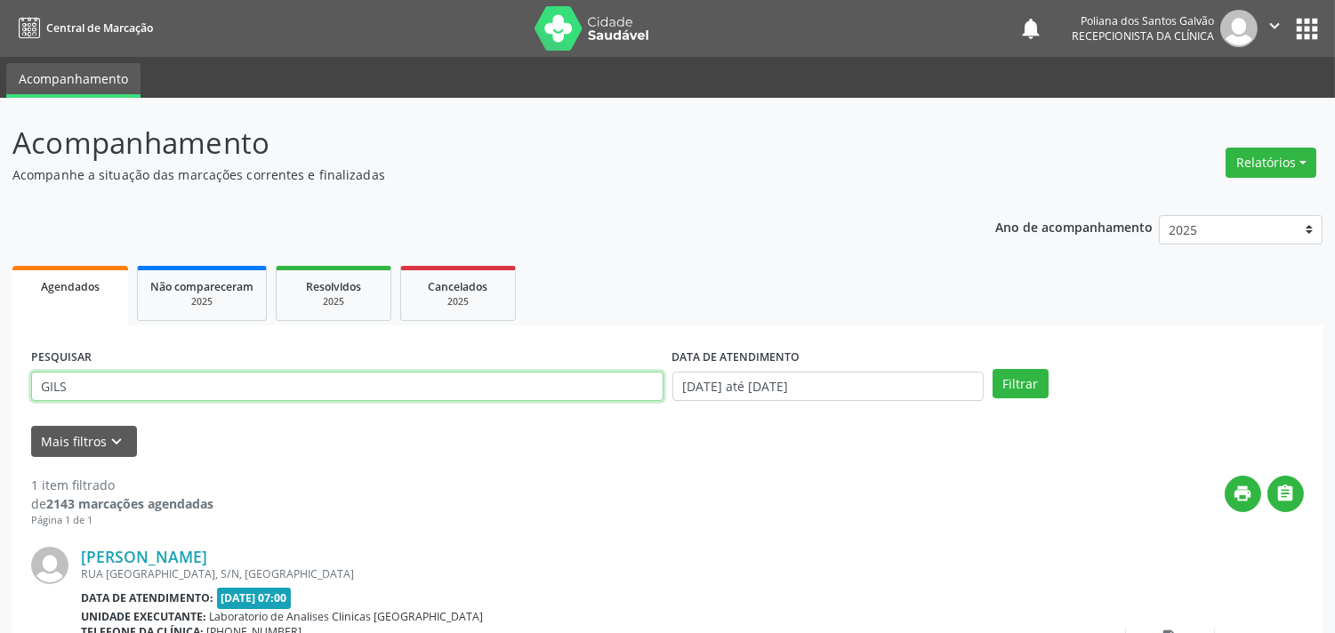
drag, startPoint x: 534, startPoint y: 379, endPoint x: 0, endPoint y: 322, distance: 537.5
click at [0, 333] on div "Acompanhamento Acompanhe a situação das marcações correntes e finalizadas Relat…" at bounding box center [667, 449] width 1335 height 702
type input "[PERSON_NAME]"
click at [992, 369] on button "Filtrar" at bounding box center [1020, 384] width 56 height 30
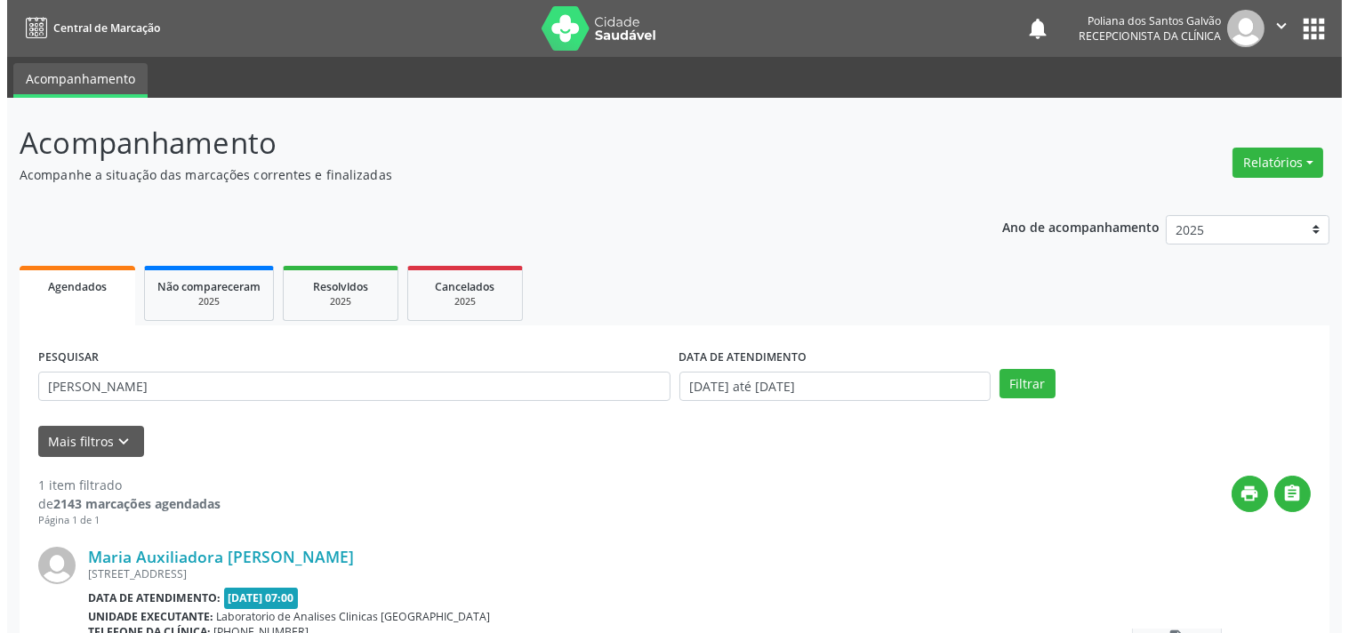
scroll to position [165, 0]
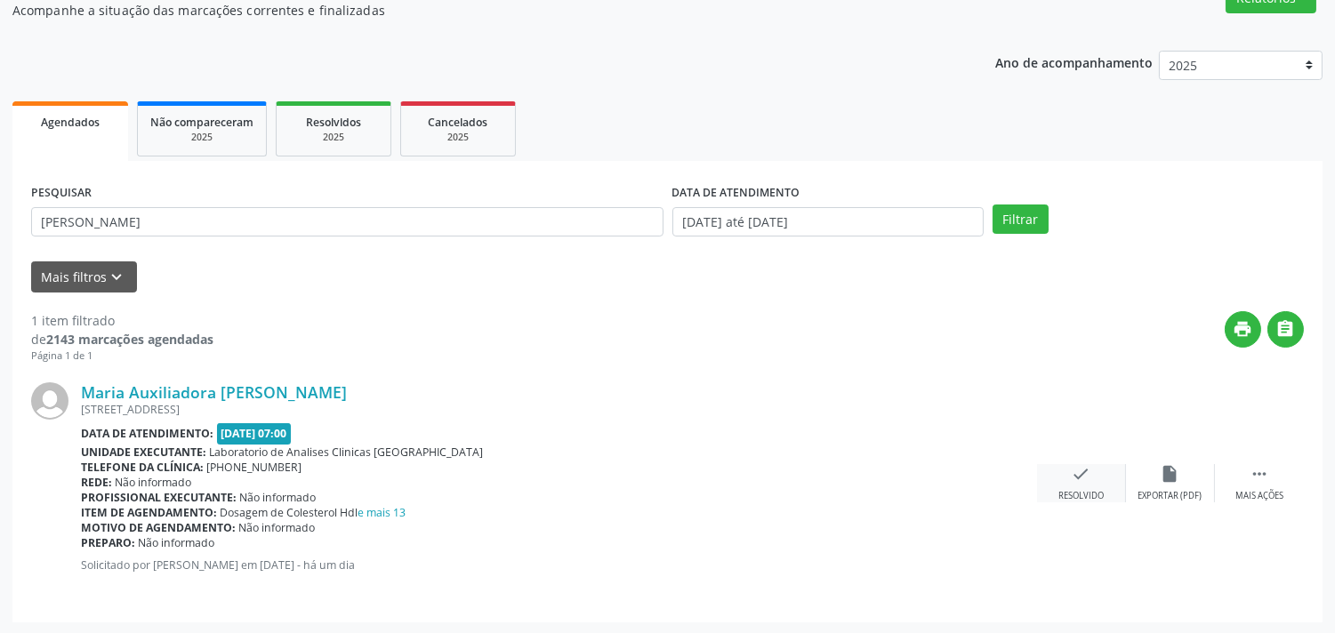
click at [1079, 471] on icon "check" at bounding box center [1082, 474] width 20 height 20
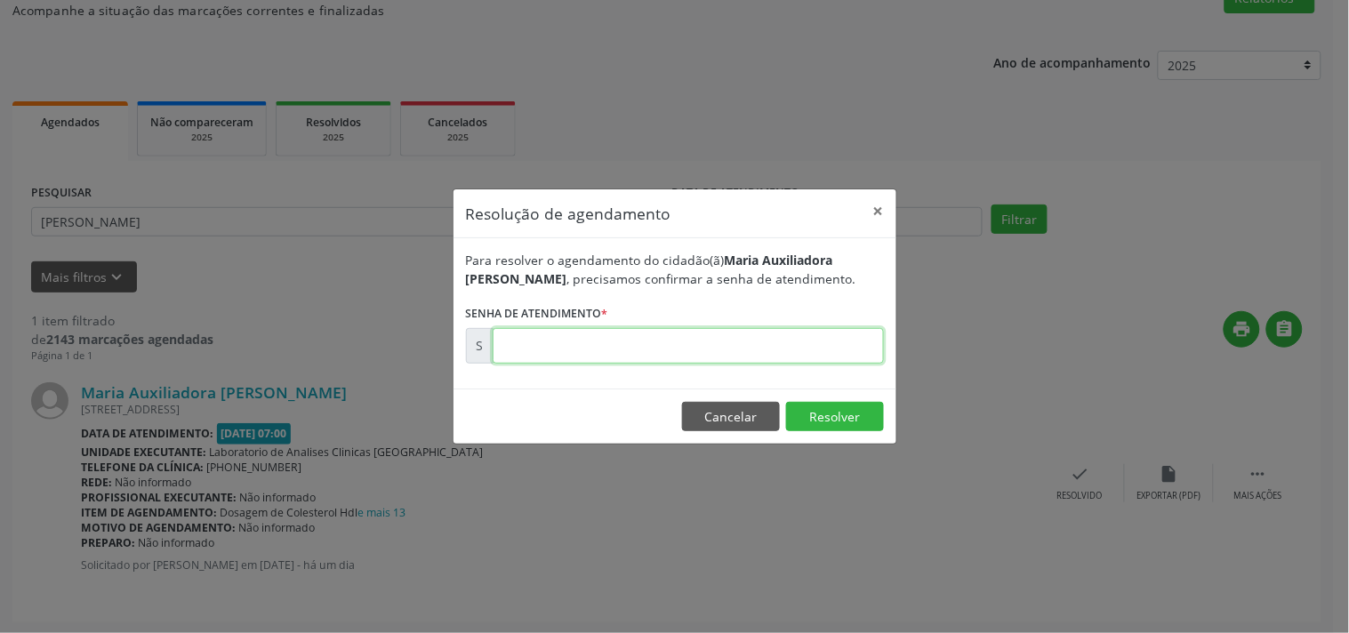
click at [836, 341] on input "text" at bounding box center [688, 346] width 391 height 36
type input "00178997"
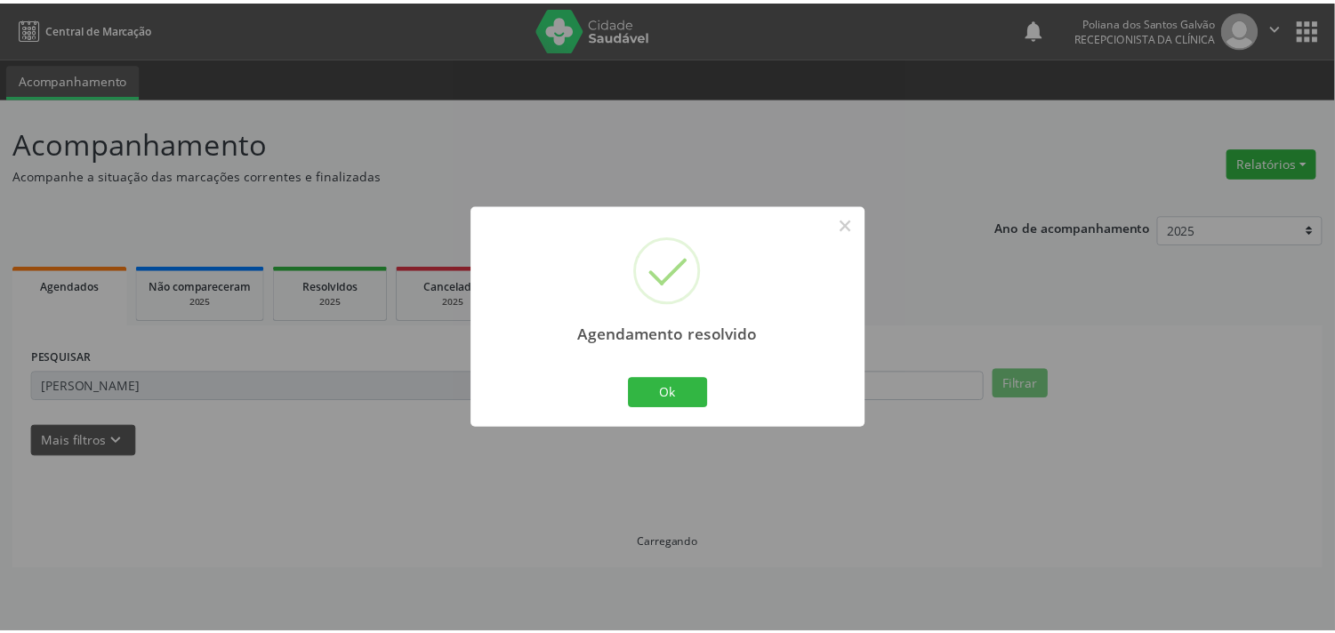
scroll to position [0, 0]
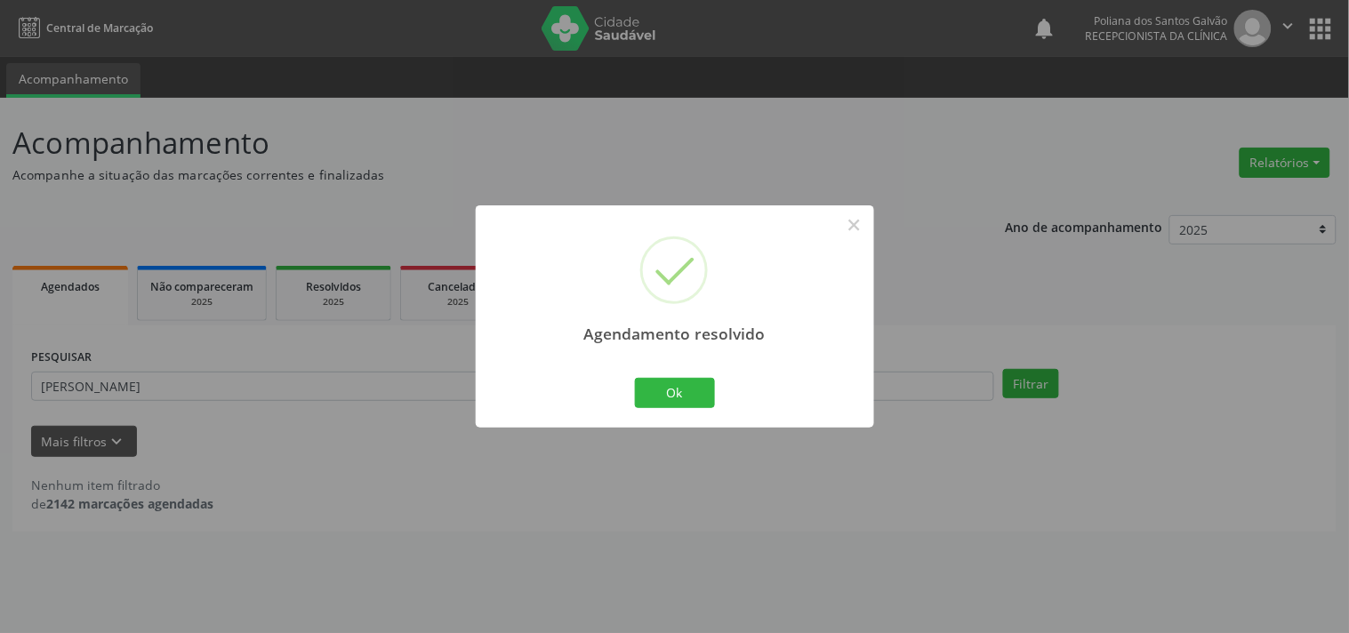
click at [687, 412] on div "Ok Cancel" at bounding box center [675, 392] width 88 height 37
click at [708, 394] on button "Ok" at bounding box center [675, 393] width 80 height 30
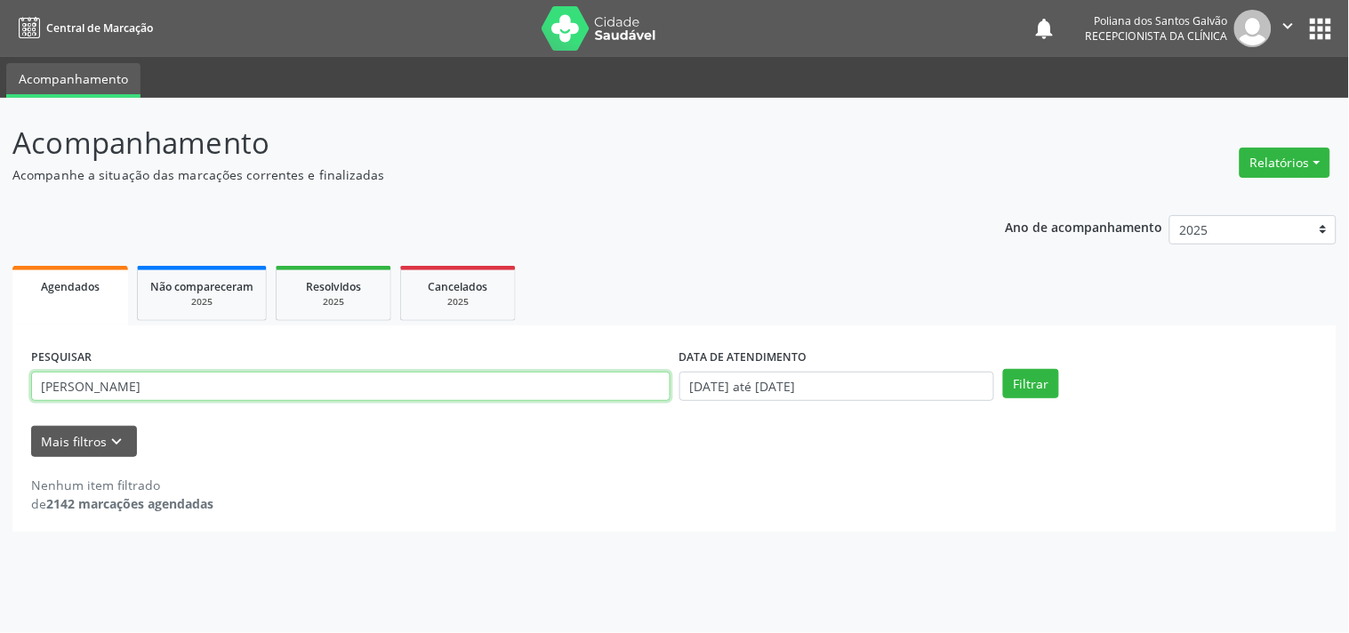
drag, startPoint x: 289, startPoint y: 317, endPoint x: 0, endPoint y: 130, distance: 344.6
click at [0, 149] on div "Acompanhamento Acompanhe a situação das marcações correntes e finalizadas Relat…" at bounding box center [674, 365] width 1349 height 535
type input "[PERSON_NAME]"
click at [1003, 369] on button "Filtrar" at bounding box center [1031, 384] width 56 height 30
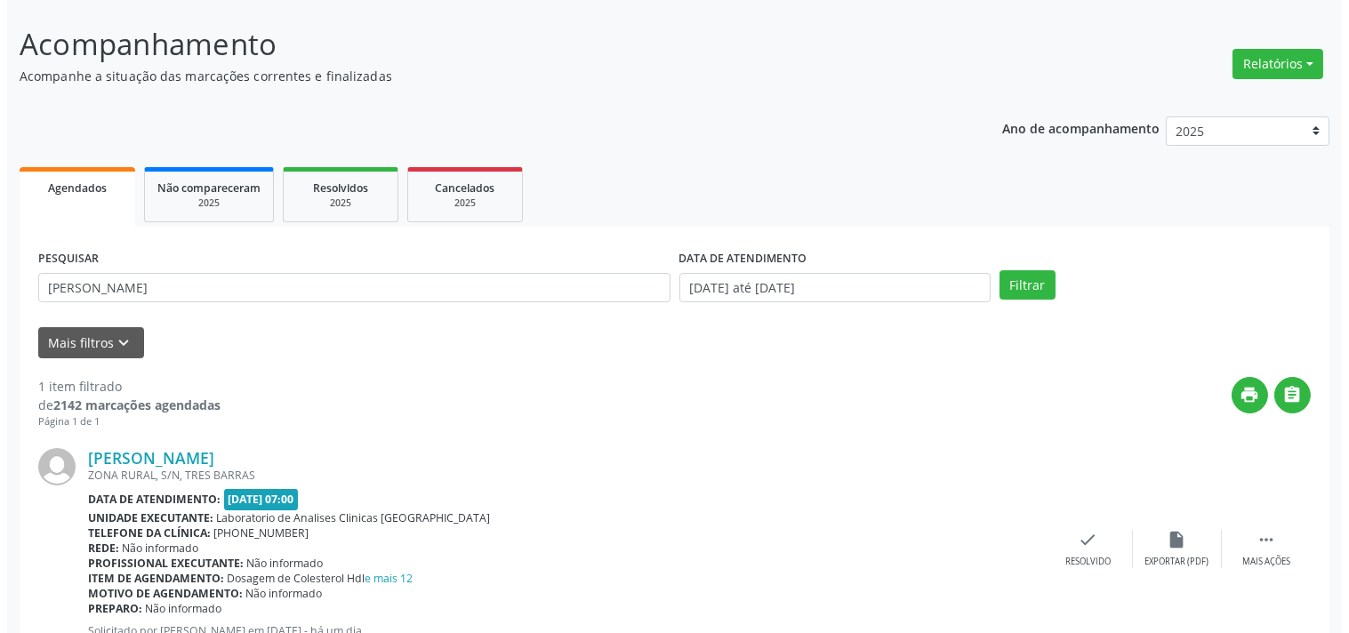
scroll to position [165, 0]
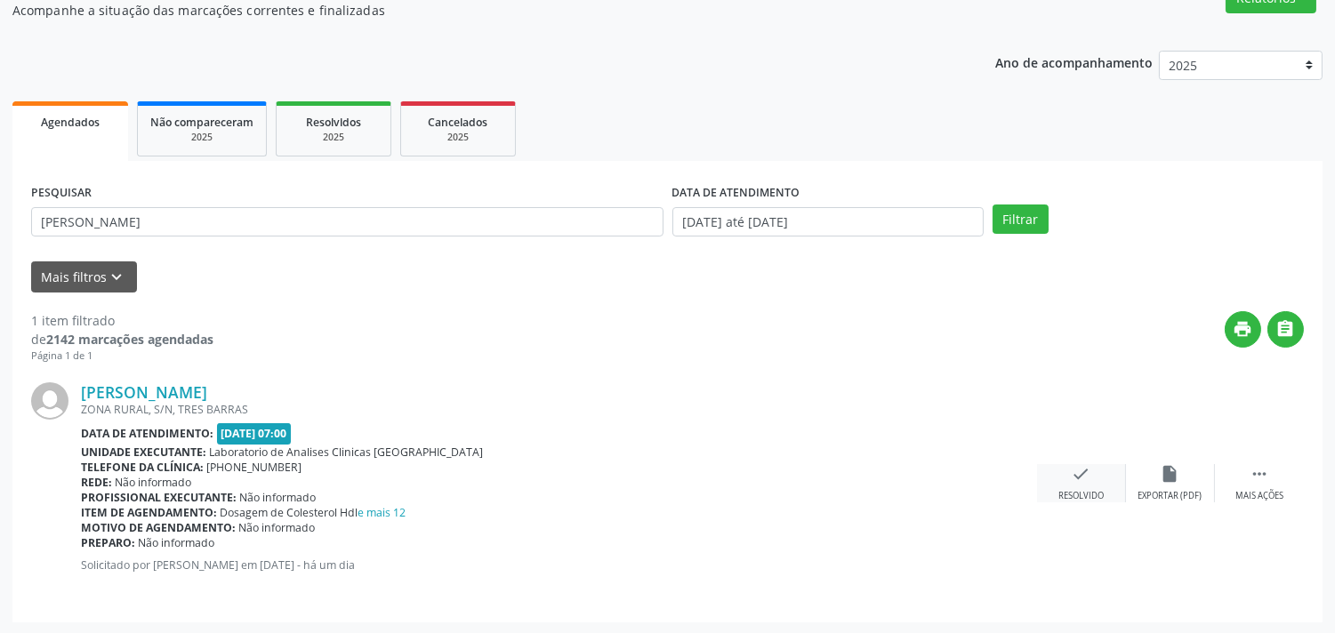
click at [1107, 477] on div "check Resolvido" at bounding box center [1081, 483] width 89 height 38
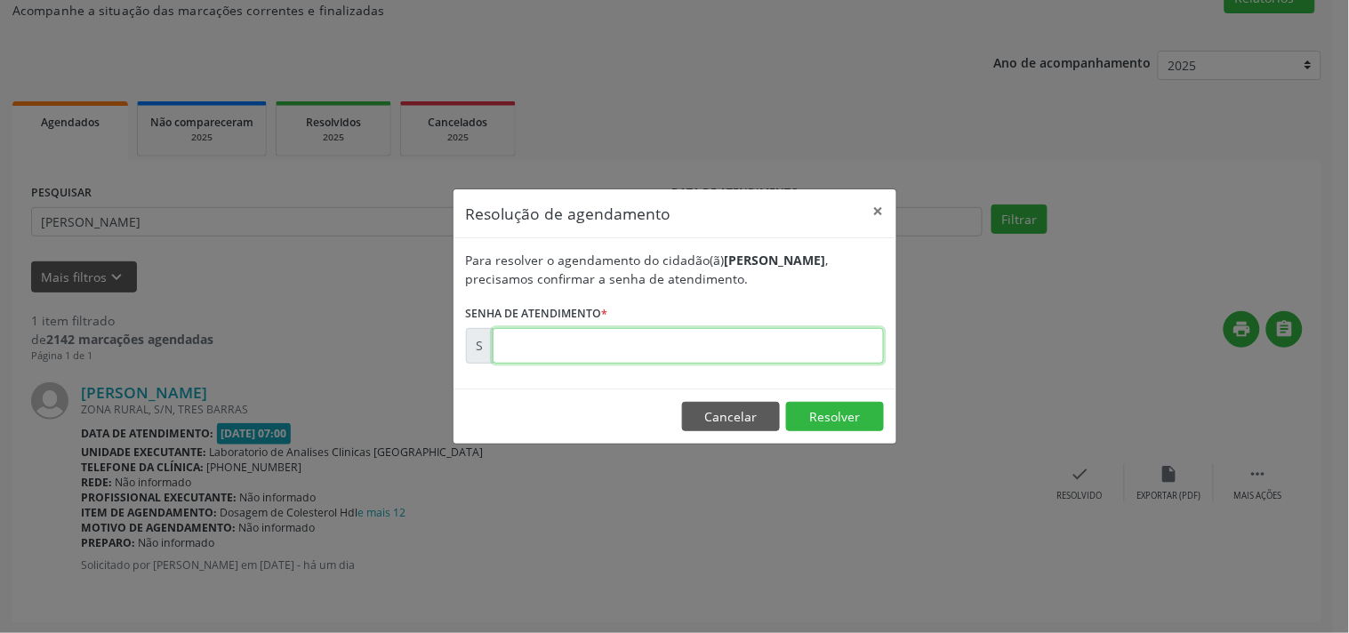
click at [814, 342] on input "text" at bounding box center [688, 346] width 391 height 36
type input "00178863"
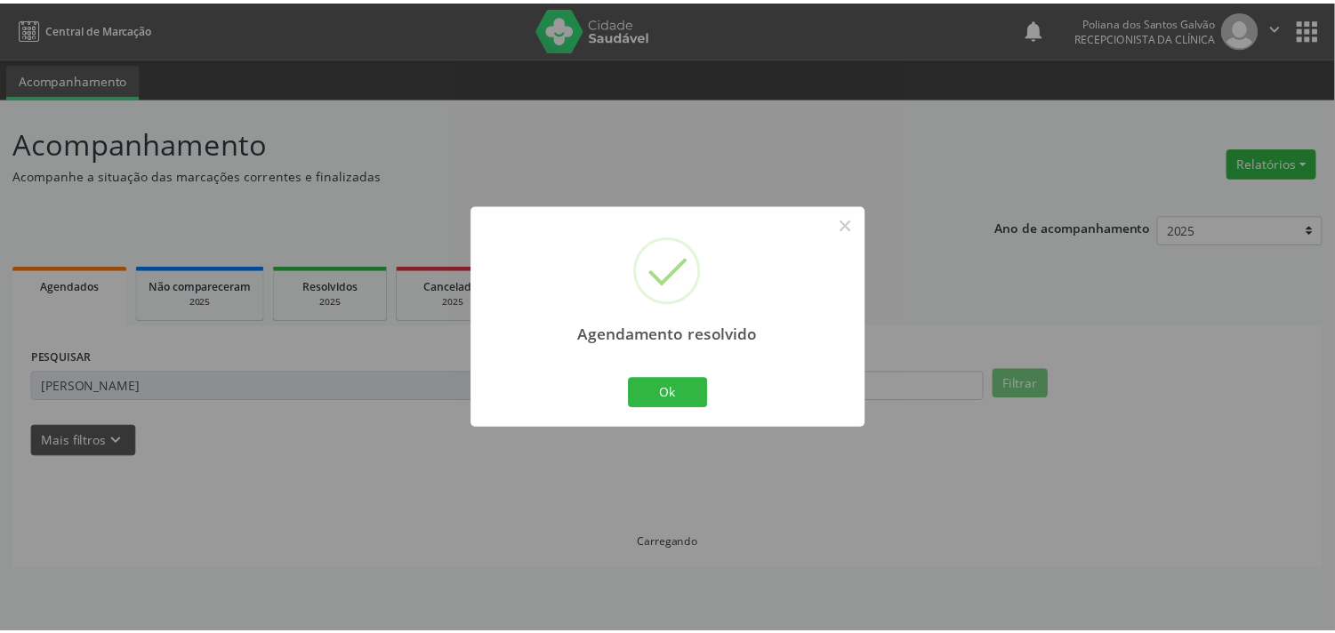
scroll to position [0, 0]
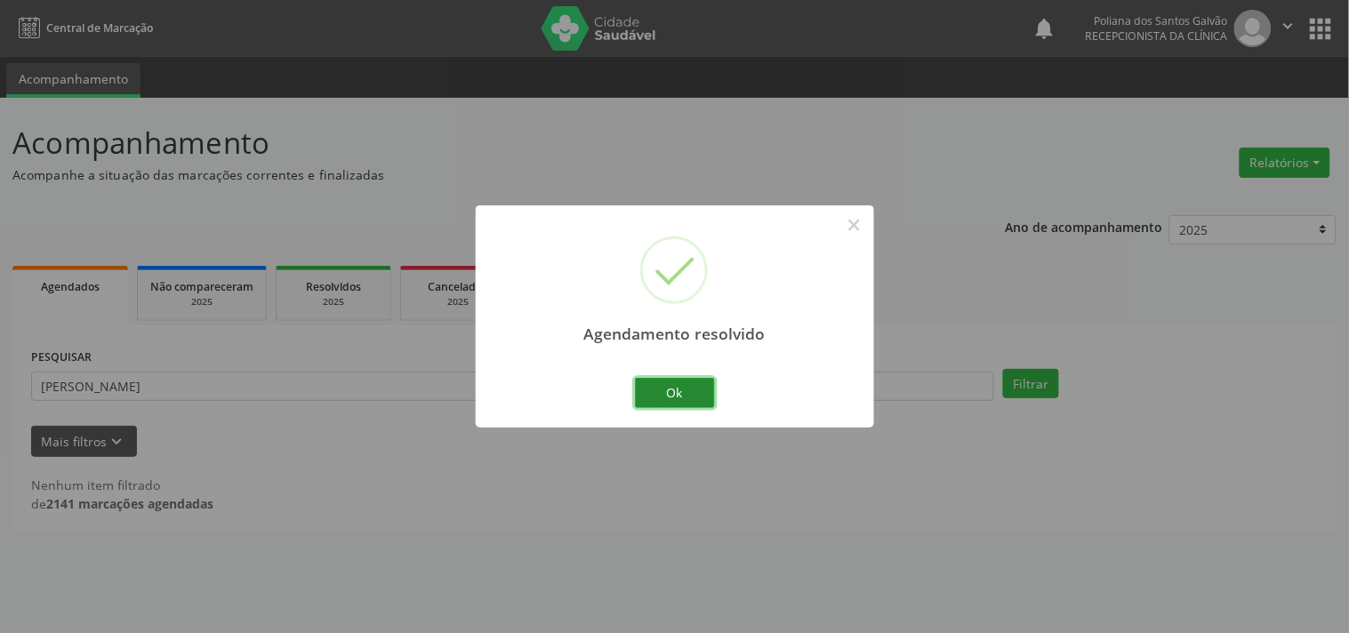
click at [680, 378] on button "Ok" at bounding box center [675, 393] width 80 height 30
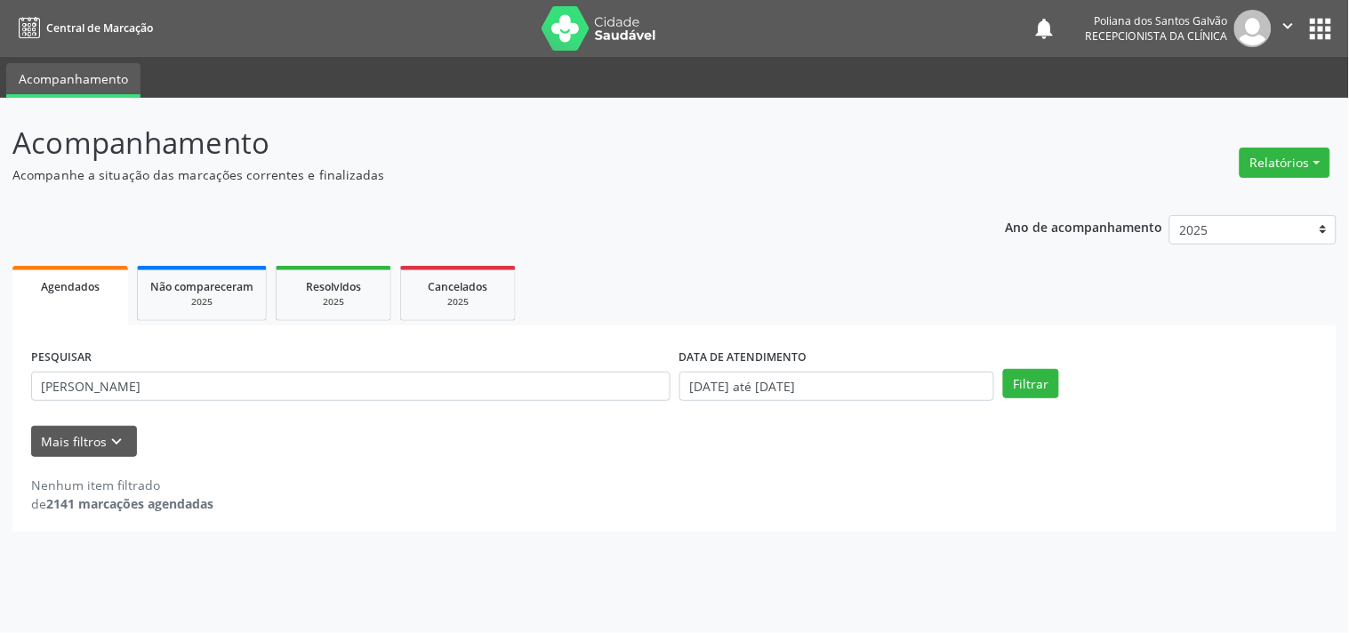
click at [582, 403] on div "PESQUISAR [PERSON_NAME]" at bounding box center [351, 378] width 648 height 69
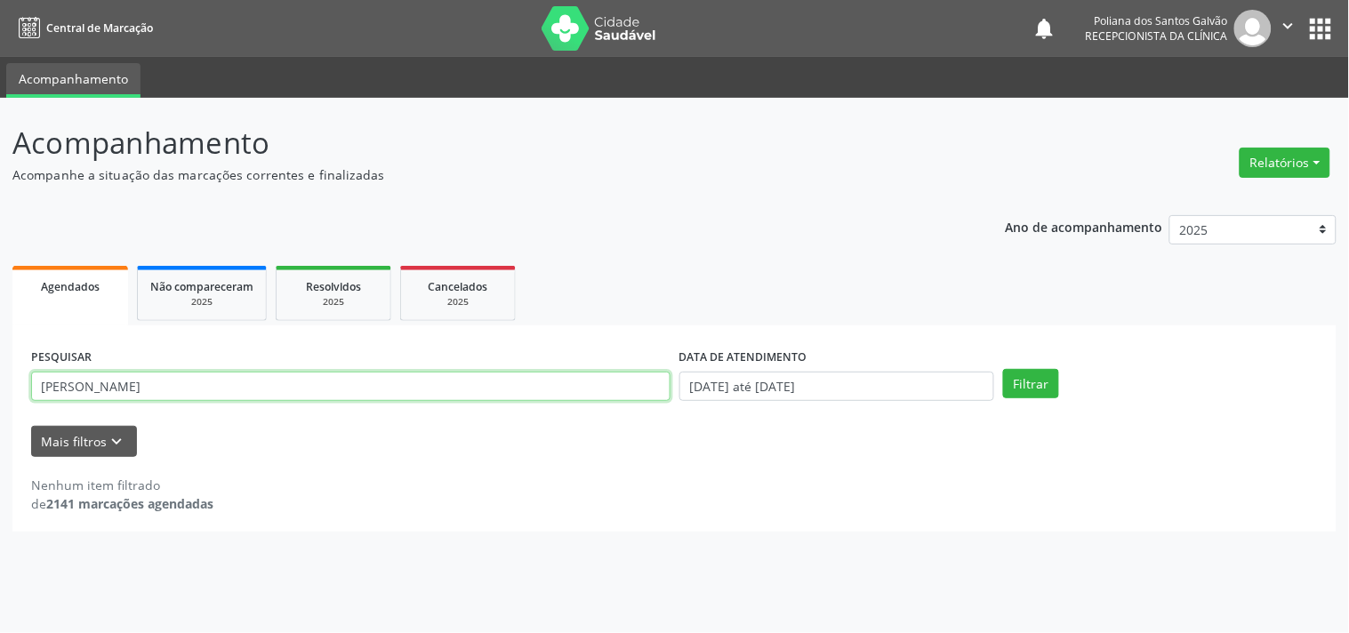
drag, startPoint x: 581, startPoint y: 392, endPoint x: 0, endPoint y: 291, distance: 589.5
click at [0, 291] on div "Acompanhamento Acompanhe a situação das marcações correntes e finalizadas Relat…" at bounding box center [674, 365] width 1349 height 535
type input "luci"
click at [1003, 369] on button "Filtrar" at bounding box center [1031, 384] width 56 height 30
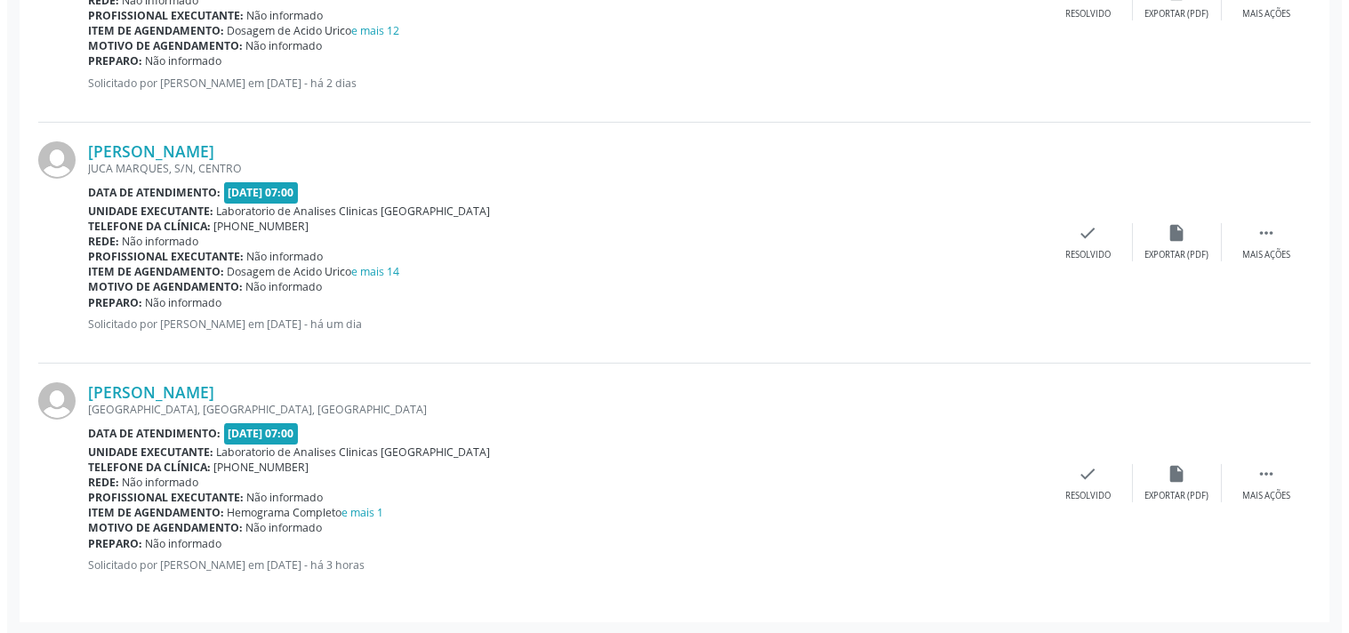
scroll to position [449, 0]
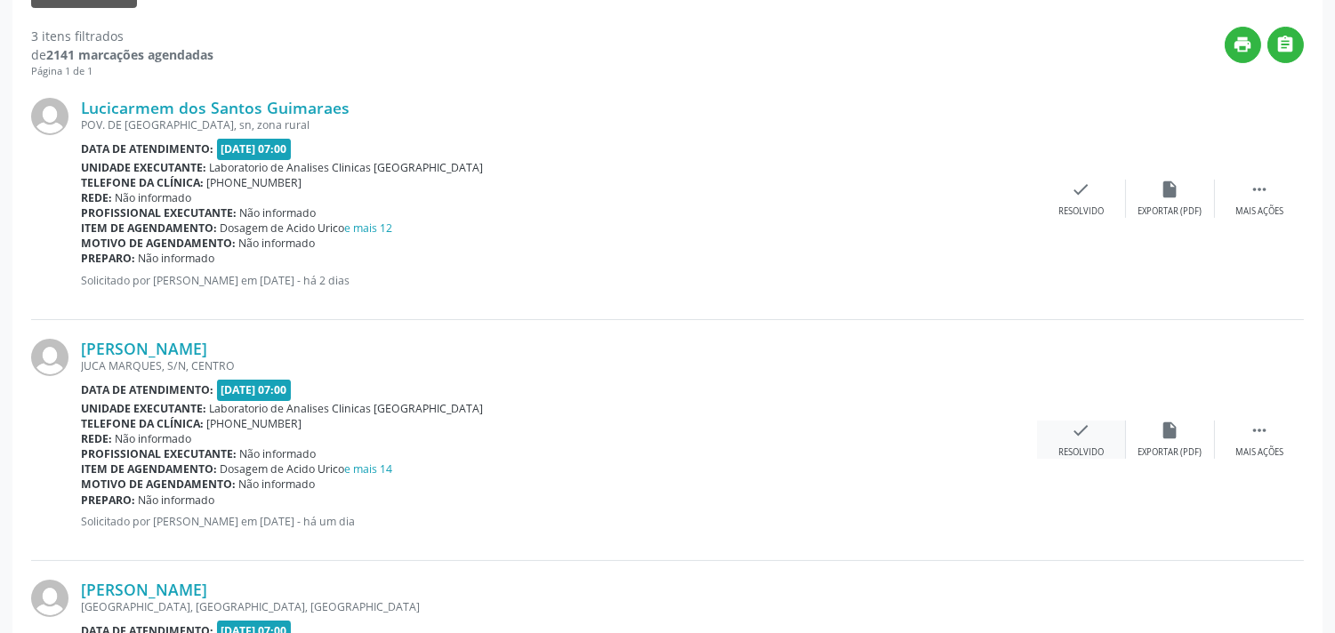
click at [1081, 443] on div "check Resolvido" at bounding box center [1081, 440] width 89 height 38
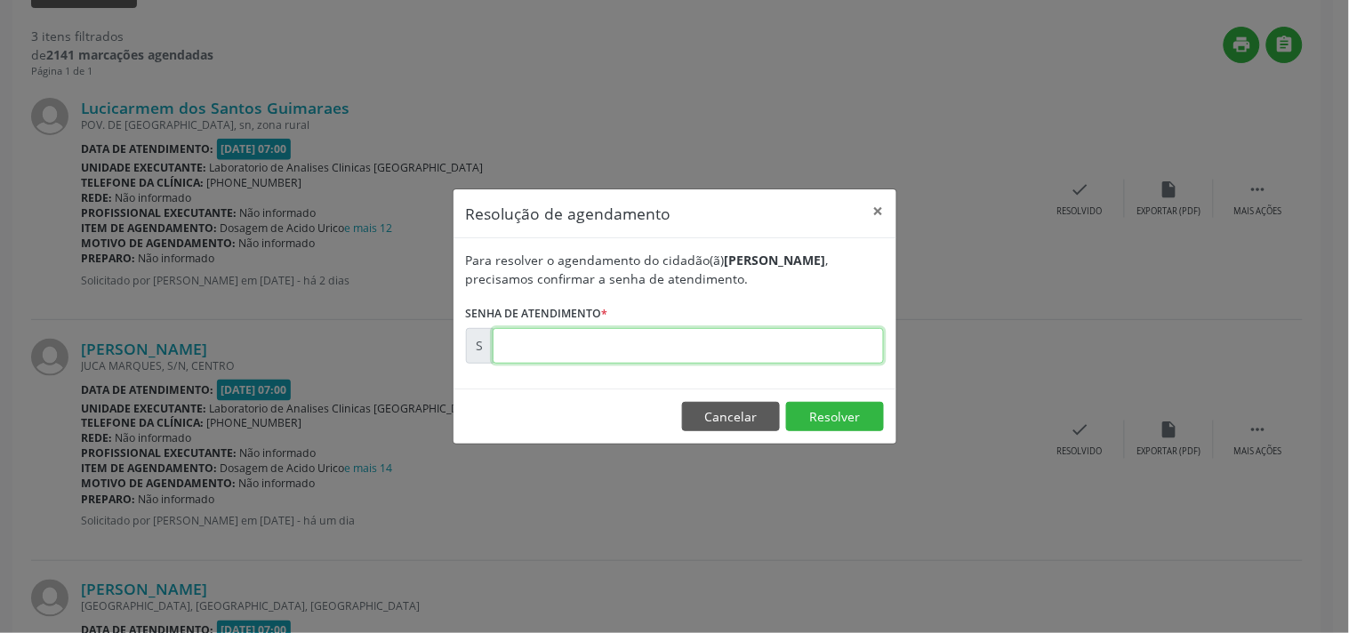
click at [730, 344] on input "text" at bounding box center [688, 346] width 391 height 36
type input "00178882"
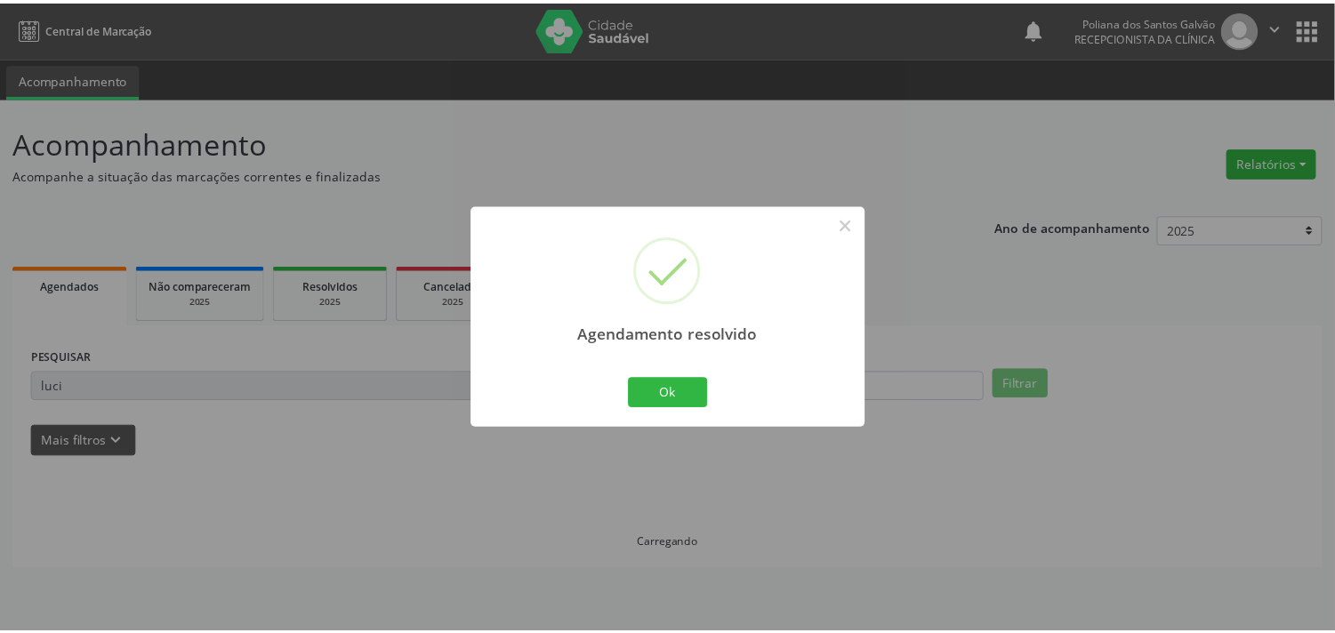
scroll to position [0, 0]
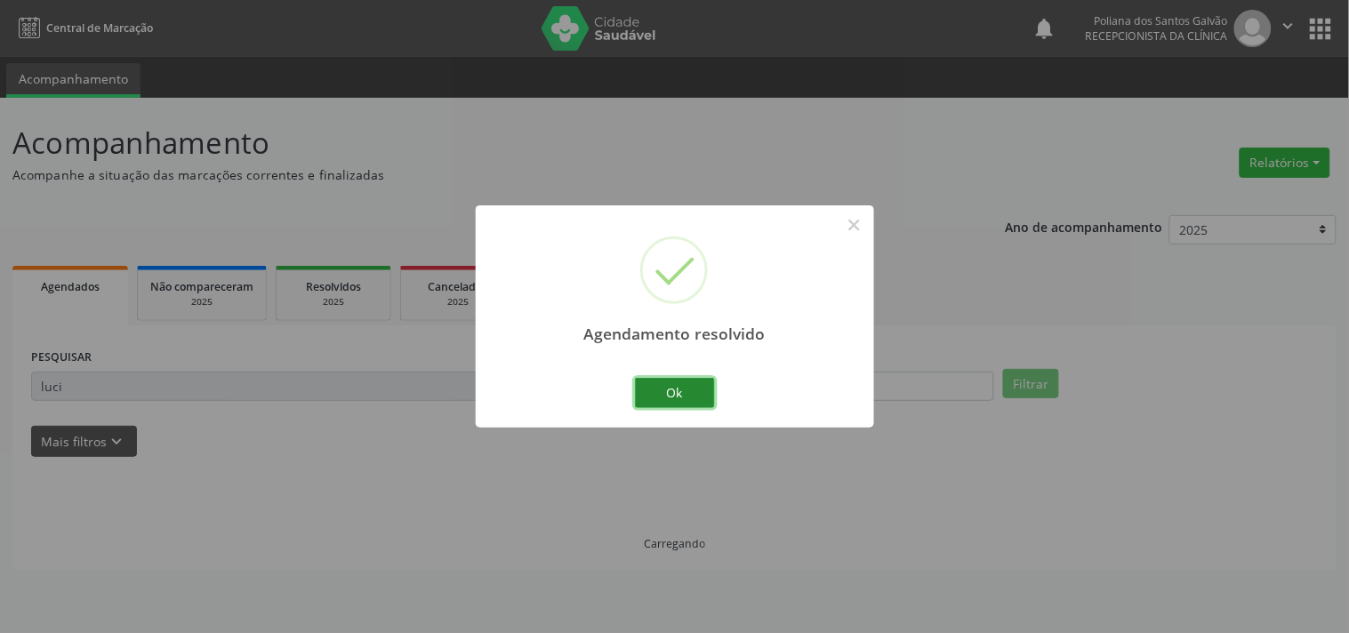
click at [680, 395] on button "Ok" at bounding box center [675, 393] width 80 height 30
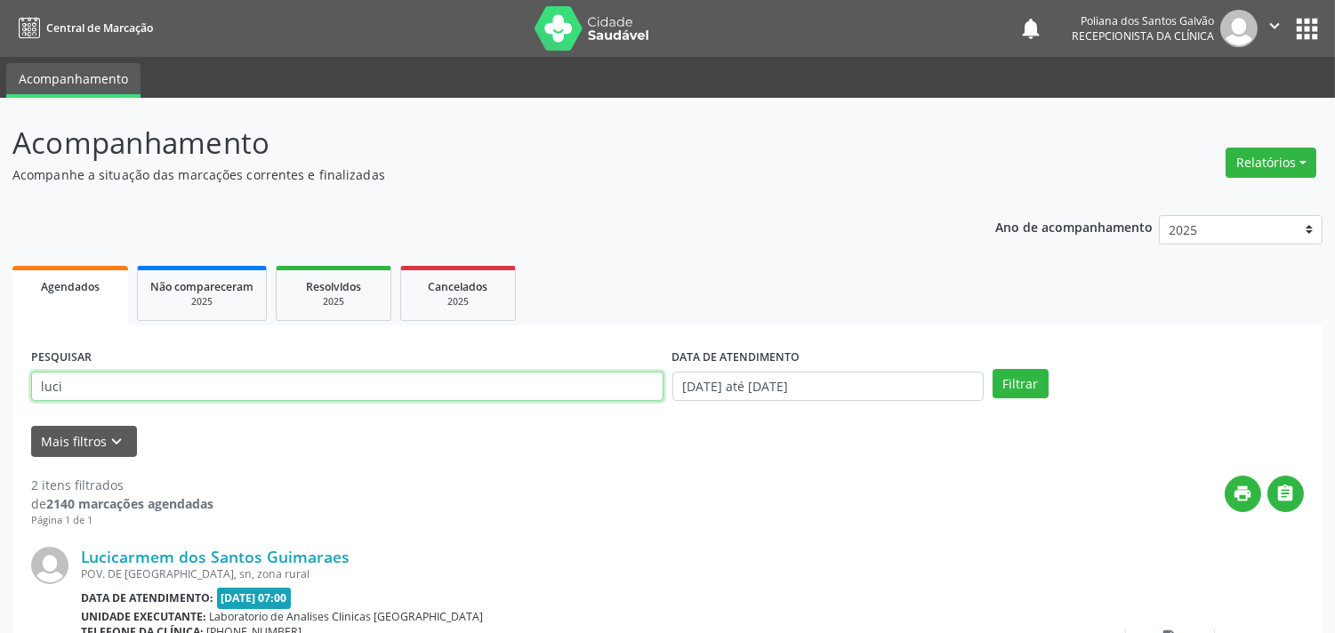
drag, startPoint x: 571, startPoint y: 382, endPoint x: 0, endPoint y: 185, distance: 604.1
click at [0, 240] on div "Acompanhamento Acompanhe a situação das marcações correntes e finalizadas Relat…" at bounding box center [667, 569] width 1335 height 943
type input "aline"
click at [992, 369] on button "Filtrar" at bounding box center [1020, 384] width 56 height 30
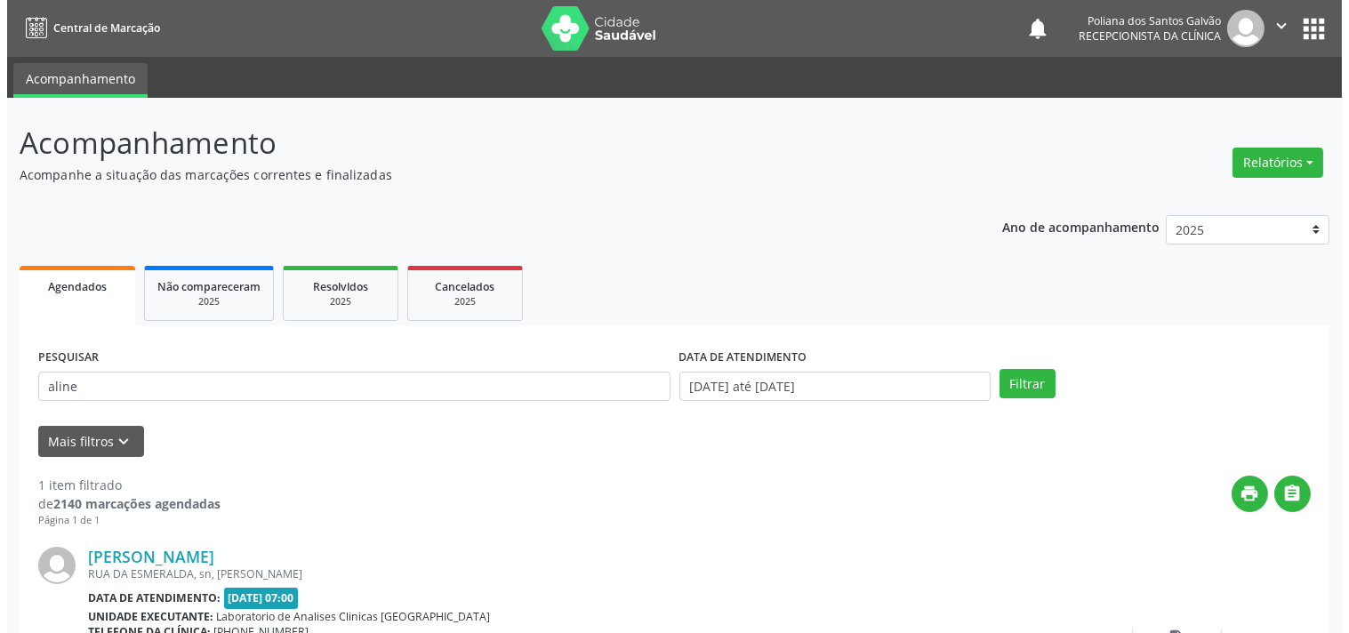
scroll to position [165, 0]
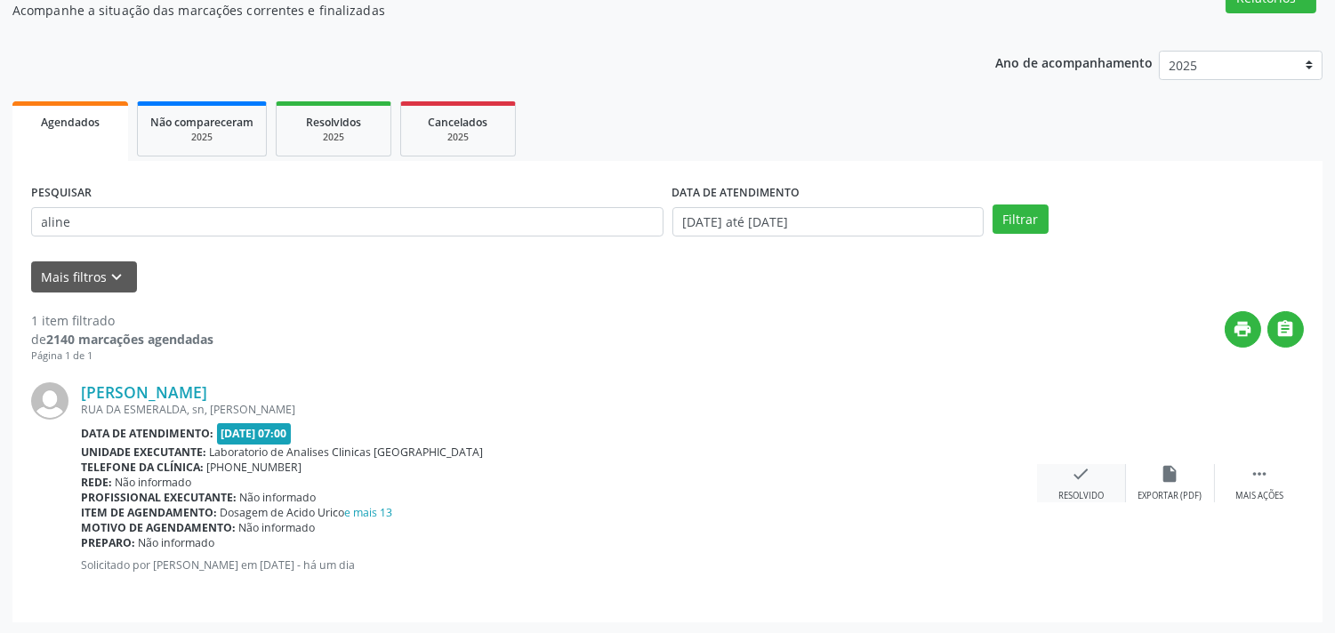
click at [1081, 469] on icon "check" at bounding box center [1082, 474] width 20 height 20
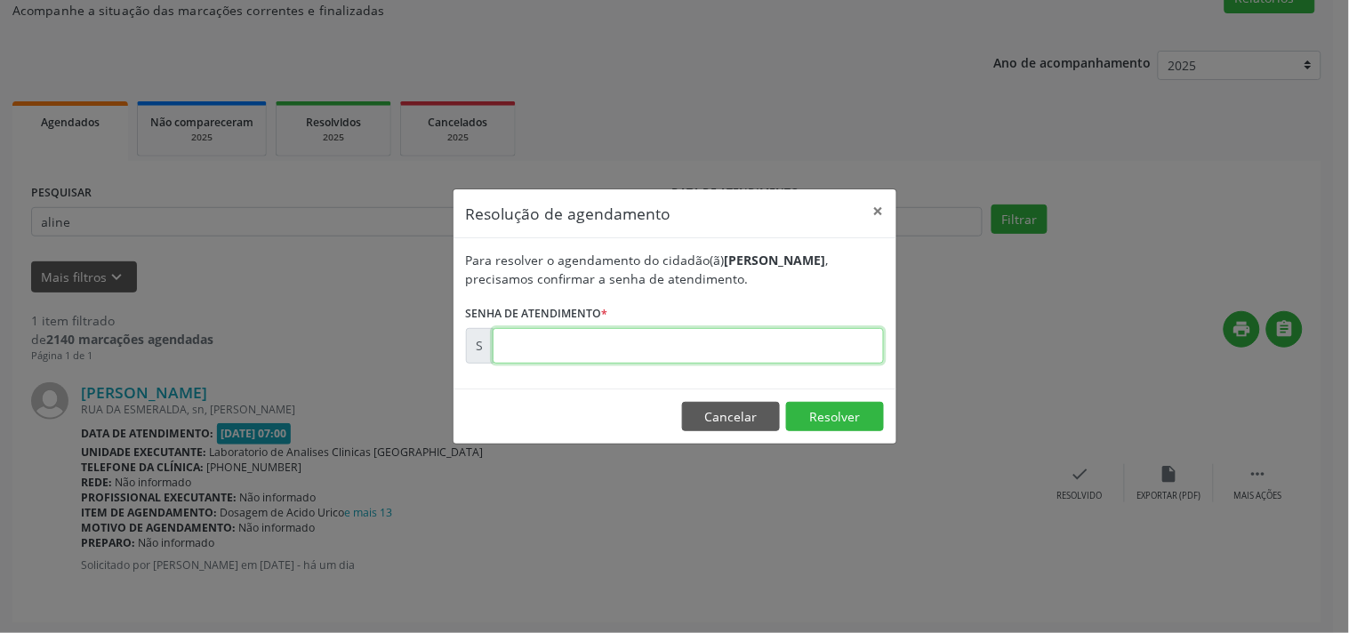
click at [809, 344] on input "text" at bounding box center [688, 346] width 391 height 36
type input "00178878"
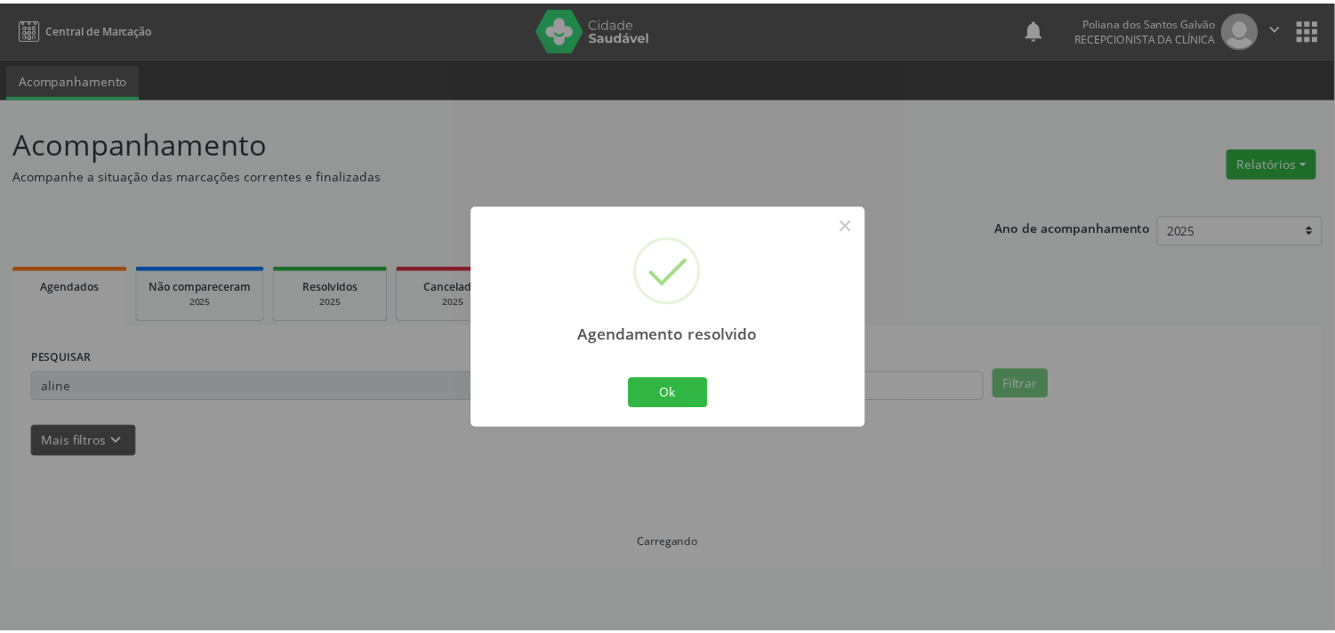
scroll to position [0, 0]
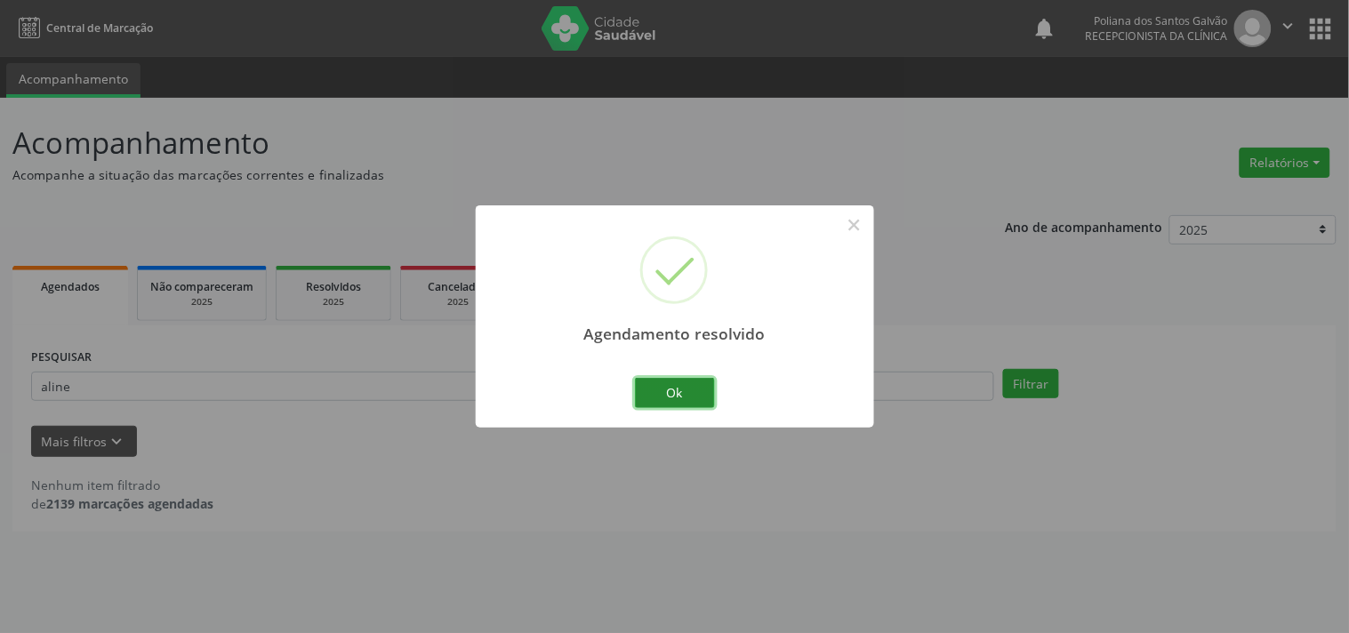
drag, startPoint x: 669, startPoint y: 398, endPoint x: 509, endPoint y: 396, distance: 160.1
click at [668, 398] on button "Ok" at bounding box center [675, 393] width 80 height 30
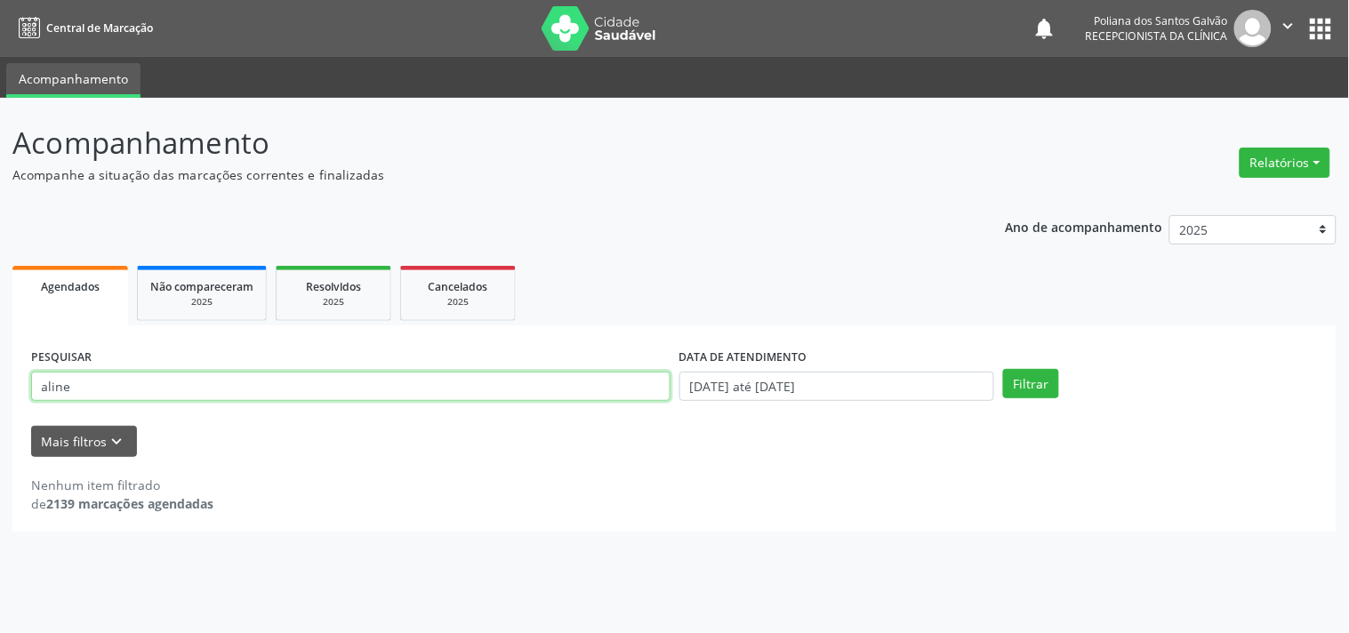
drag, startPoint x: 511, startPoint y: 396, endPoint x: 0, endPoint y: 51, distance: 616.9
click at [0, 84] on div "Central de Marcação notifications Poliana dos Santos Galvão Recepcionista da cl…" at bounding box center [674, 316] width 1349 height 633
type input "[PERSON_NAME]"
click at [1003, 369] on button "Filtrar" at bounding box center [1031, 384] width 56 height 30
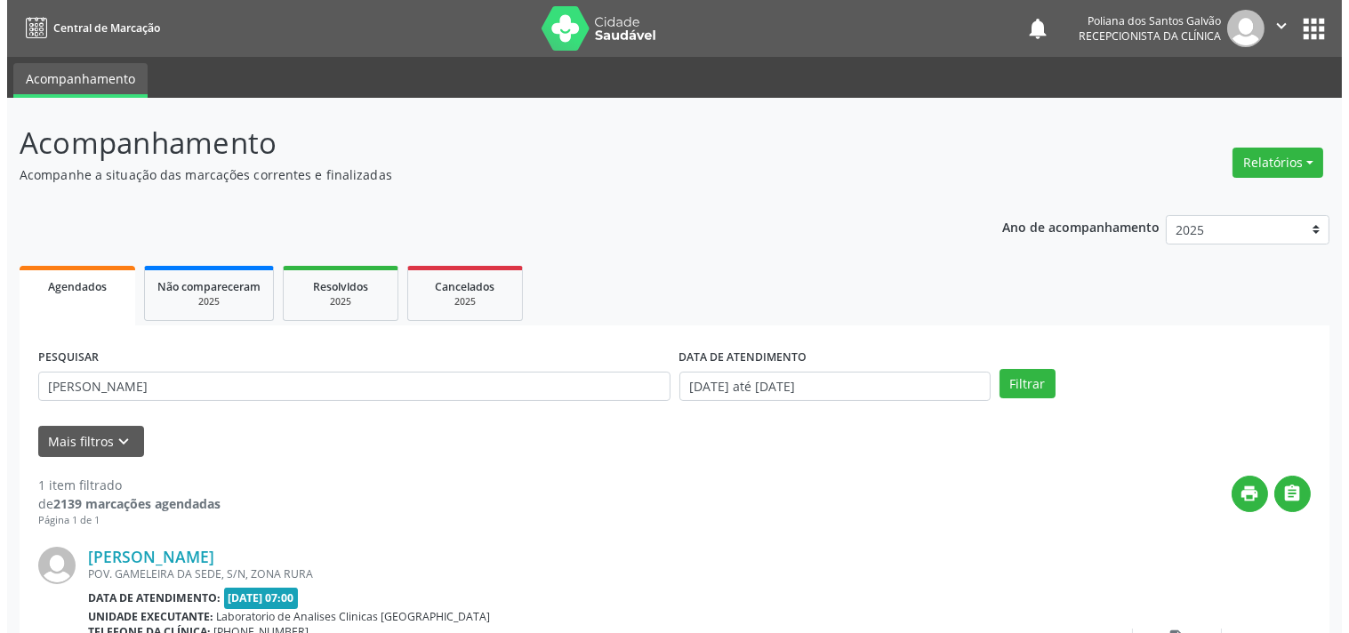
scroll to position [165, 0]
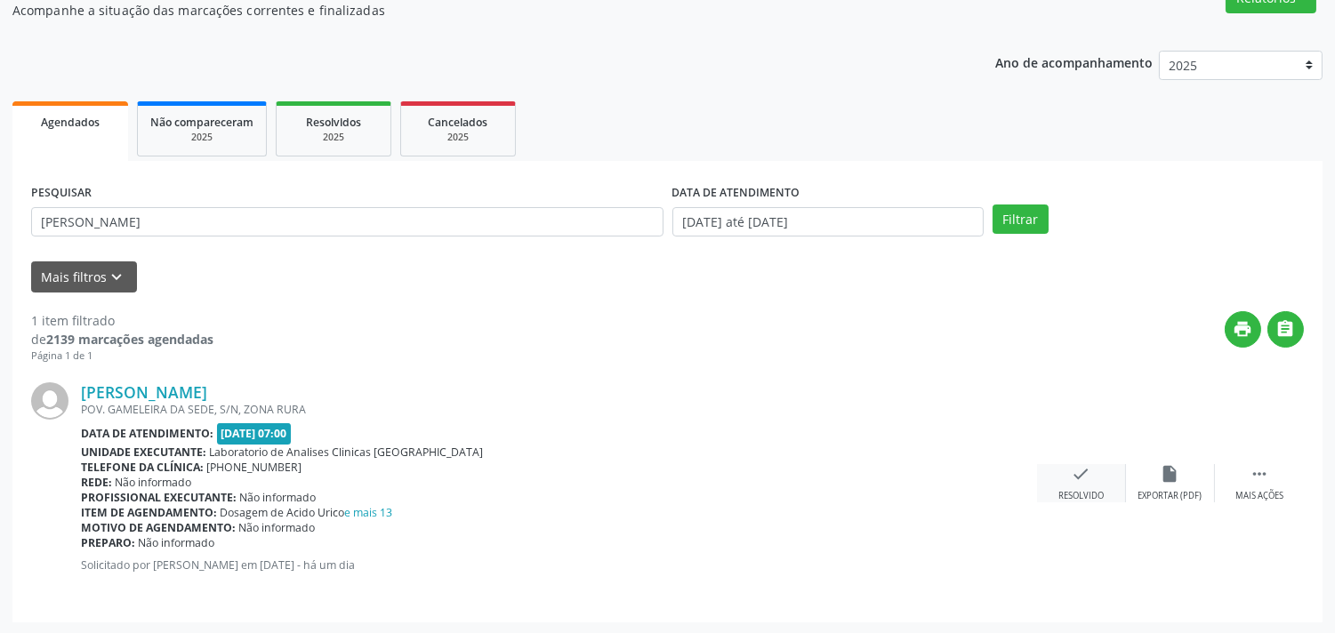
click at [1076, 486] on div "check Resolvido" at bounding box center [1081, 483] width 89 height 38
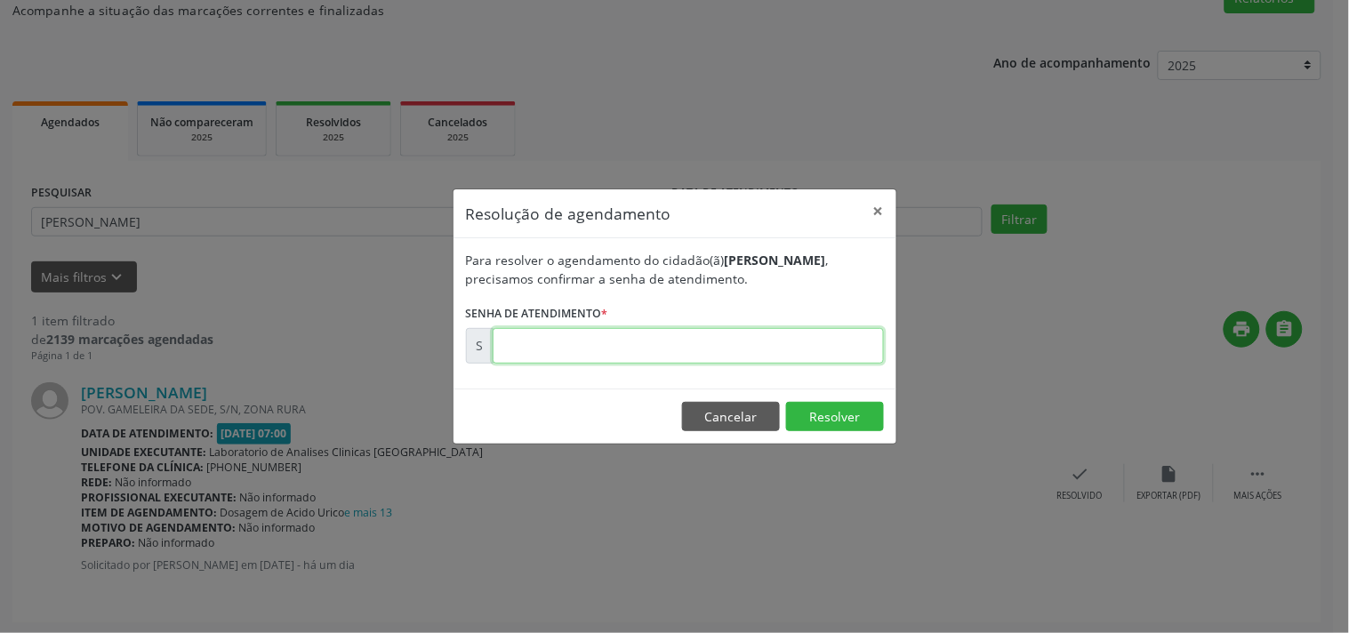
click at [854, 350] on input "text" at bounding box center [688, 346] width 391 height 36
type input "00178891"
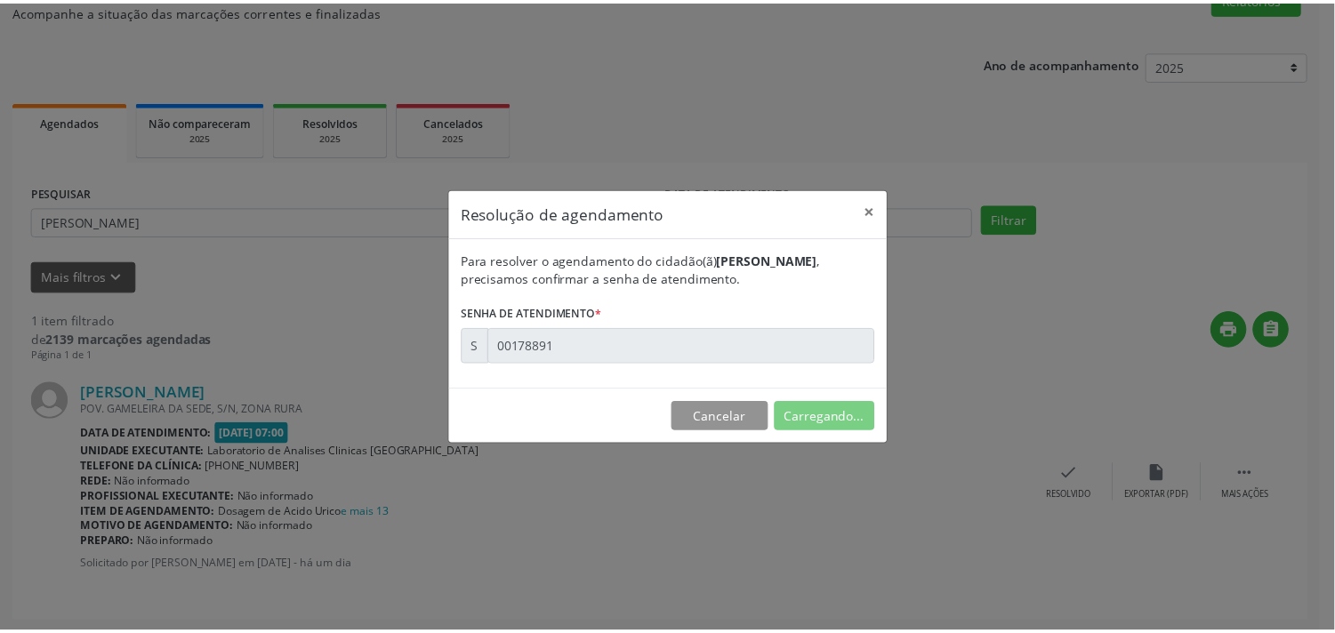
scroll to position [0, 0]
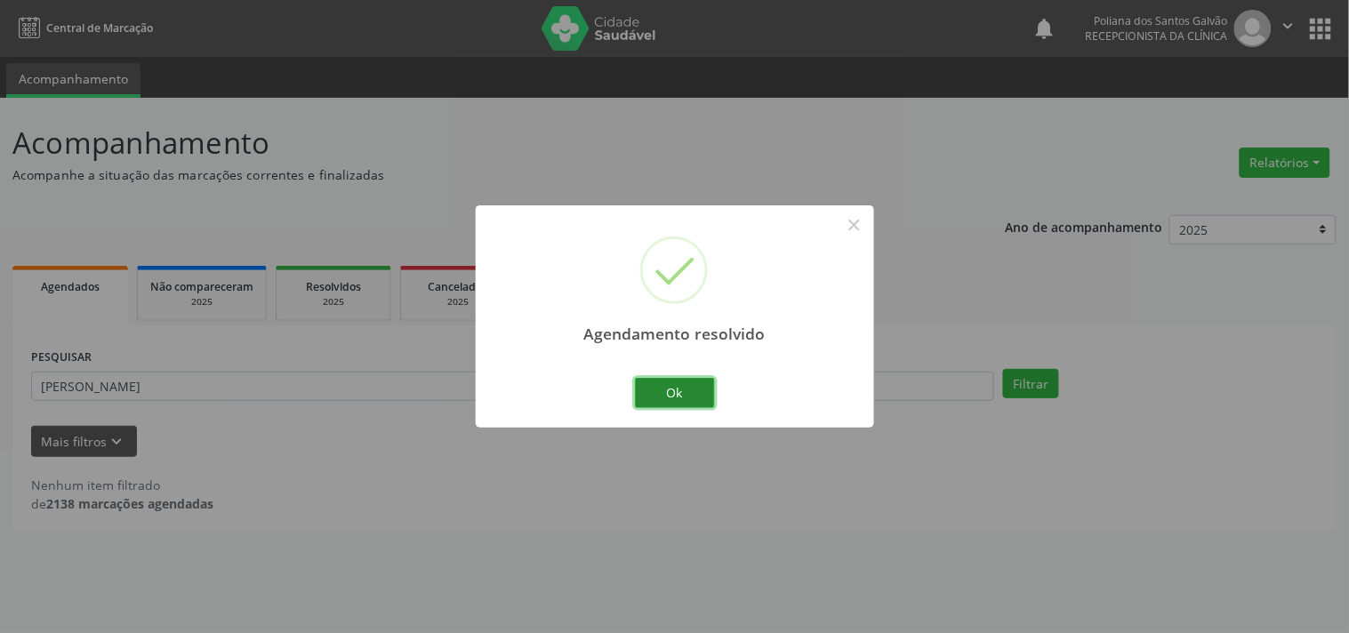
click at [700, 384] on button "Ok" at bounding box center [675, 393] width 80 height 30
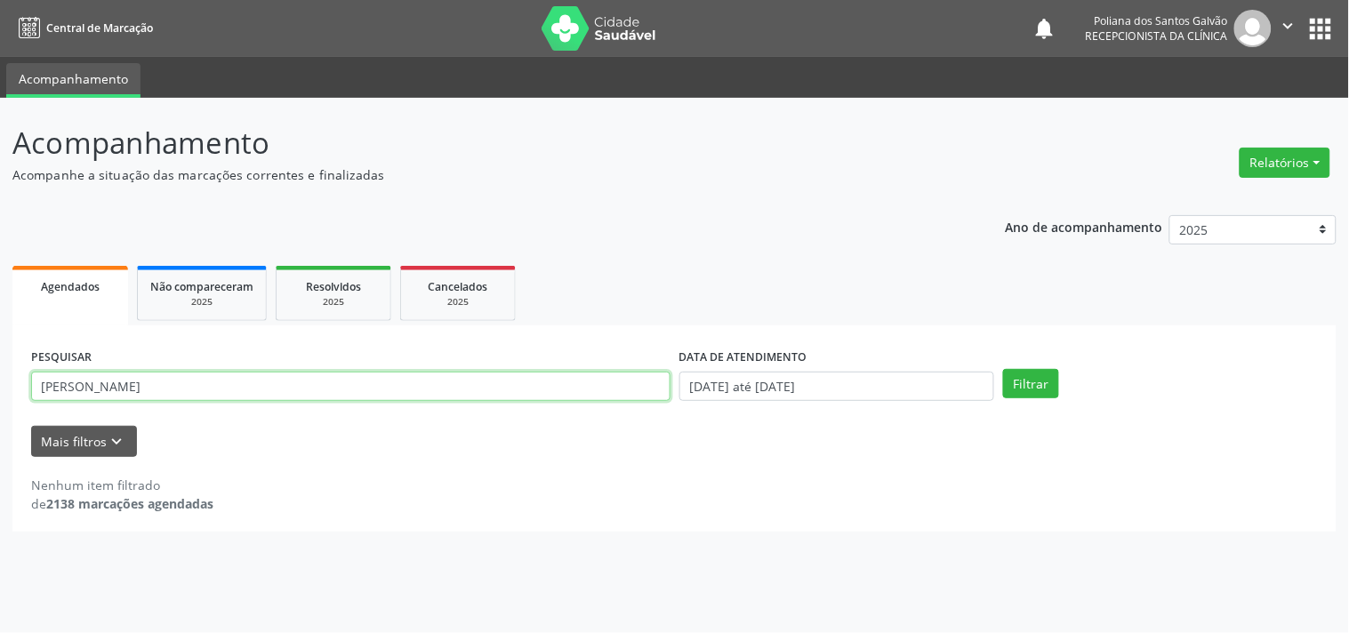
drag, startPoint x: 458, startPoint y: 389, endPoint x: 0, endPoint y: 127, distance: 527.4
click at [0, 166] on div "Acompanhamento Acompanhe a situação das marcações correntes e finalizadas Relat…" at bounding box center [674, 365] width 1349 height 535
type input "maria de so"
click at [1003, 369] on button "Filtrar" at bounding box center [1031, 384] width 56 height 30
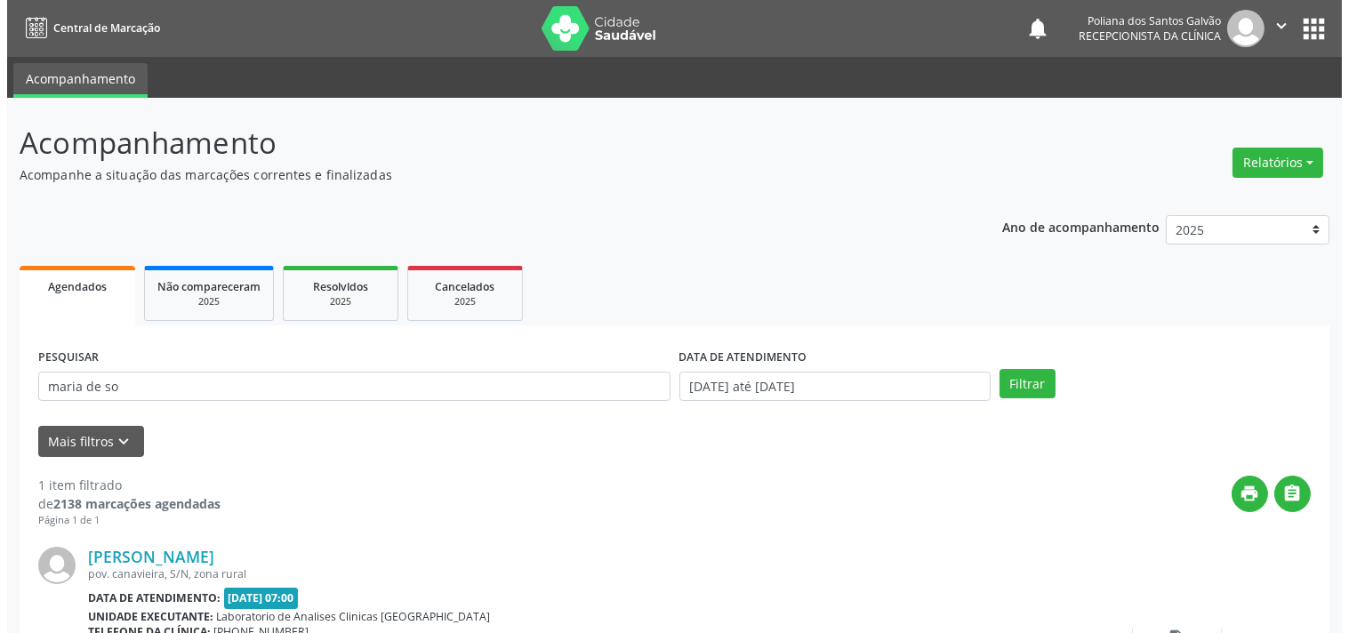
scroll to position [165, 0]
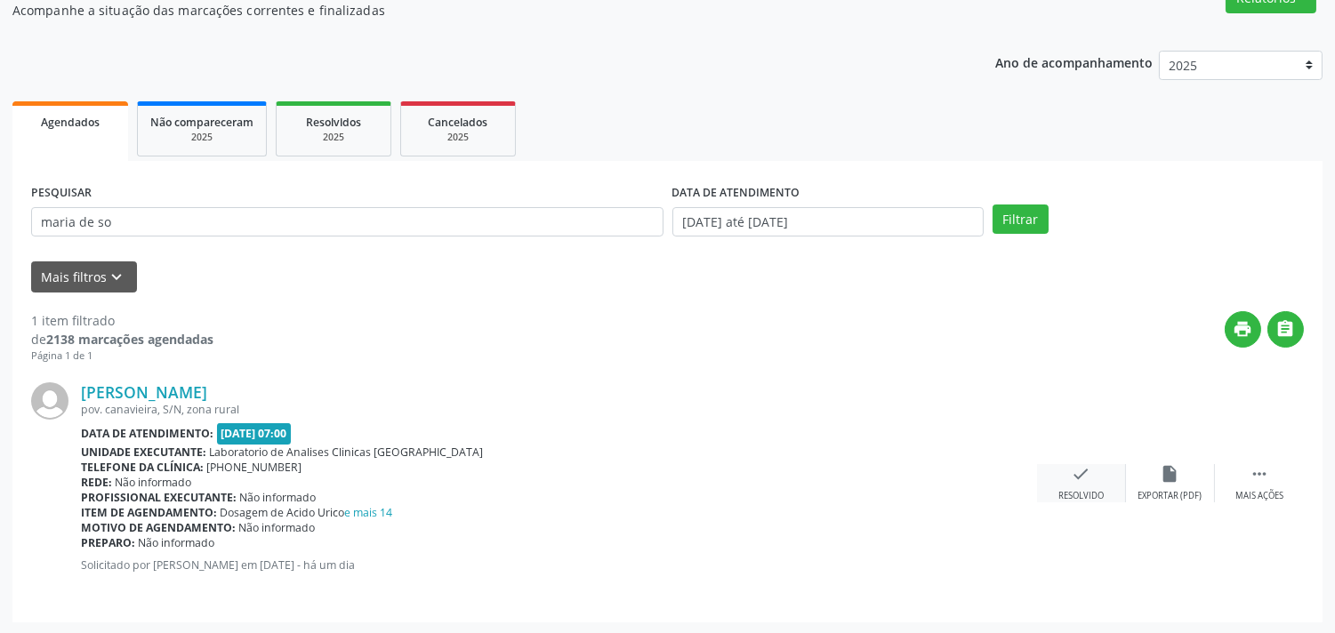
click at [1082, 485] on div "check Resolvido" at bounding box center [1081, 483] width 89 height 38
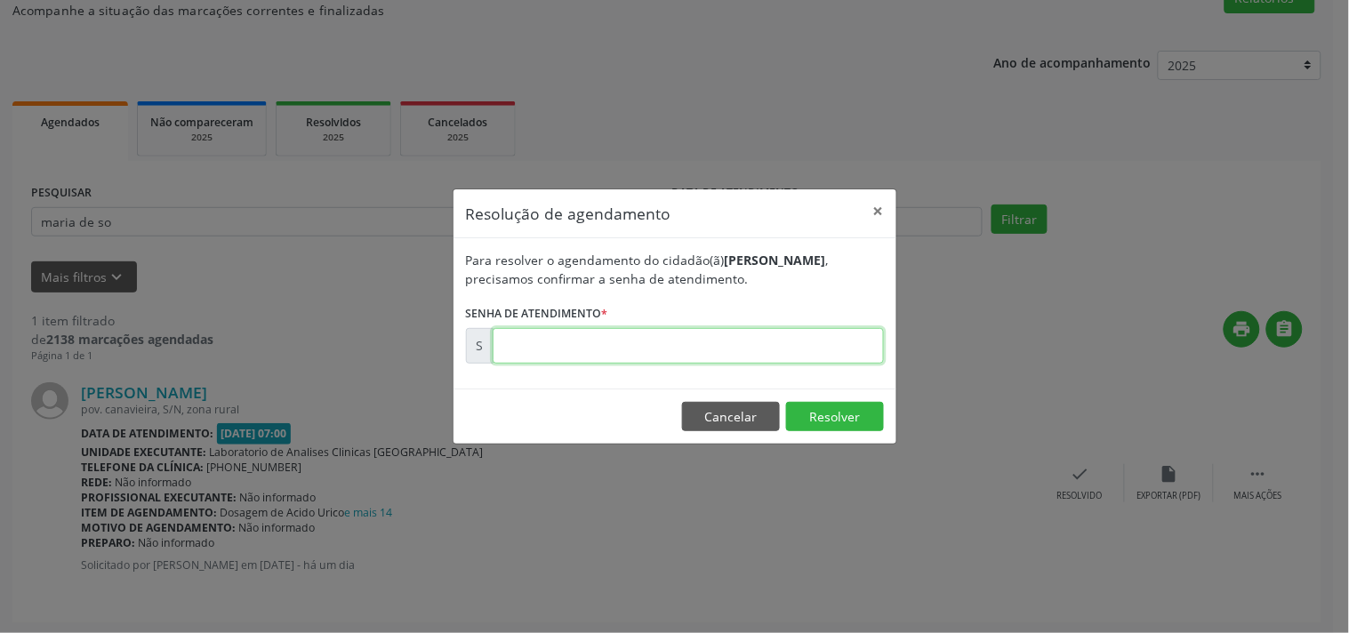
click at [866, 342] on input "text" at bounding box center [688, 346] width 391 height 36
type input "00178934"
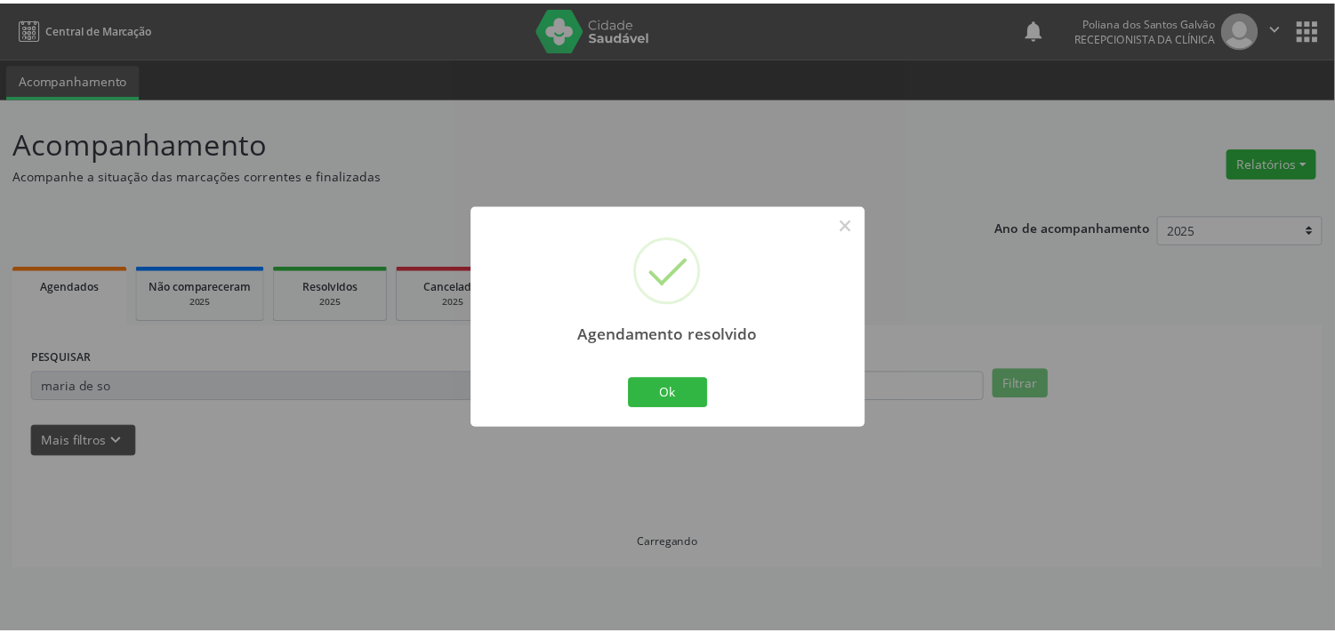
scroll to position [0, 0]
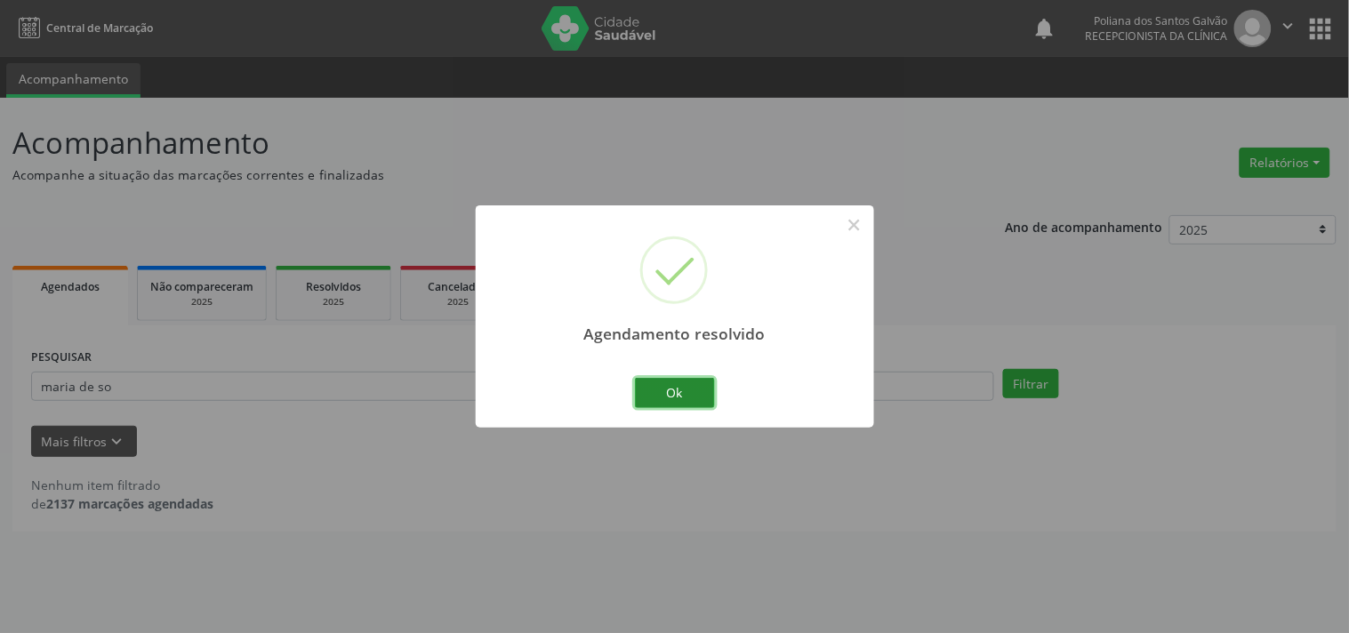
click at [689, 393] on button "Ok" at bounding box center [675, 393] width 80 height 30
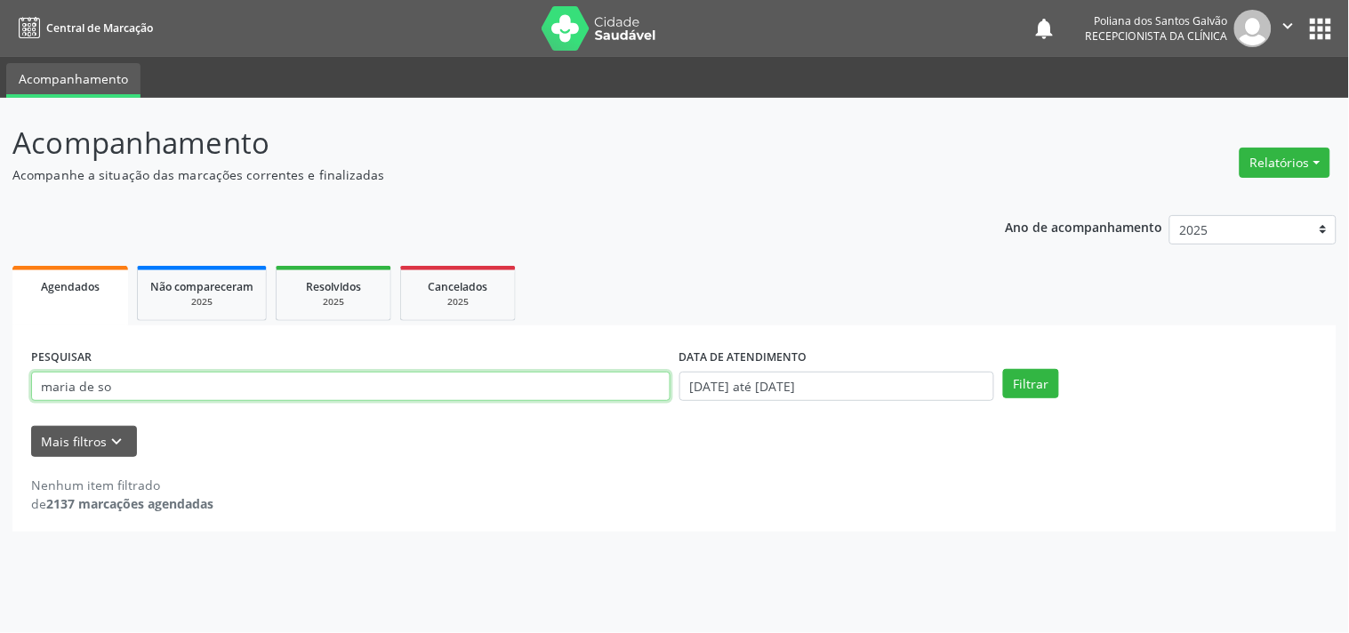
drag, startPoint x: 594, startPoint y: 389, endPoint x: 0, endPoint y: 105, distance: 658.3
click at [0, 142] on div "Acompanhamento Acompanhe a situação das marcações correntes e finalizadas Relat…" at bounding box center [674, 365] width 1349 height 535
type input "vera"
click at [1003, 369] on button "Filtrar" at bounding box center [1031, 384] width 56 height 30
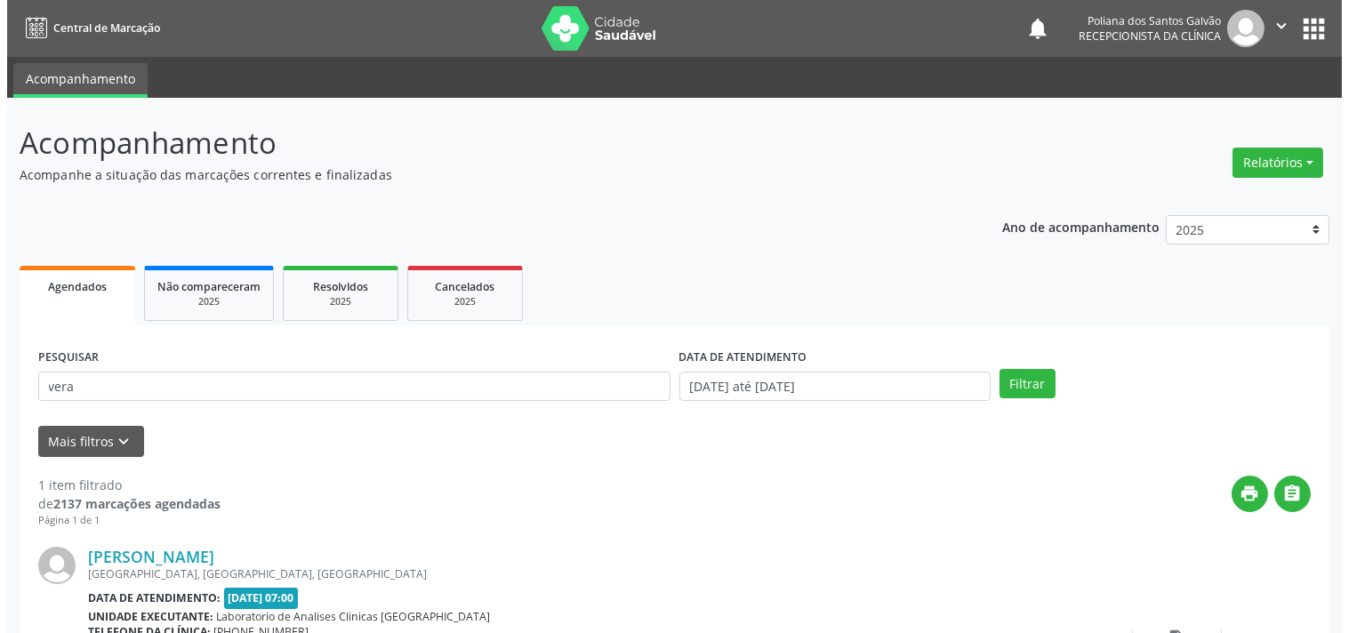
scroll to position [165, 0]
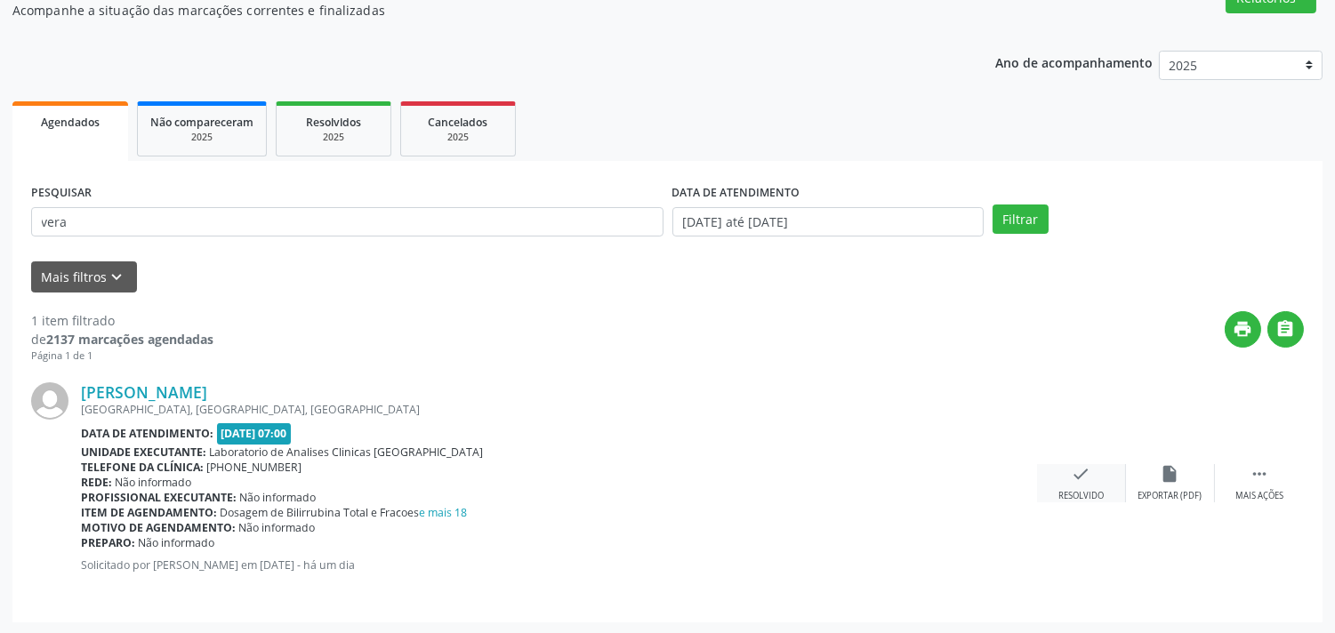
click at [1090, 473] on icon "check" at bounding box center [1082, 474] width 20 height 20
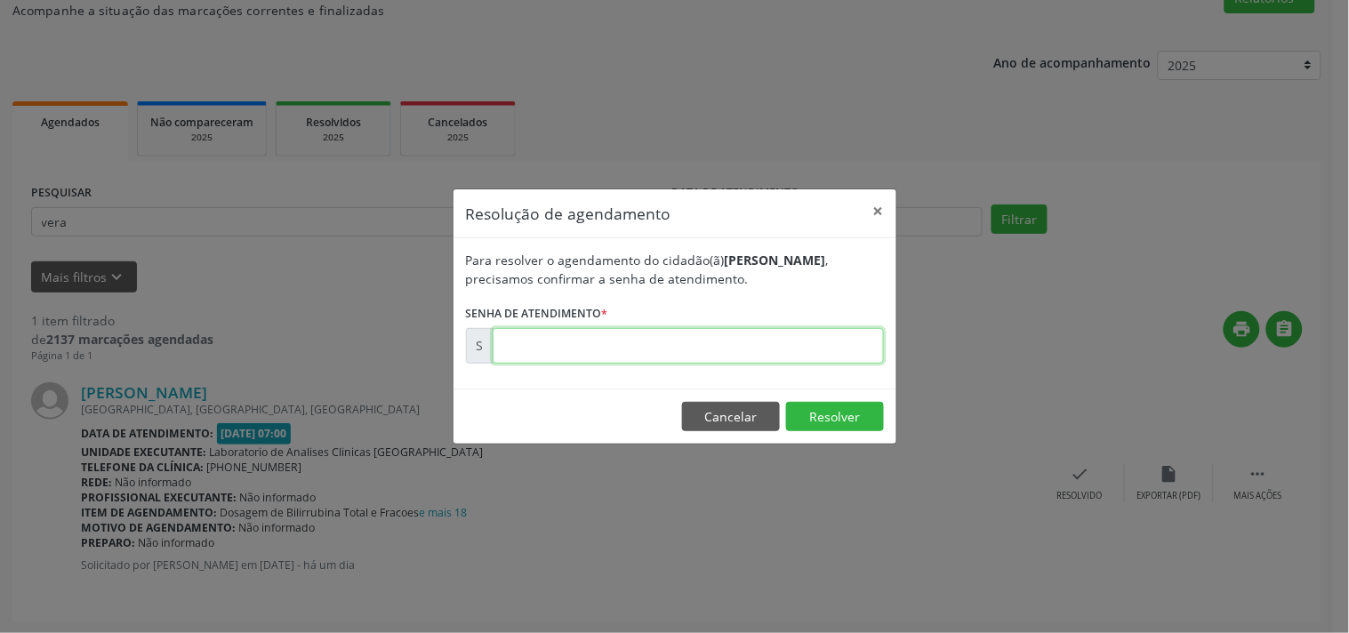
click at [833, 342] on input "text" at bounding box center [688, 346] width 391 height 36
type input "00179143"
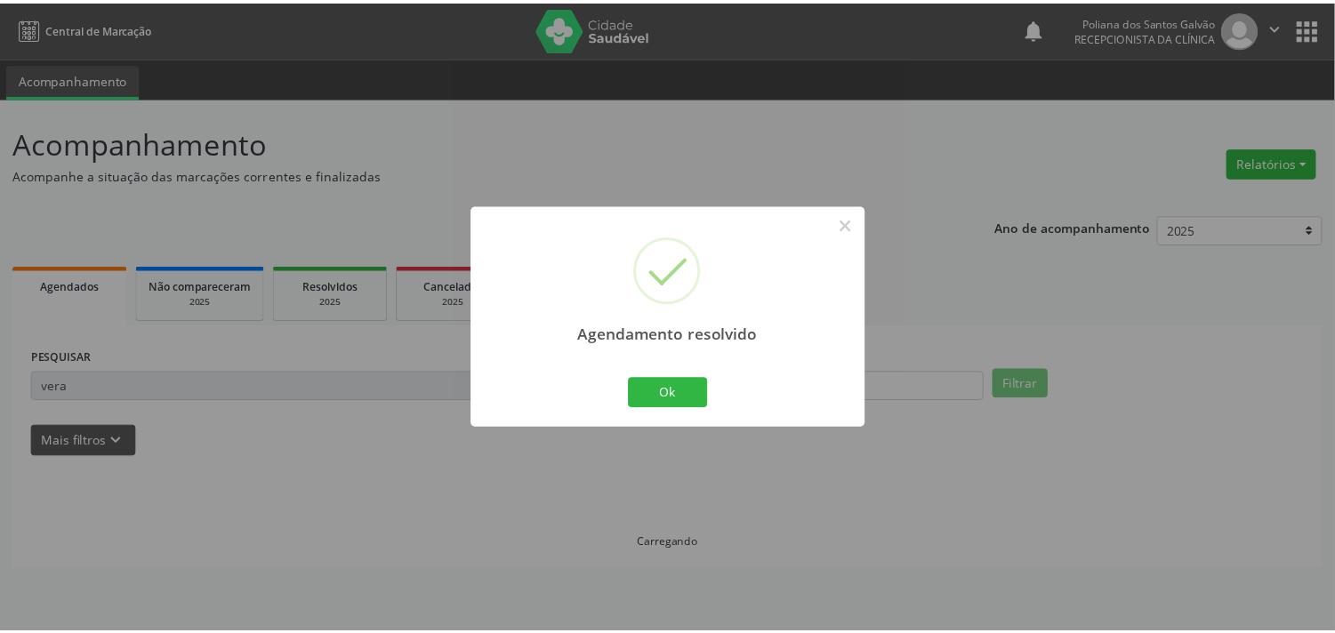
scroll to position [0, 0]
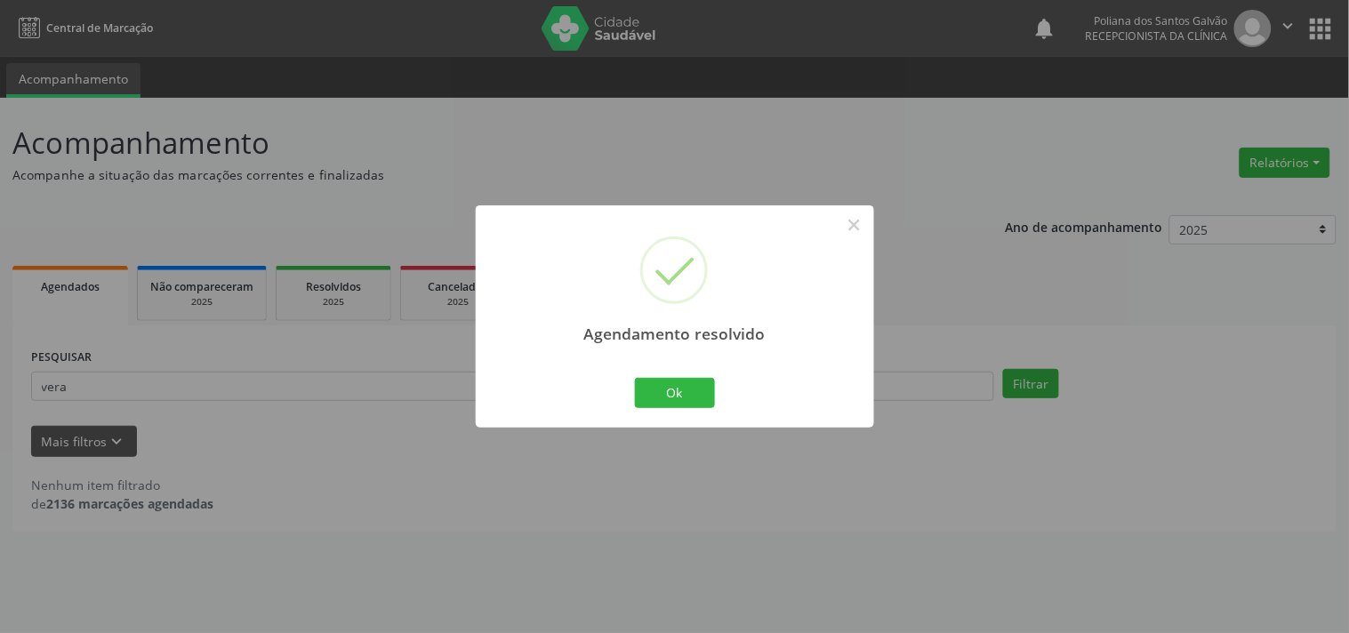
click at [681, 376] on div "Ok Cancel" at bounding box center [675, 392] width 88 height 37
click at [671, 368] on div "Agendamento resolvido × Ok Cancel" at bounding box center [675, 315] width 398 height 221
click at [669, 368] on div "Agendamento resolvido × Ok Cancel" at bounding box center [675, 315] width 398 height 221
click at [663, 389] on button "Ok" at bounding box center [675, 393] width 80 height 30
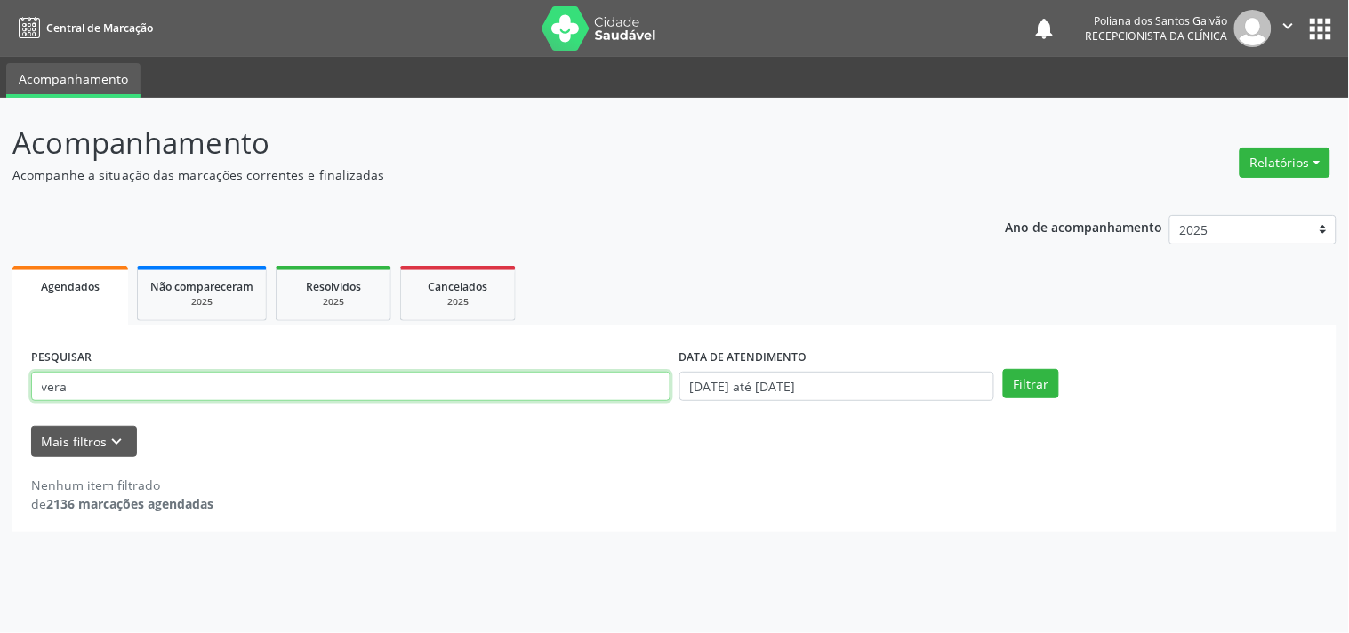
drag, startPoint x: 565, startPoint y: 390, endPoint x: 0, endPoint y: 179, distance: 602.8
click at [0, 179] on div "Acompanhamento Acompanhe a situação das marcações correntes e finalizadas Relat…" at bounding box center [674, 365] width 1349 height 535
type input "eudal"
click at [1003, 369] on button "Filtrar" at bounding box center [1031, 384] width 56 height 30
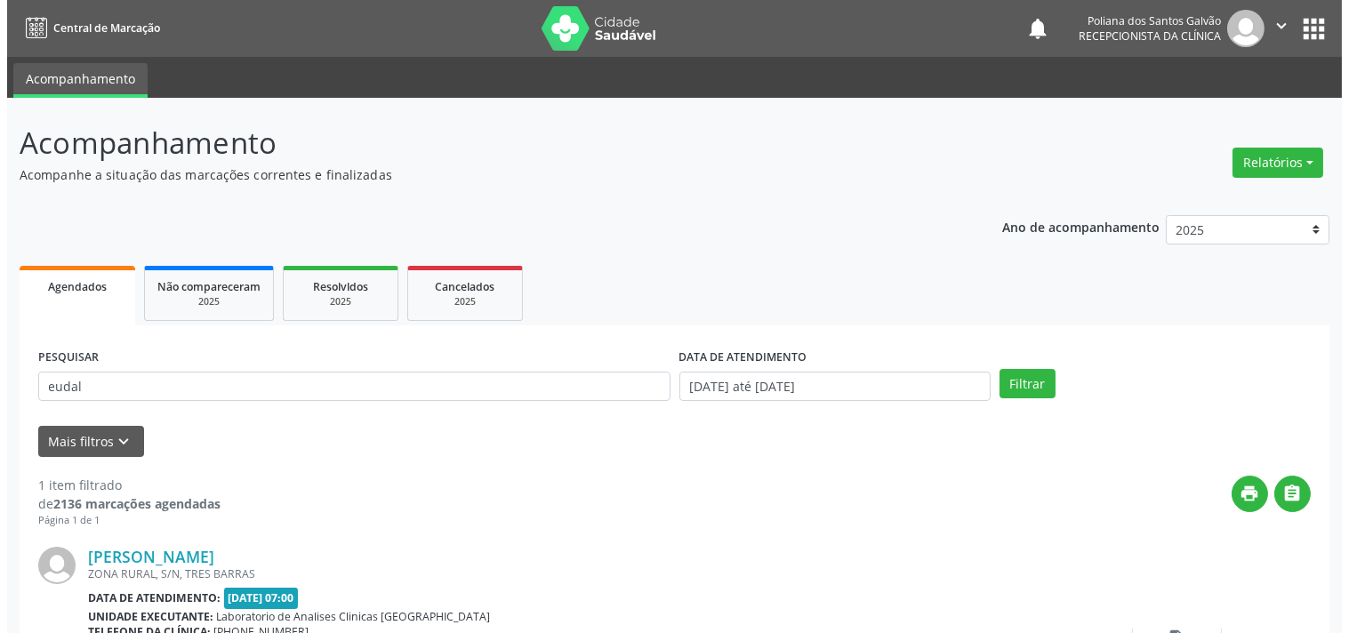
scroll to position [165, 0]
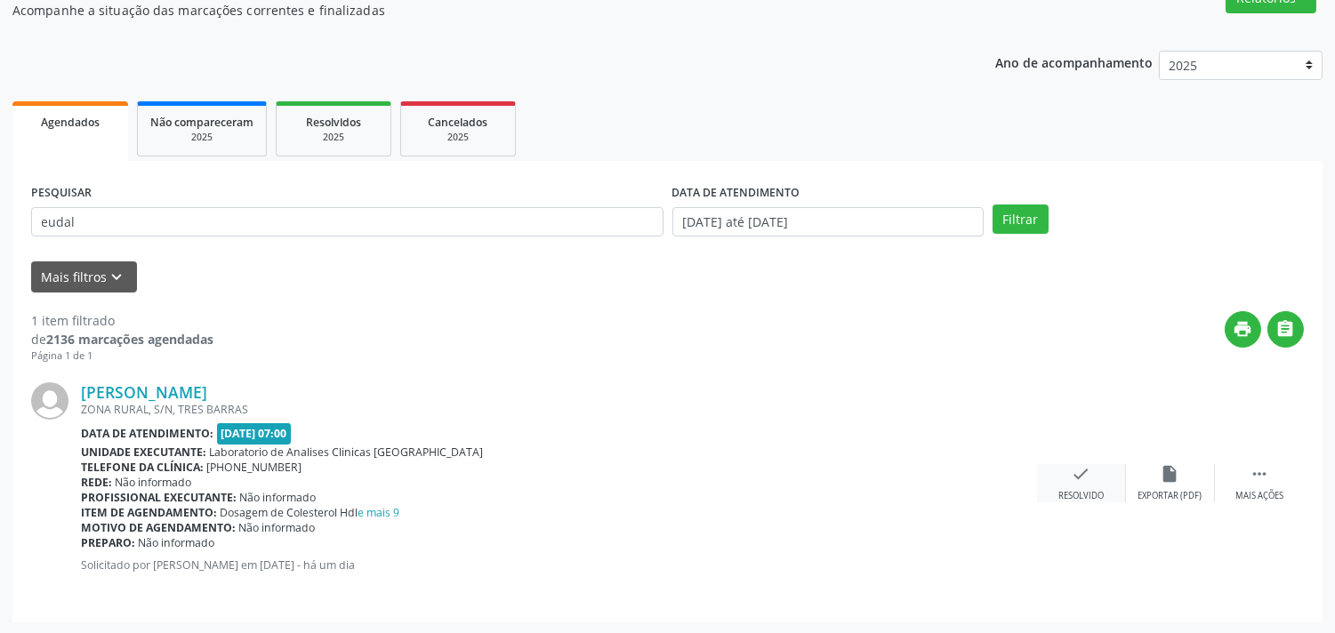
click at [1070, 474] on div "check Resolvido" at bounding box center [1081, 483] width 89 height 38
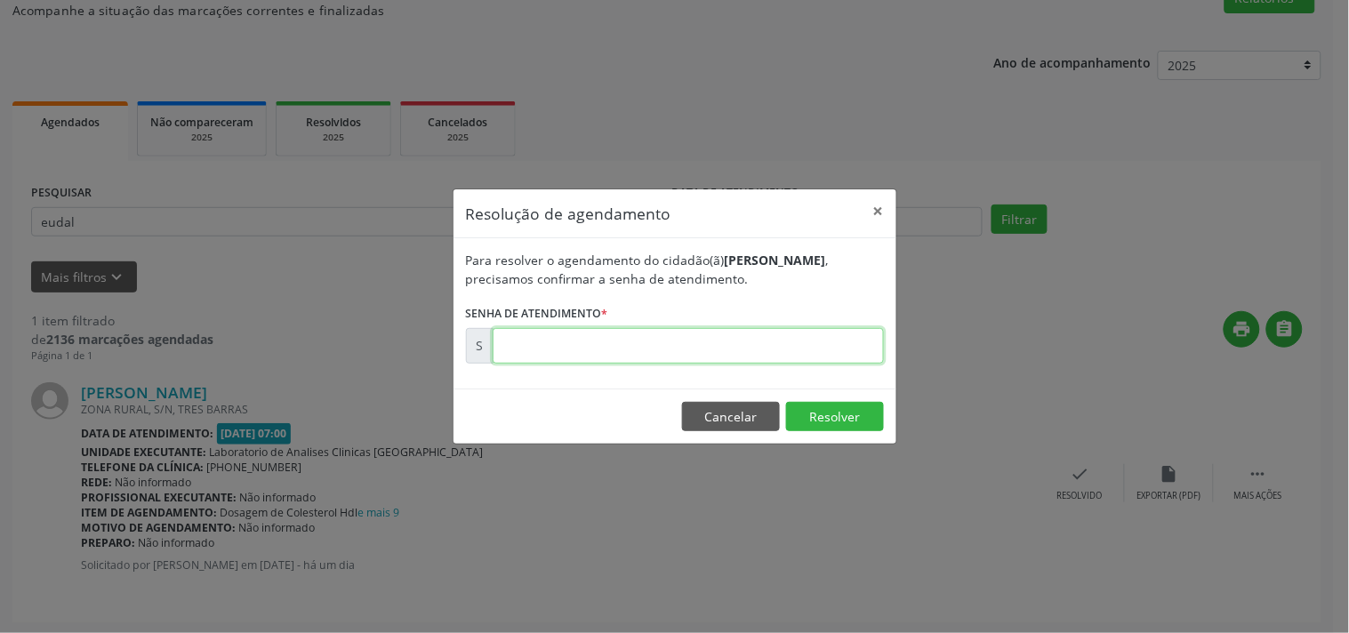
click at [806, 343] on input "text" at bounding box center [688, 346] width 391 height 36
type input "00178906"
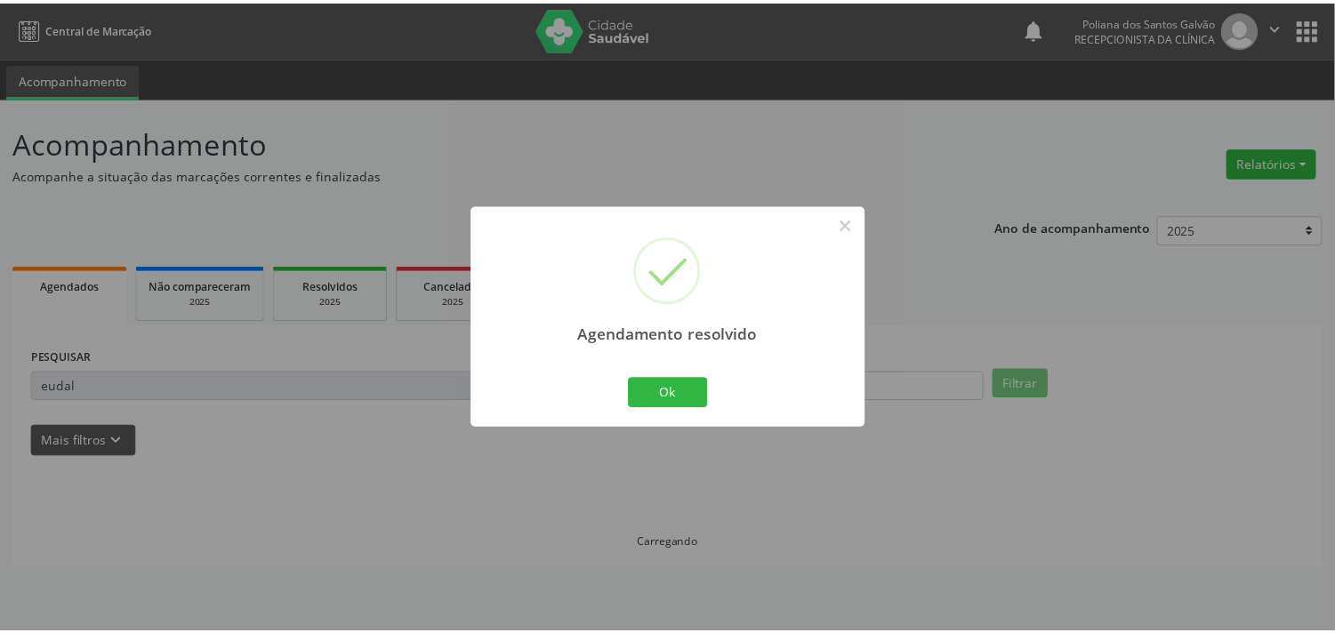
scroll to position [0, 0]
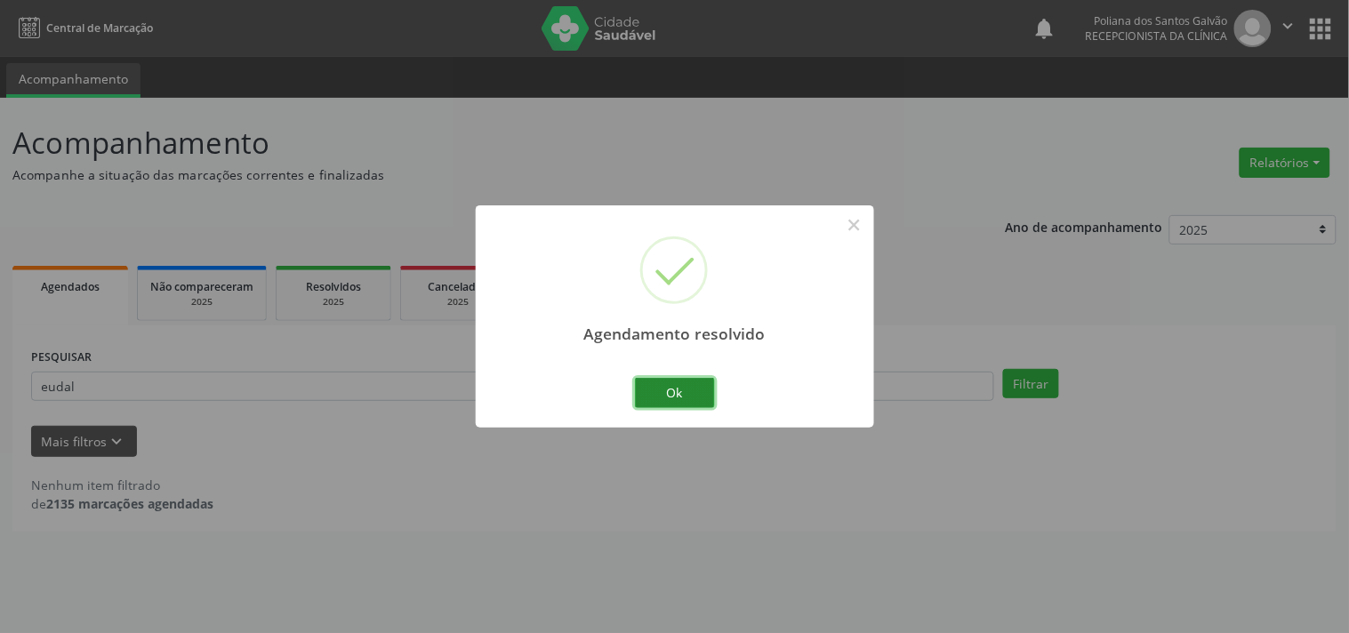
click at [681, 400] on button "Ok" at bounding box center [675, 393] width 80 height 30
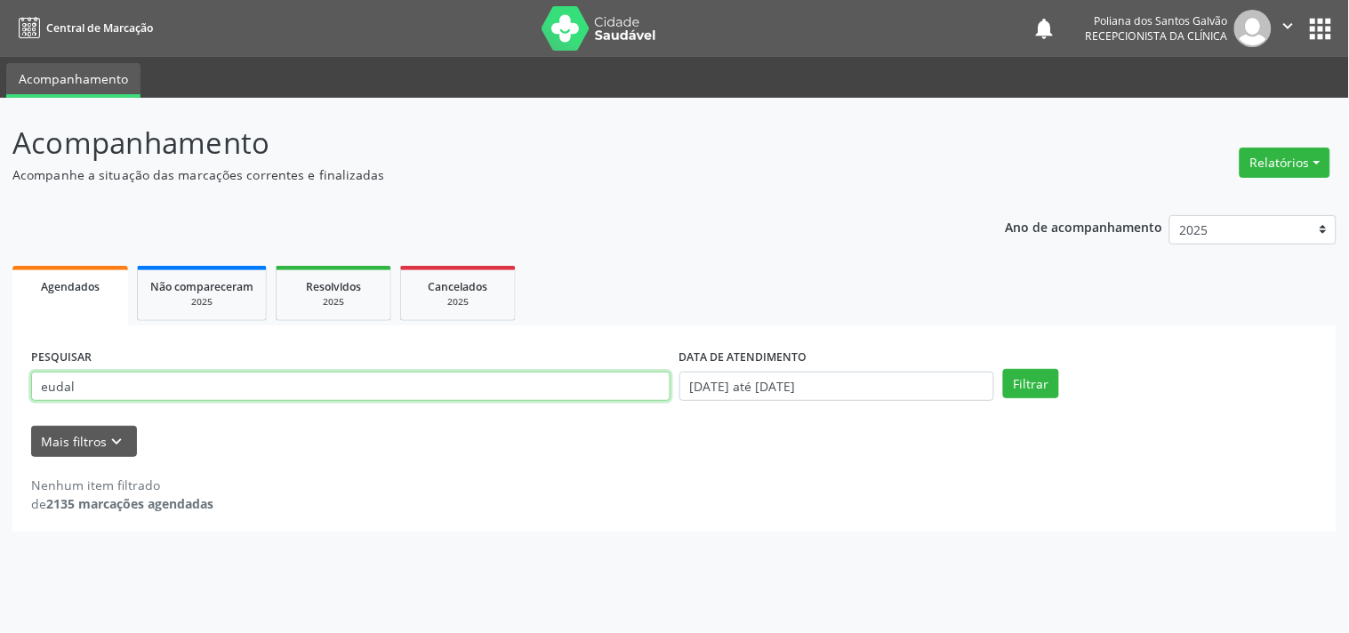
drag, startPoint x: 566, startPoint y: 385, endPoint x: 0, endPoint y: 216, distance: 590.3
click at [0, 238] on div "Acompanhamento Acompanhe a situação das marcações correntes e finalizadas Relat…" at bounding box center [674, 365] width 1349 height 535
click at [1003, 369] on button "Filtrar" at bounding box center [1031, 384] width 56 height 30
click at [56, 387] on input "janide" at bounding box center [350, 387] width 639 height 30
type input "janeide"
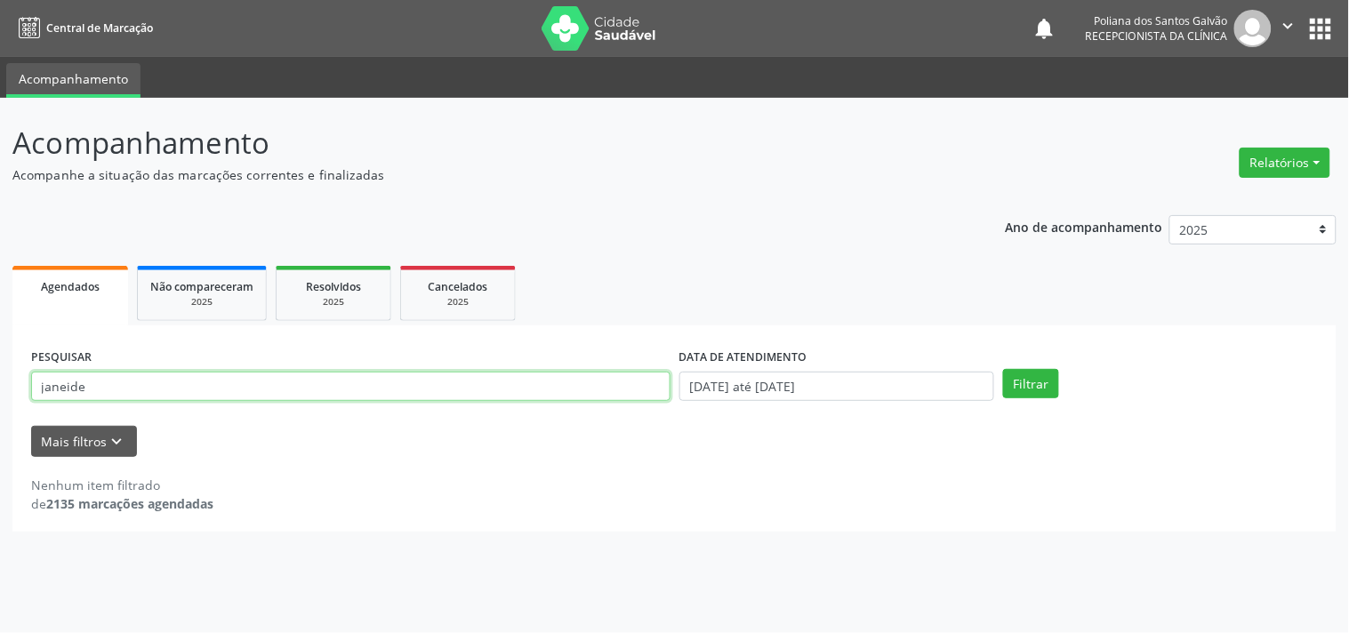
click at [1003, 369] on button "Filtrar" at bounding box center [1031, 384] width 56 height 30
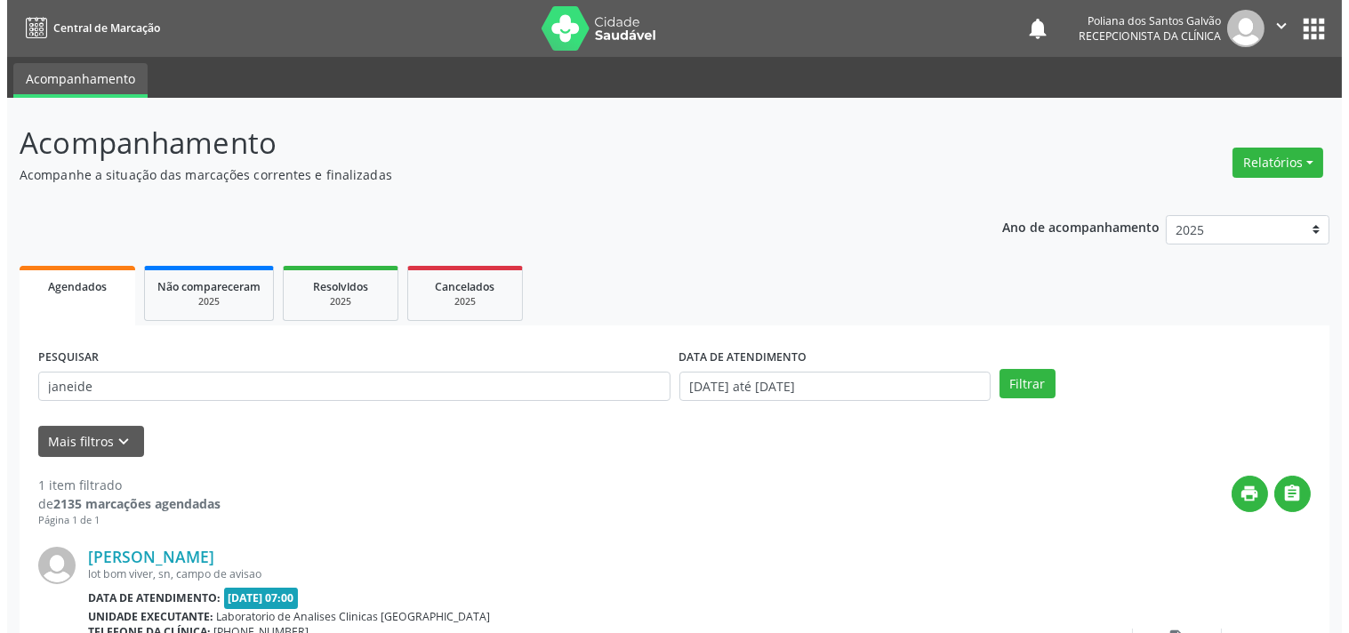
scroll to position [165, 0]
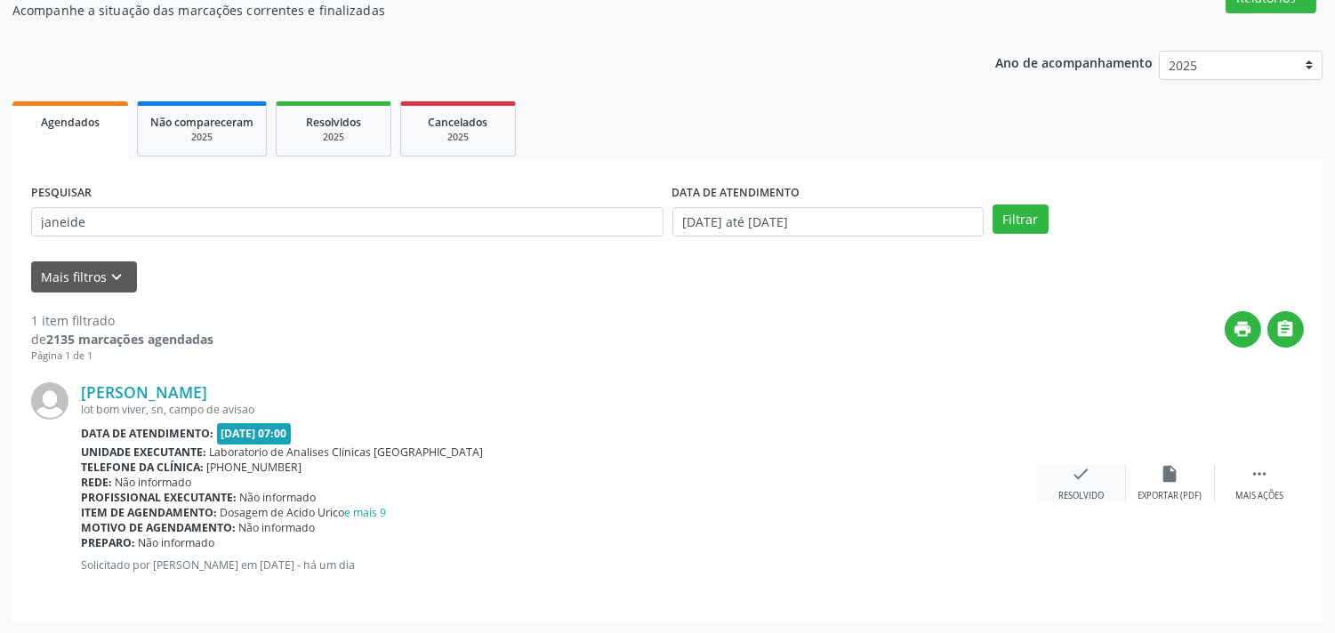
click at [1073, 464] on icon "check" at bounding box center [1082, 474] width 20 height 20
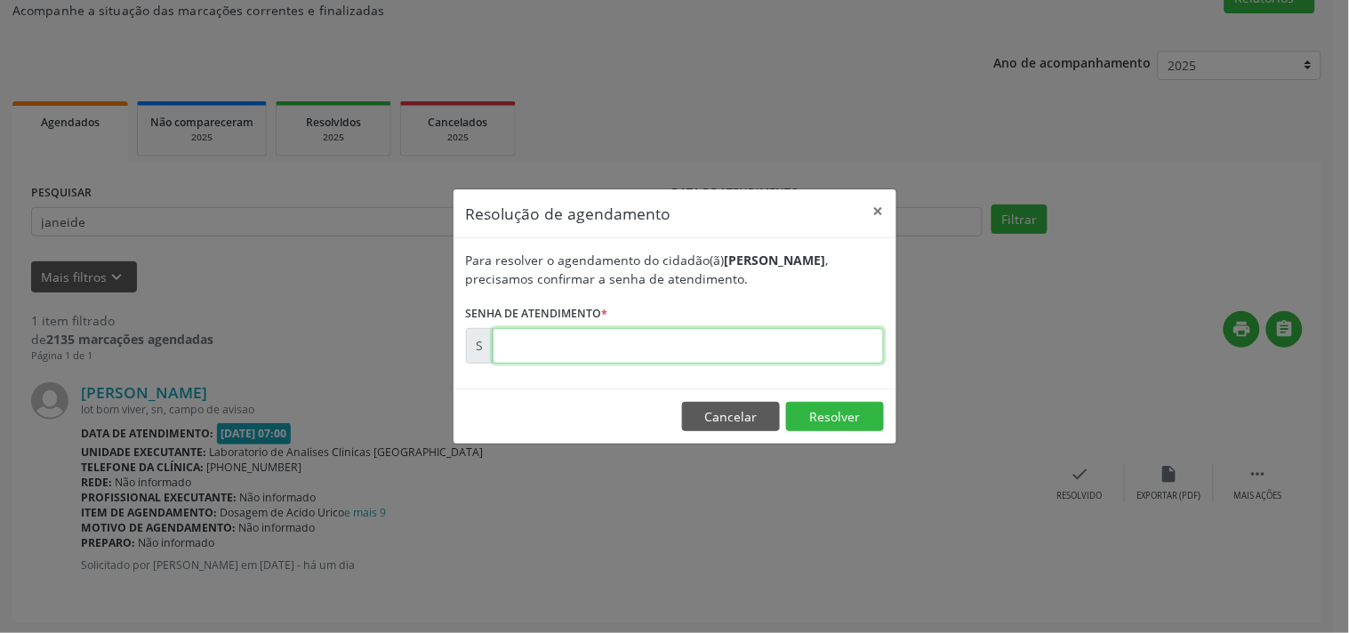
click at [795, 336] on input "text" at bounding box center [688, 346] width 391 height 36
type input "00178950"
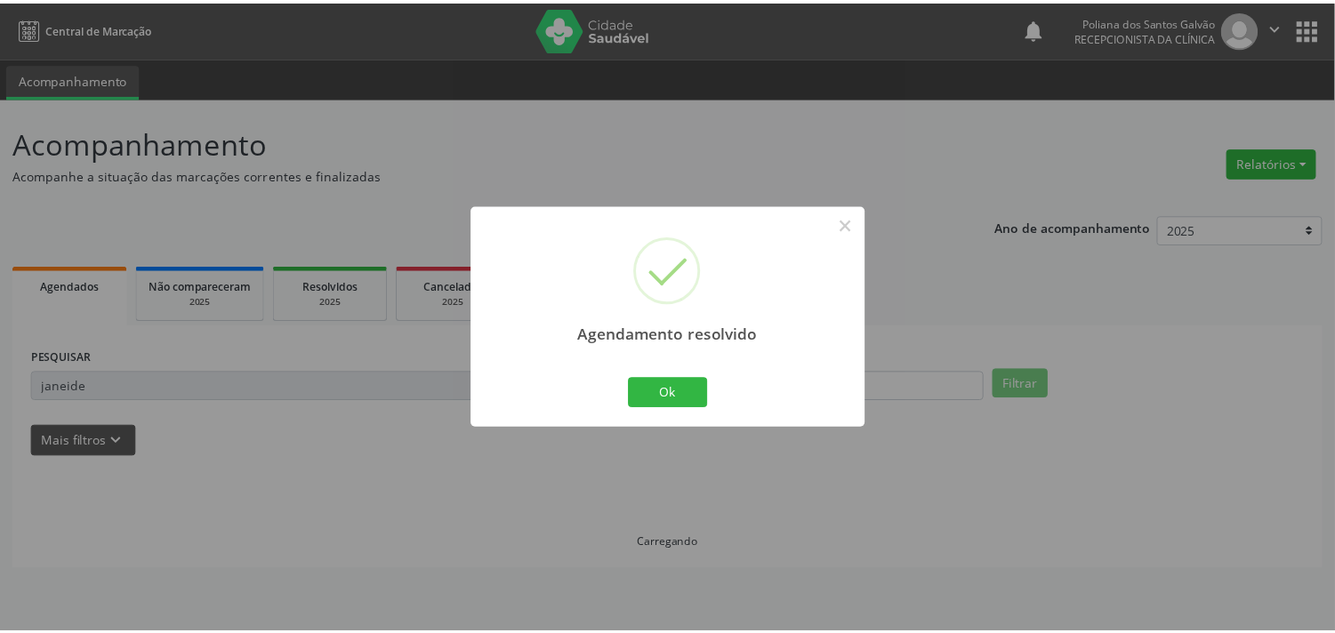
scroll to position [0, 0]
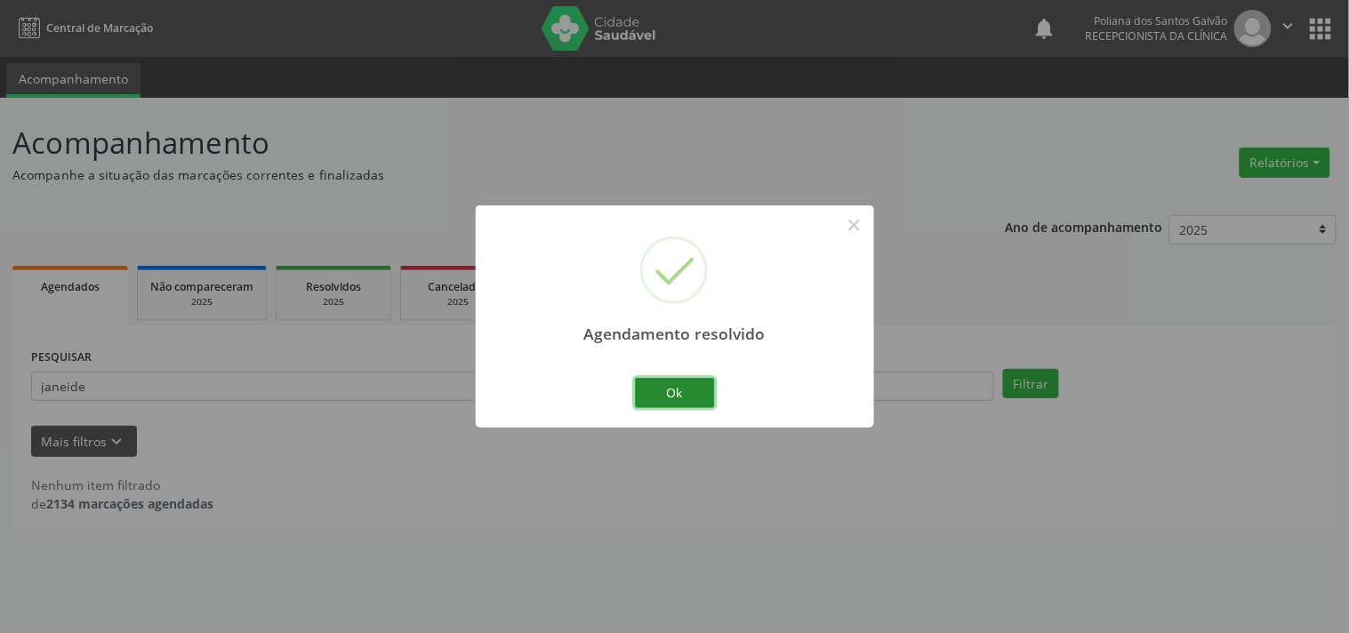
click at [690, 384] on button "Ok" at bounding box center [675, 393] width 80 height 30
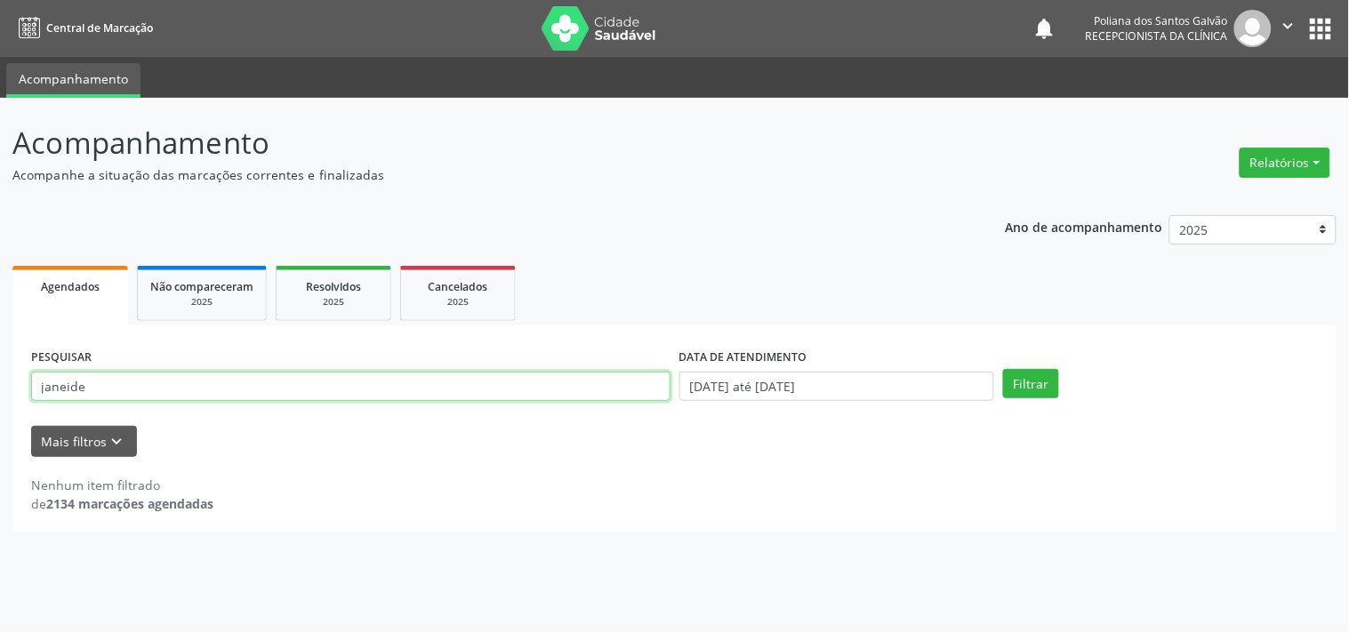
drag, startPoint x: 569, startPoint y: 388, endPoint x: 0, endPoint y: 264, distance: 582.4
click at [0, 279] on div "Acompanhamento Acompanhe a situação das marcações correntes e finalizadas Relat…" at bounding box center [674, 365] width 1349 height 535
type input "4"
type input "[PERSON_NAME]"
click at [1003, 369] on button "Filtrar" at bounding box center [1031, 384] width 56 height 30
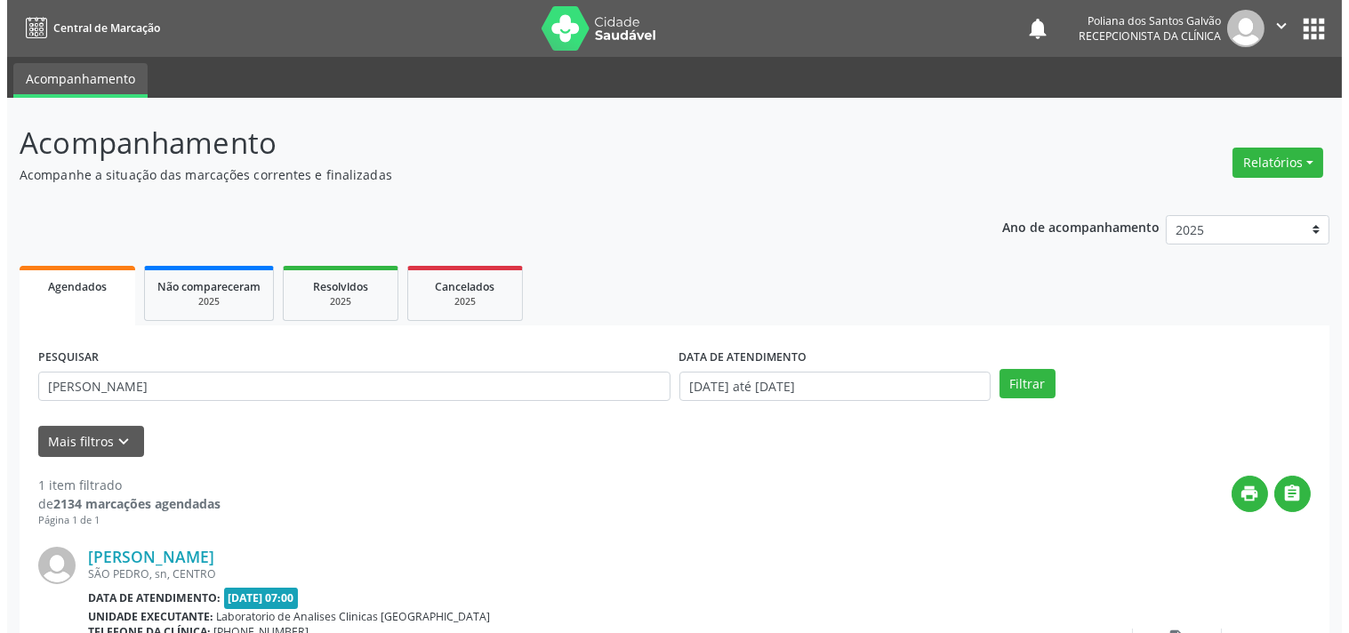
scroll to position [165, 0]
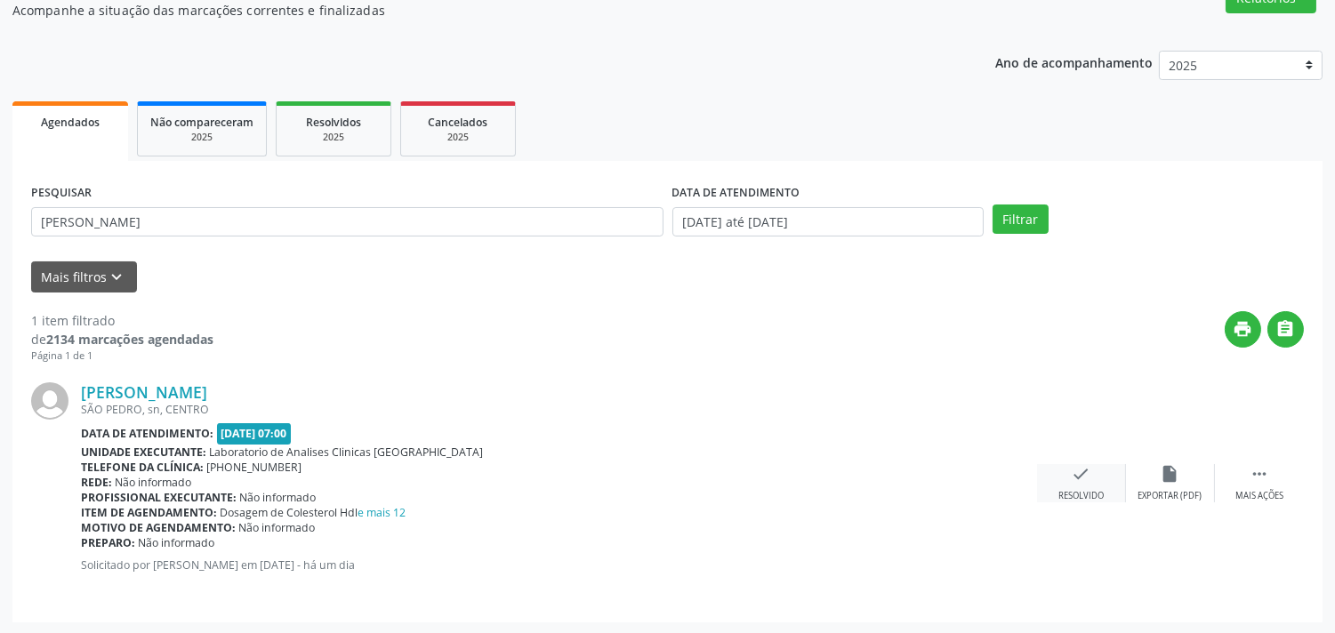
click at [1057, 480] on div "check Resolvido" at bounding box center [1081, 483] width 89 height 38
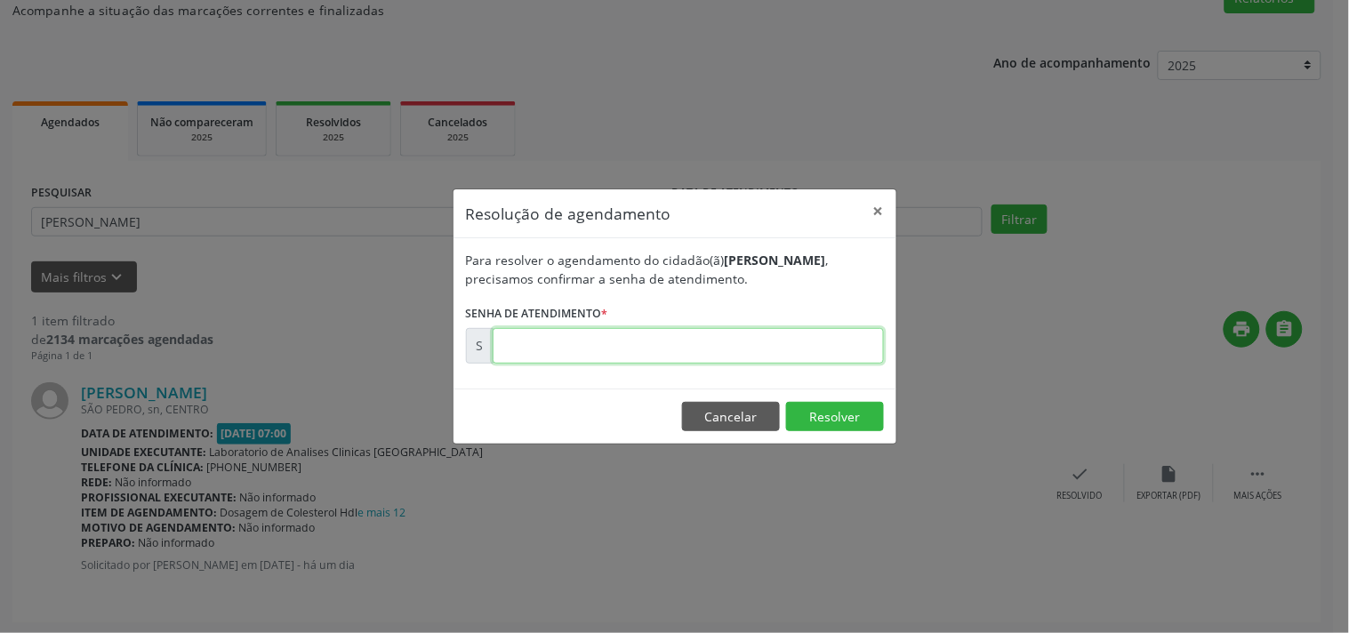
click at [825, 340] on input "text" at bounding box center [688, 346] width 391 height 36
type input "00179116"
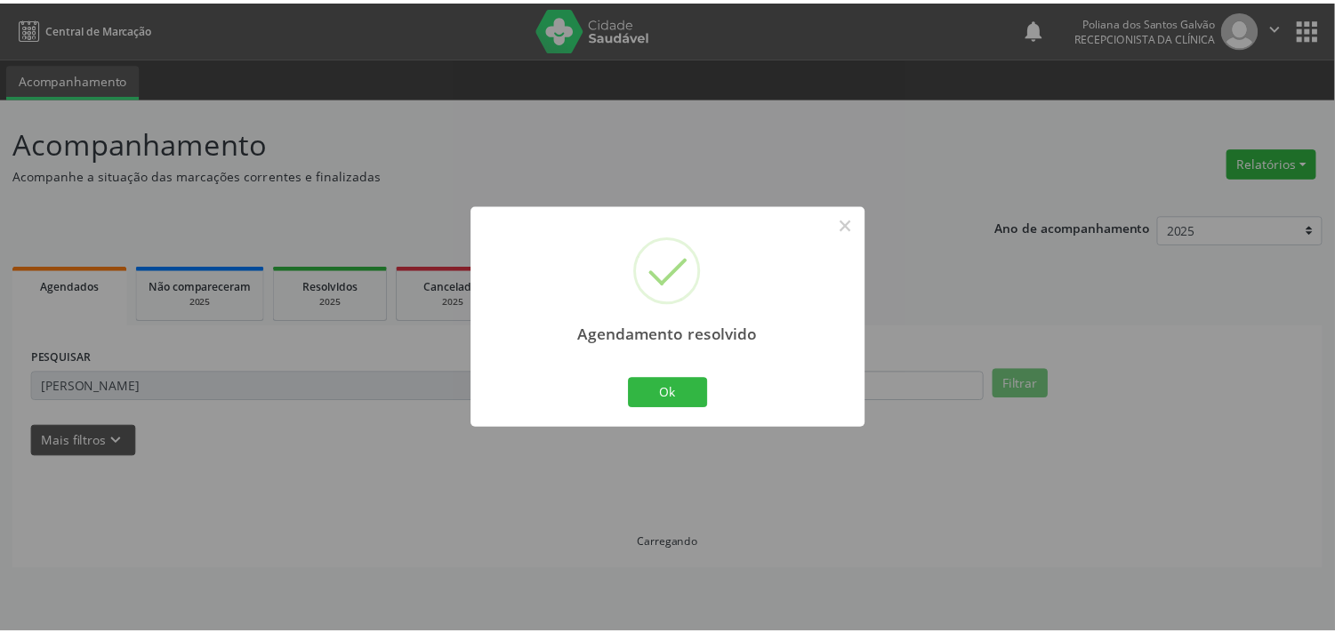
scroll to position [0, 0]
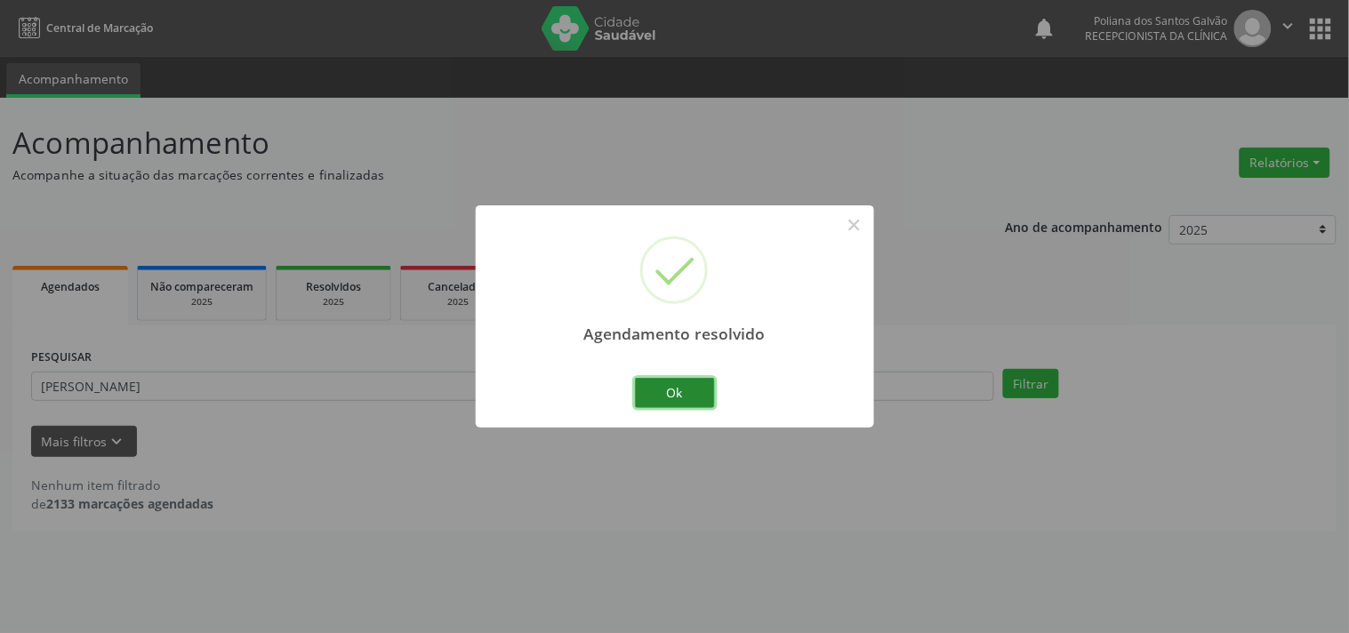
click at [687, 397] on button "Ok" at bounding box center [675, 393] width 80 height 30
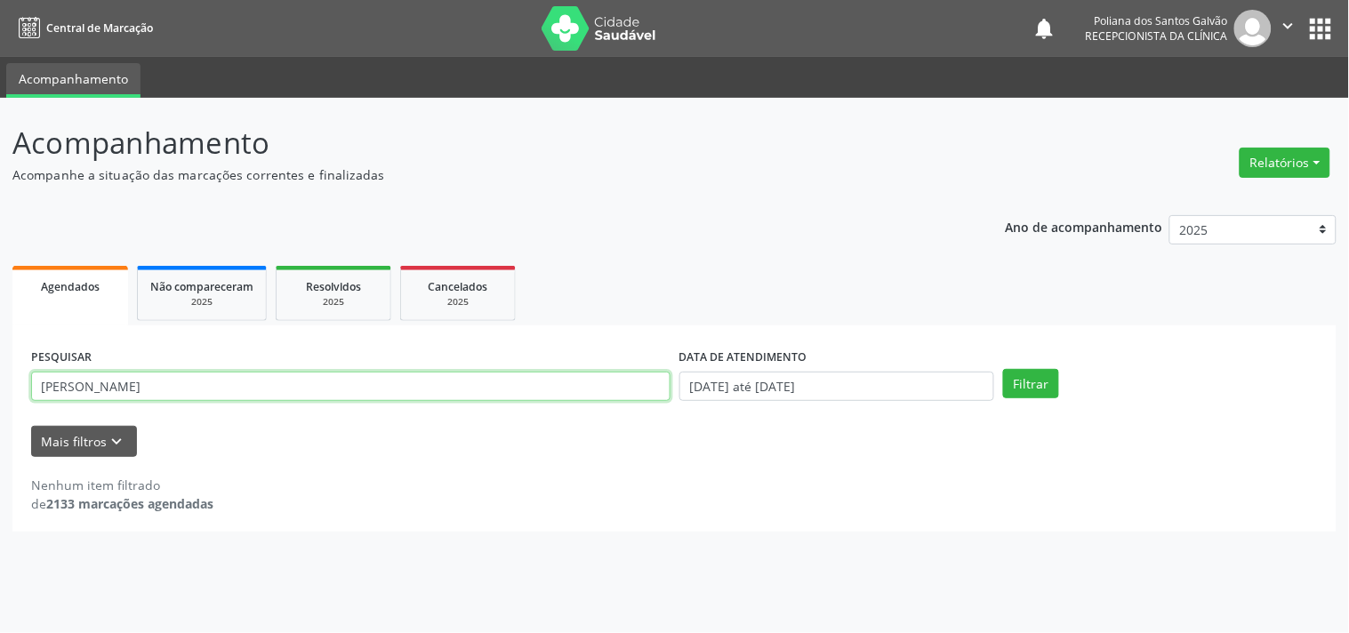
drag, startPoint x: 512, startPoint y: 392, endPoint x: 0, endPoint y: 536, distance: 532.1
click at [0, 268] on div "Acompanhamento Acompanhe a situação das marcações correntes e finalizadas Relat…" at bounding box center [674, 365] width 1349 height 535
type input "francisc"
click at [1003, 369] on button "Filtrar" at bounding box center [1031, 384] width 56 height 30
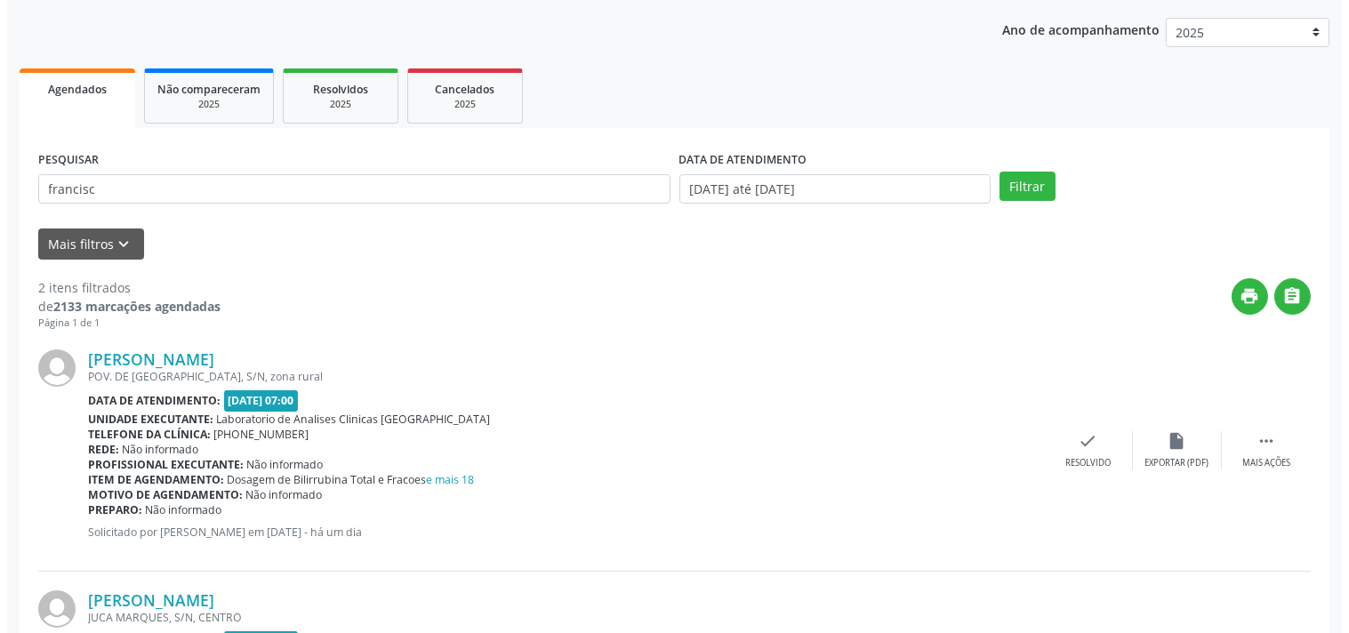
scroll to position [406, 0]
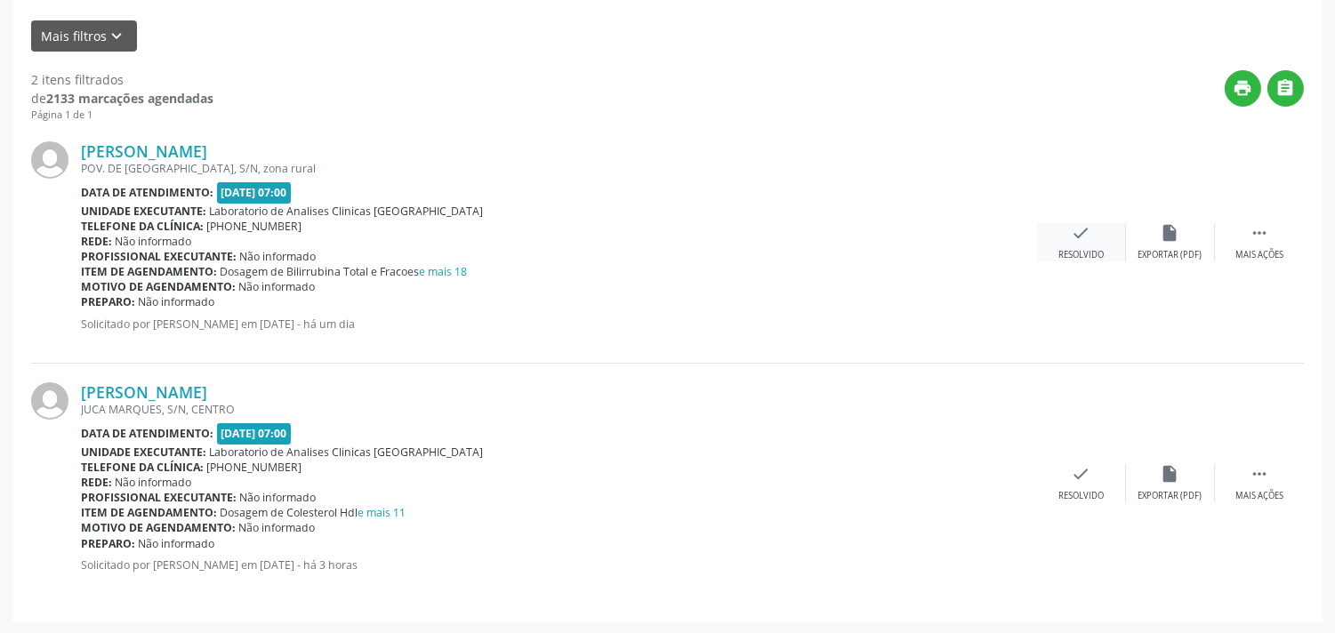
click at [1073, 229] on icon "check" at bounding box center [1082, 233] width 20 height 20
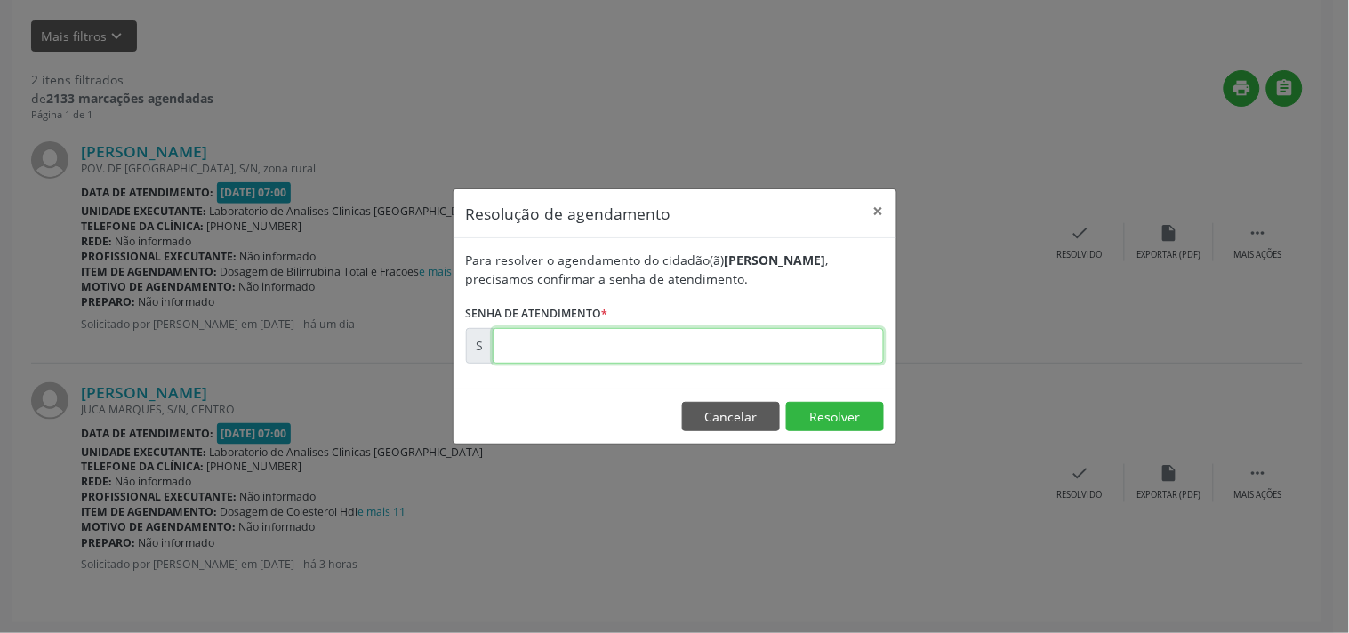
click at [812, 348] on input "text" at bounding box center [688, 346] width 391 height 36
type input "00178866"
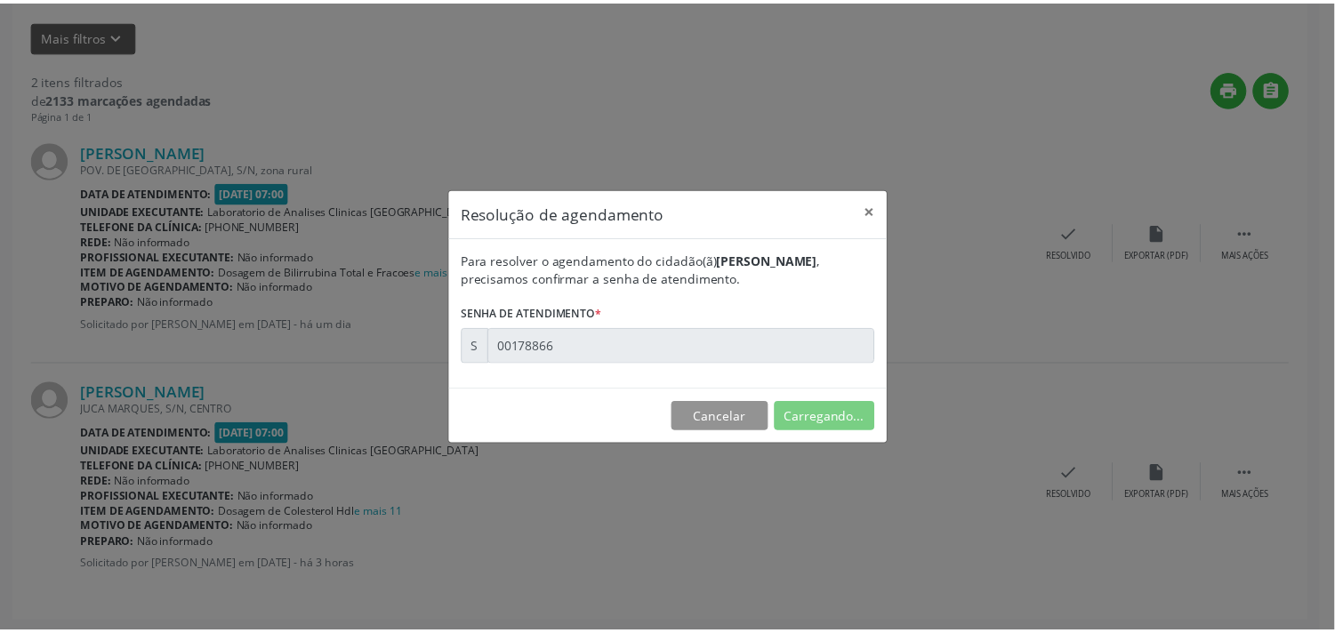
scroll to position [0, 0]
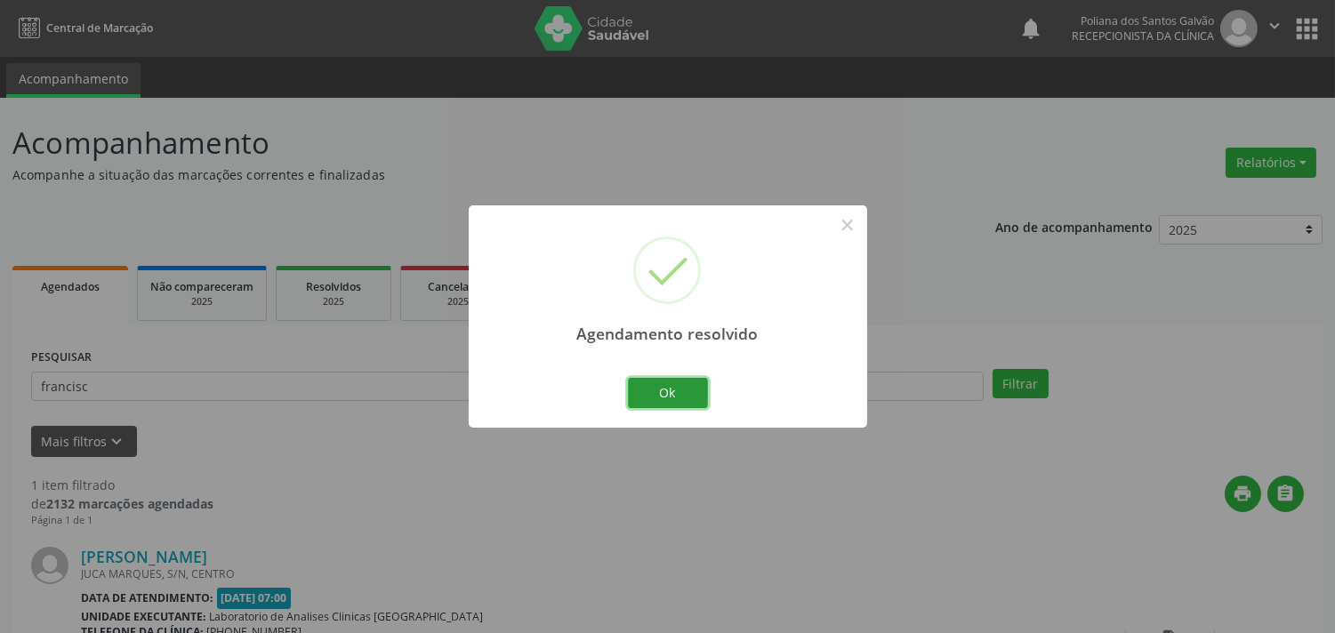
click at [669, 383] on button "Ok" at bounding box center [668, 393] width 80 height 30
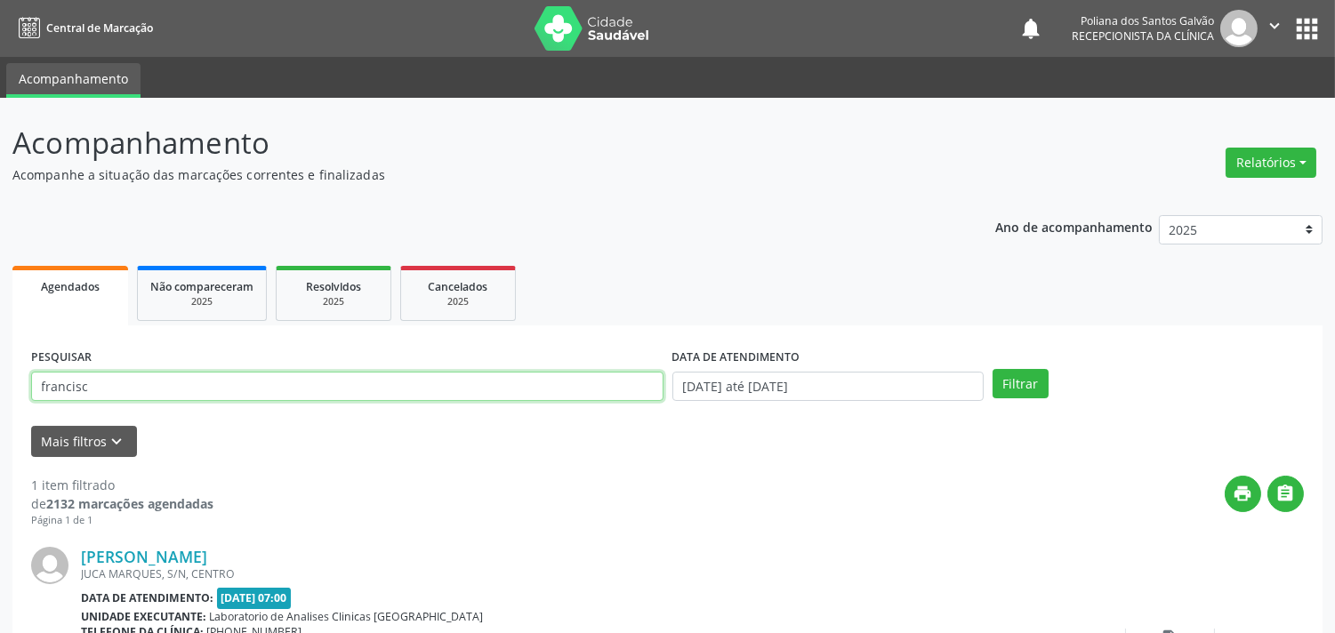
drag, startPoint x: 446, startPoint y: 381, endPoint x: 0, endPoint y: 251, distance: 464.1
click at [0, 256] on div "Acompanhamento Acompanhe a situação das marcações correntes e finalizadas Relat…" at bounding box center [667, 449] width 1335 height 702
type input "[PERSON_NAME]"
click at [992, 369] on button "Filtrar" at bounding box center [1020, 384] width 56 height 30
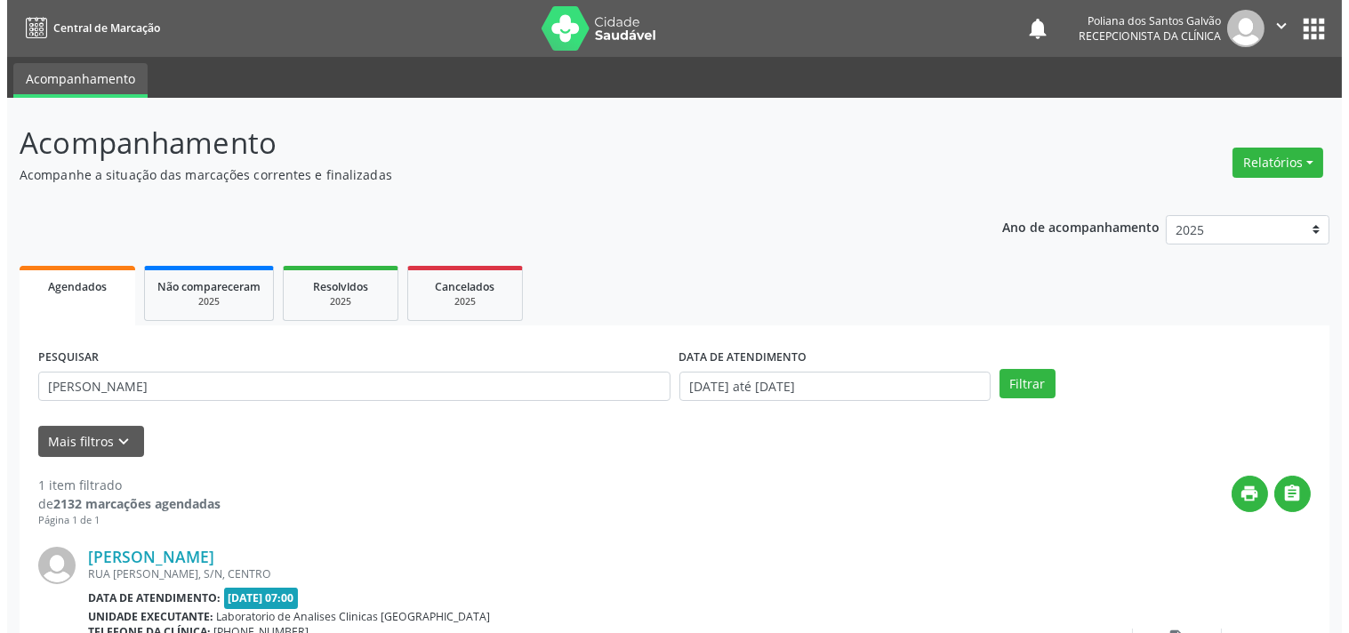
scroll to position [165, 0]
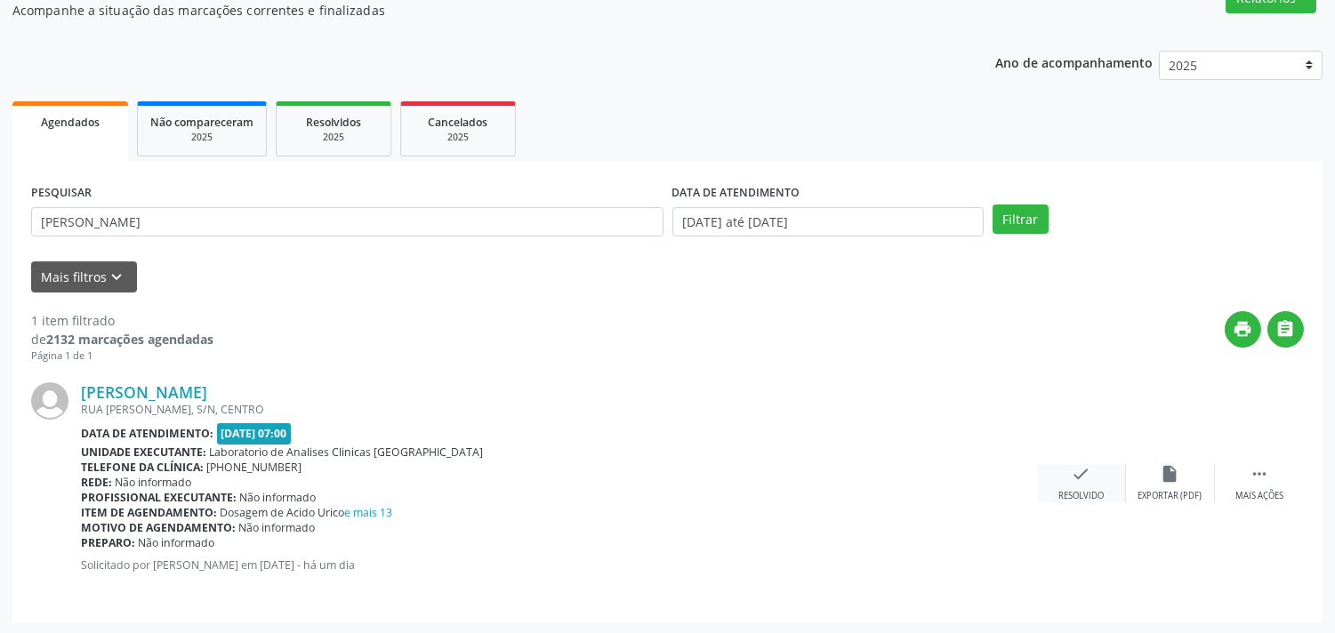
click at [1072, 476] on icon "check" at bounding box center [1082, 474] width 20 height 20
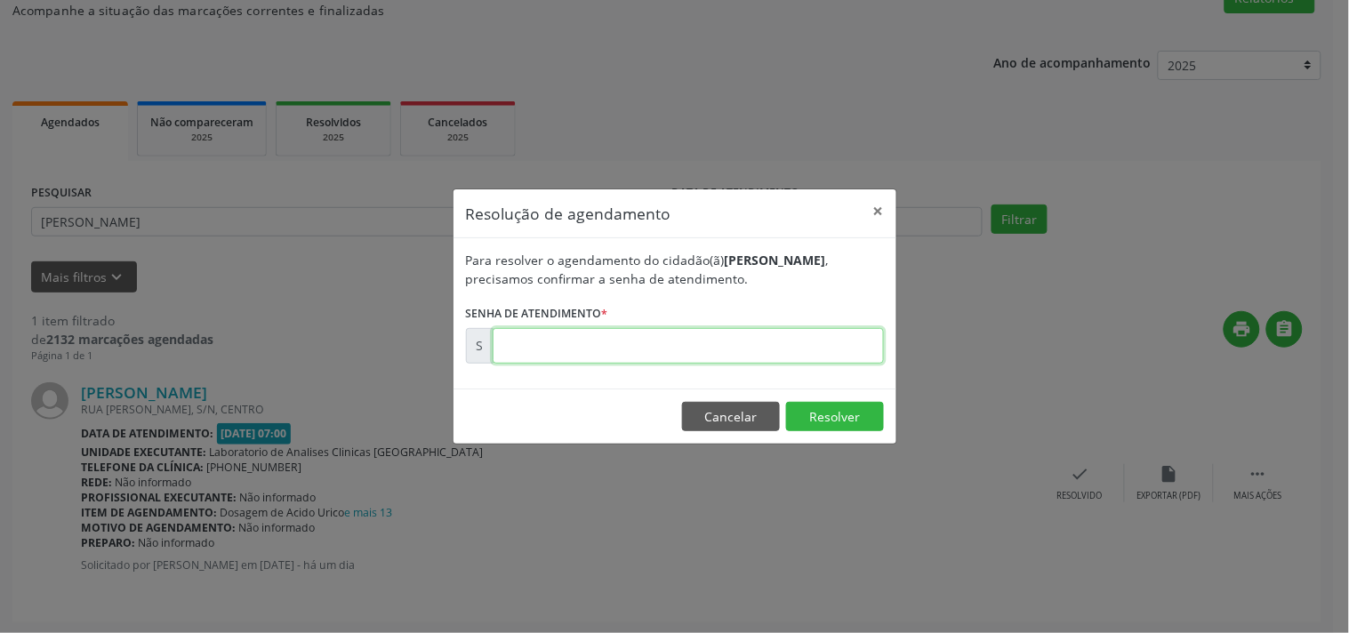
click at [819, 333] on input "text" at bounding box center [688, 346] width 391 height 36
type input "00179140"
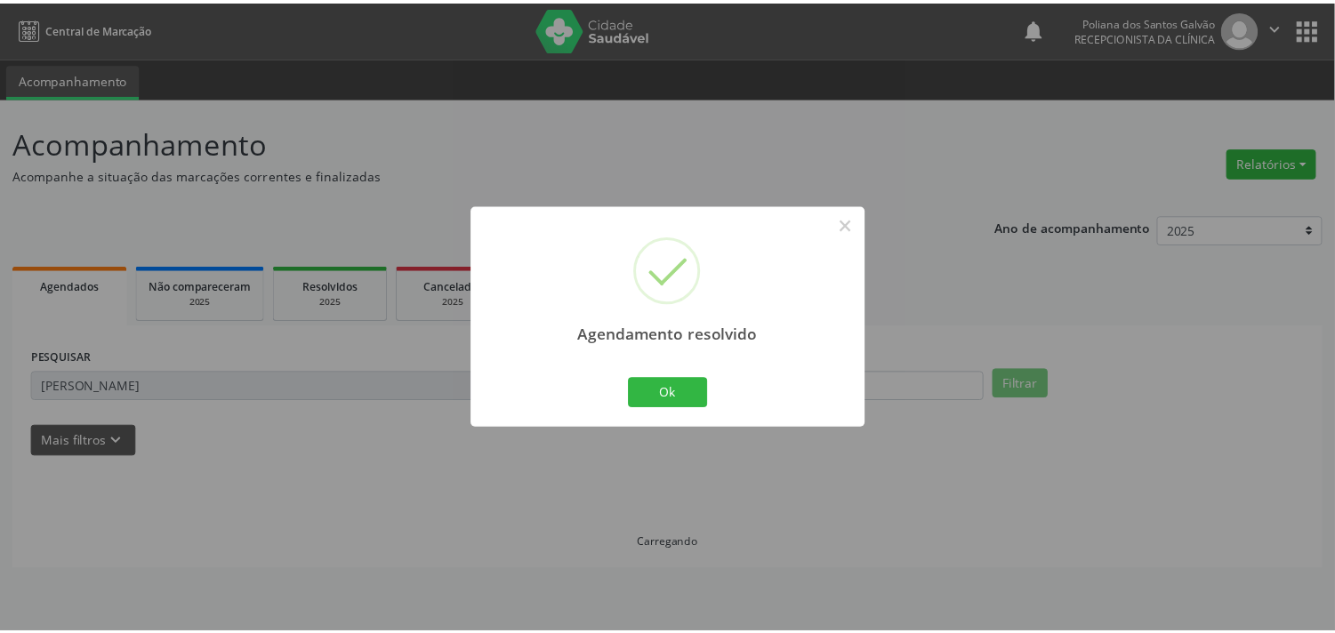
scroll to position [0, 0]
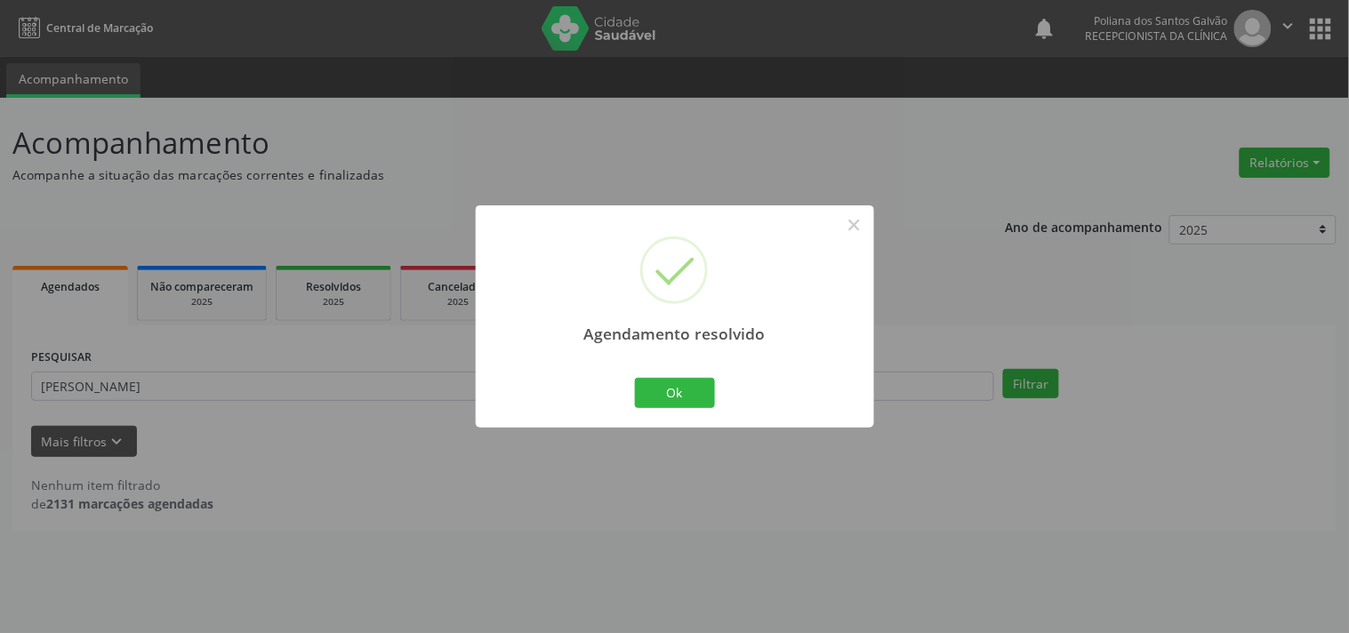
click at [672, 409] on div "Ok Cancel" at bounding box center [675, 392] width 88 height 37
click at [672, 398] on button "Ok" at bounding box center [675, 393] width 80 height 30
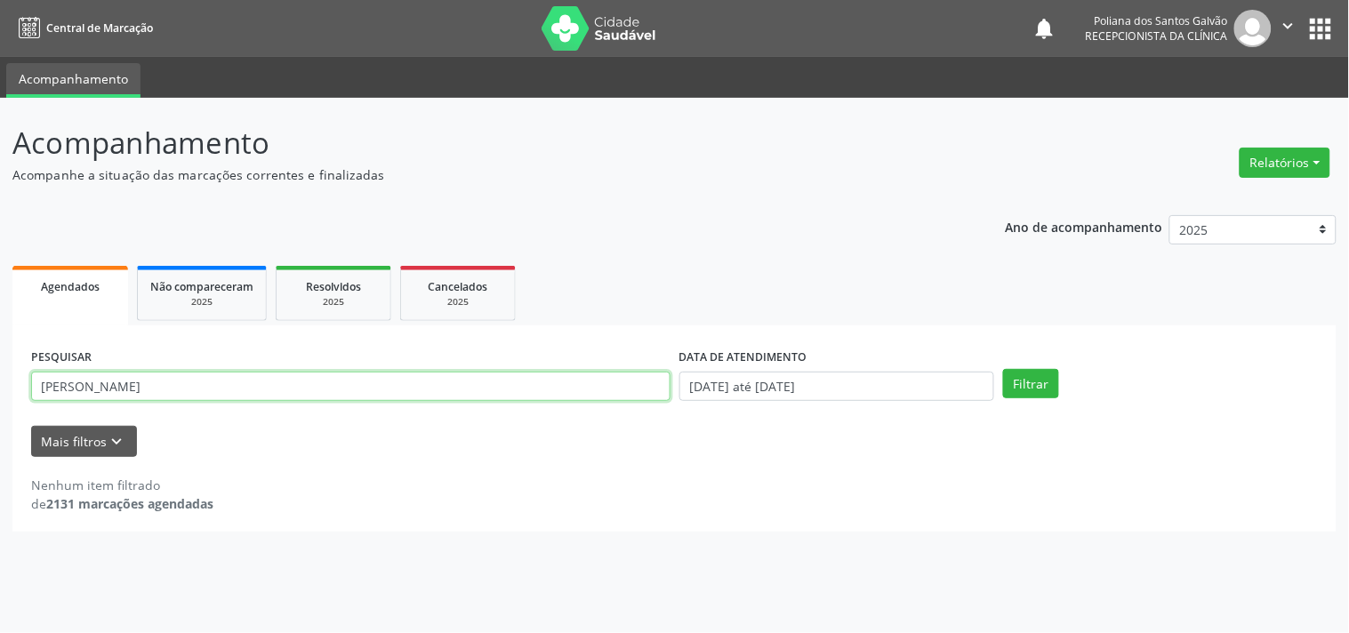
click at [0, 92] on div "Central de Marcação notifications Poliana dos Santos Galvão Recepcionista da cl…" at bounding box center [674, 316] width 1349 height 633
type input "[PERSON_NAME]"
click at [1003, 369] on button "Filtrar" at bounding box center [1031, 384] width 56 height 30
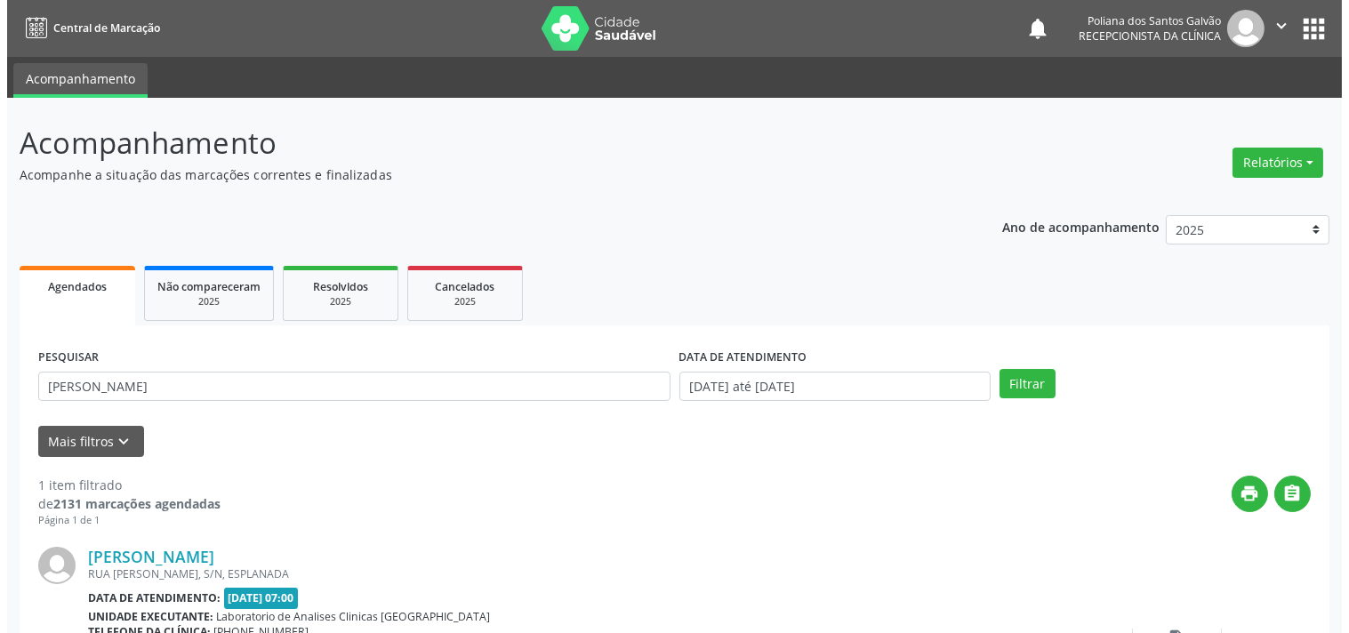
scroll to position [165, 0]
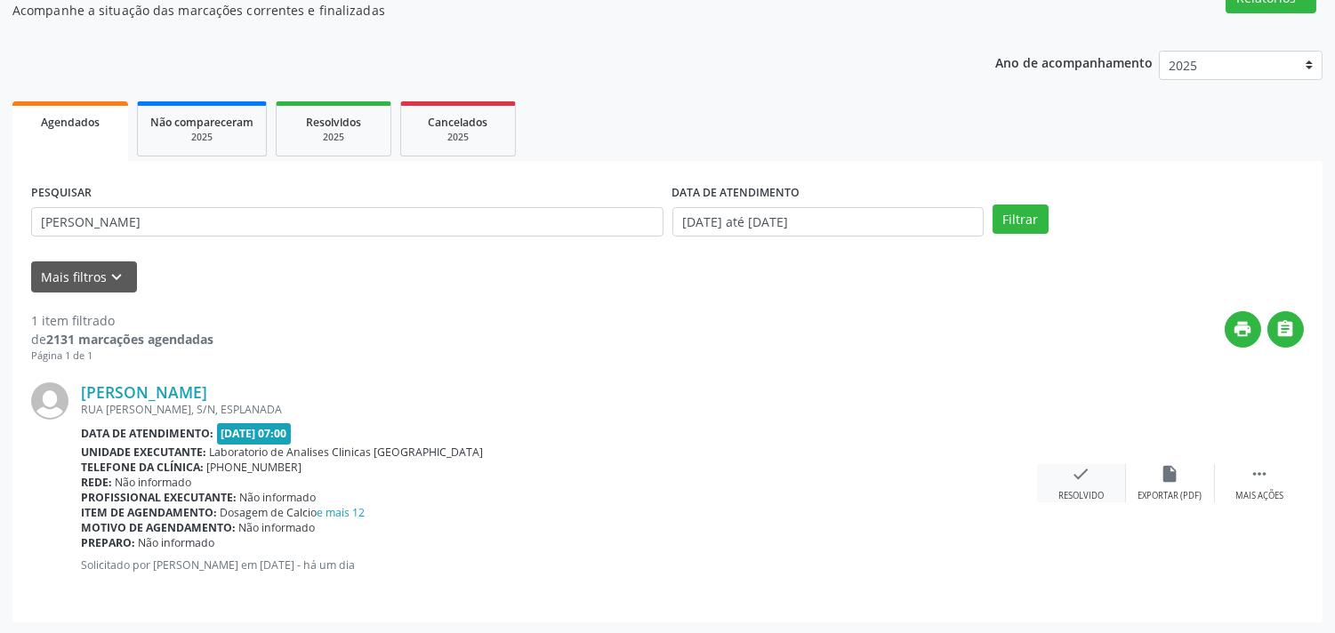
click at [1095, 464] on div "check Resolvido" at bounding box center [1081, 483] width 89 height 38
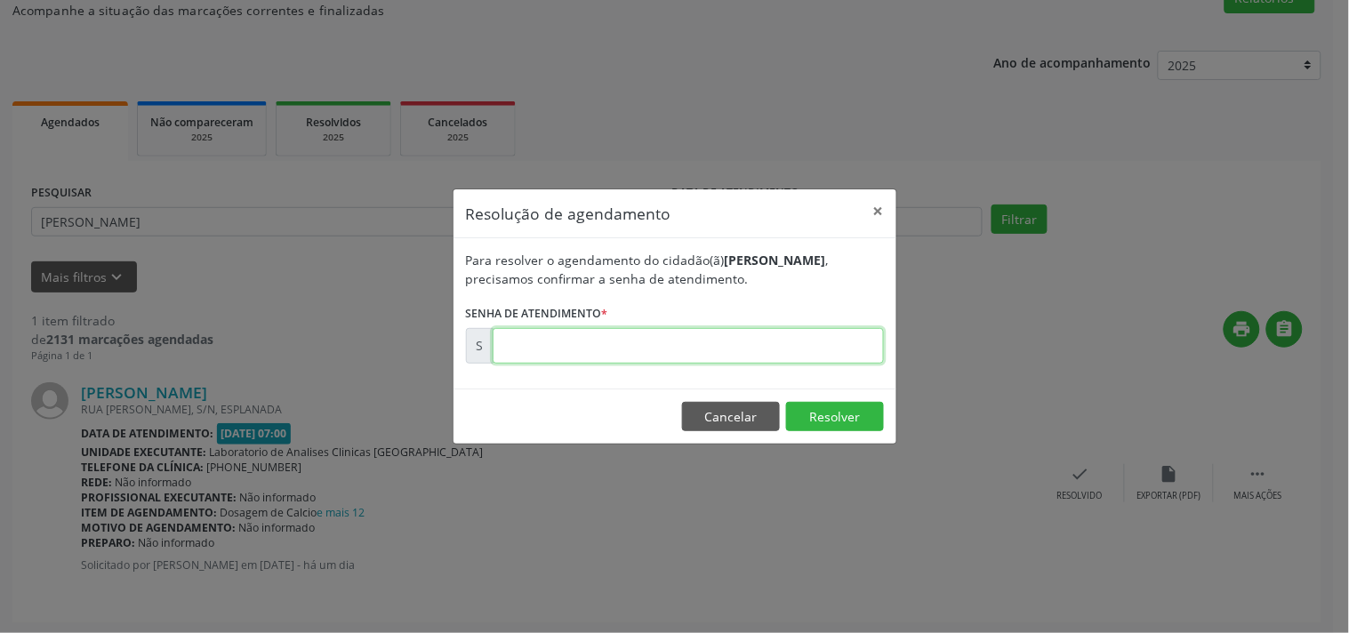
click at [784, 348] on input "text" at bounding box center [688, 346] width 391 height 36
type input "00178992"
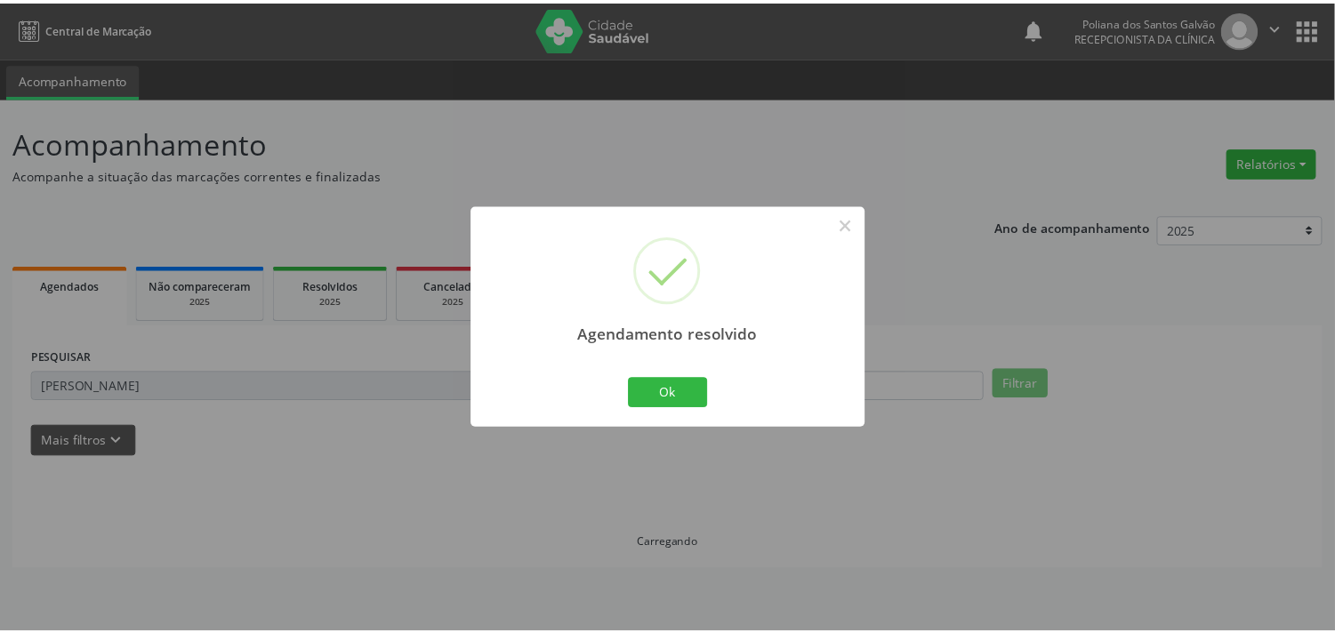
scroll to position [0, 0]
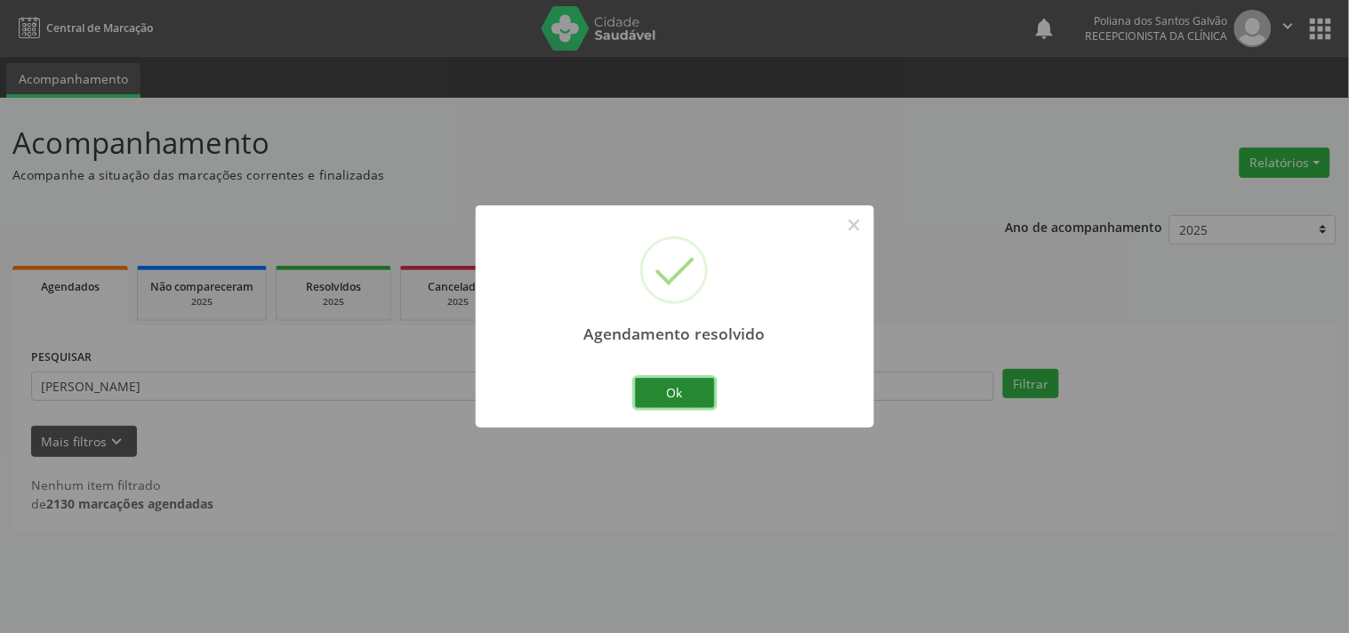
click at [643, 402] on button "Ok" at bounding box center [675, 393] width 80 height 30
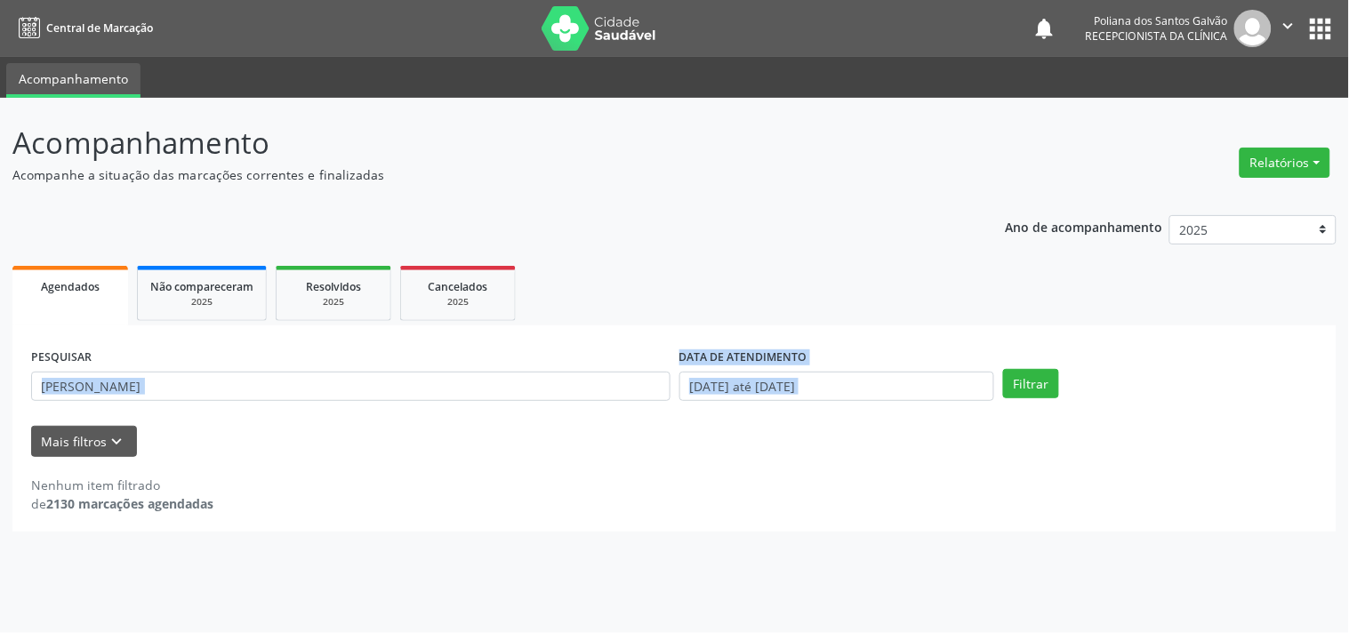
drag, startPoint x: 632, startPoint y: 402, endPoint x: 0, endPoint y: 440, distance: 633.5
click at [0, 440] on div "Acompanhamento Acompanhe a situação das marcações correntes e finalizadas Relat…" at bounding box center [674, 365] width 1349 height 535
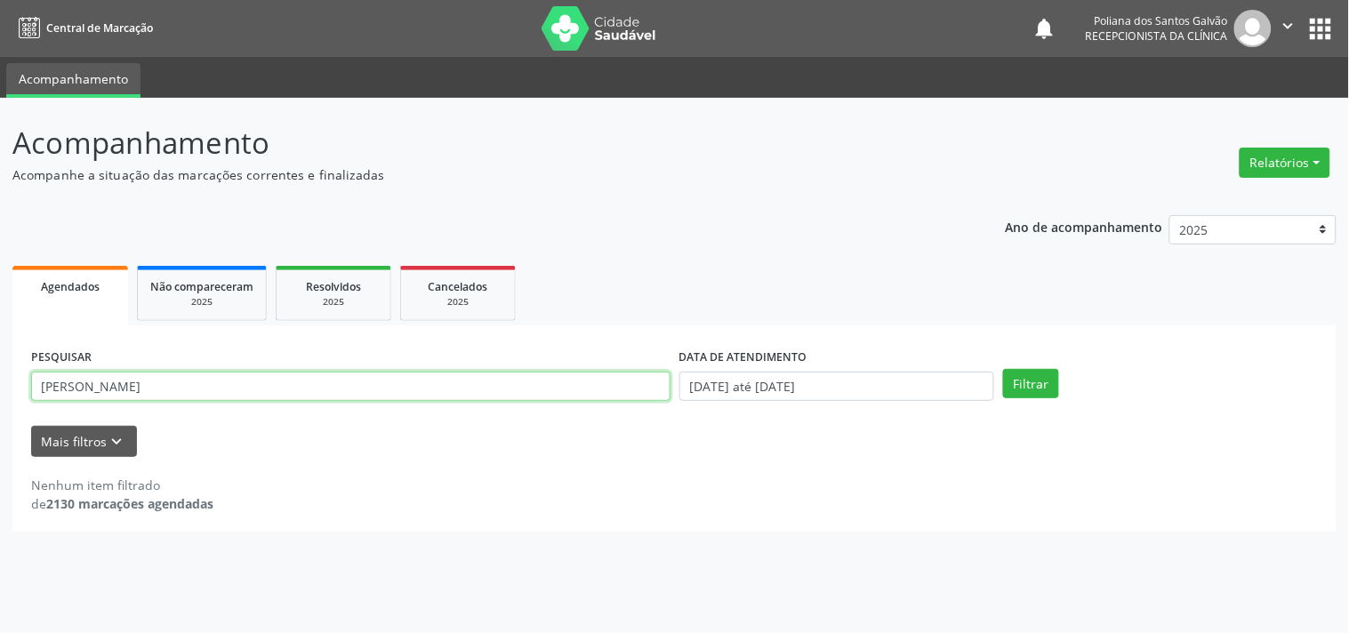
drag, startPoint x: 265, startPoint y: 384, endPoint x: 0, endPoint y: 313, distance: 274.4
click at [0, 313] on div "Acompanhamento Acompanhe a situação das marcações correntes e finalizadas Relat…" at bounding box center [674, 365] width 1349 height 535
type input "JANETE"
click at [1003, 369] on button "Filtrar" at bounding box center [1031, 384] width 56 height 30
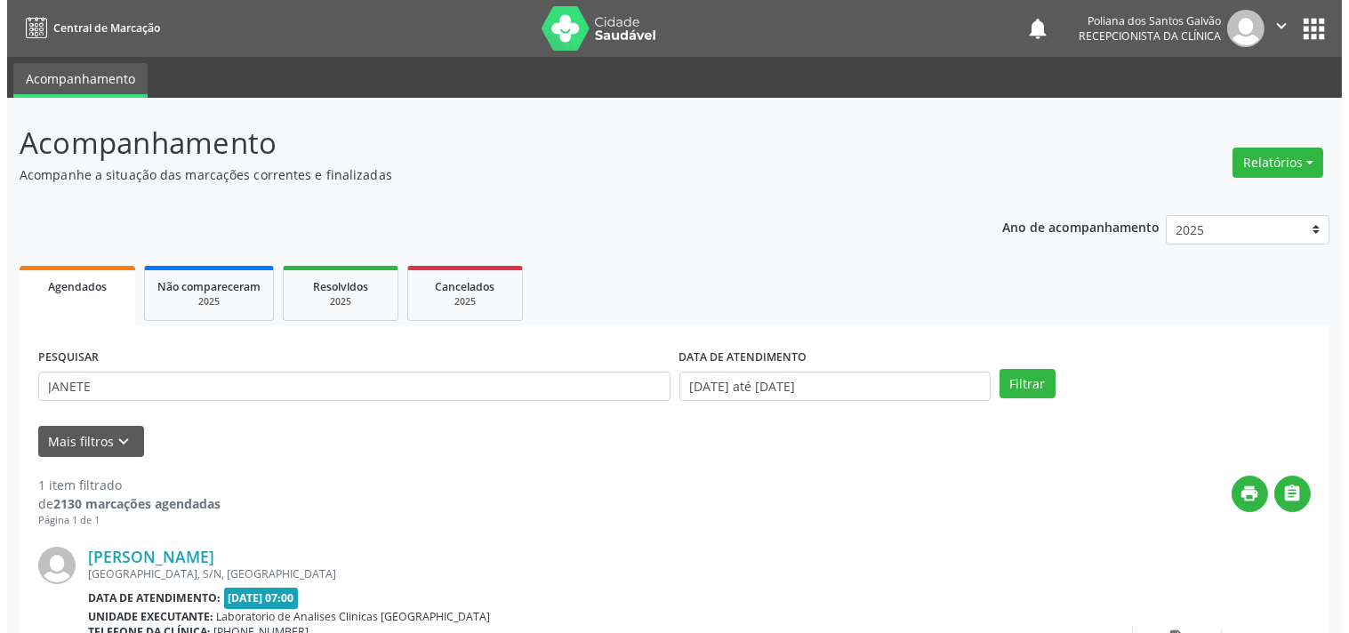
scroll to position [165, 0]
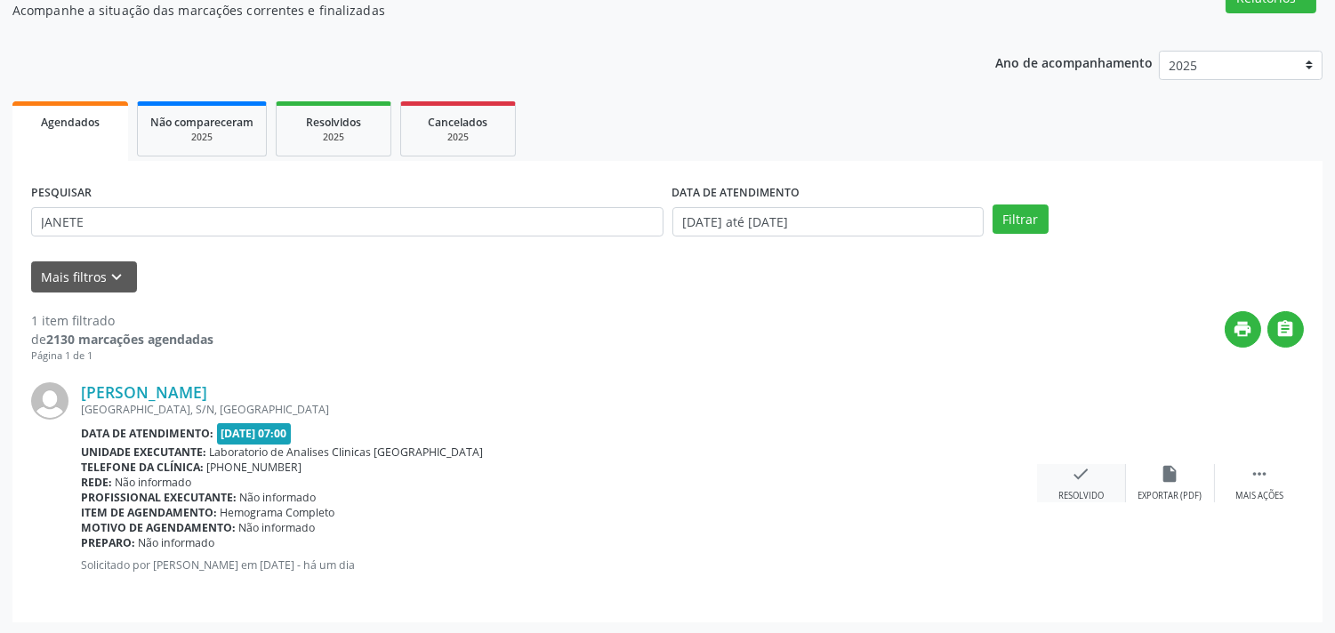
click at [1080, 473] on icon "check" at bounding box center [1082, 474] width 20 height 20
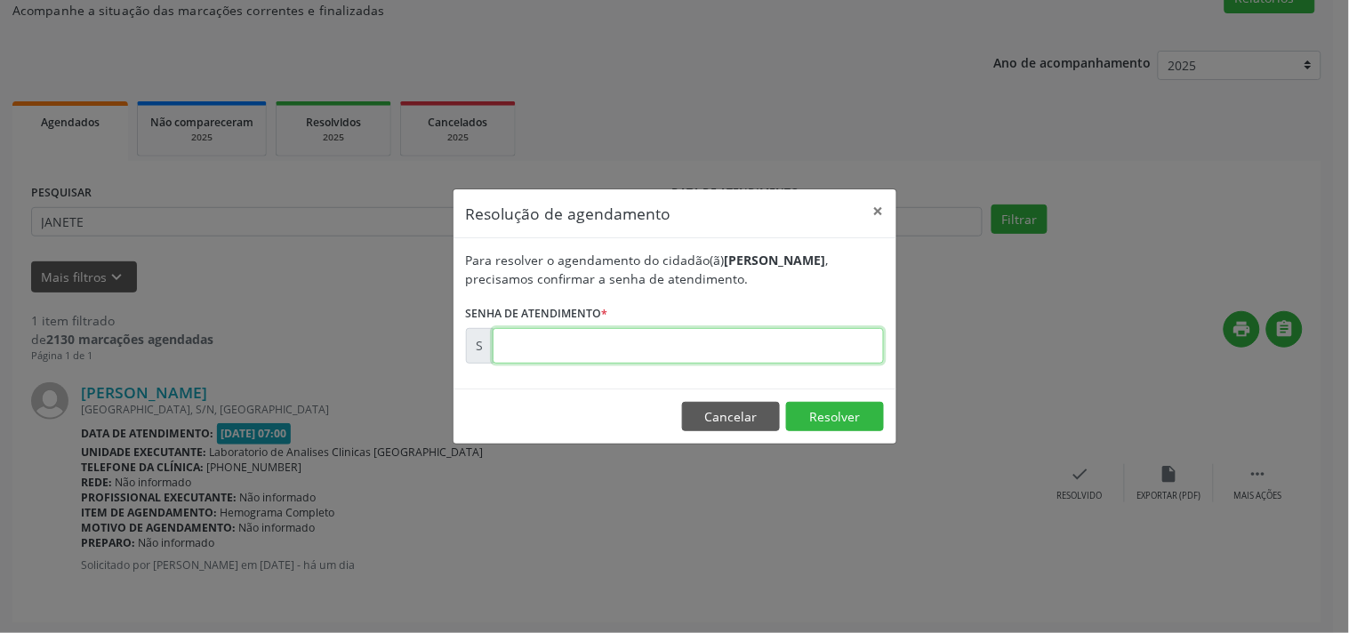
click at [847, 329] on input "text" at bounding box center [688, 346] width 391 height 36
type input "00178947"
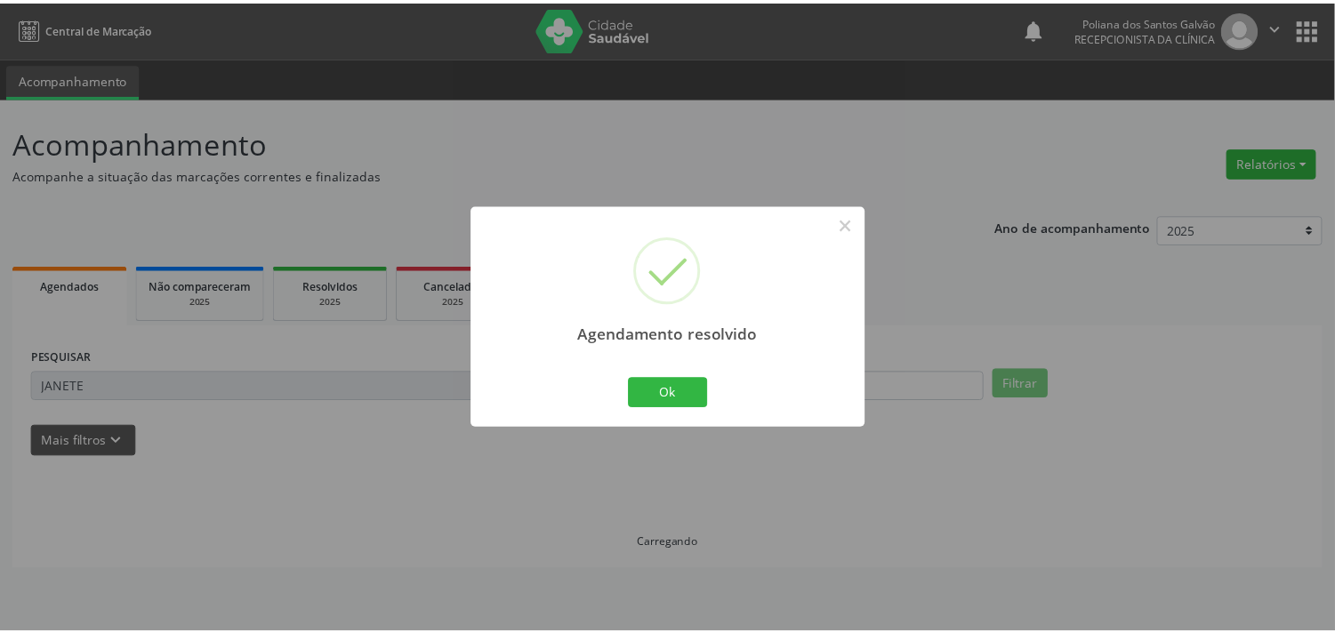
scroll to position [0, 0]
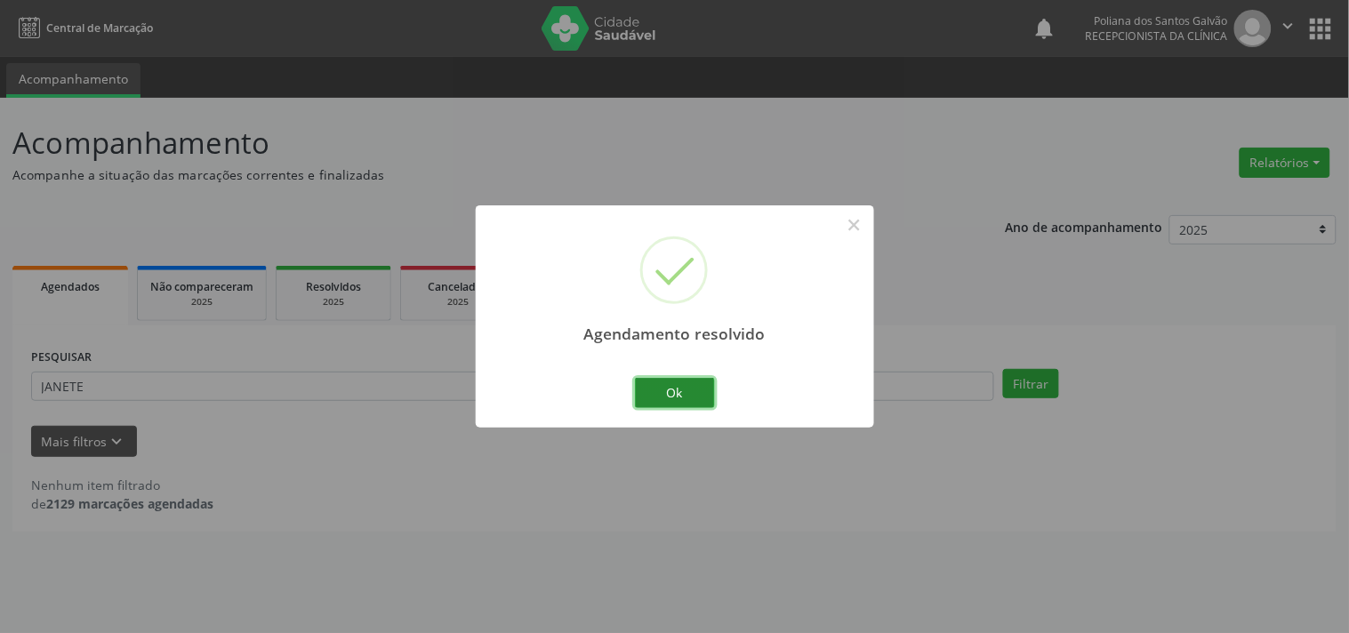
click at [677, 381] on button "Ok" at bounding box center [675, 393] width 80 height 30
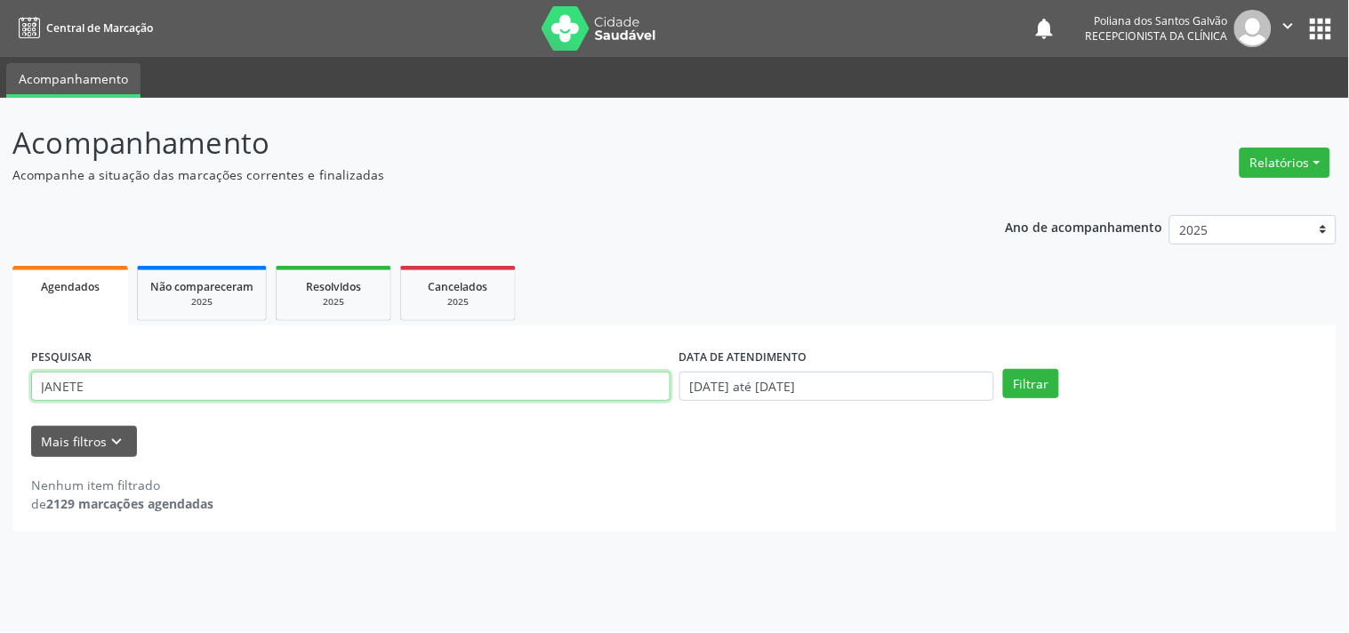
drag, startPoint x: 575, startPoint y: 383, endPoint x: 0, endPoint y: 194, distance: 604.9
click at [0, 194] on div "Acompanhamento Acompanhe a situação das marcações correntes e finalizadas Relat…" at bounding box center [674, 365] width 1349 height 535
type input "CECI"
click at [1003, 369] on button "Filtrar" at bounding box center [1031, 384] width 56 height 30
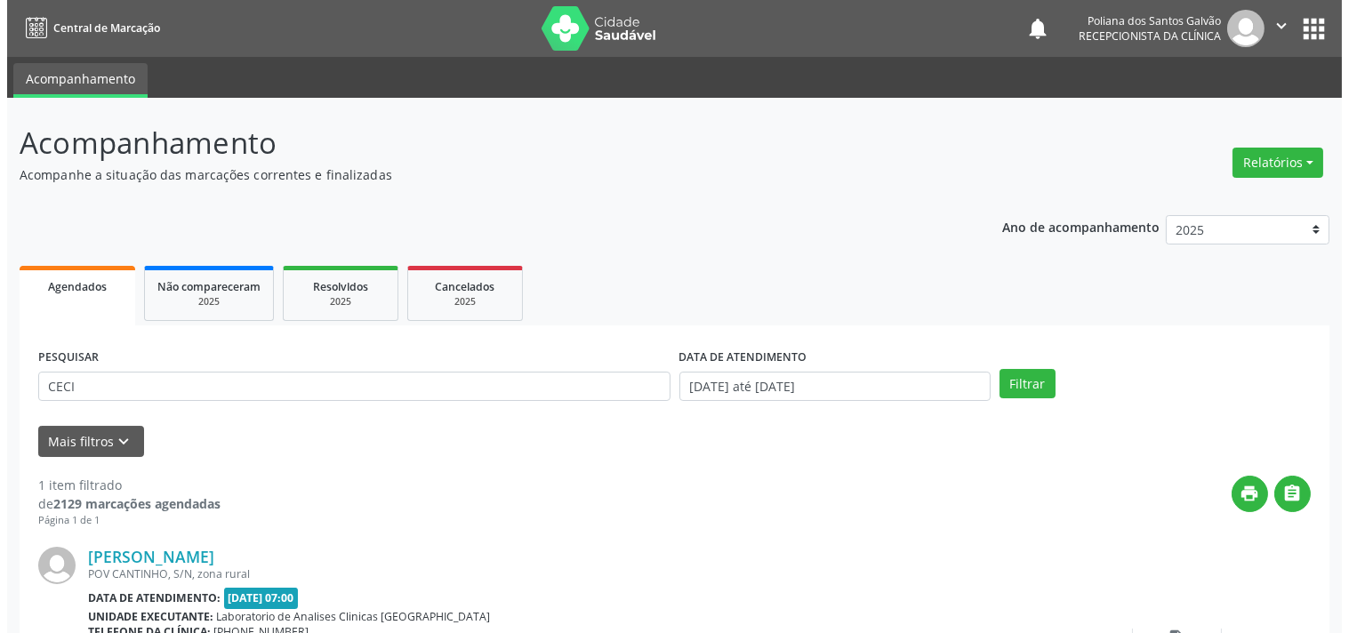
scroll to position [165, 0]
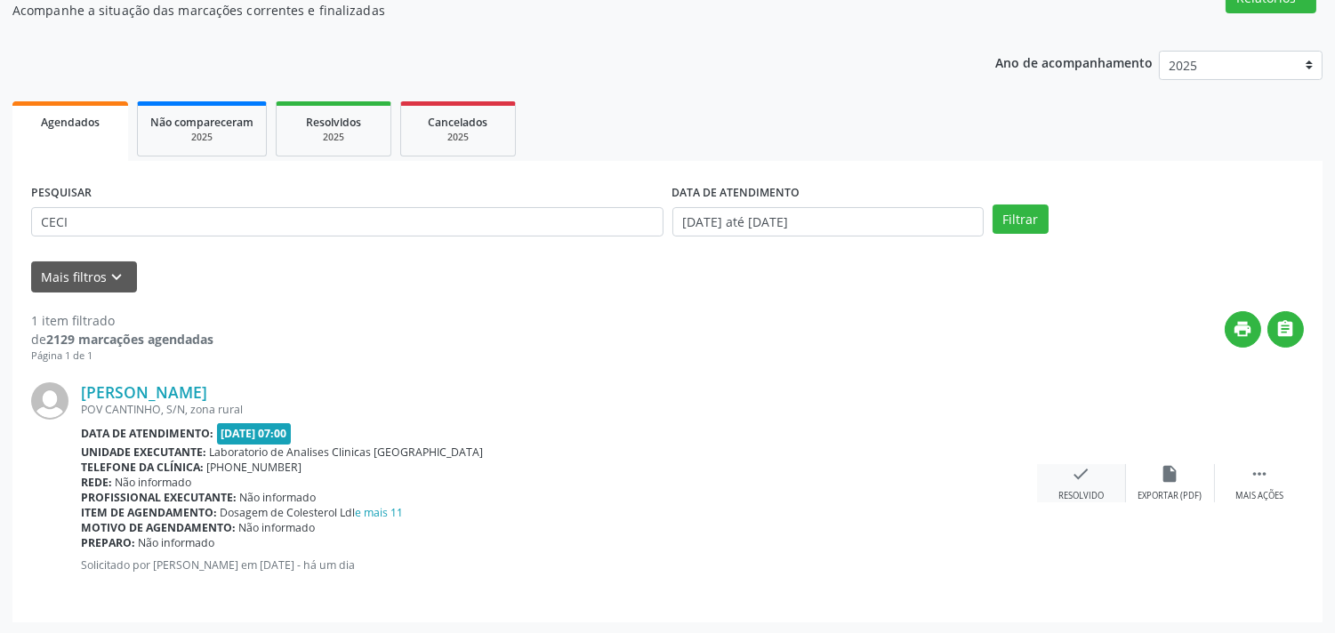
click at [1088, 486] on div "check Resolvido" at bounding box center [1081, 483] width 89 height 38
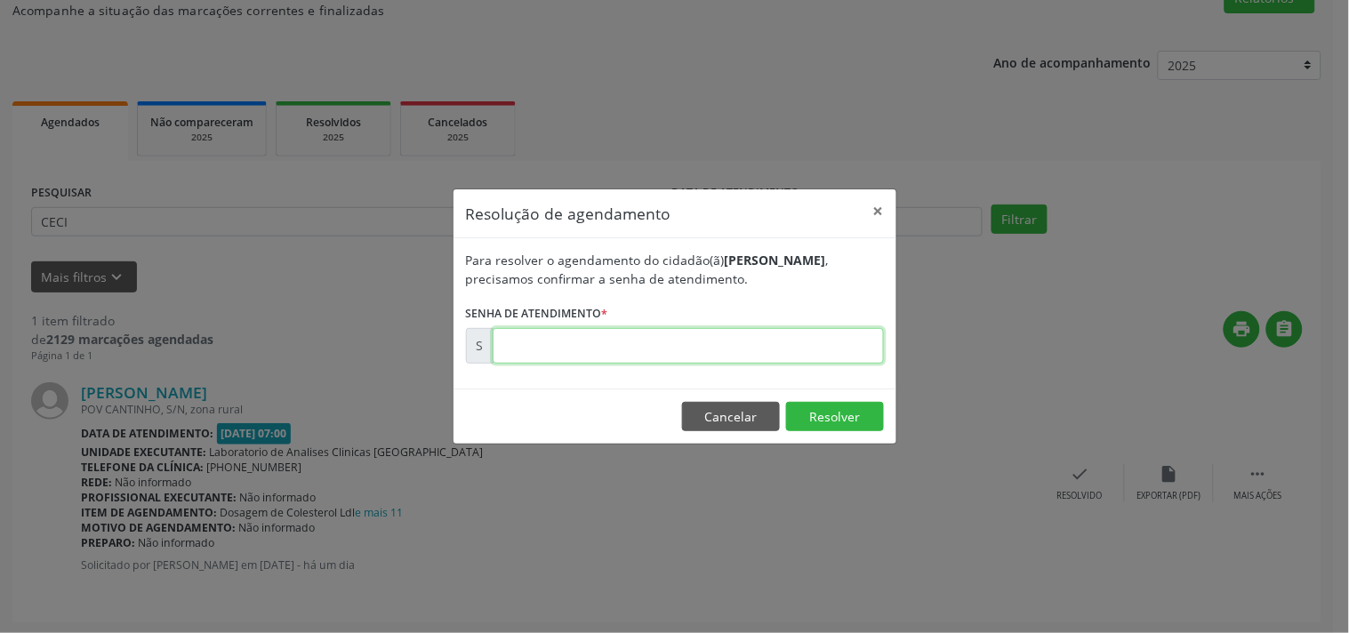
click at [821, 343] on input "text" at bounding box center [688, 346] width 391 height 36
type input "00178935"
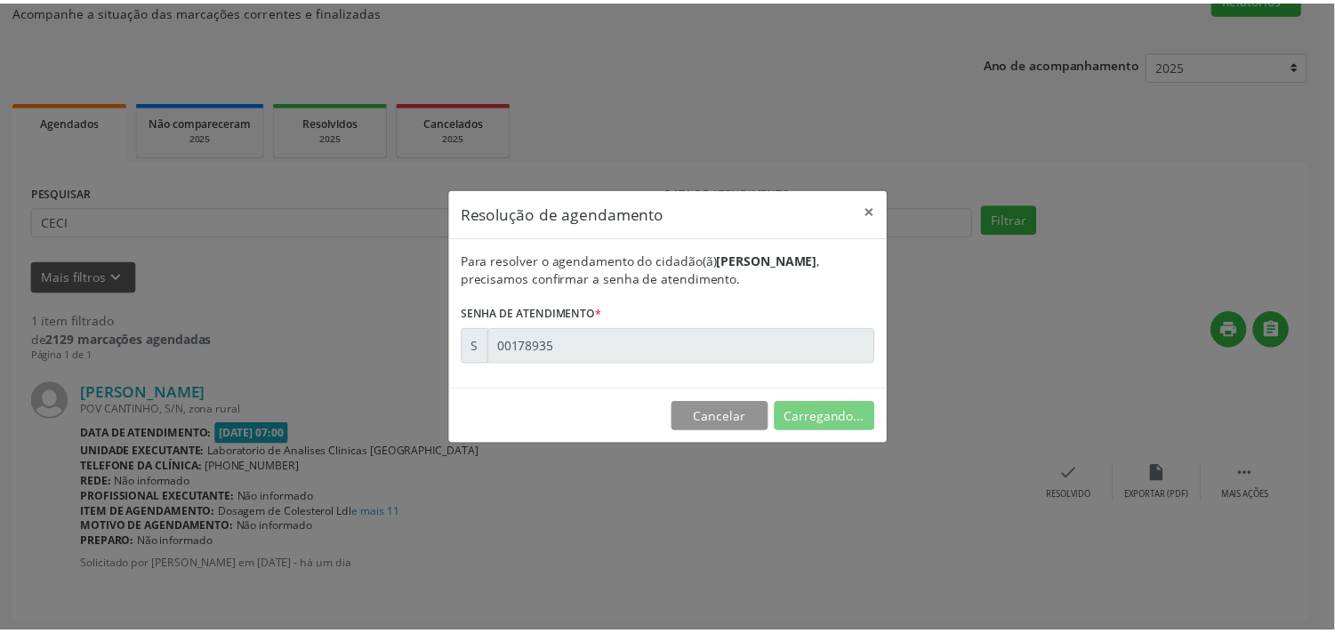
scroll to position [0, 0]
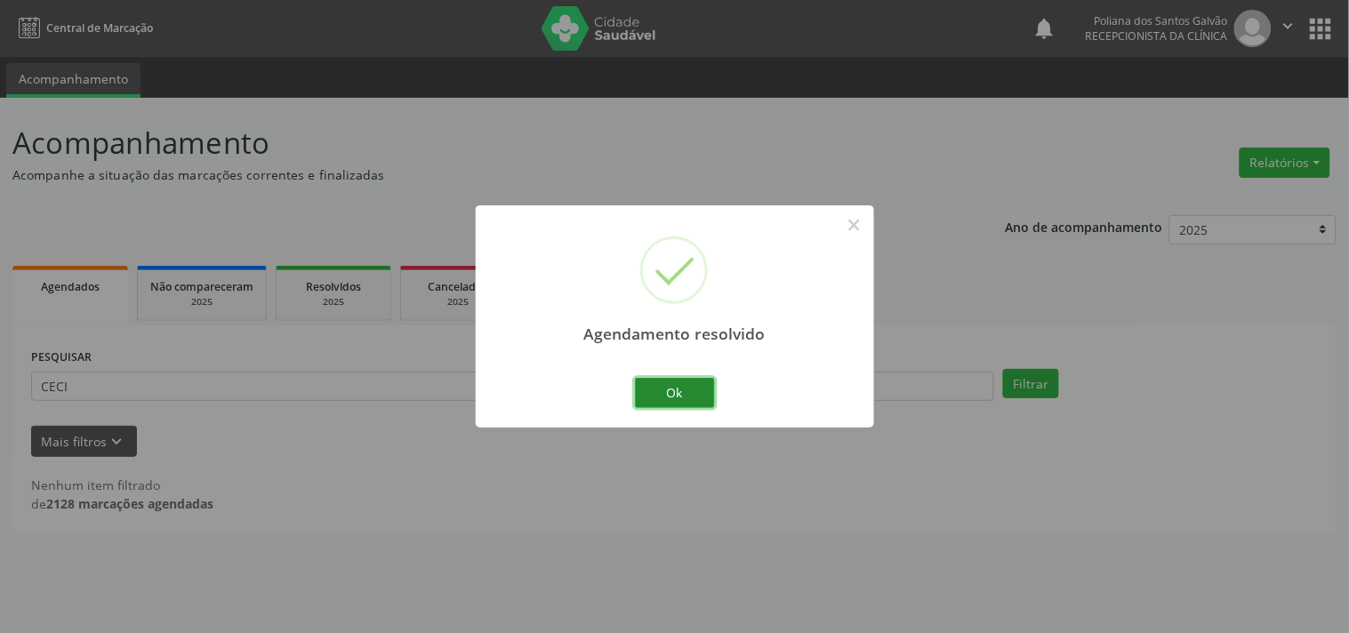
click at [687, 389] on button "Ok" at bounding box center [675, 393] width 80 height 30
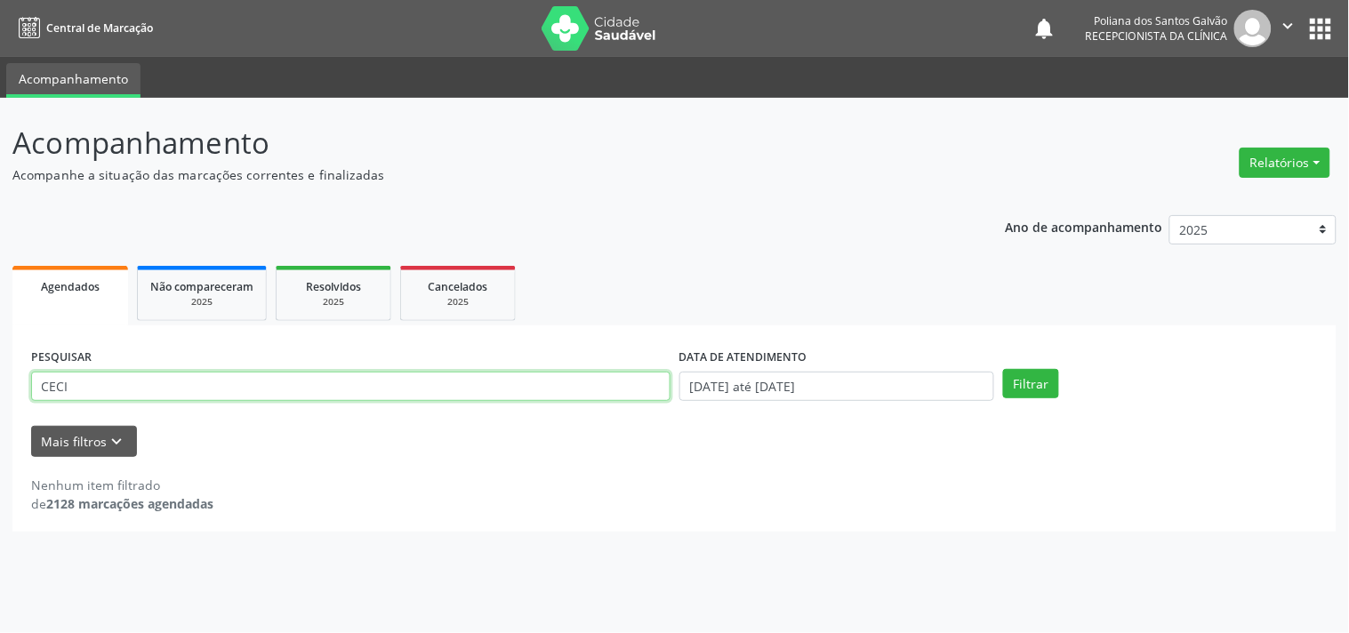
drag, startPoint x: 601, startPoint y: 382, endPoint x: 0, endPoint y: 246, distance: 616.4
click at [0, 254] on div "Acompanhamento Acompanhe a situação das marcações correntes e finalizadas Relat…" at bounding box center [674, 365] width 1349 height 535
type input "[PERSON_NAME]"
click at [1003, 369] on button "Filtrar" at bounding box center [1031, 384] width 56 height 30
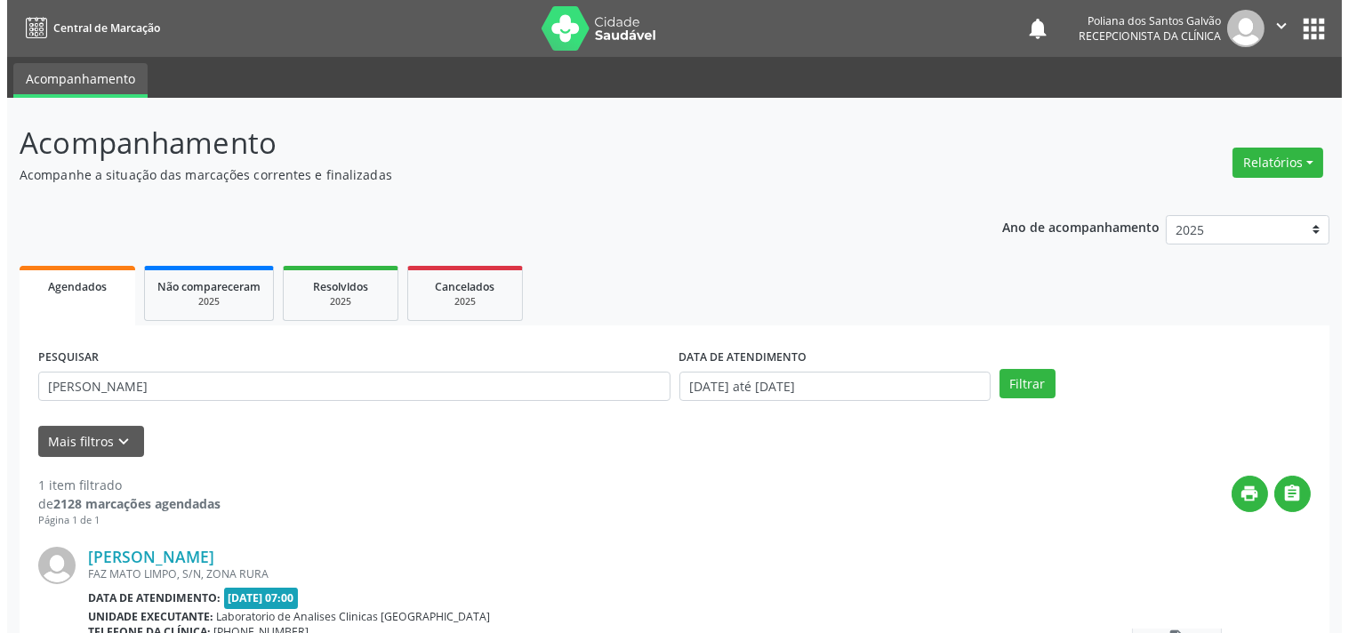
scroll to position [165, 0]
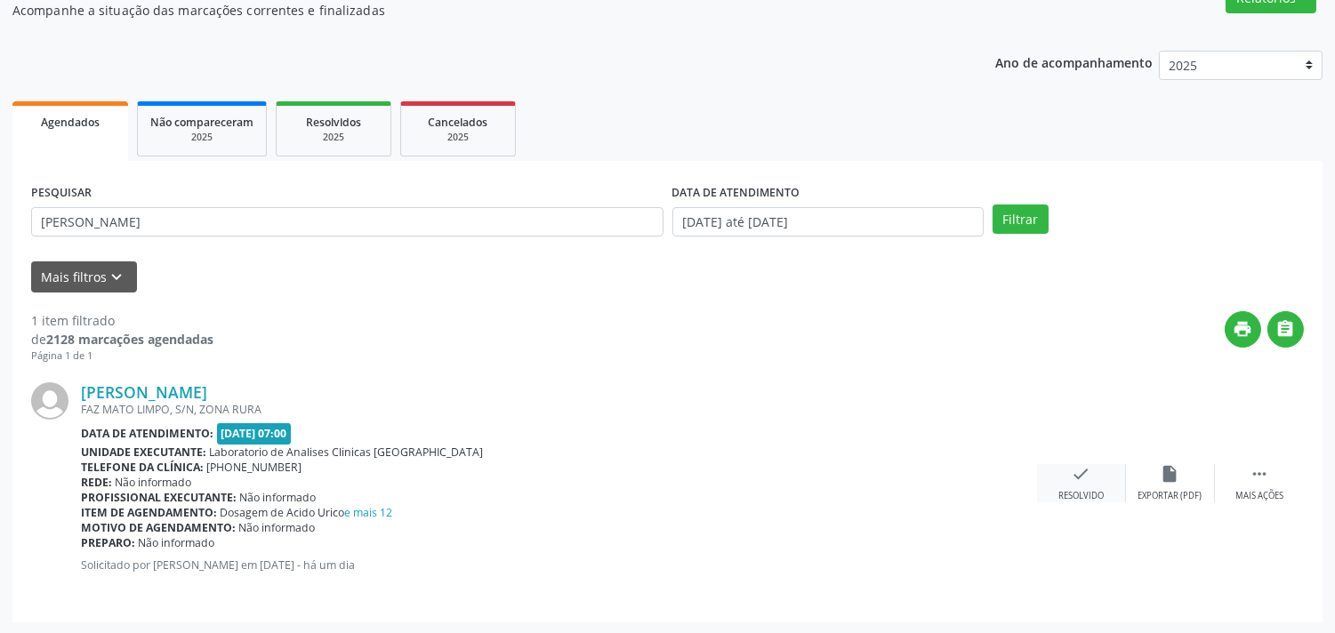
click at [1065, 484] on div "check Resolvido" at bounding box center [1081, 483] width 89 height 38
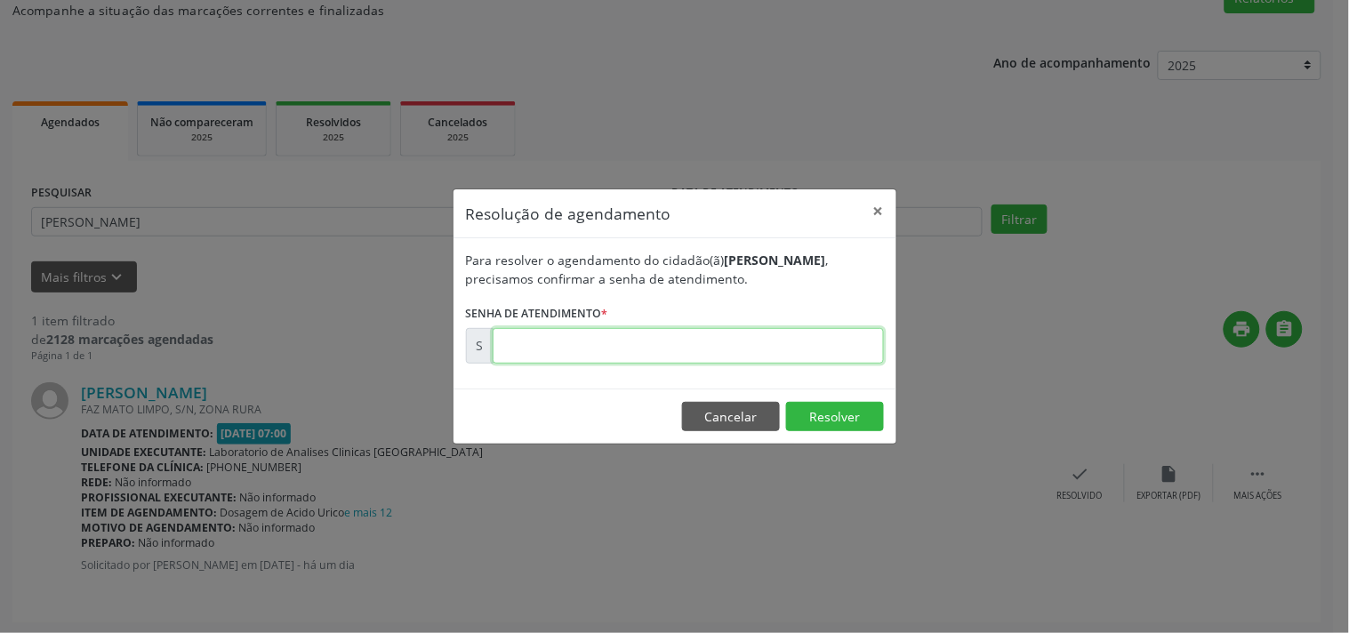
click at [768, 333] on input "text" at bounding box center [688, 346] width 391 height 36
type input "00178958"
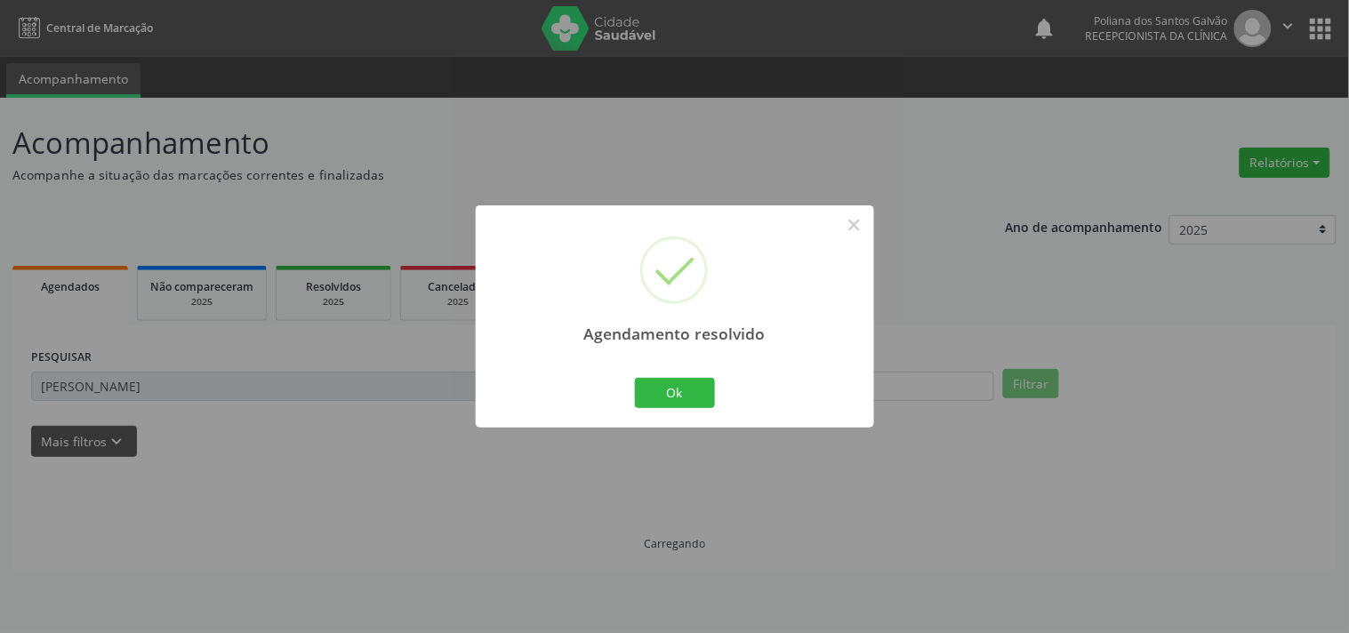
scroll to position [0, 0]
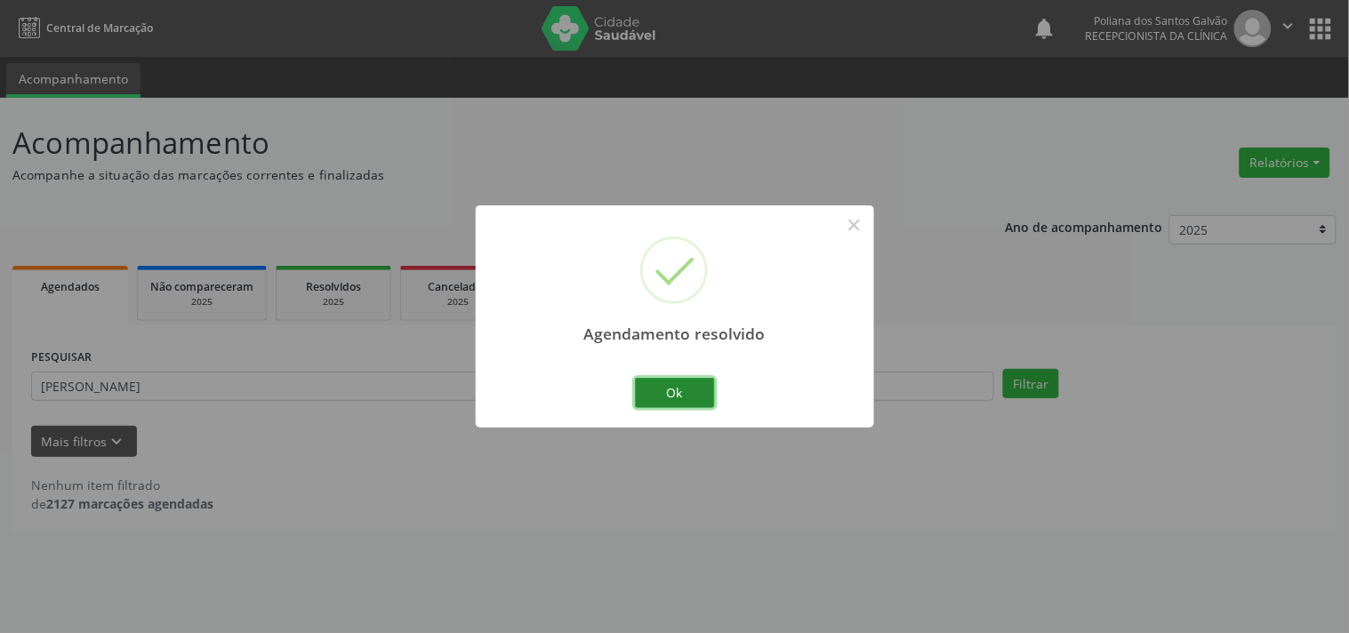
click at [661, 394] on button "Ok" at bounding box center [675, 393] width 80 height 30
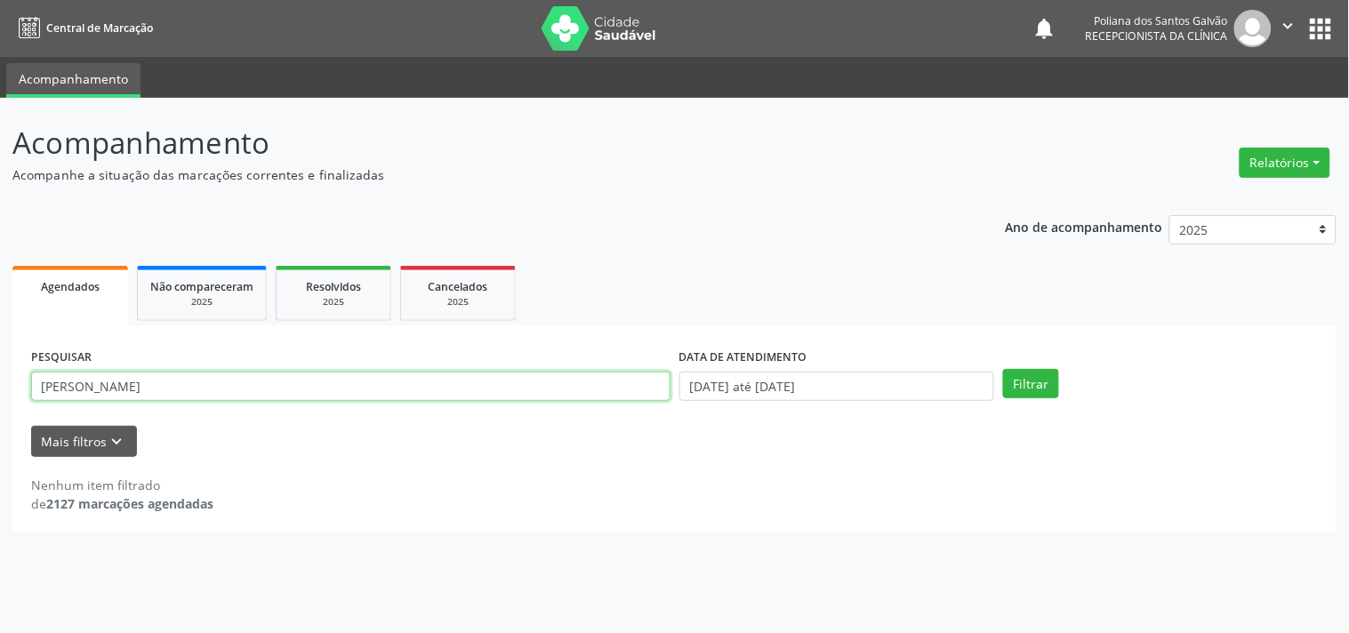
drag, startPoint x: 591, startPoint y: 394, endPoint x: 0, endPoint y: 323, distance: 594.8
click at [0, 281] on div "Acompanhamento Acompanhe a situação das marcações correntes e finalizadas Relat…" at bounding box center [674, 365] width 1349 height 535
type input "[PERSON_NAME]"
click at [1003, 369] on button "Filtrar" at bounding box center [1031, 384] width 56 height 30
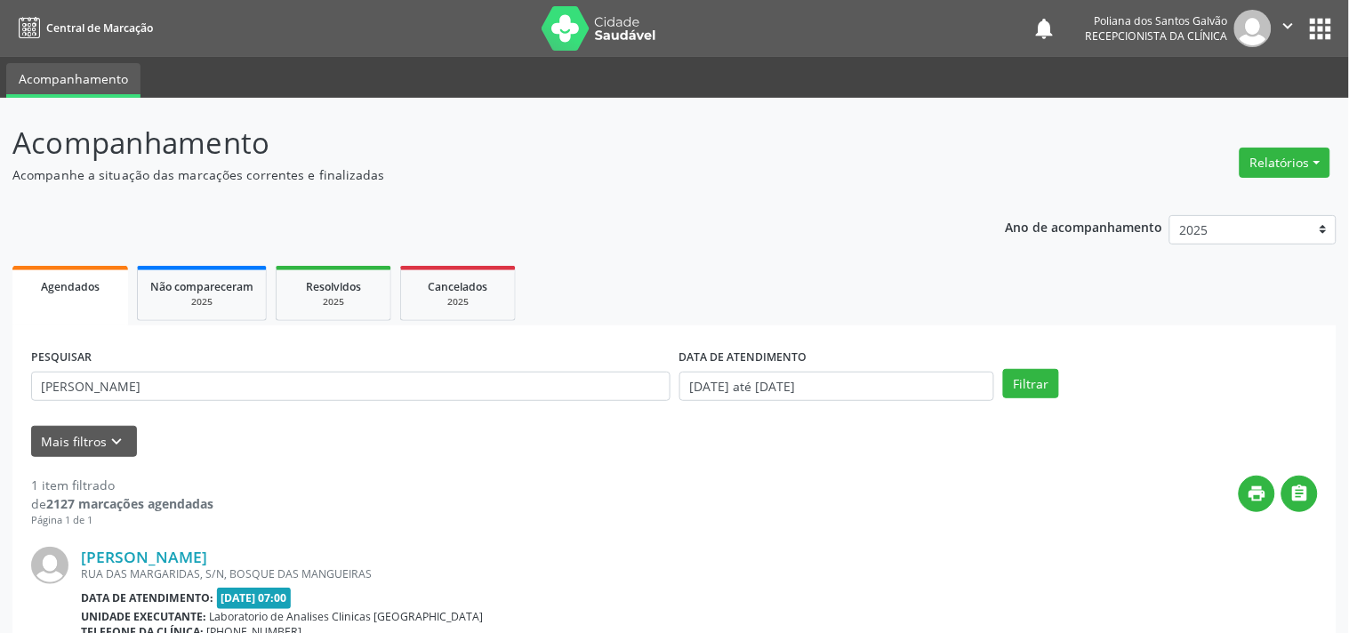
scroll to position [181, 0]
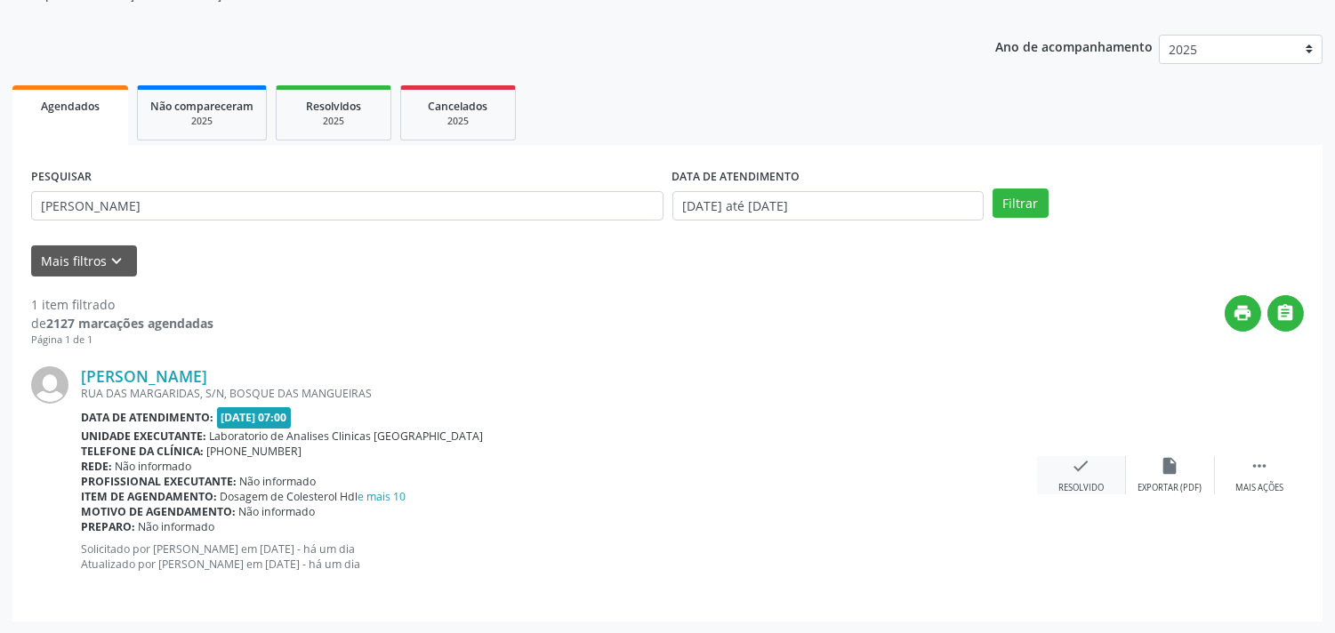
click at [1074, 482] on div "Resolvido" at bounding box center [1080, 488] width 45 height 12
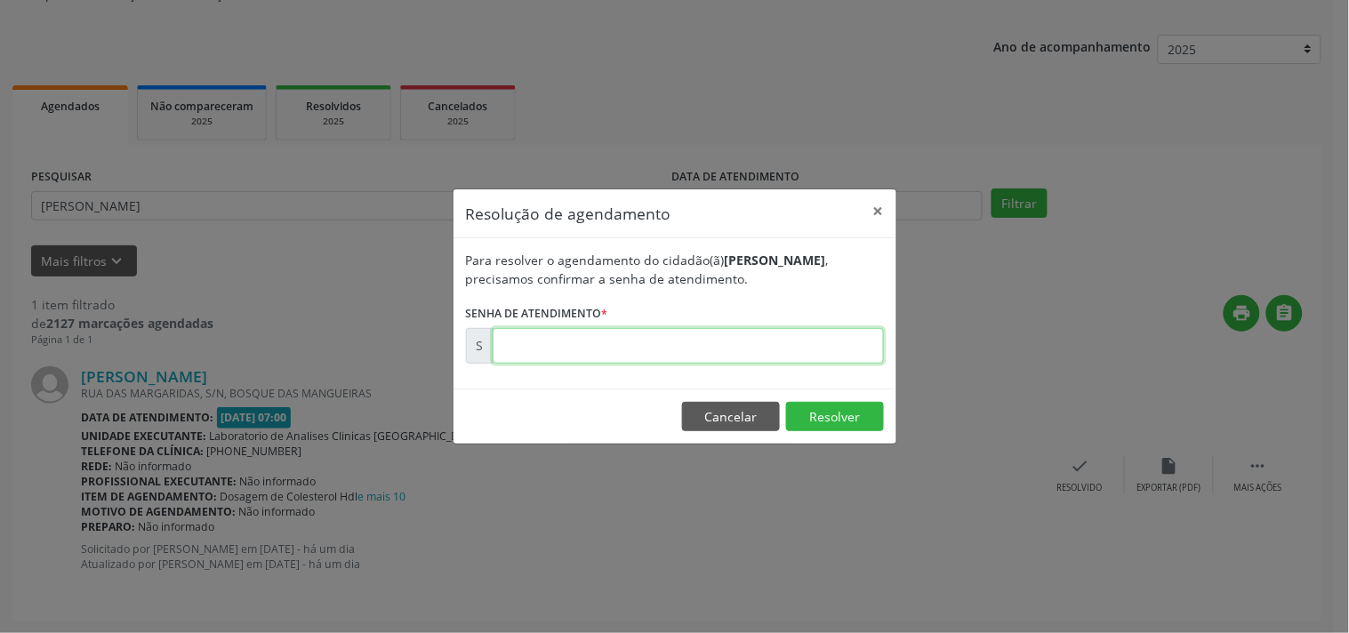
click at [857, 344] on input "text" at bounding box center [688, 346] width 391 height 36
type input "00179002"
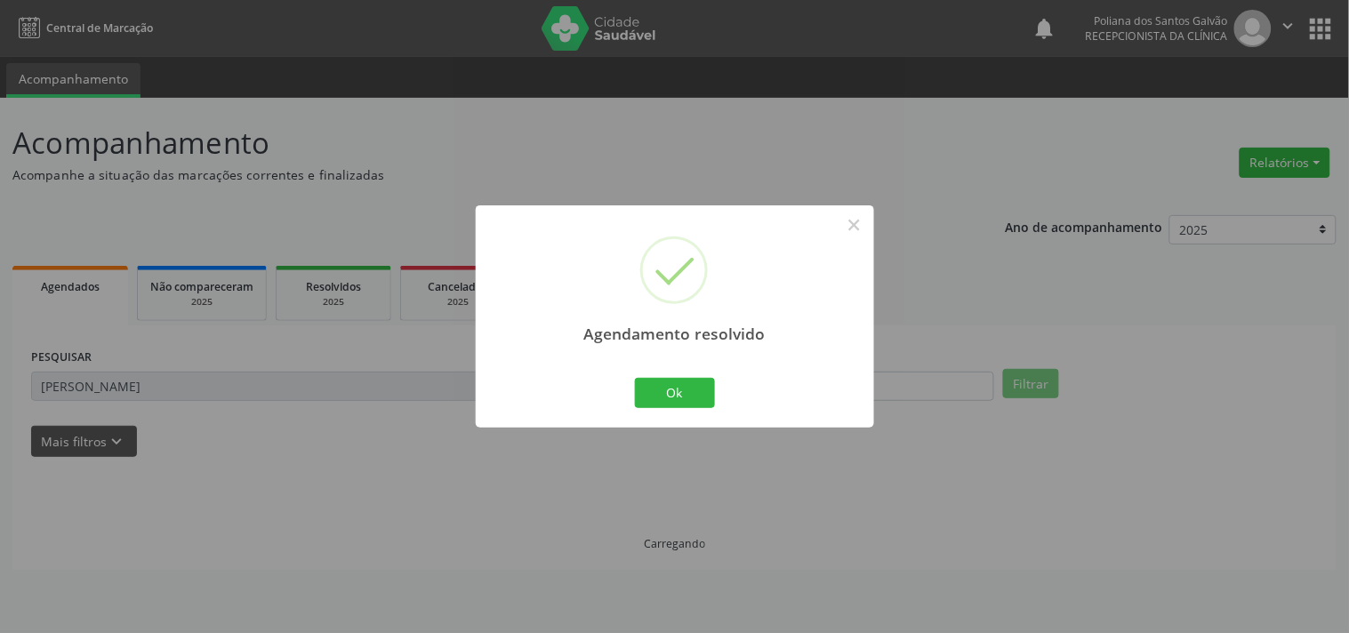
scroll to position [0, 0]
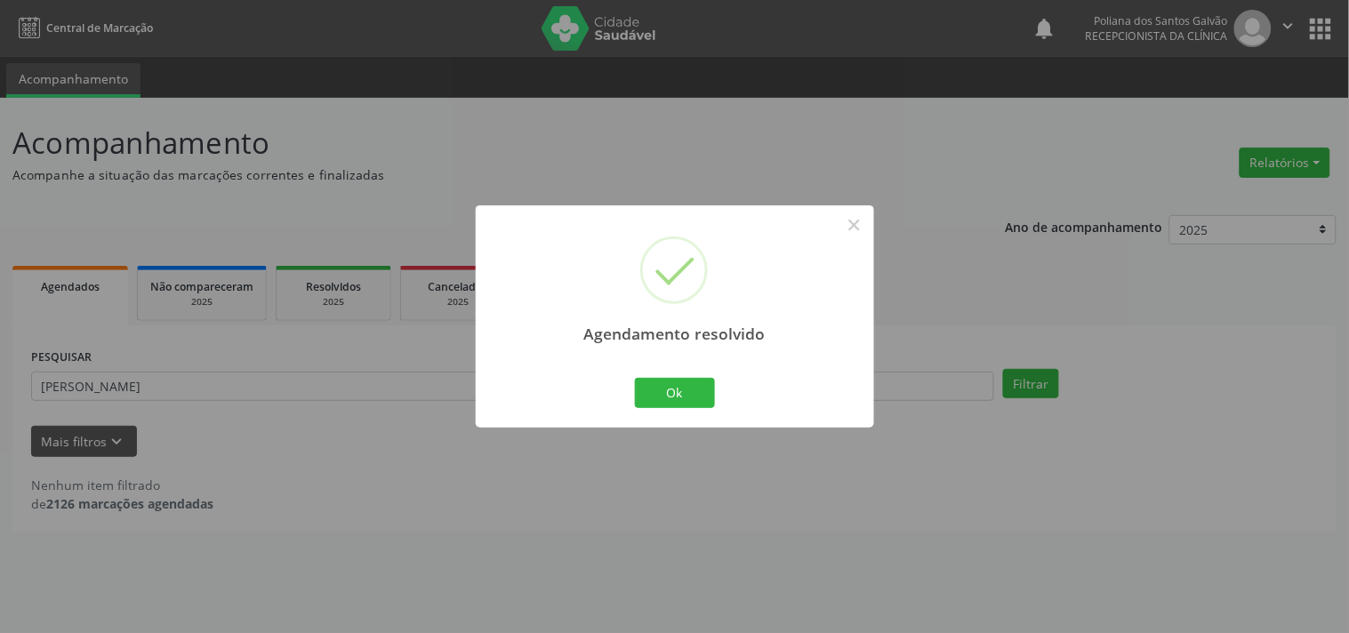
click at [724, 390] on div "Agendamento resolvido × Ok Cancel" at bounding box center [675, 315] width 398 height 221
click at [687, 398] on button "Ok" at bounding box center [675, 393] width 80 height 30
